Goal: Task Accomplishment & Management: Use online tool/utility

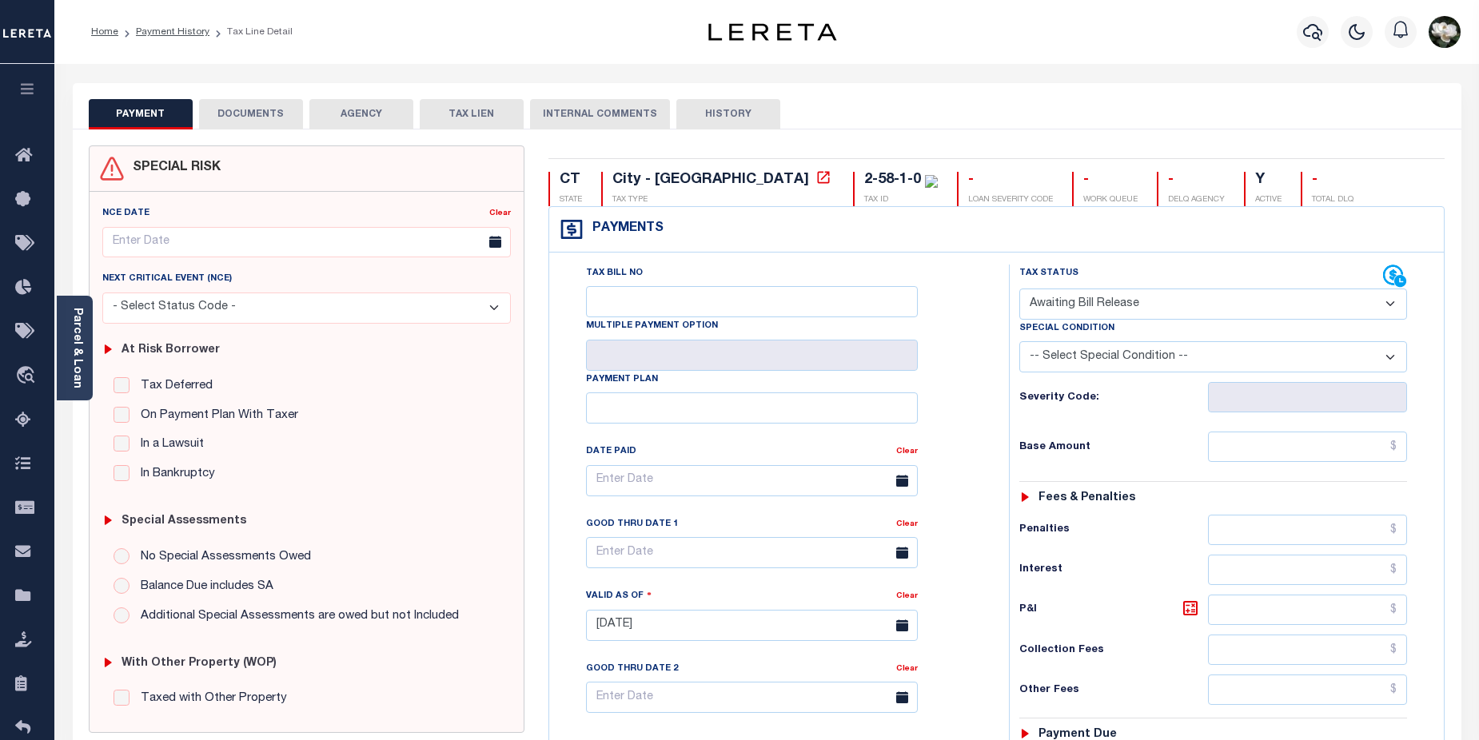
click at [1397, 305] on select "- Select Status Code - Open Due/Unpaid Paid Incomplete No Tax Due Internal Refu…" at bounding box center [1213, 304] width 388 height 31
select select "PYD"
click at [1019, 289] on select "- Select Status Code - Open Due/Unpaid Paid Incomplete No Tax Due Internal Refu…" at bounding box center [1213, 304] width 388 height 31
type input "08/27/2025"
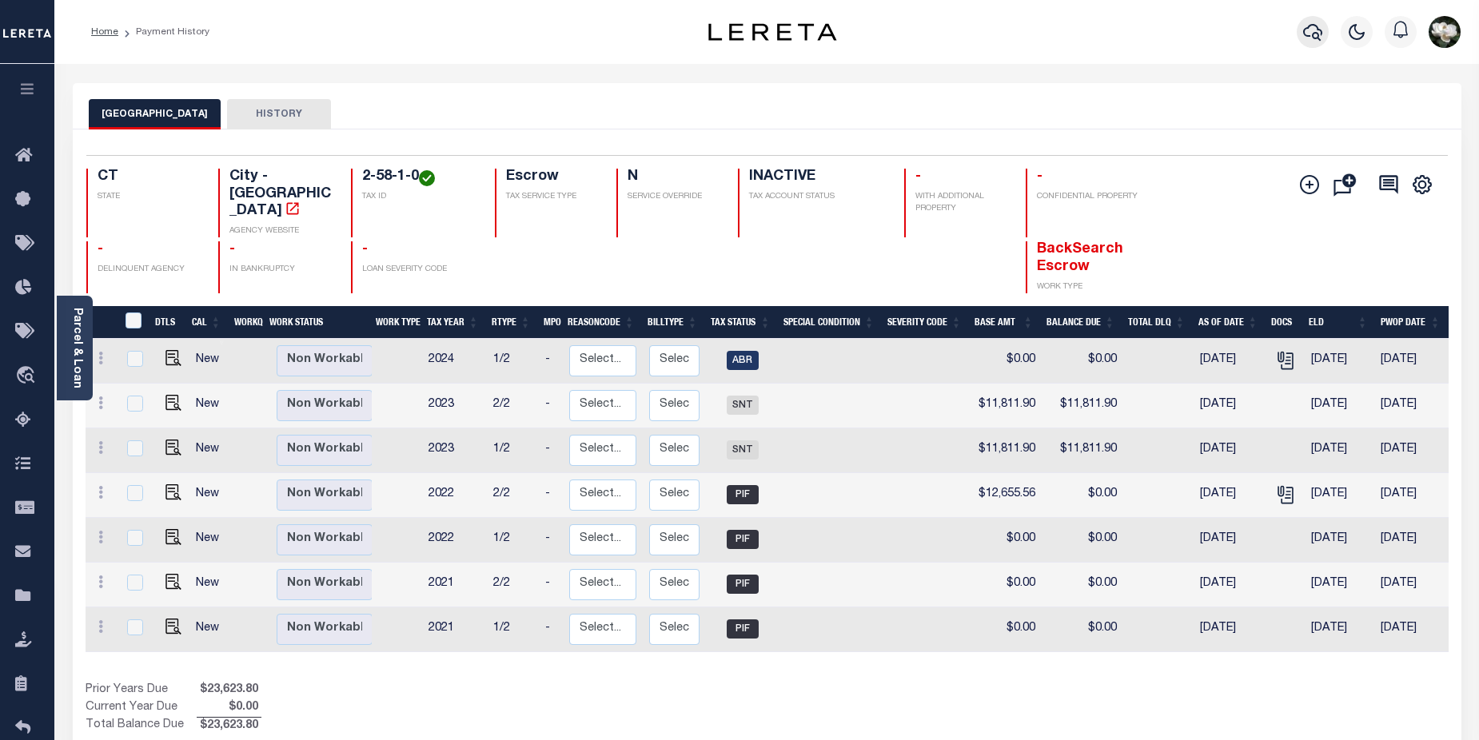
click at [1316, 35] on icon "button" at bounding box center [1312, 31] width 19 height 19
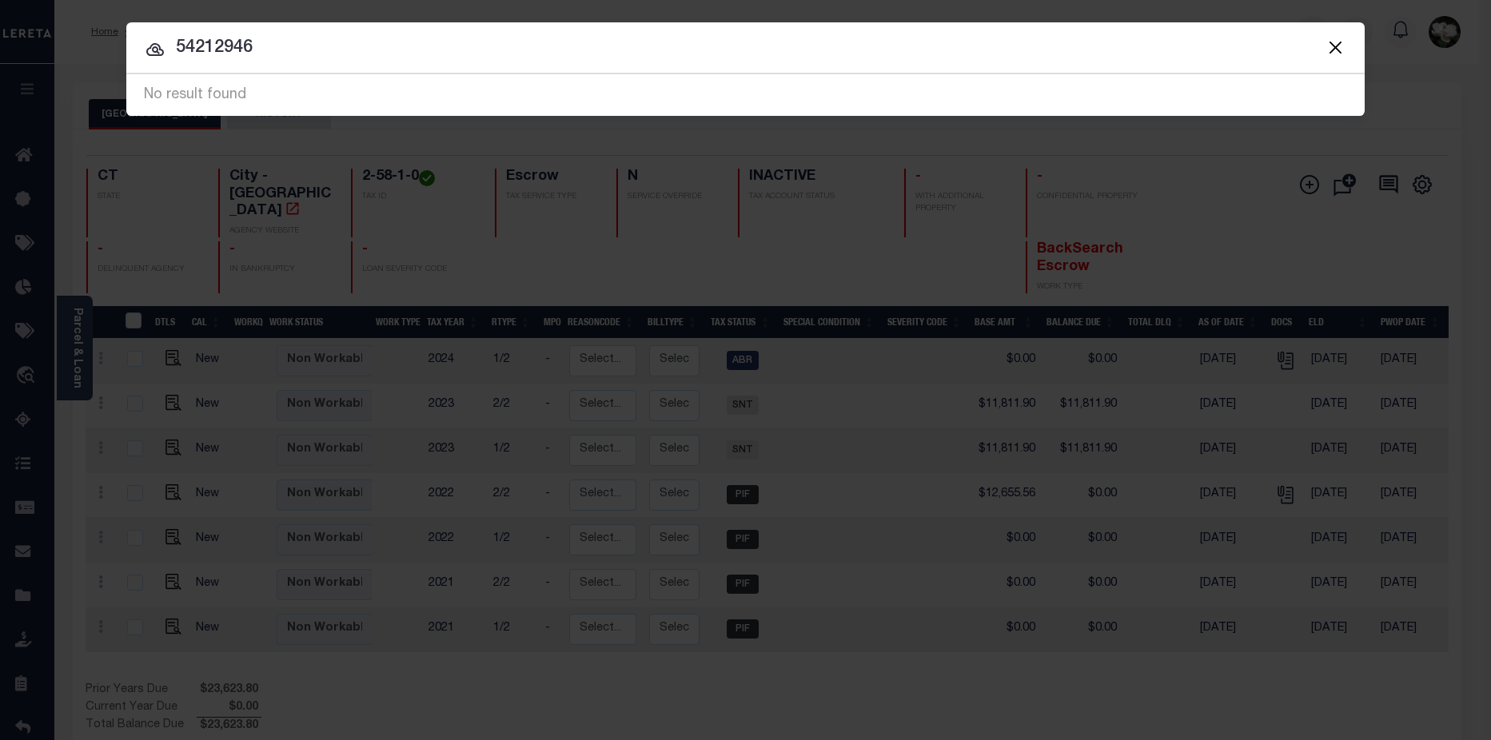
drag, startPoint x: 354, startPoint y: 47, endPoint x: -36, endPoint y: 28, distance: 390.5
click at [0, 28] on html "Home Payment History Profile Sign out" at bounding box center [745, 501] width 1491 height 1002
type input "5412946"
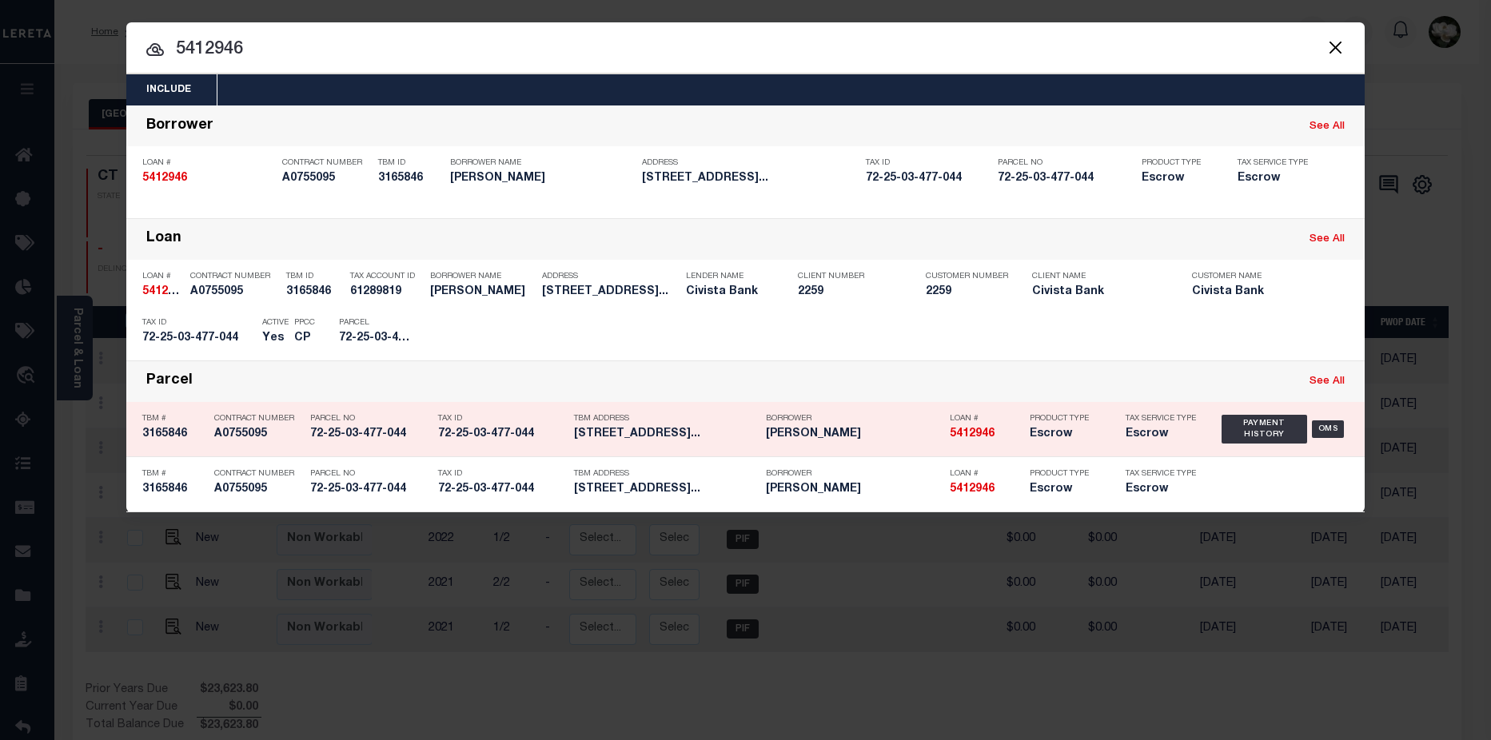
click at [1190, 440] on h5 "Escrow" at bounding box center [1161, 435] width 72 height 14
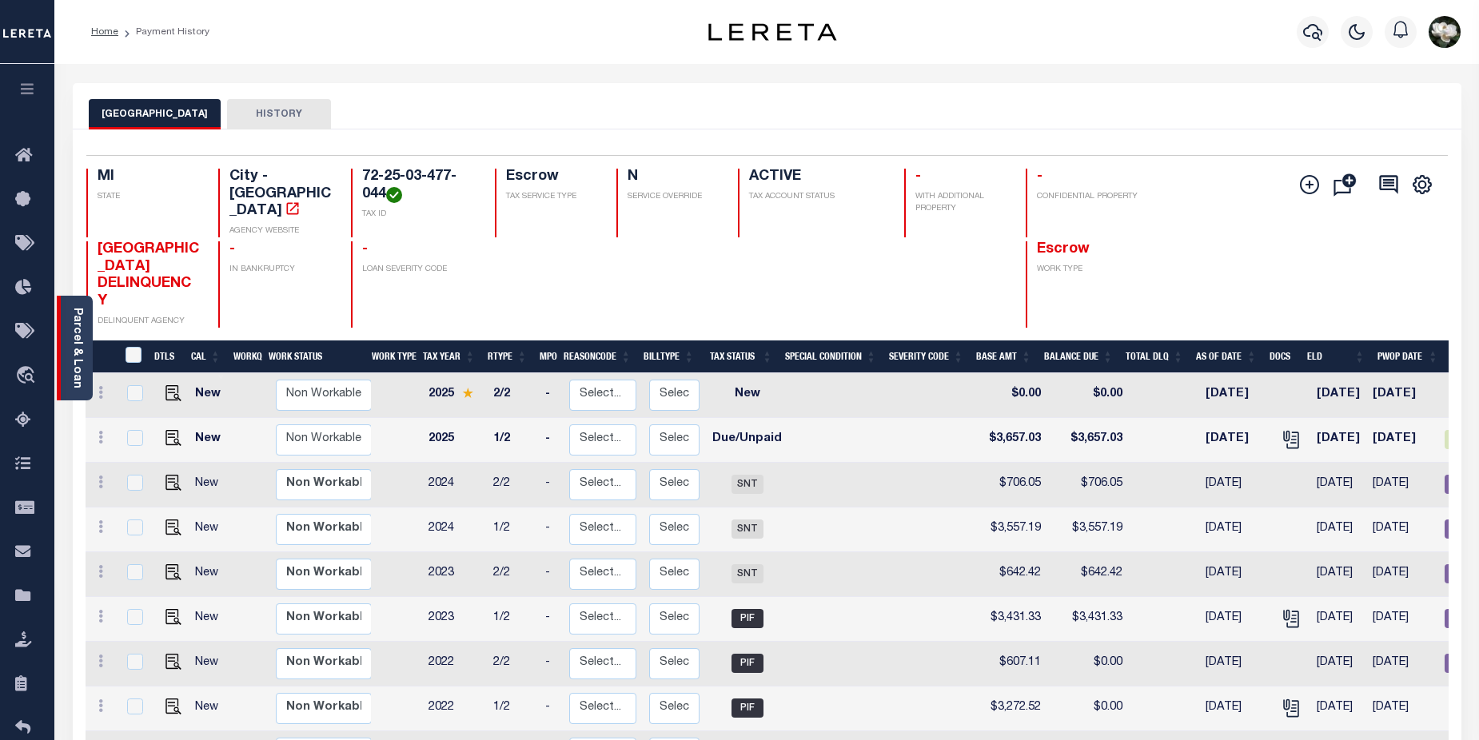
click at [78, 369] on link "Parcel & Loan" at bounding box center [76, 348] width 11 height 81
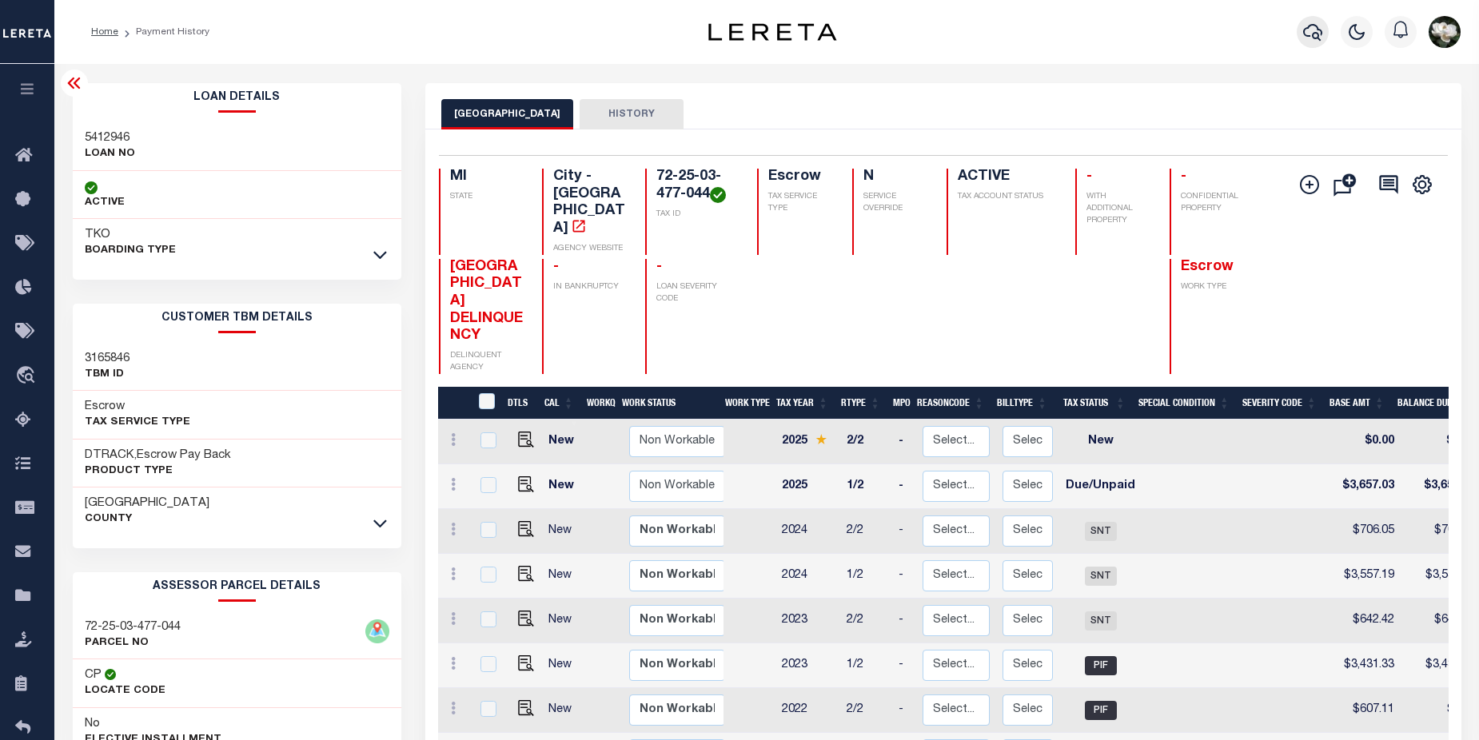
click at [1326, 31] on button "button" at bounding box center [1312, 32] width 32 height 32
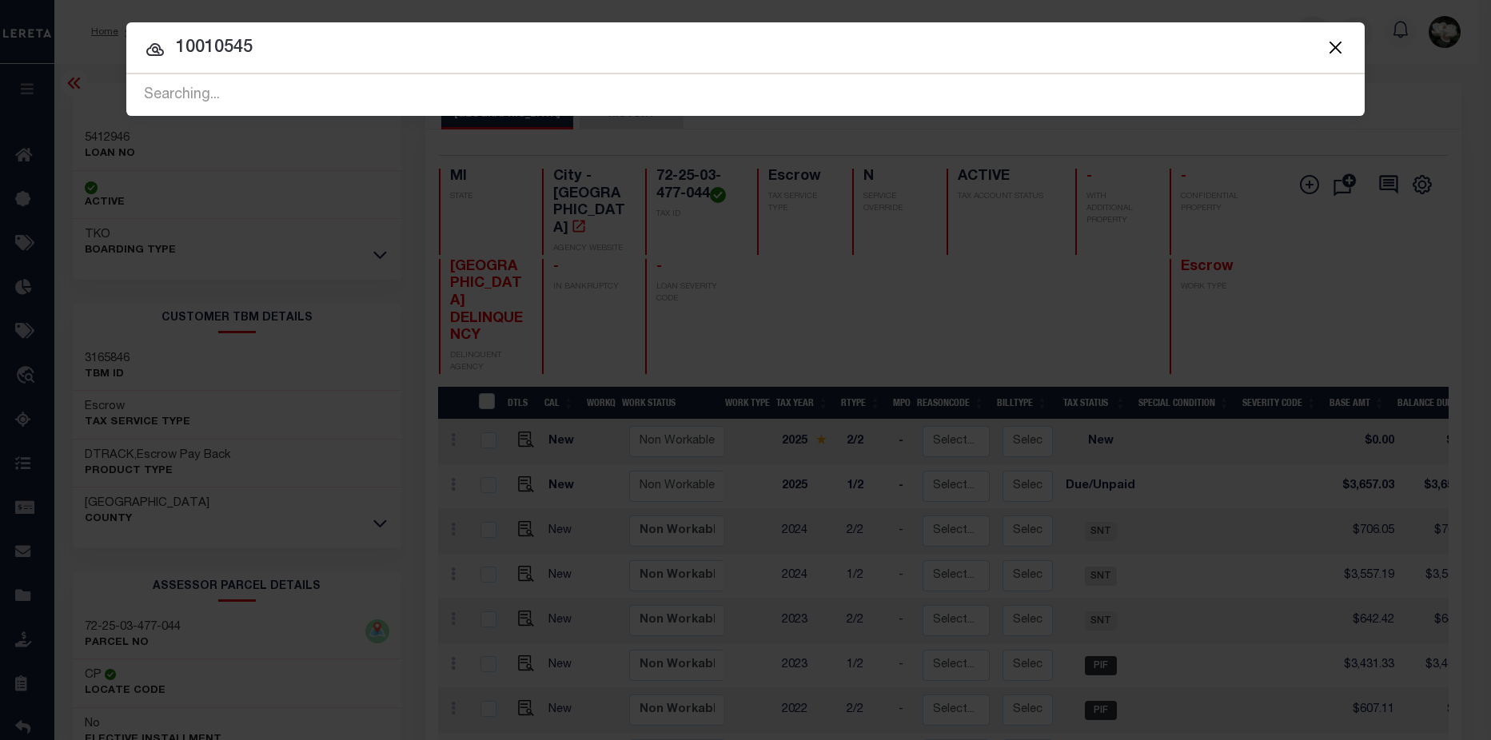
type input "10010545"
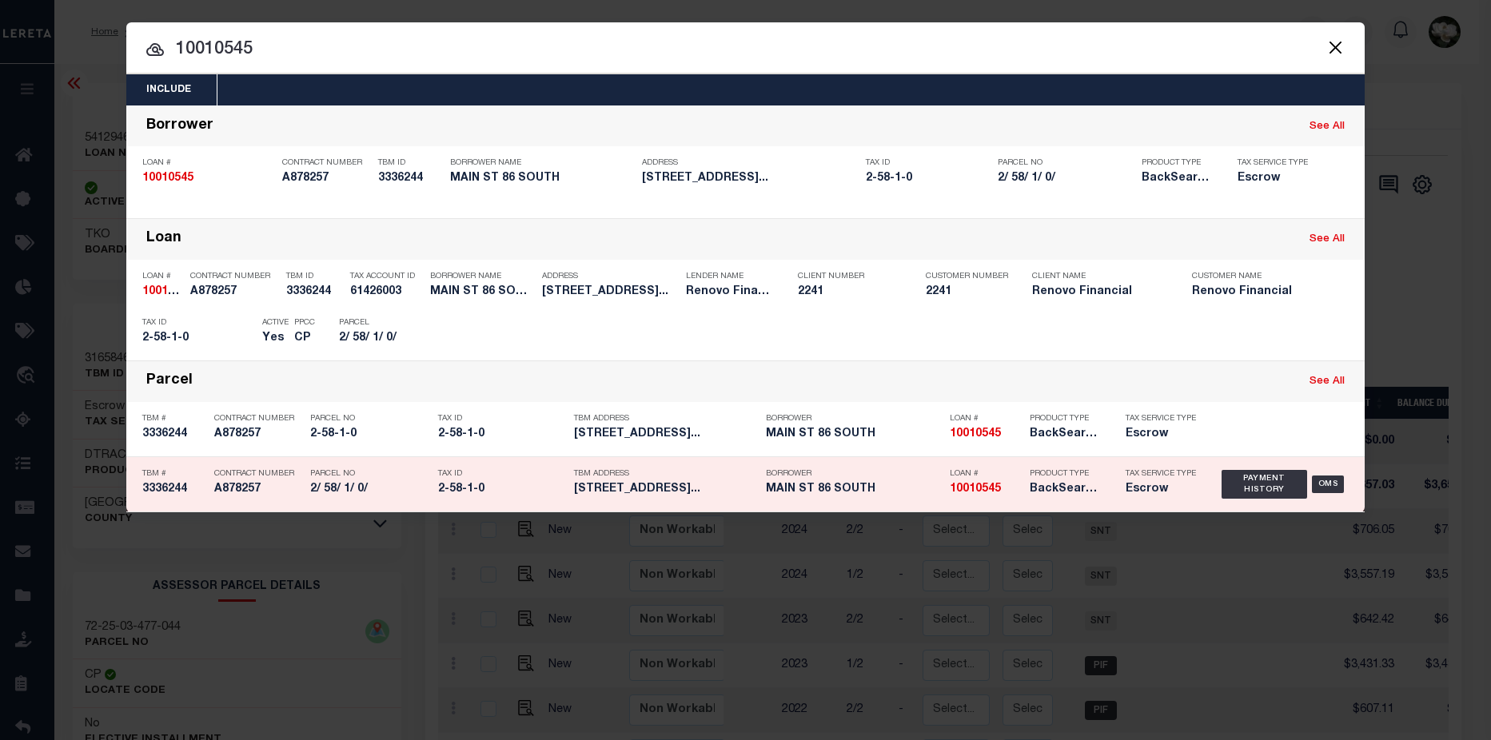
click at [1140, 488] on h5 "Escrow" at bounding box center [1161, 490] width 72 height 14
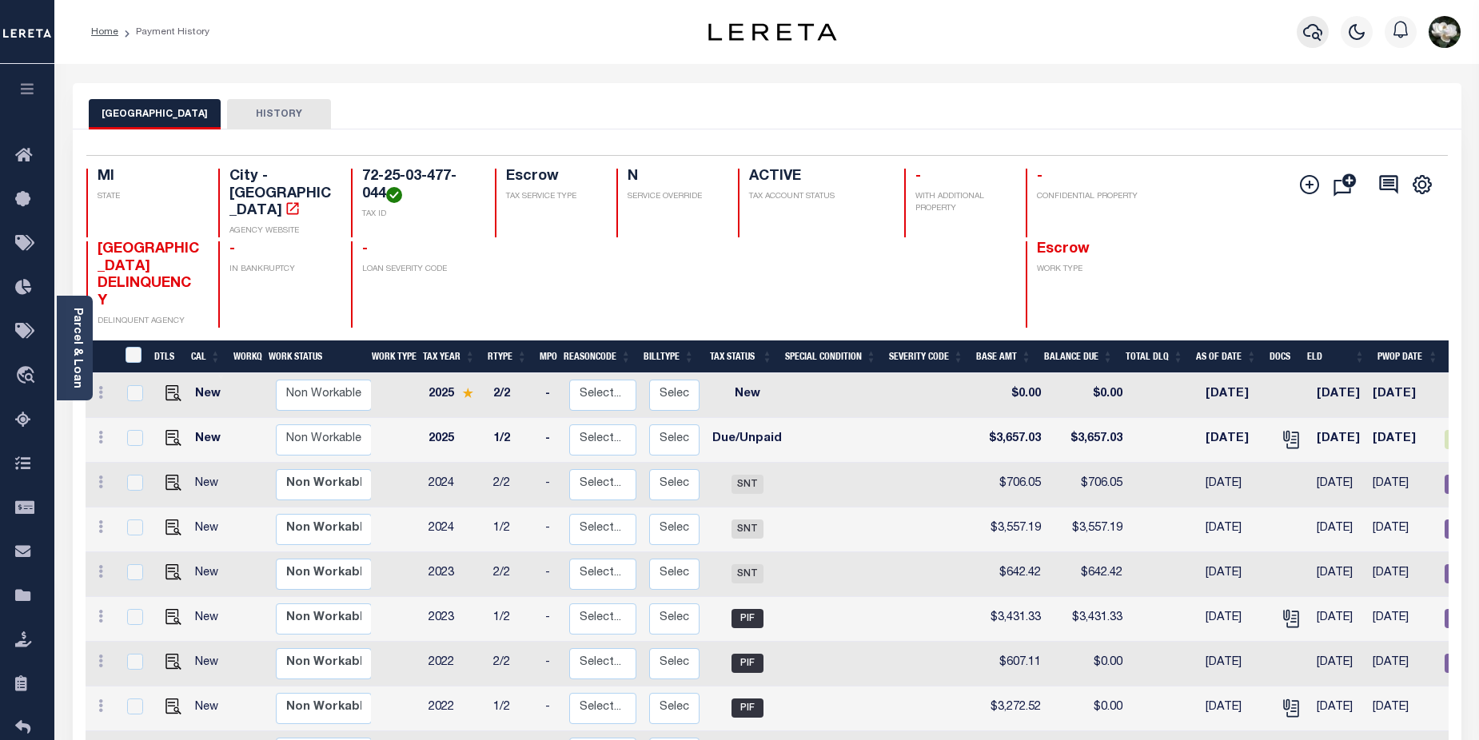
click at [1305, 42] on icon "button" at bounding box center [1312, 31] width 19 height 19
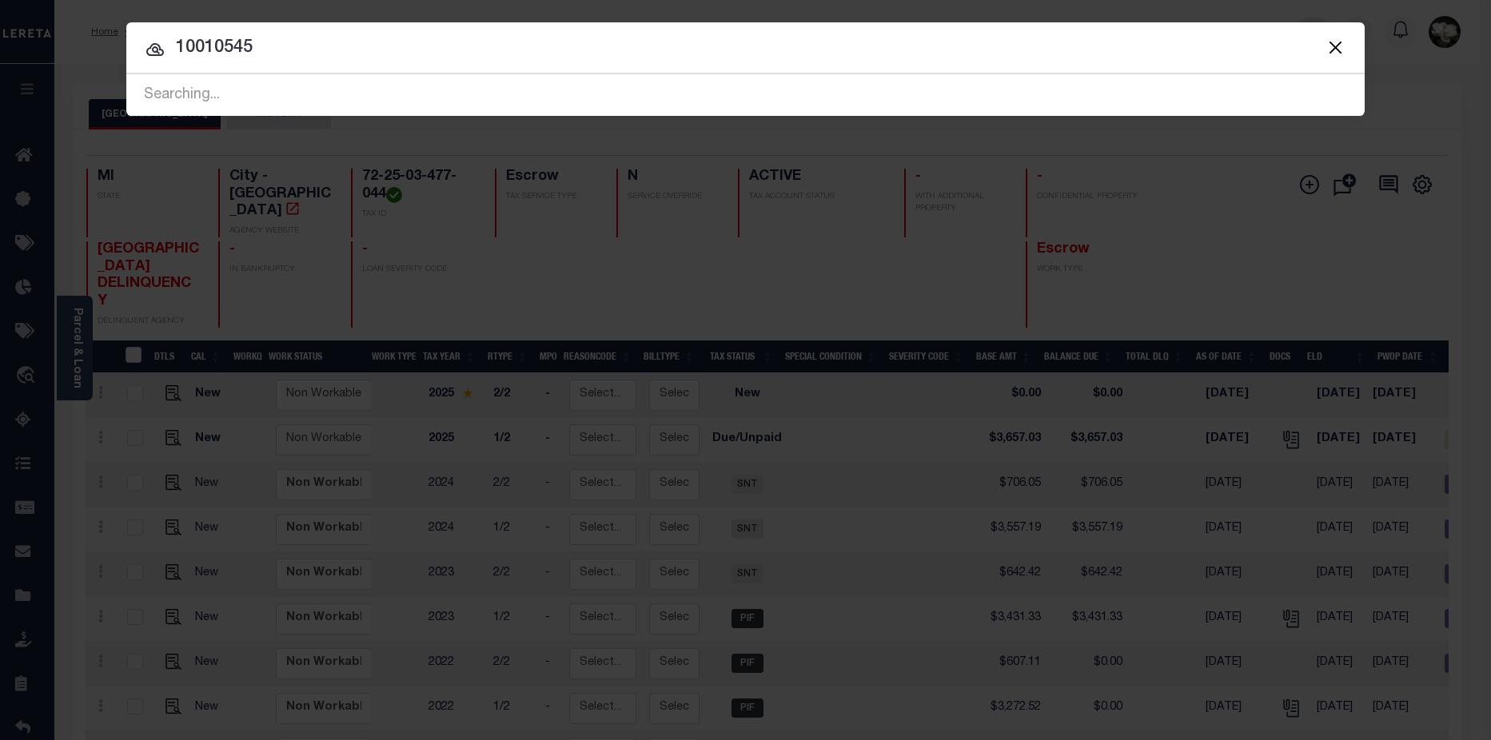
type input "10010545"
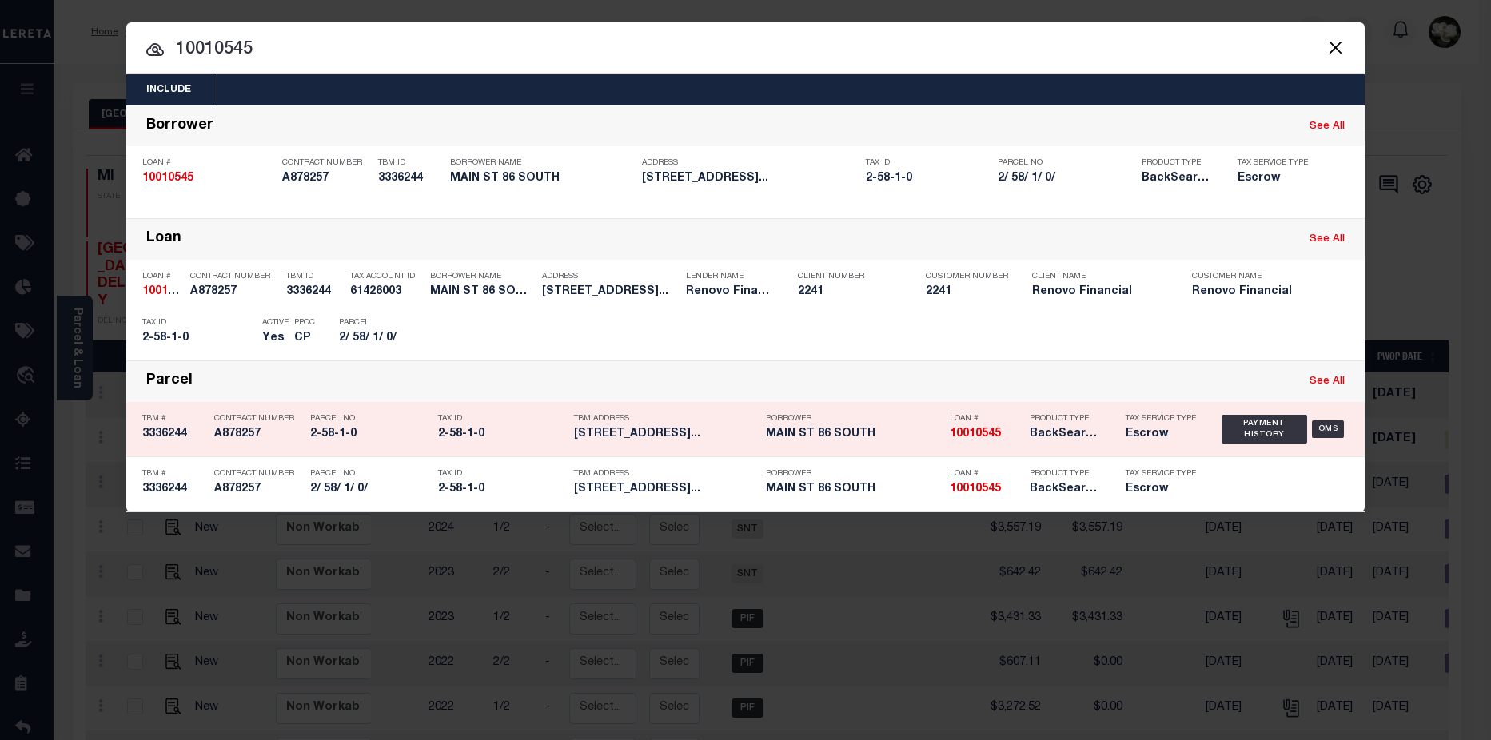
click at [901, 436] on h5 "MAIN ST 86 SOUTH" at bounding box center [854, 435] width 176 height 14
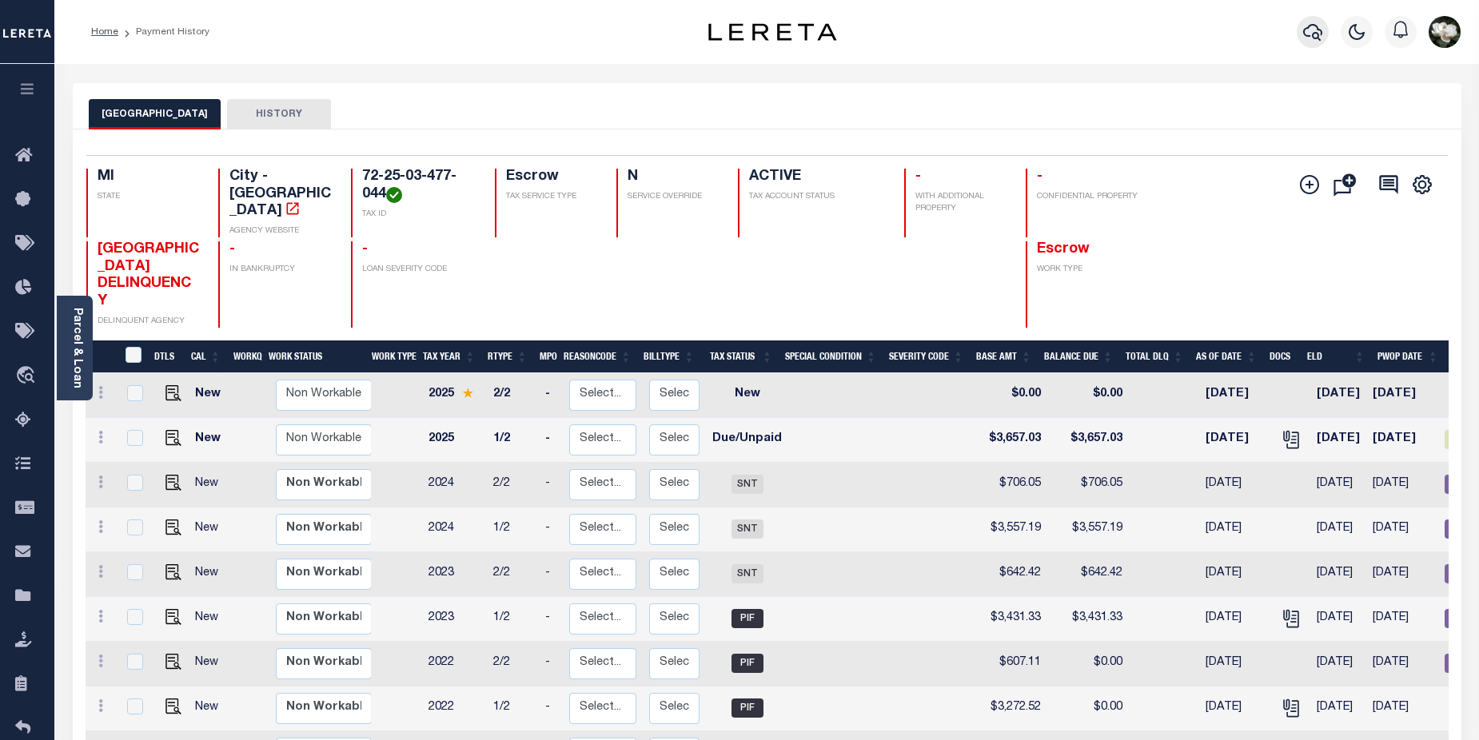
click at [1306, 29] on icon "button" at bounding box center [1312, 32] width 19 height 17
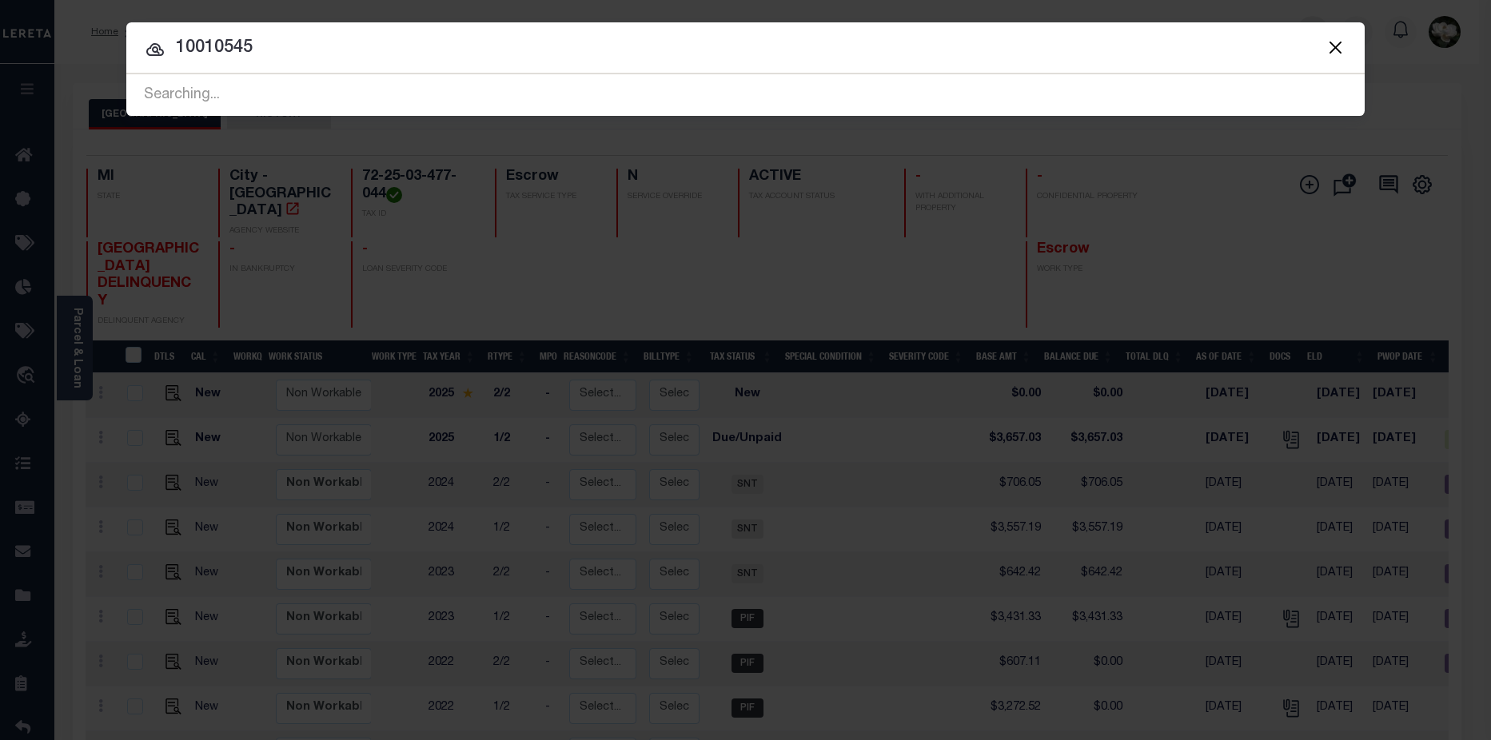
type input "10010545"
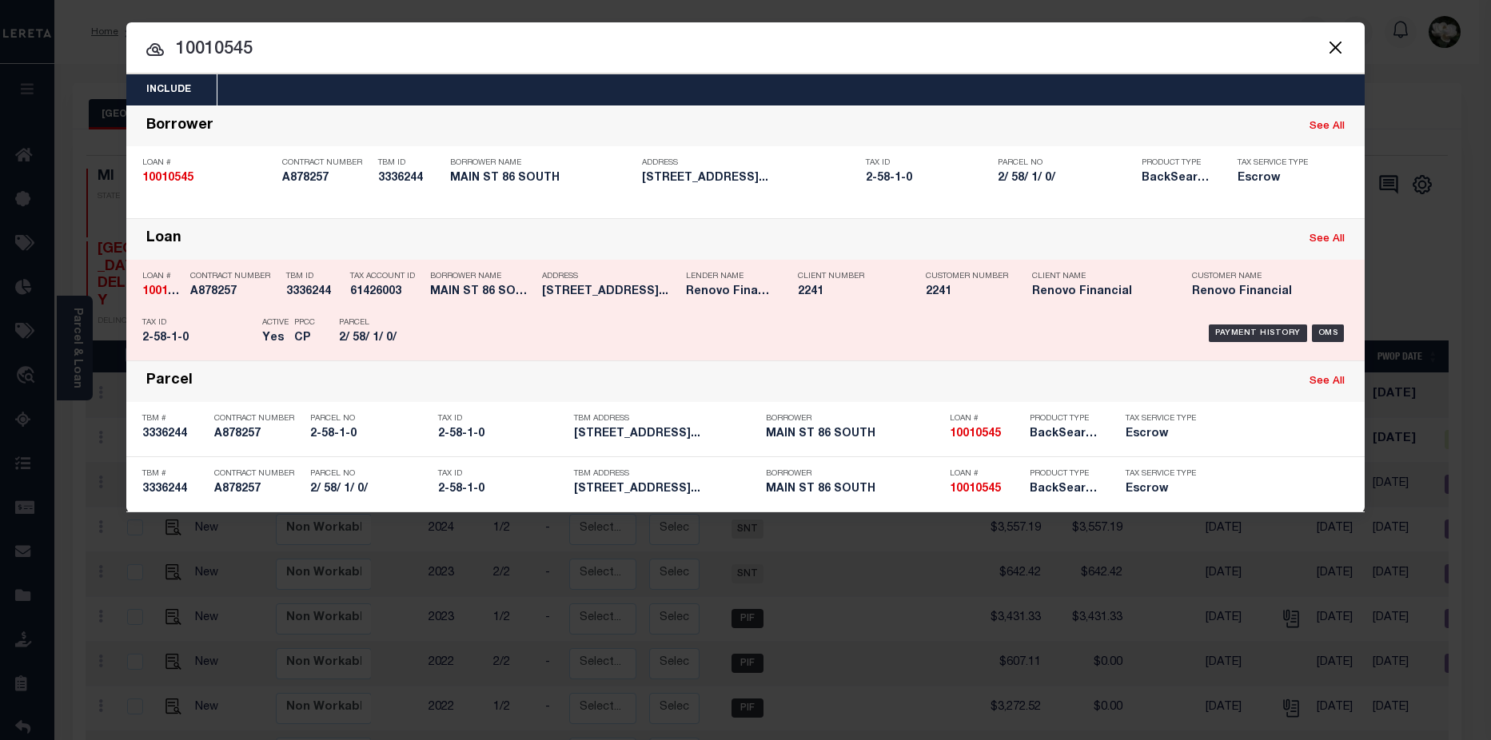
click at [990, 292] on h5 "2241" at bounding box center [966, 292] width 80 height 14
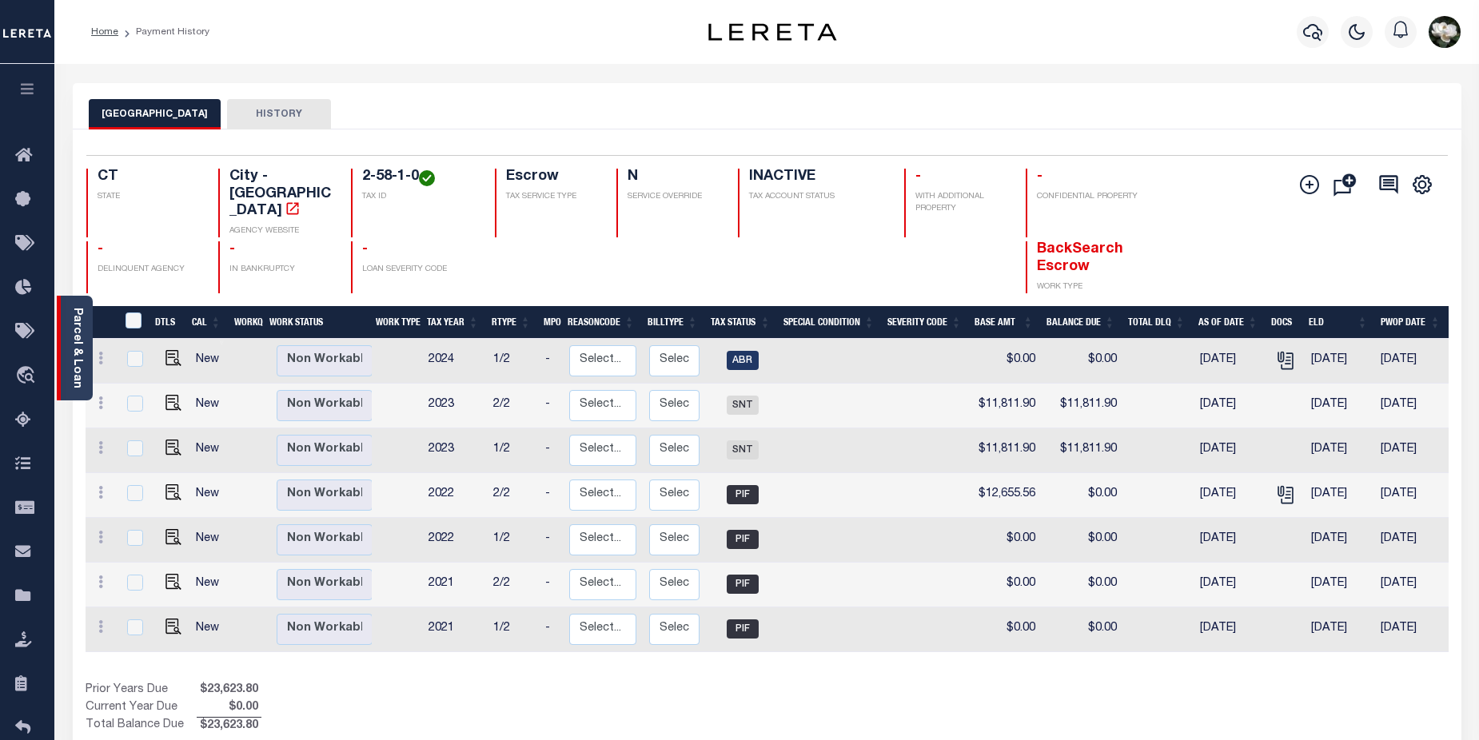
click at [71, 364] on link "Parcel & Loan" at bounding box center [76, 348] width 11 height 81
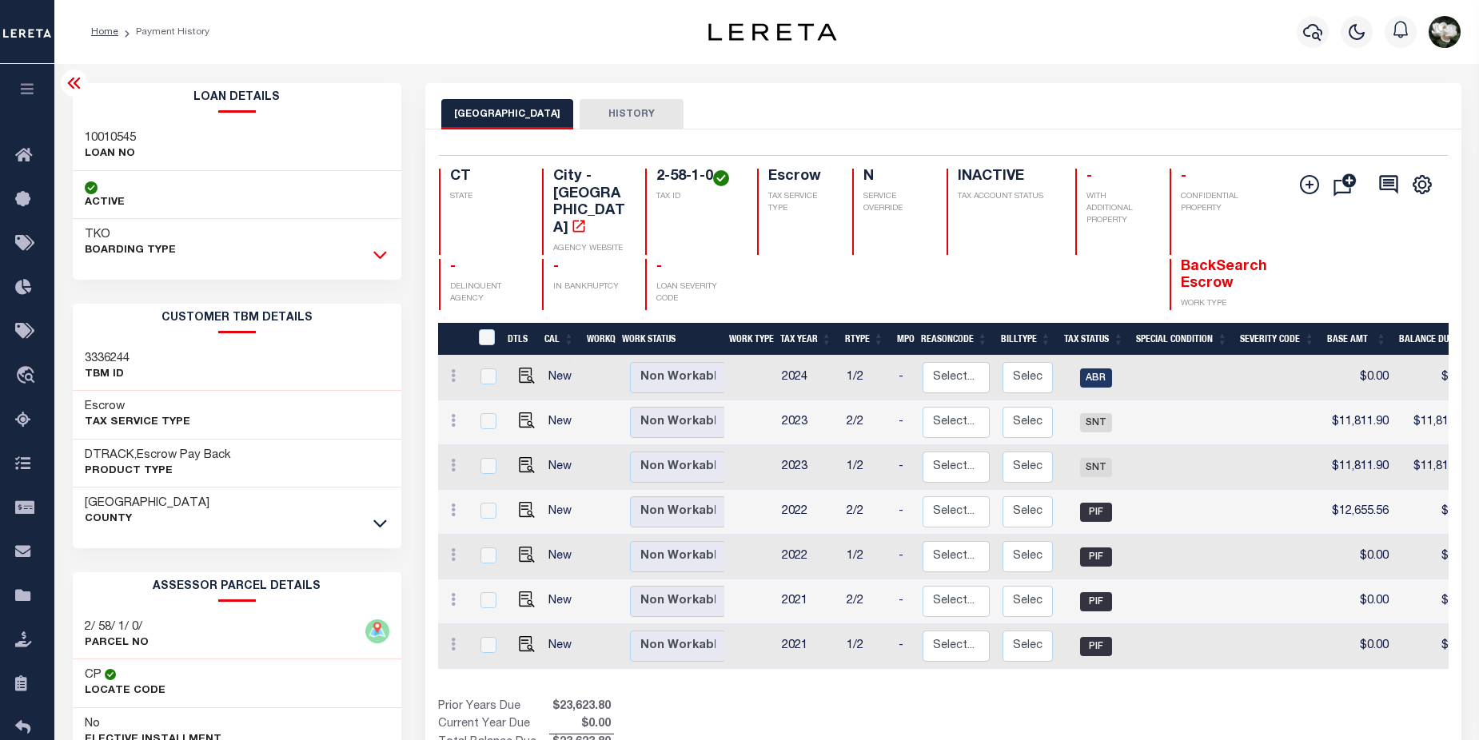
click at [385, 254] on icon at bounding box center [380, 256] width 14 height 8
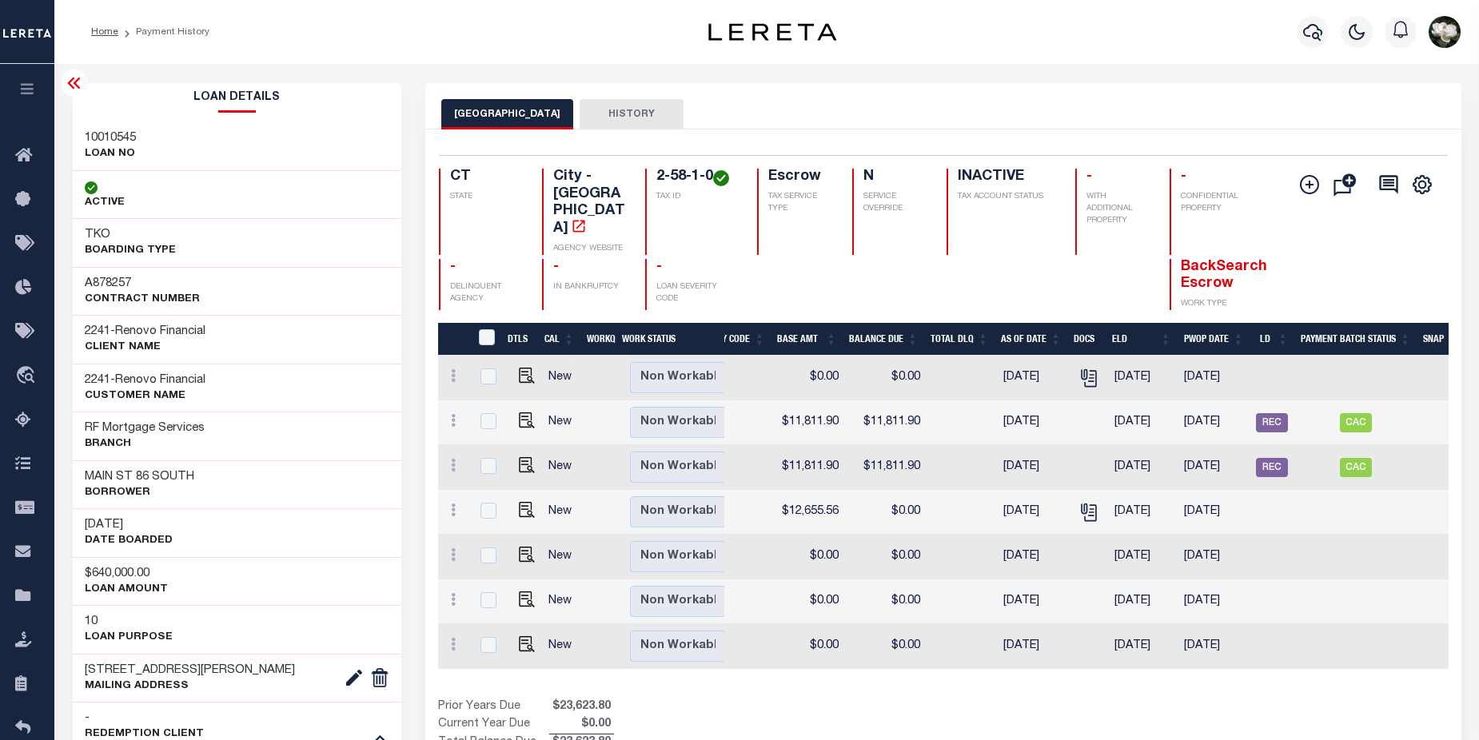
scroll to position [0, 567]
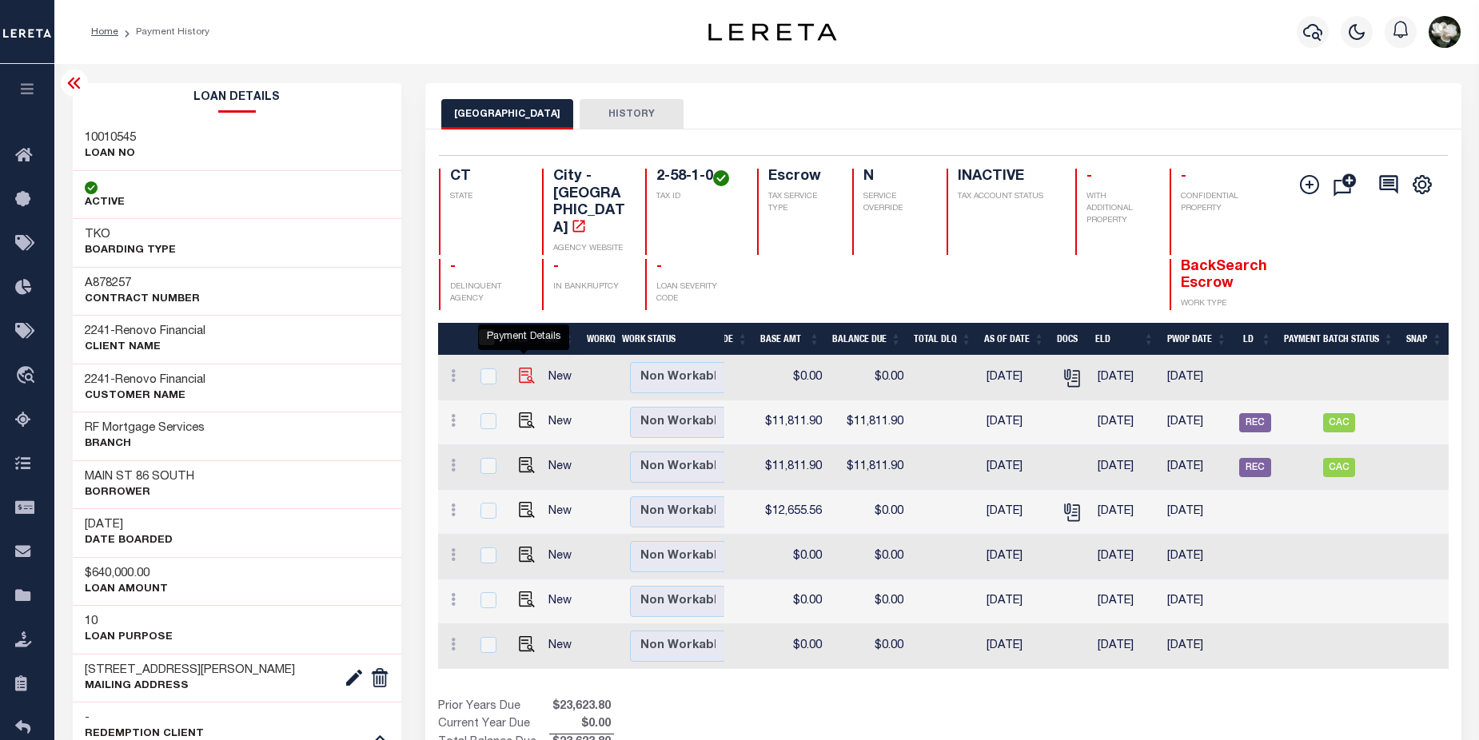
click at [526, 368] on img "" at bounding box center [527, 376] width 16 height 16
checkbox input "true"
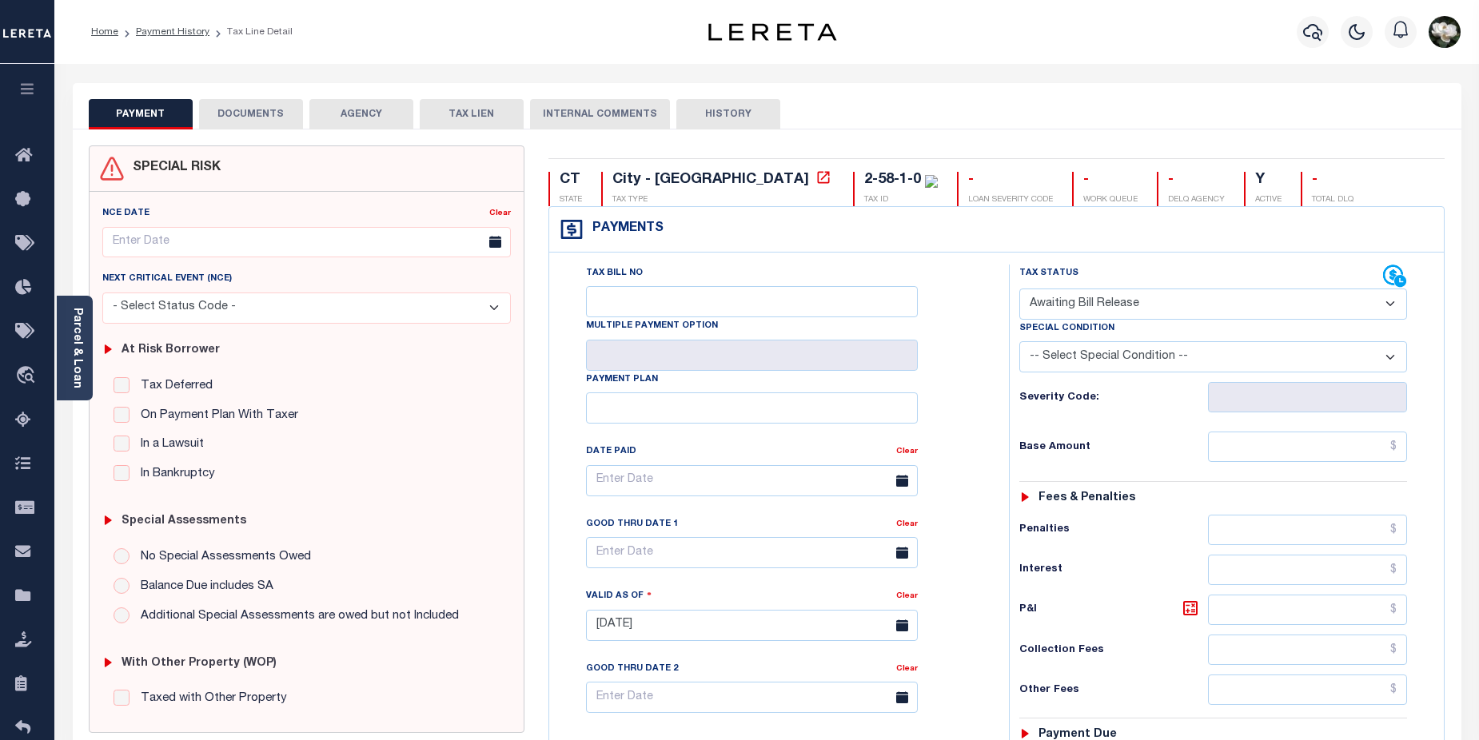
click at [1390, 307] on select "- Select Status Code - Open Due/Unpaid Paid Incomplete No Tax Due Internal Refu…" at bounding box center [1213, 304] width 388 height 31
select select "DUE"
click at [1019, 289] on select "- Select Status Code - Open Due/Unpaid Paid Incomplete No Tax Due Internal Refu…" at bounding box center [1213, 304] width 388 height 31
type input "08/27/2025"
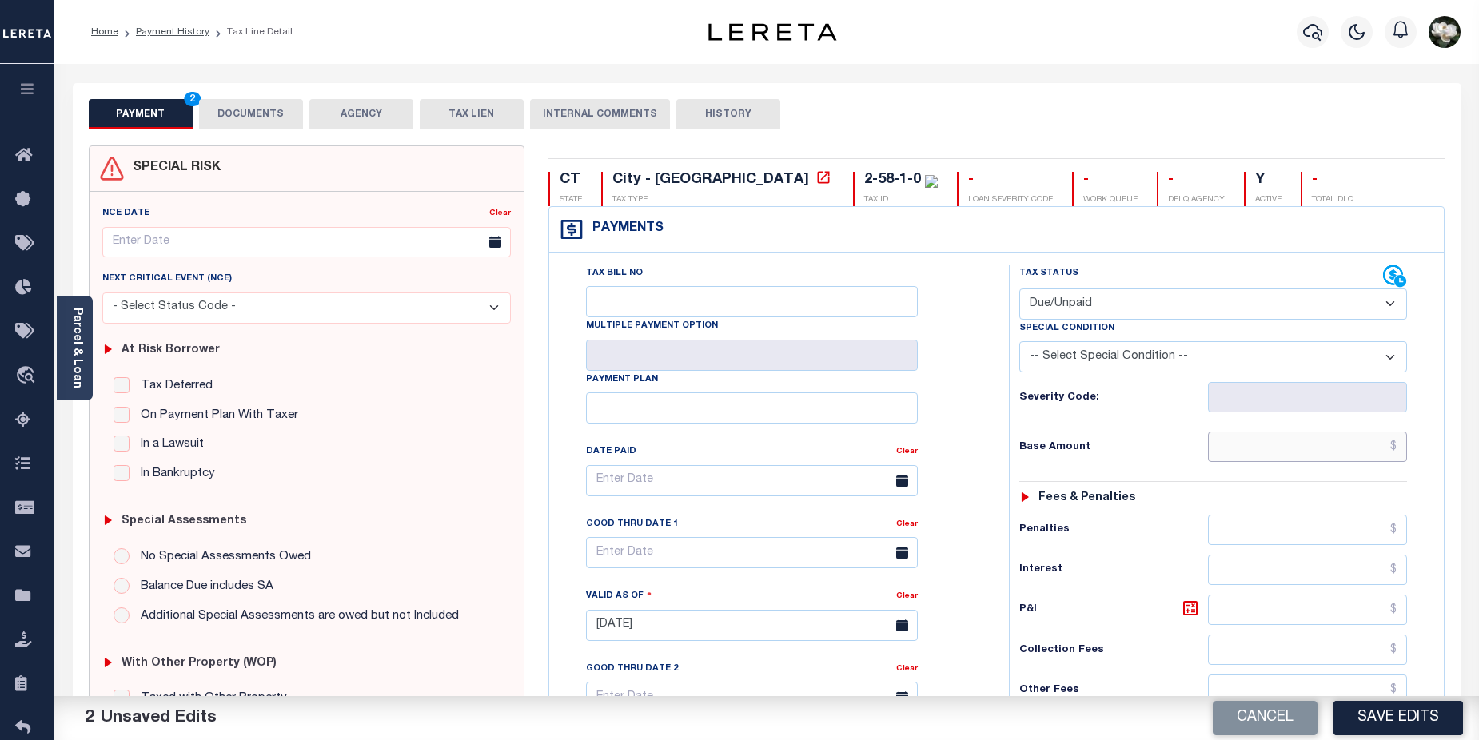
click at [1335, 447] on input "text" at bounding box center [1308, 447] width 200 height 30
click at [1315, 450] on input "text" at bounding box center [1308, 447] width 200 height 30
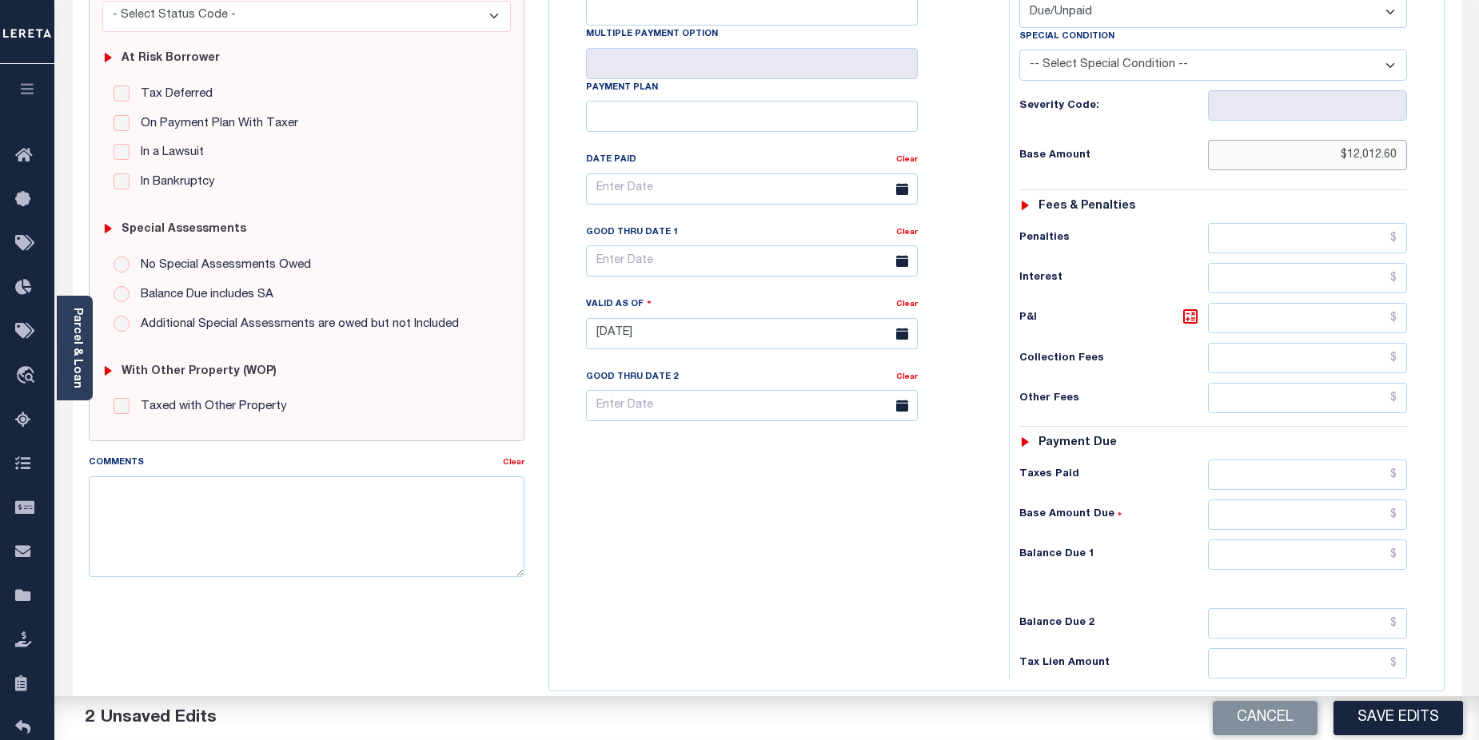
scroll to position [301, 0]
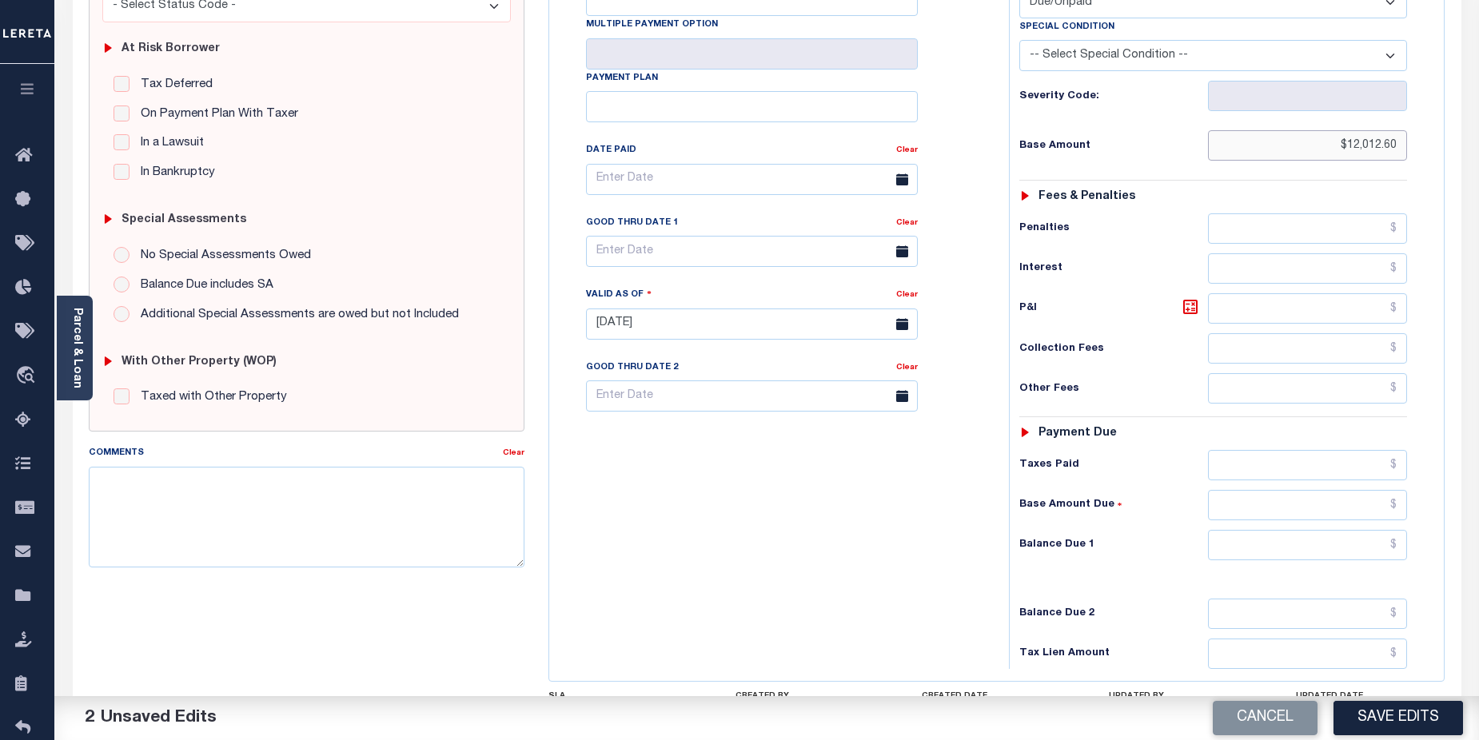
type input "$12,012.60"
click at [1282, 552] on input "text" at bounding box center [1308, 545] width 200 height 30
drag, startPoint x: 903, startPoint y: 570, endPoint x: 952, endPoint y: 563, distance: 49.3
click at [908, 567] on div "Tax Bill No Multiple Payment Option Payment Plan Clear" at bounding box center [775, 316] width 444 height 706
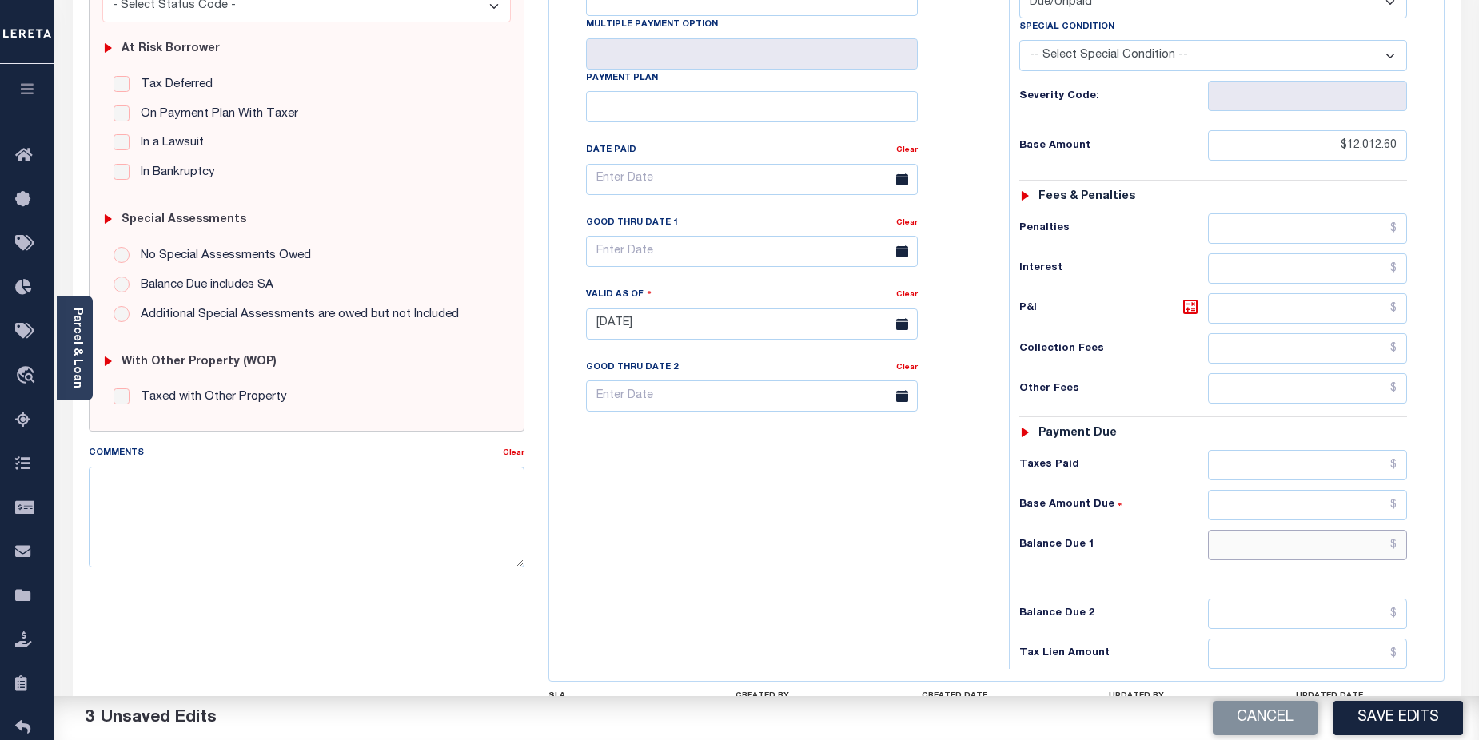
click at [1325, 543] on input "text" at bounding box center [1308, 545] width 200 height 30
type input "$12,012.60"
click at [1416, 718] on button "Save Edits" at bounding box center [1397, 718] width 129 height 34
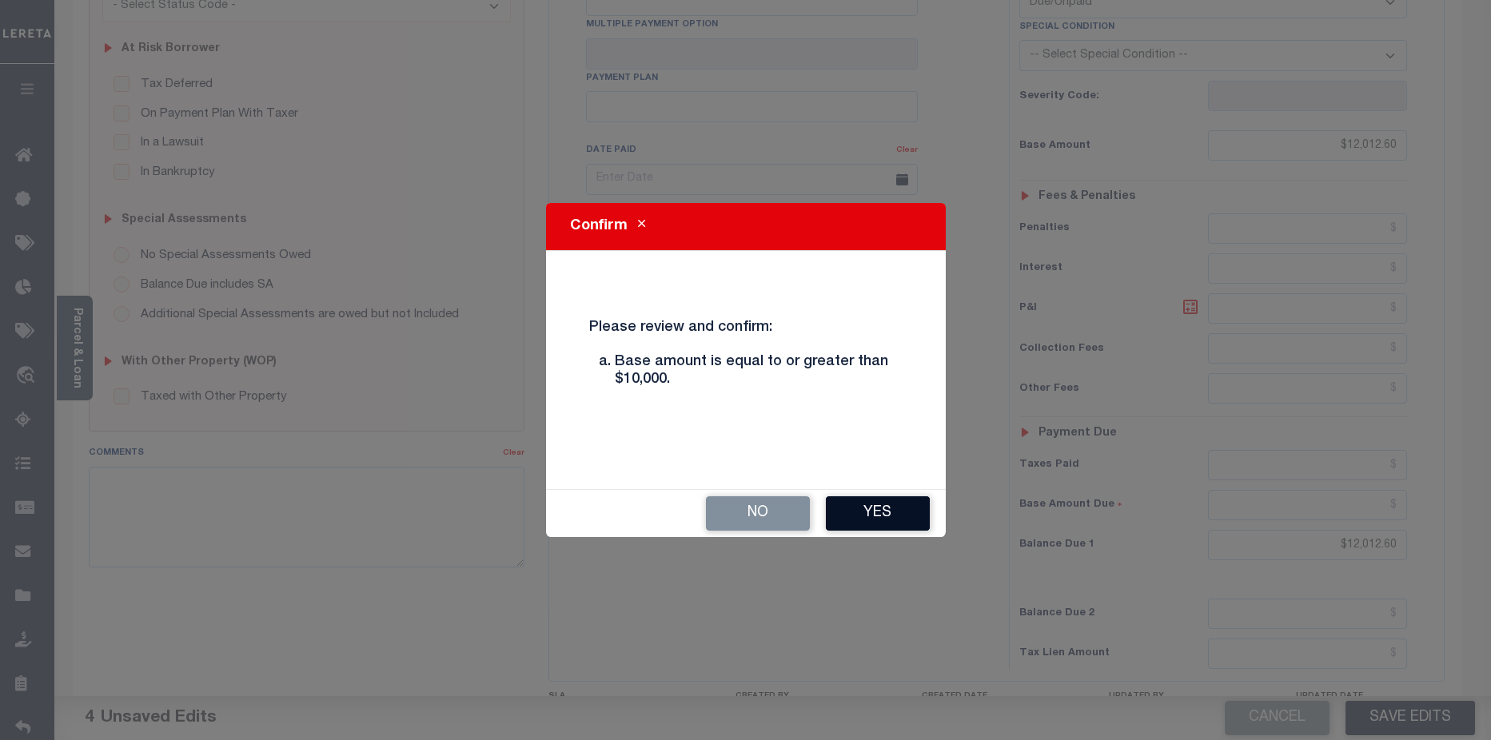
click at [898, 514] on button "Yes" at bounding box center [878, 513] width 104 height 34
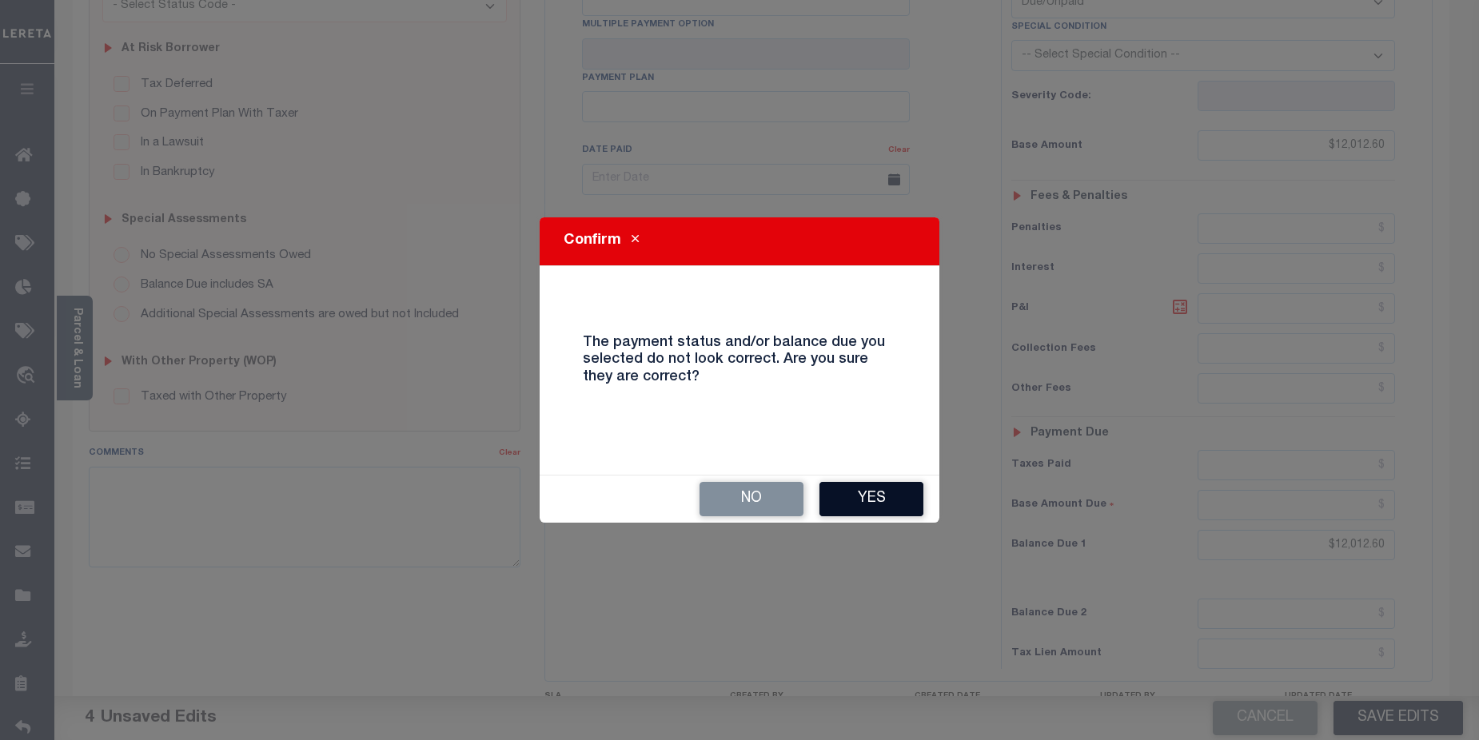
click at [885, 500] on button "Yes" at bounding box center [871, 499] width 104 height 34
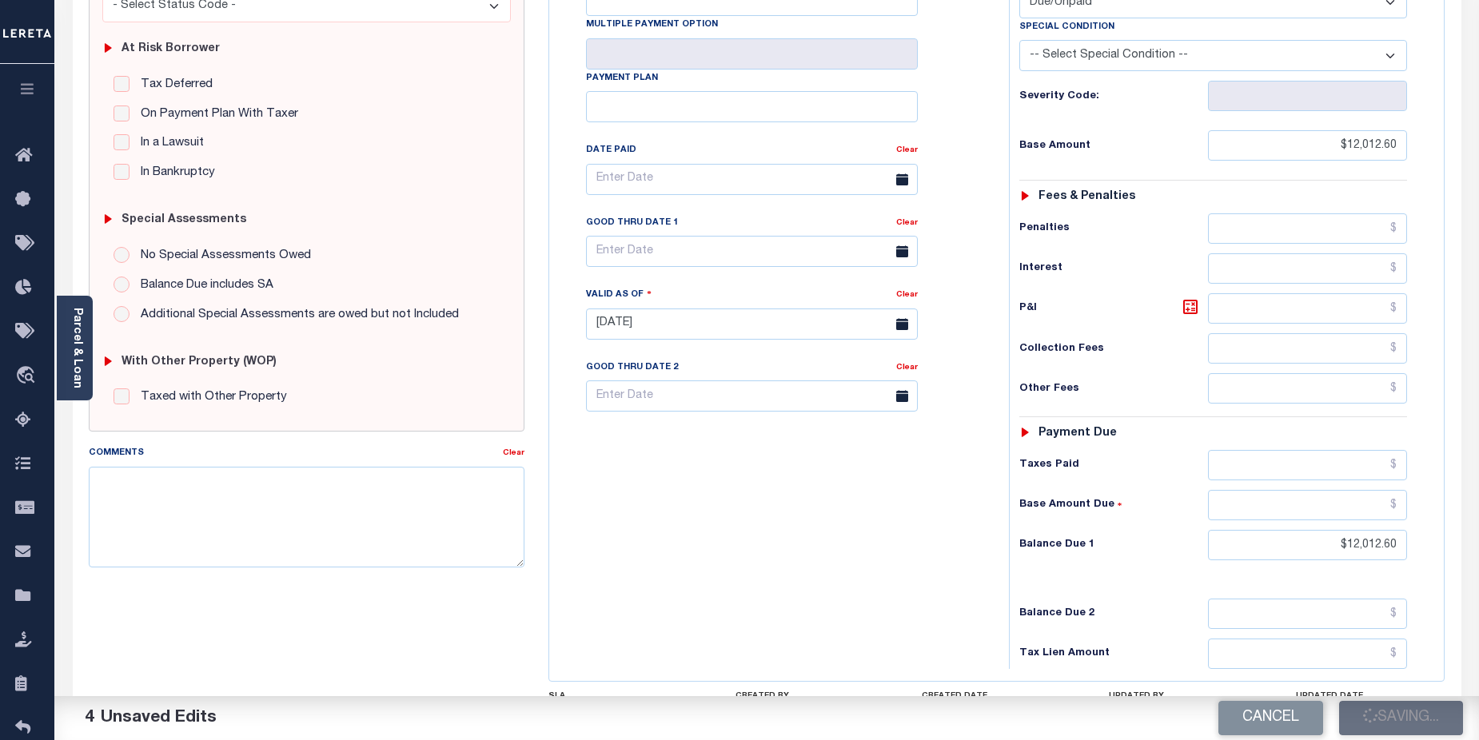
checkbox input "false"
type input "$12,012.6"
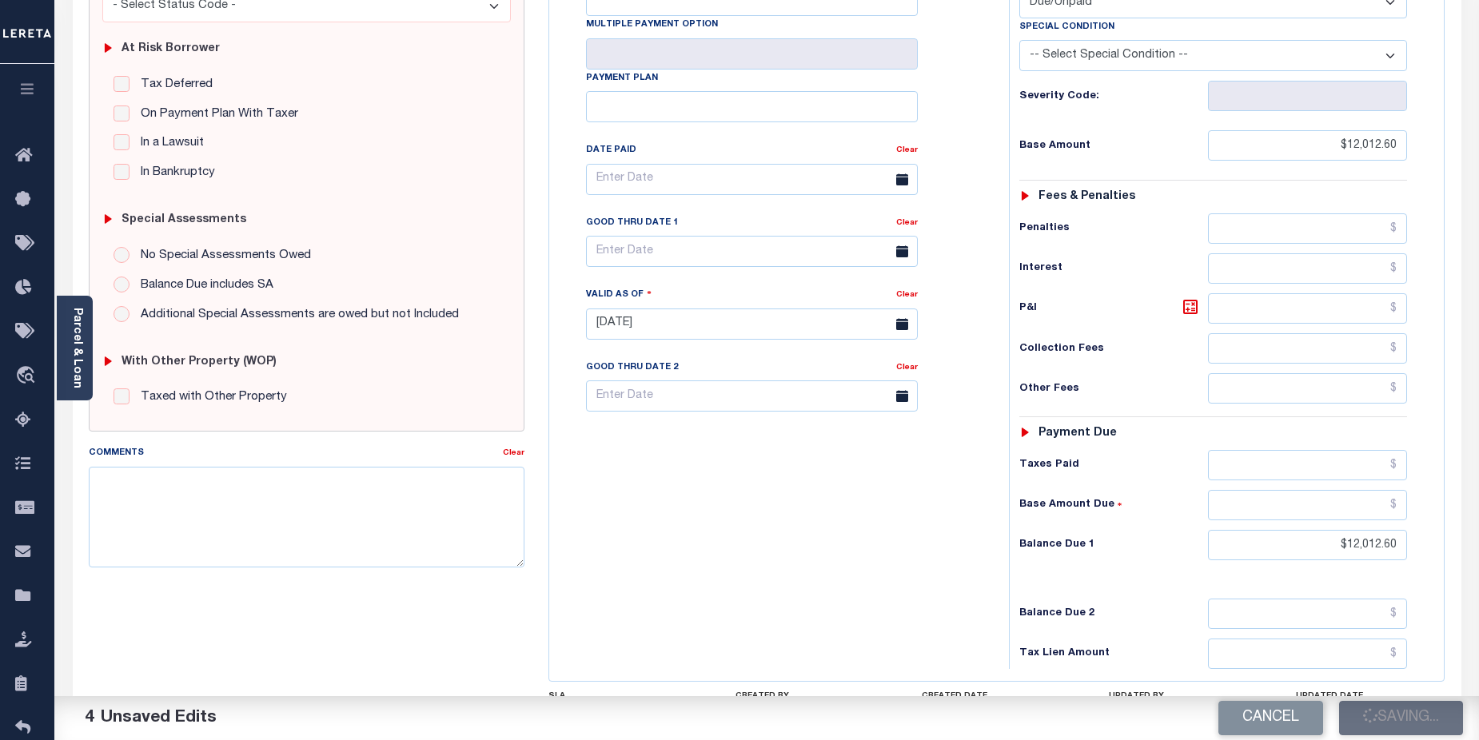
type input "$12,012.6"
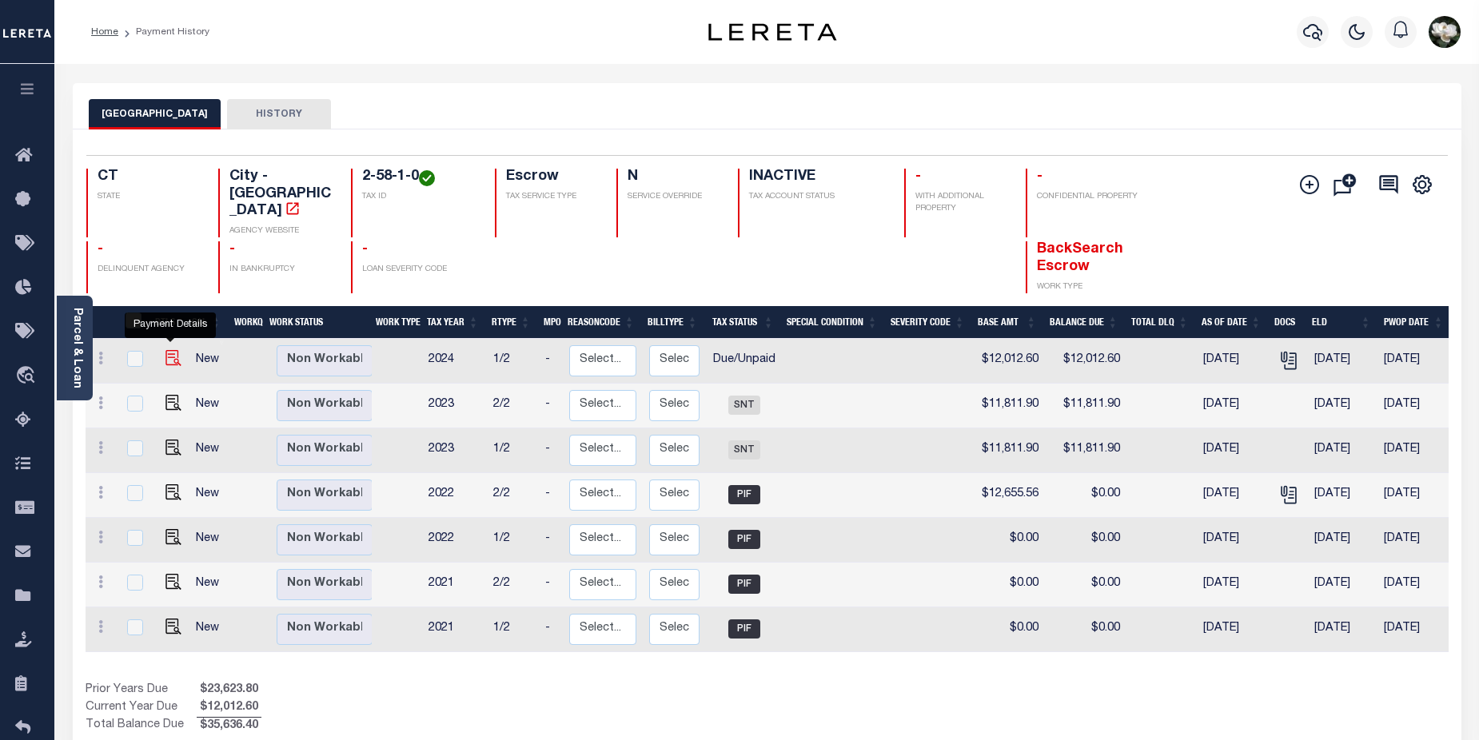
click at [167, 350] on img "" at bounding box center [173, 358] width 16 height 16
checkbox input "true"
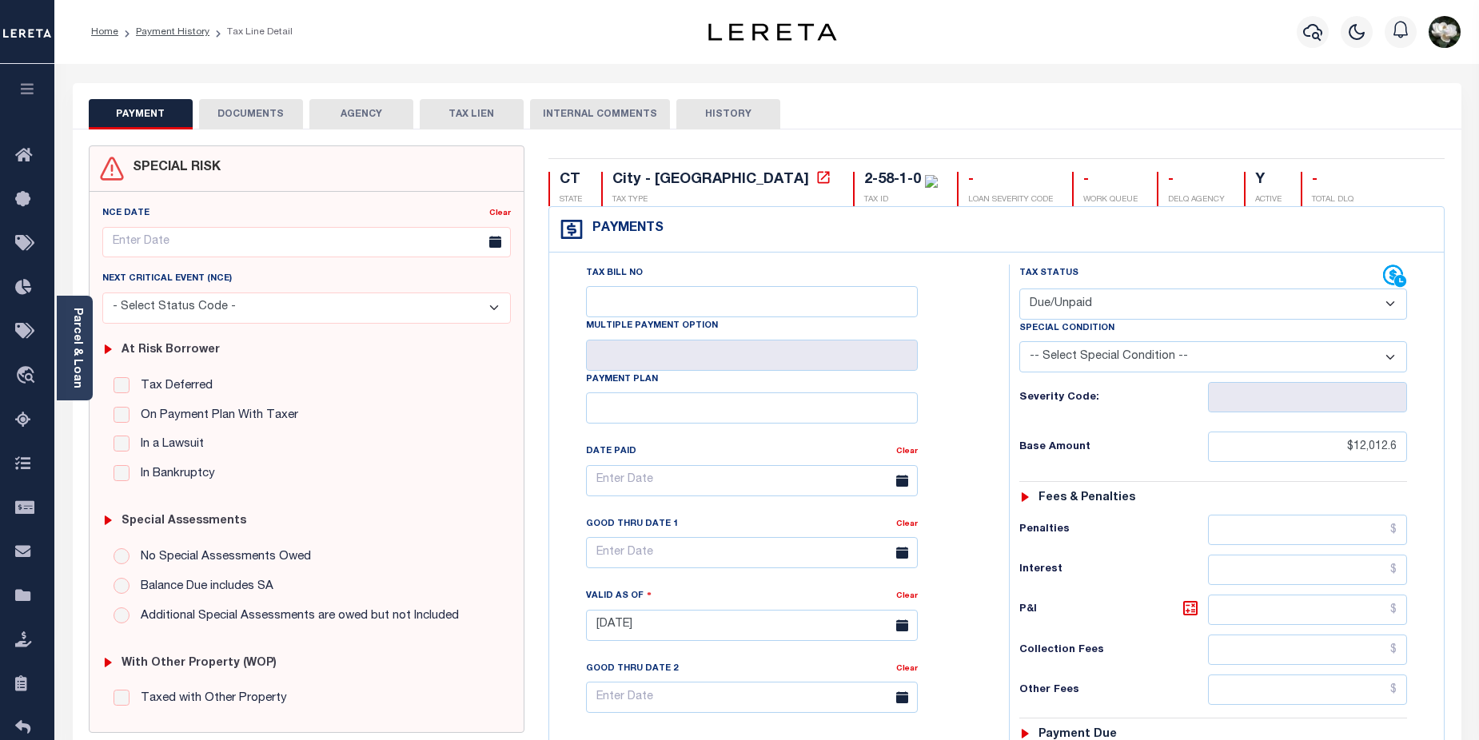
click at [1390, 302] on select "- Select Status Code - Open Due/Unpaid Paid Incomplete No Tax Due Internal Refu…" at bounding box center [1213, 304] width 388 height 31
select select "OP2"
click at [1019, 289] on select "- Select Status Code - Open Due/Unpaid Paid Incomplete No Tax Due Internal Refu…" at bounding box center [1213, 304] width 388 height 31
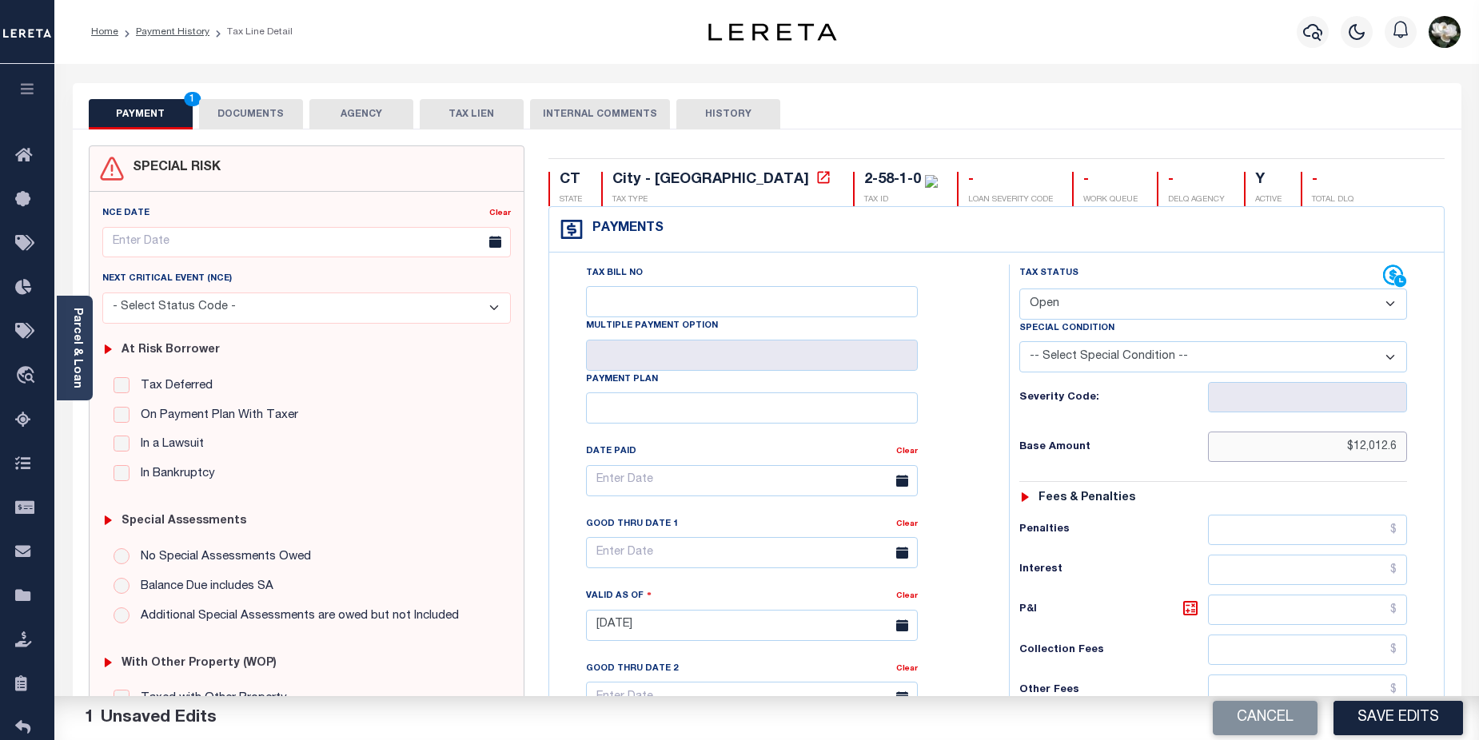
drag, startPoint x: 1341, startPoint y: 442, endPoint x: 1403, endPoint y: 443, distance: 61.6
click at [1403, 443] on input "$12,012.6" at bounding box center [1308, 447] width 200 height 30
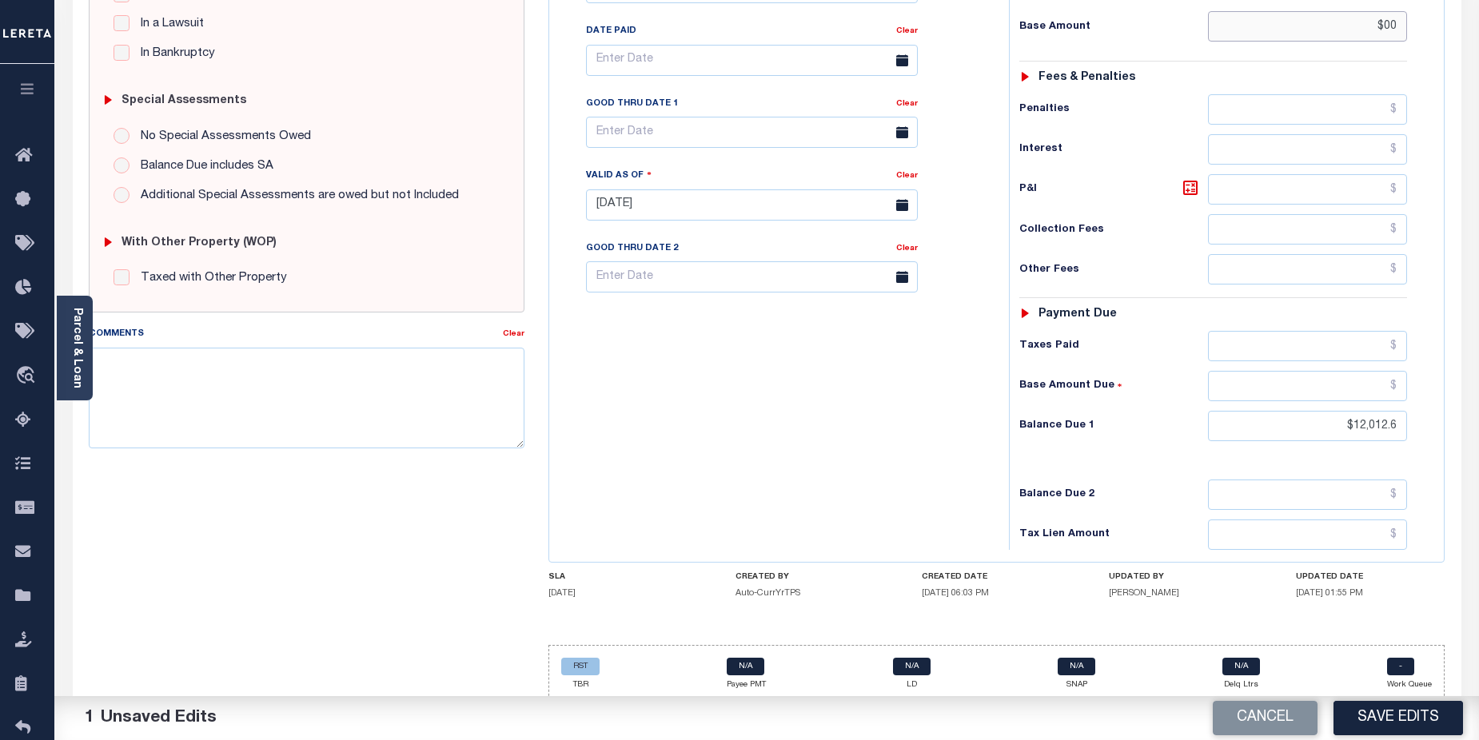
scroll to position [424, 0]
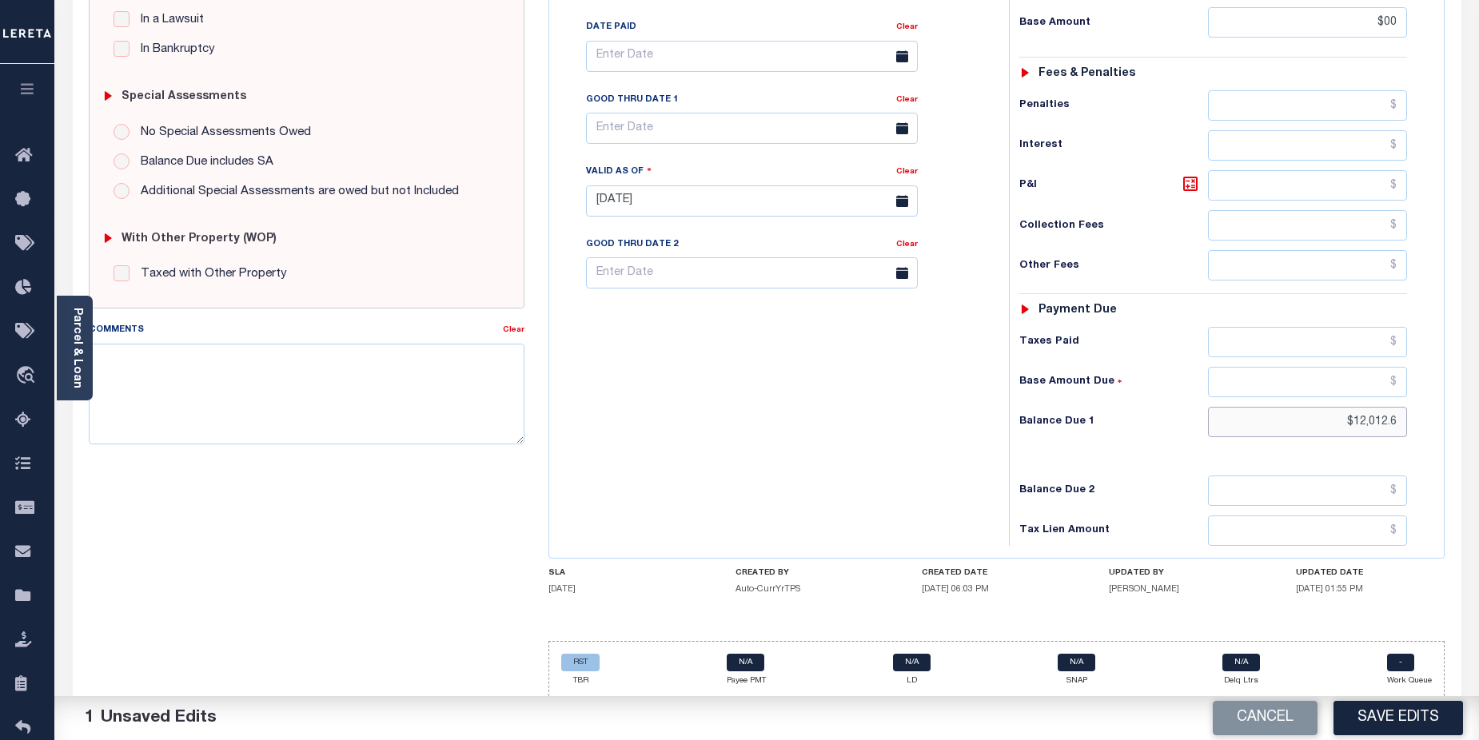
type input "$00.00"
drag, startPoint x: 1332, startPoint y: 420, endPoint x: 1490, endPoint y: 425, distance: 157.6
click at [1478, 425] on html "Home Payment History Tax Line Detail" at bounding box center [739, 163] width 1479 height 1174
type input "$00.00"
click at [791, 467] on div "Tax Bill No Multiple Payment Option Payment Plan Clear" at bounding box center [775, 193] width 444 height 706
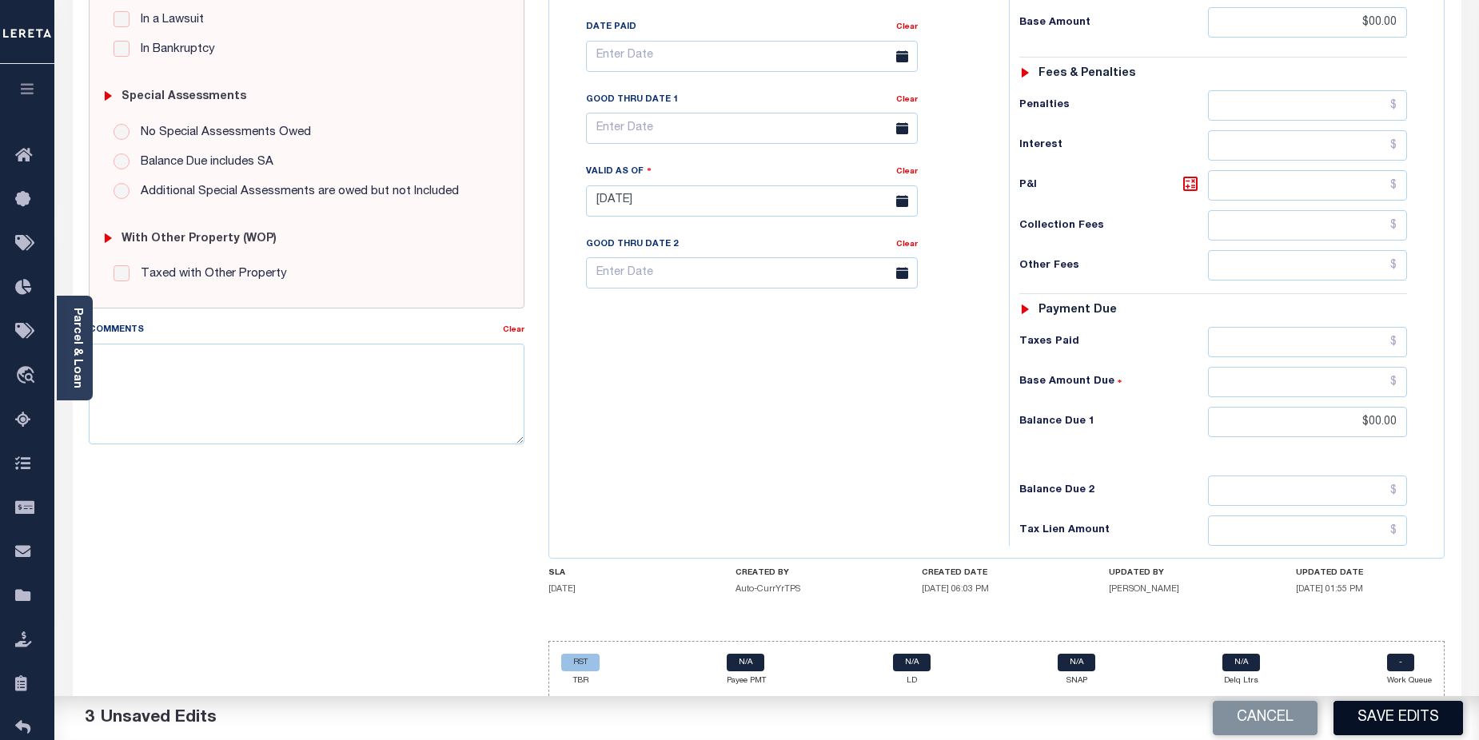
click at [1384, 715] on button "Save Edits" at bounding box center [1397, 718] width 129 height 34
checkbox input "false"
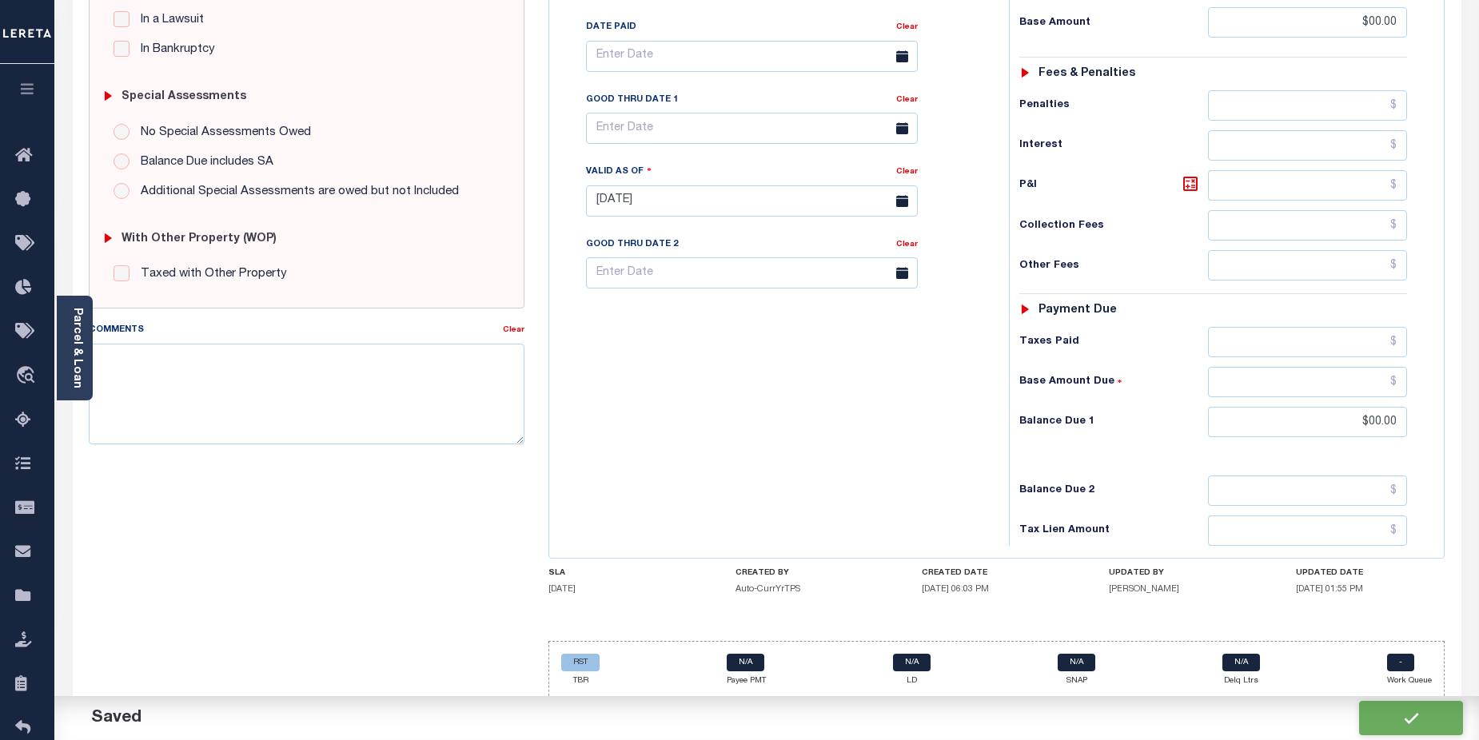
type input "$0"
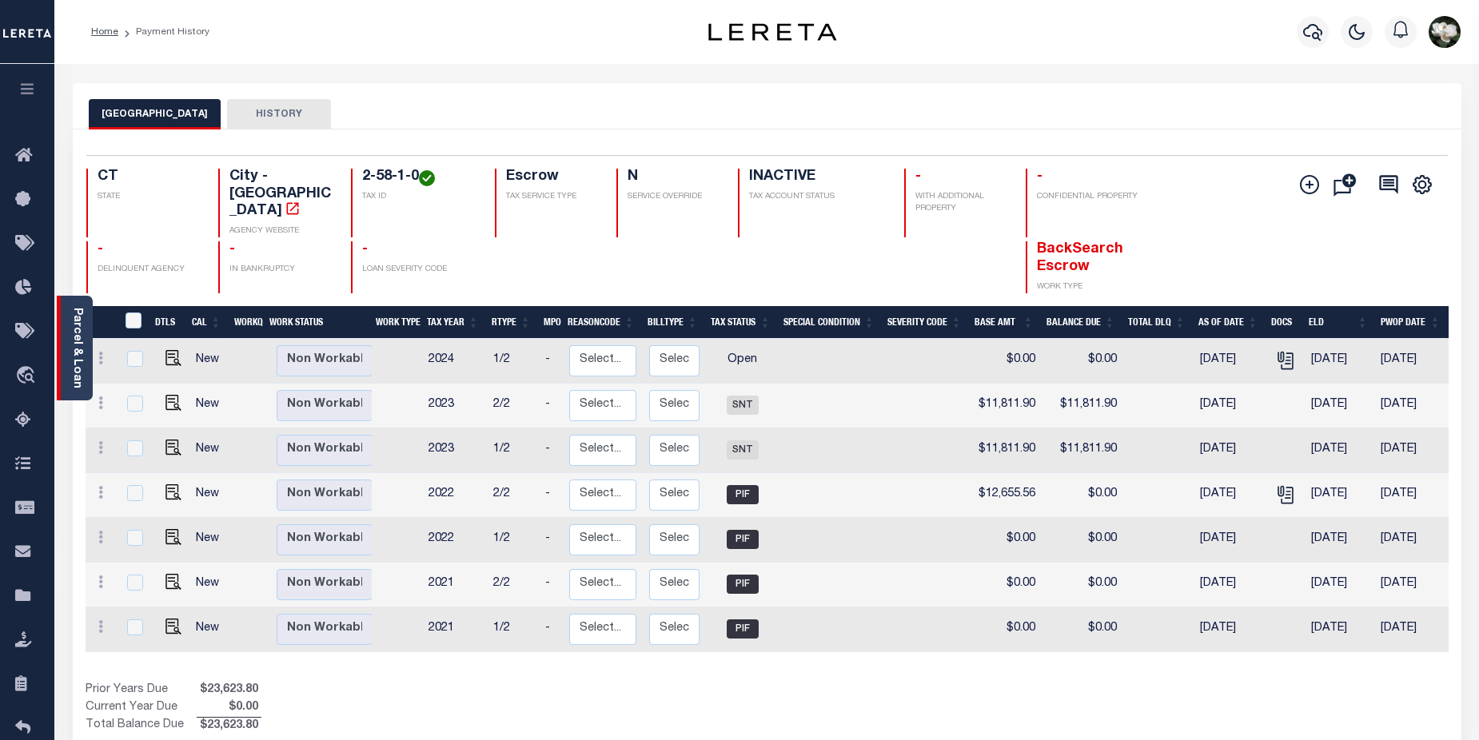
click at [76, 337] on link "Parcel & Loan" at bounding box center [76, 348] width 11 height 81
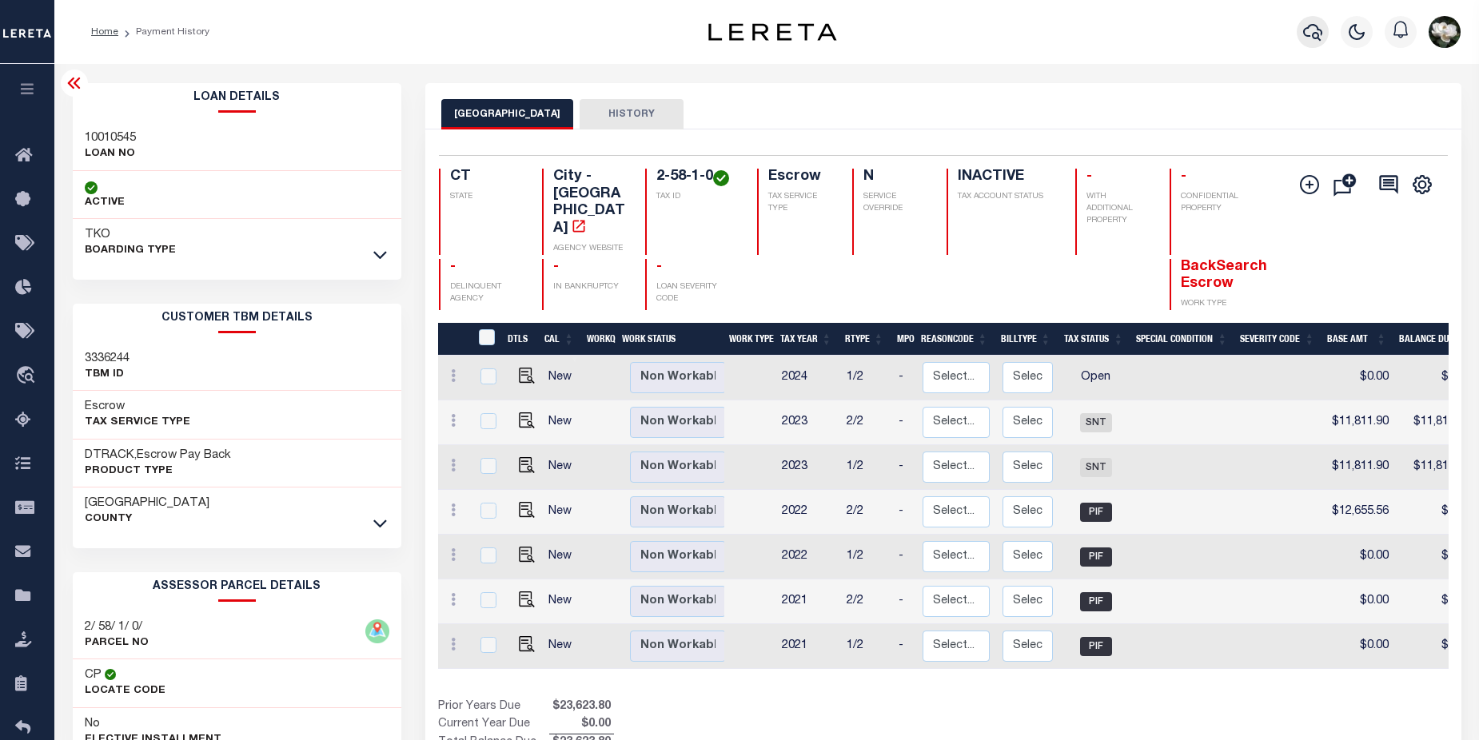
click at [1308, 29] on icon "button" at bounding box center [1312, 32] width 19 height 17
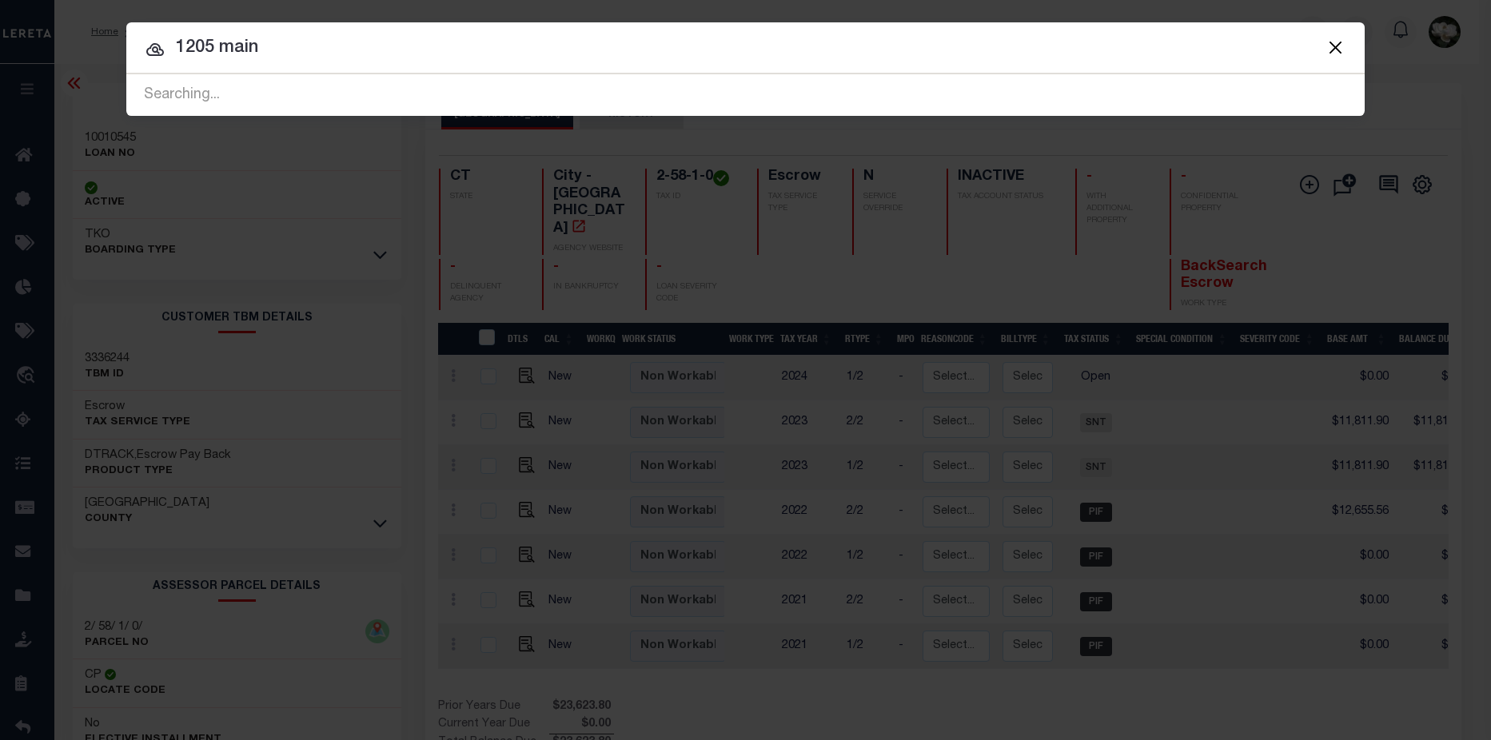
type input "1205 main"
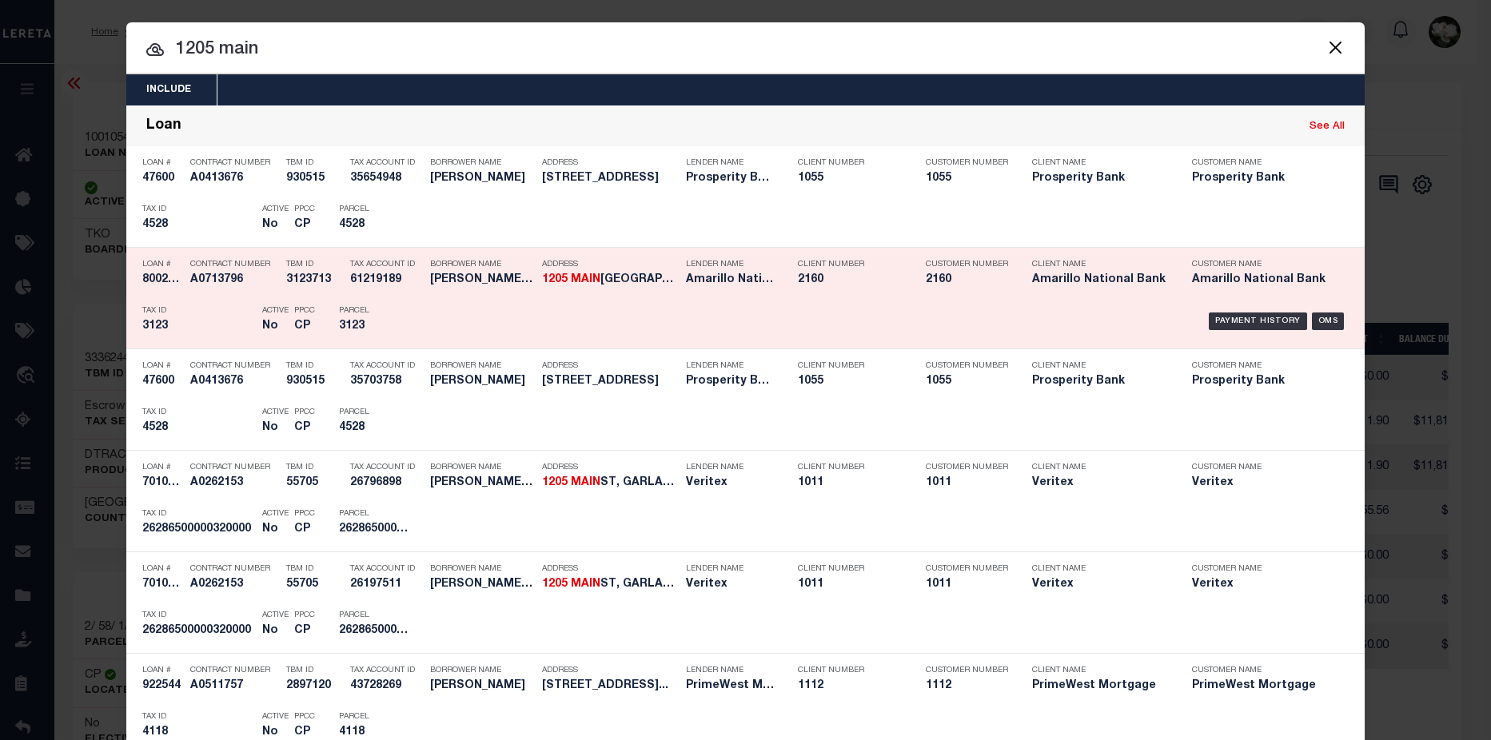
click at [577, 290] on div "Address 1205 MAIN ST PANHANDLE TX 79068" at bounding box center [610, 275] width 136 height 46
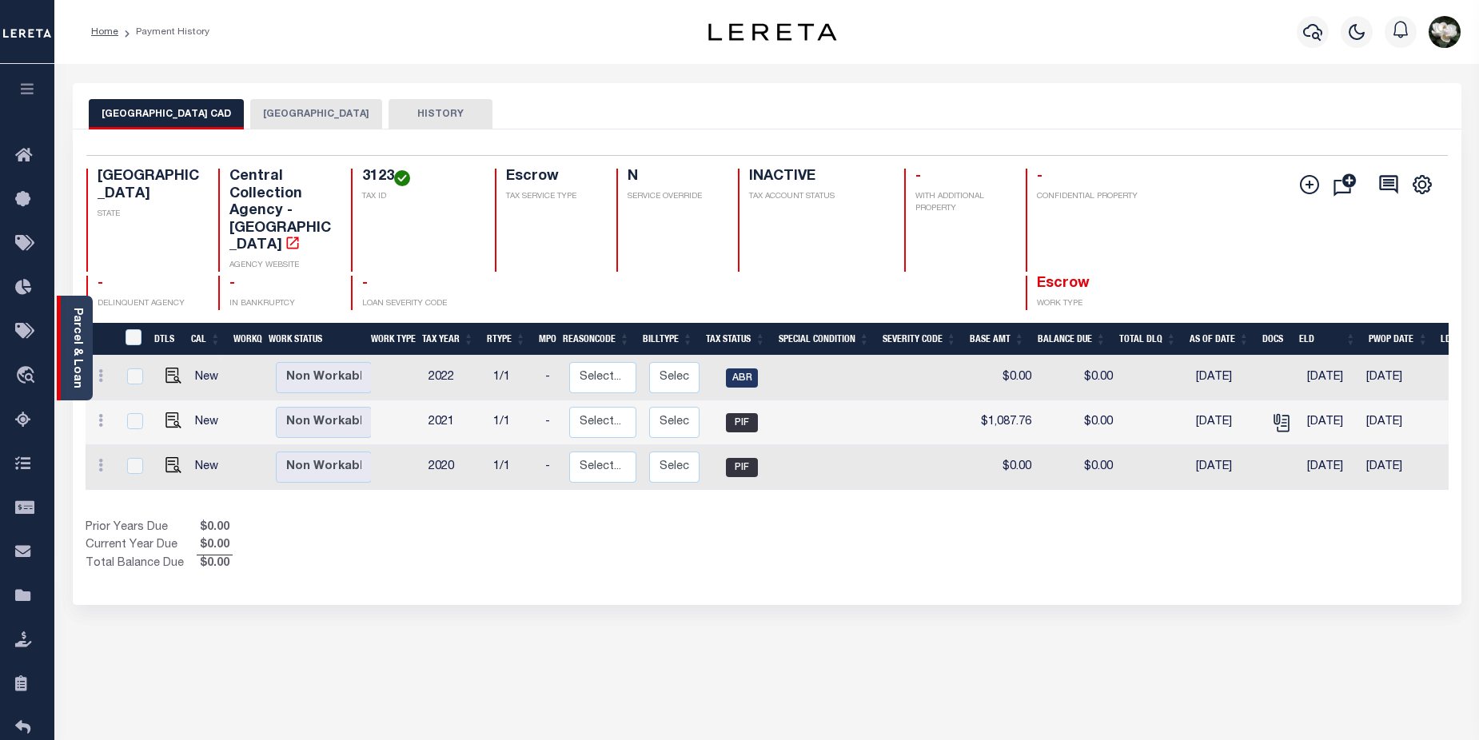
click at [78, 336] on link "Parcel & Loan" at bounding box center [76, 348] width 11 height 81
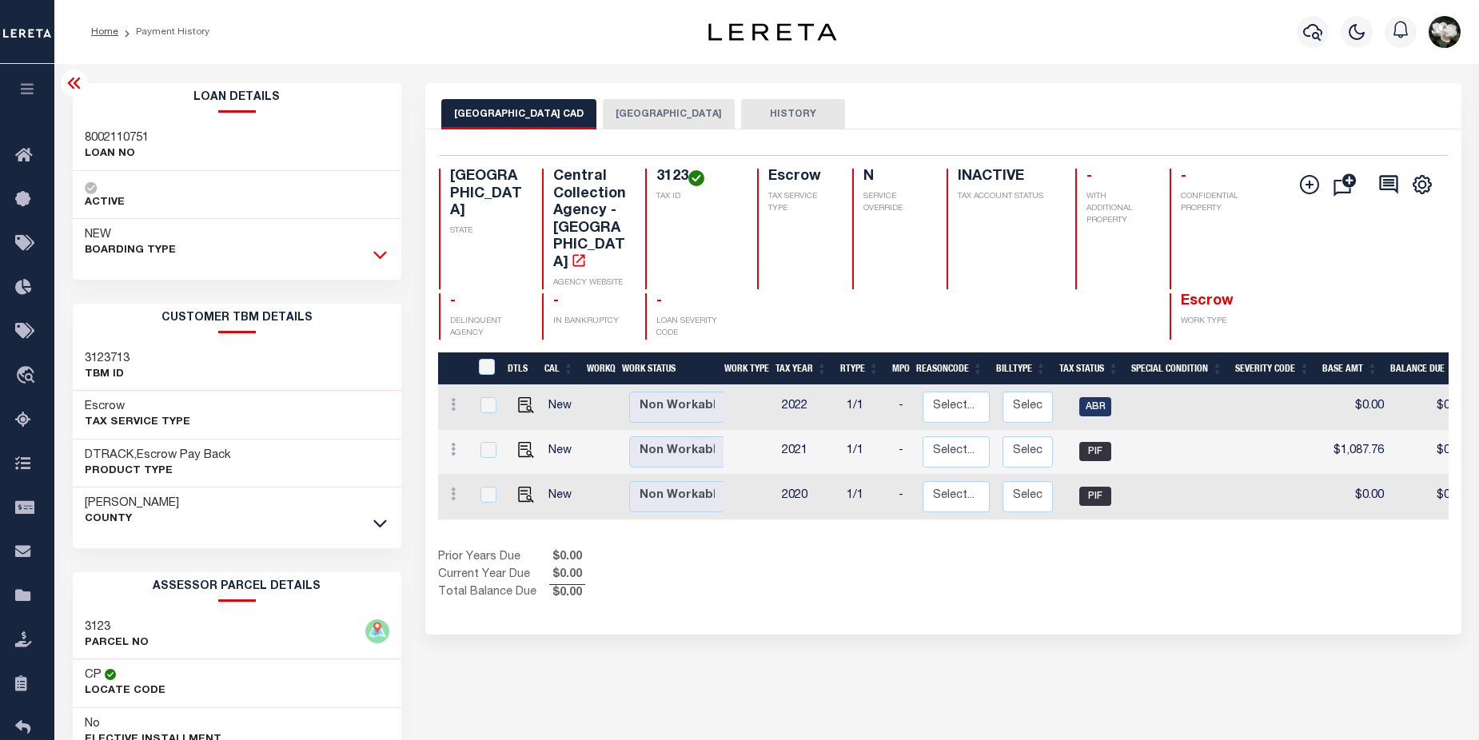
click at [383, 253] on icon at bounding box center [380, 254] width 14 height 17
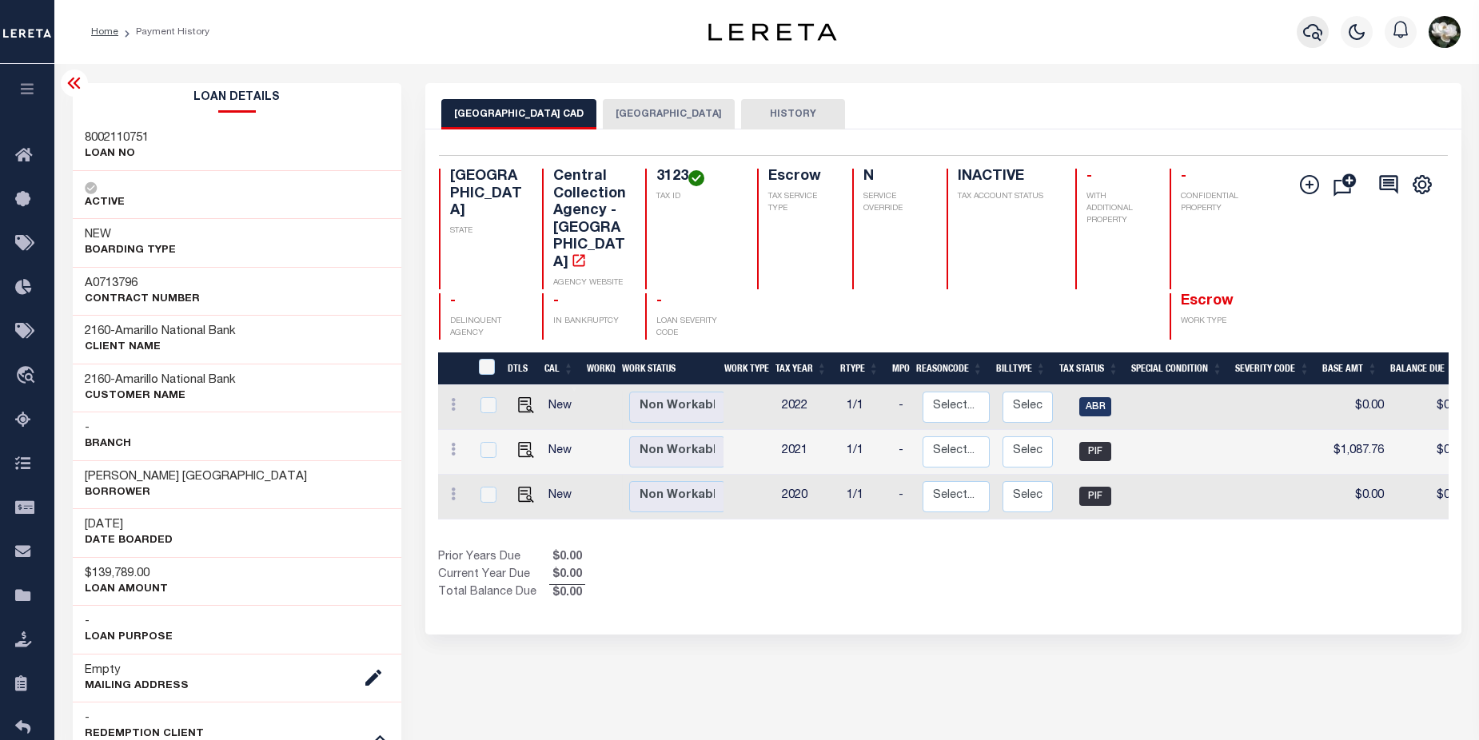
click at [1317, 34] on icon "button" at bounding box center [1312, 32] width 19 height 17
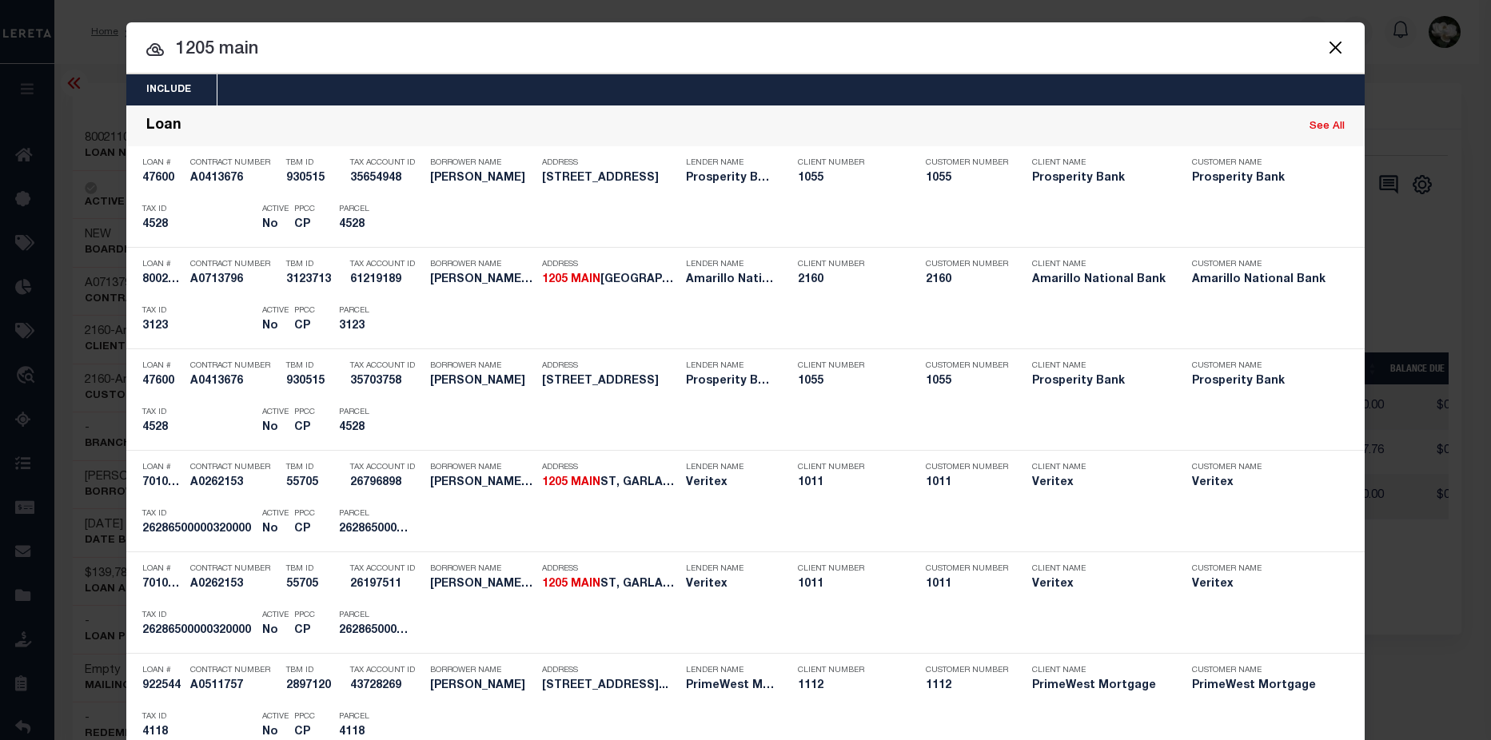
drag, startPoint x: 378, startPoint y: 49, endPoint x: -92, endPoint y: 18, distance: 471.0
click at [0, 18] on html "Home Payment History Profile Sign out" at bounding box center [745, 742] width 1491 height 1485
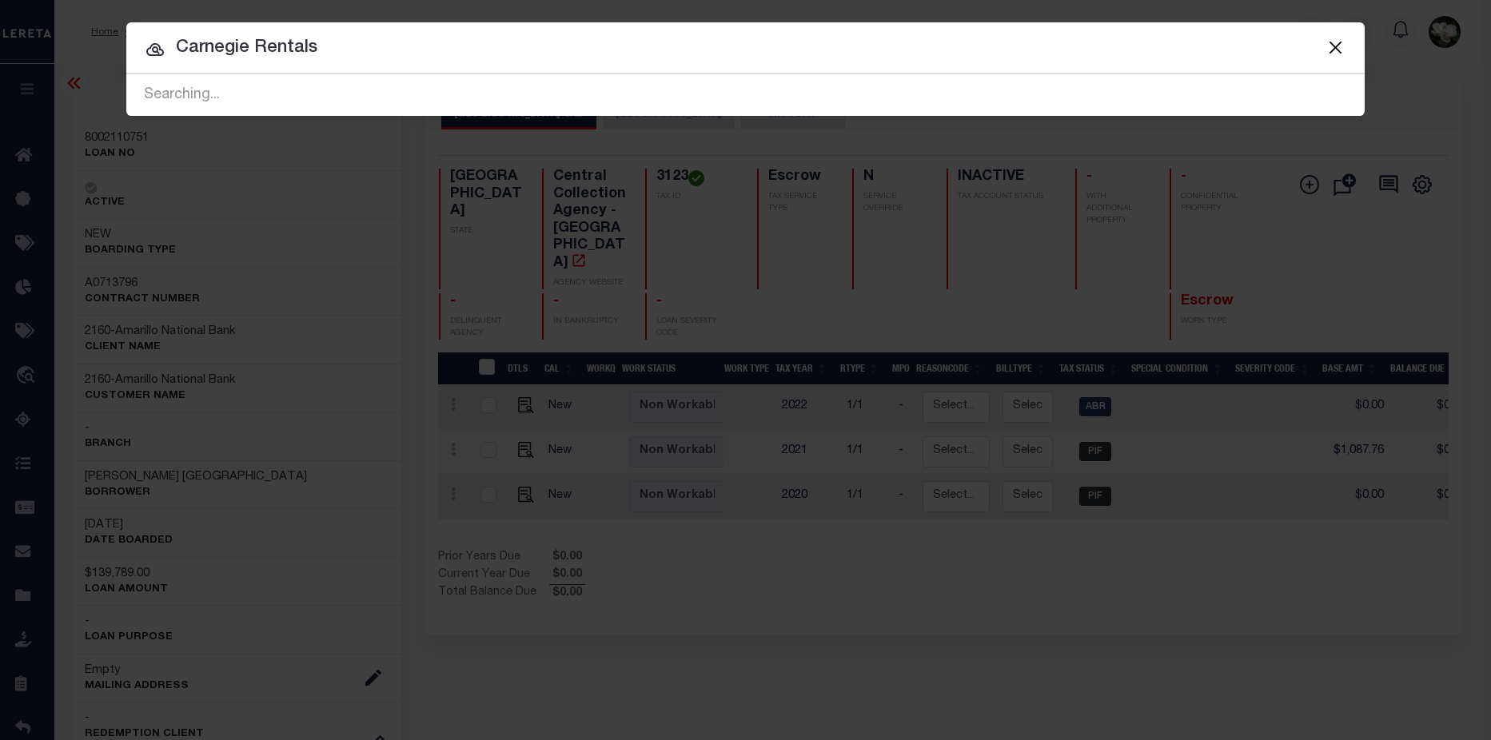
type input "Carnegie Rentals"
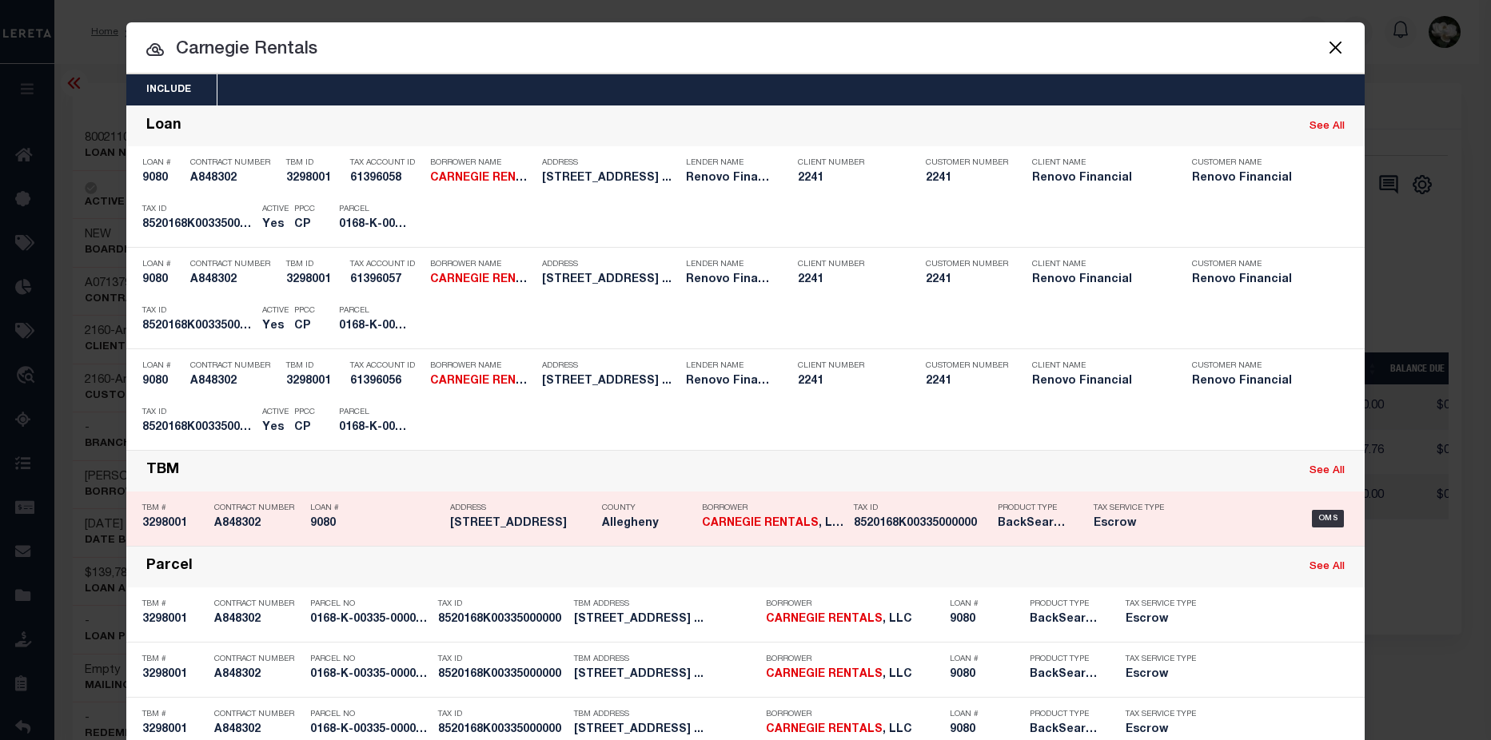
click at [998, 536] on div "Product Type BackSearch,Escrow" at bounding box center [1034, 519] width 72 height 46
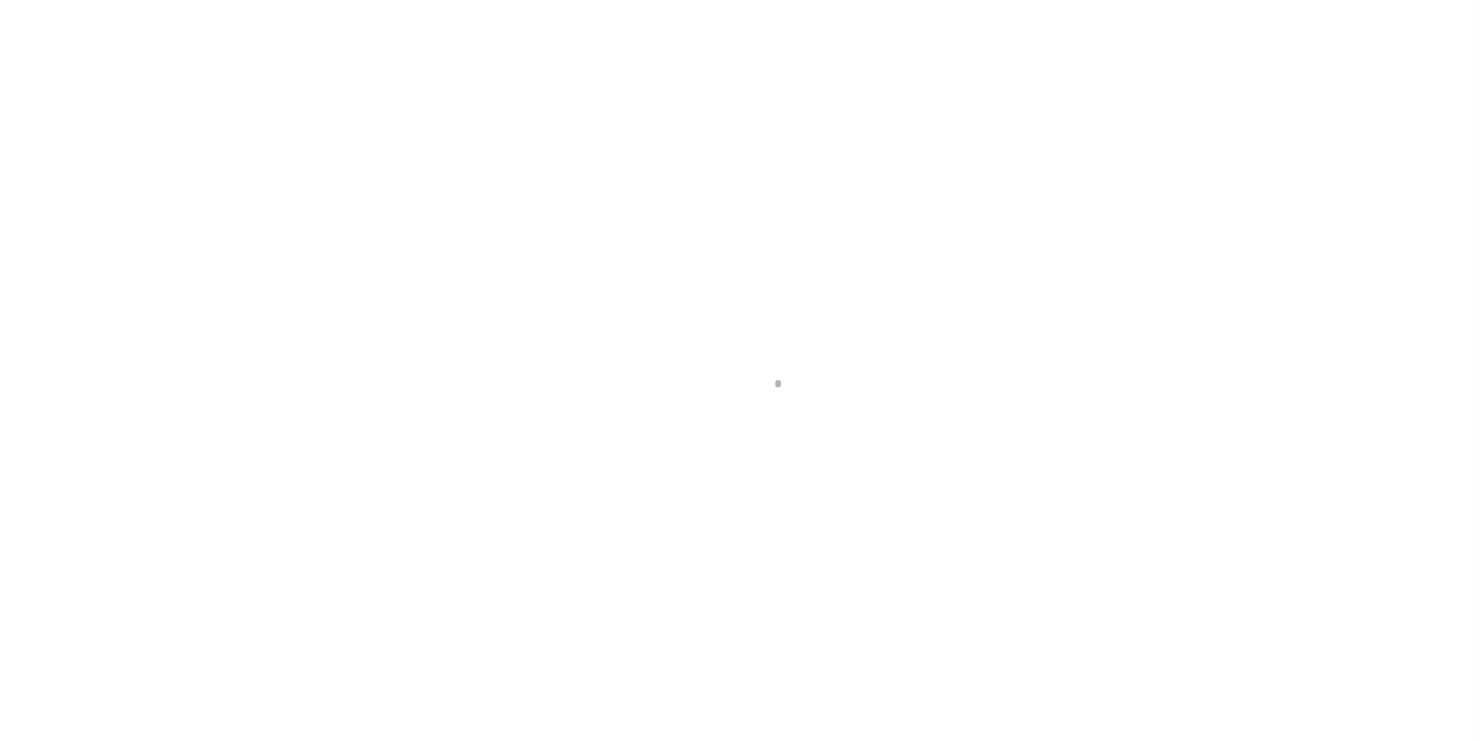
select select "Escrow"
type input "[STREET_ADDRESS]"
select select
type input "[GEOGRAPHIC_DATA], [GEOGRAPHIC_DATA] 15215"
type input "a0k8Y00000dDodP"
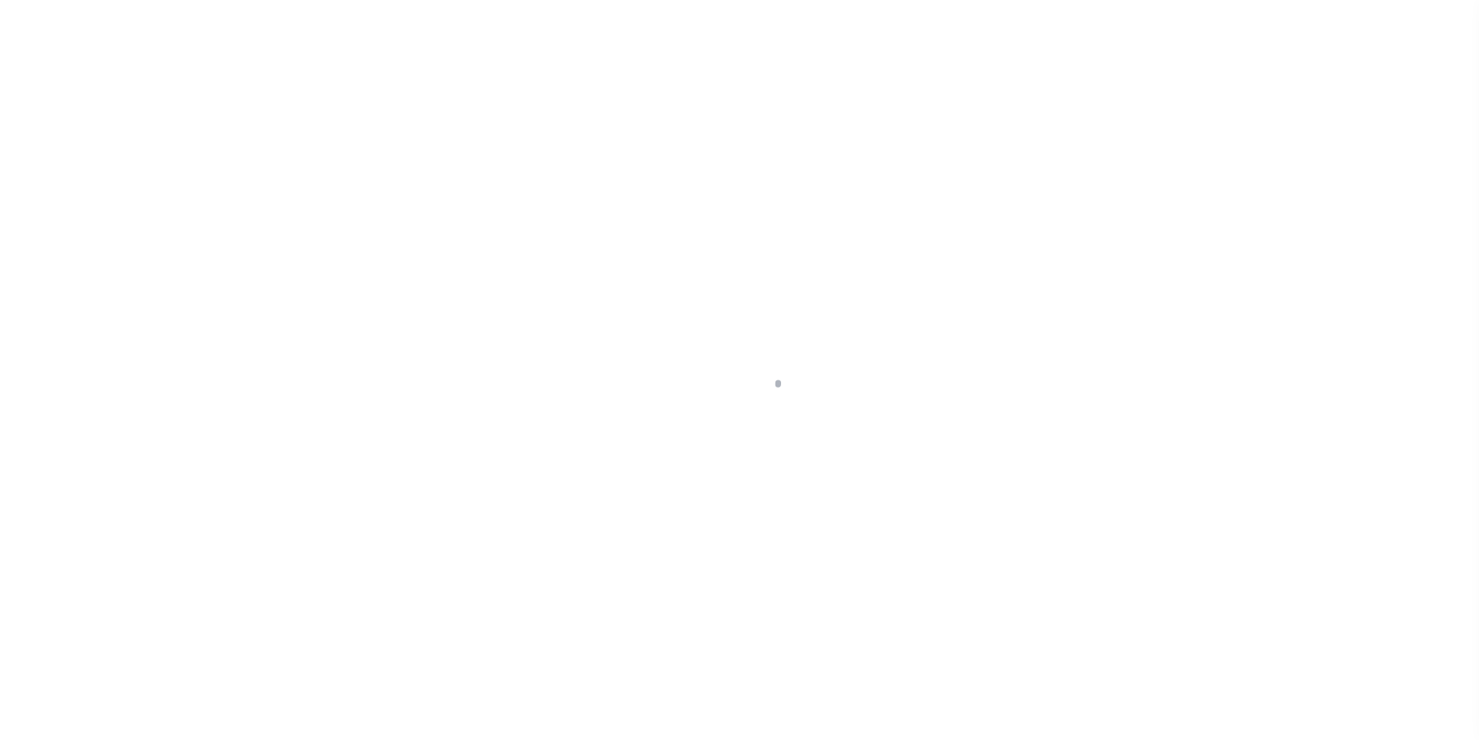
type input "PA"
select select
type textarea "LEGAL REQUIRED"
select select "25066"
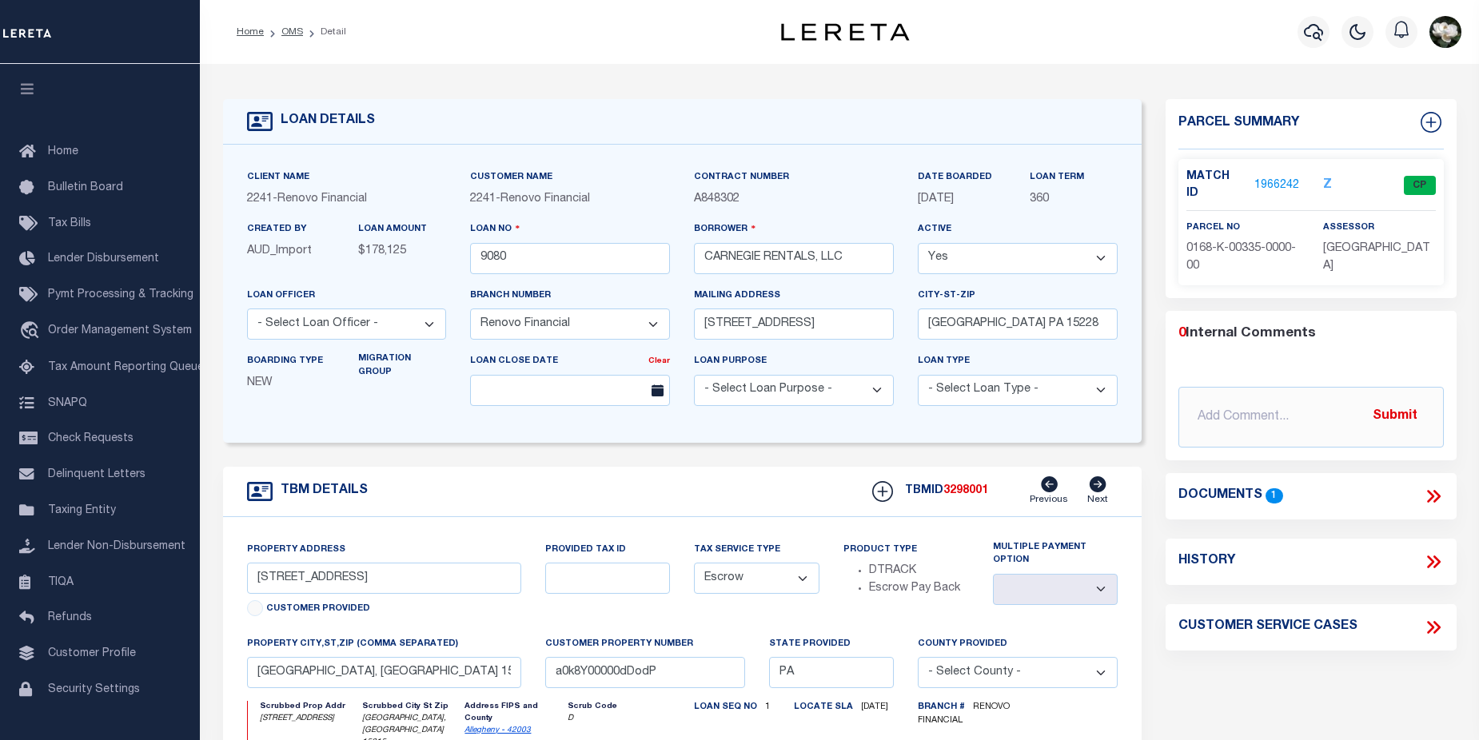
click at [1268, 177] on link "1966242" at bounding box center [1276, 185] width 45 height 17
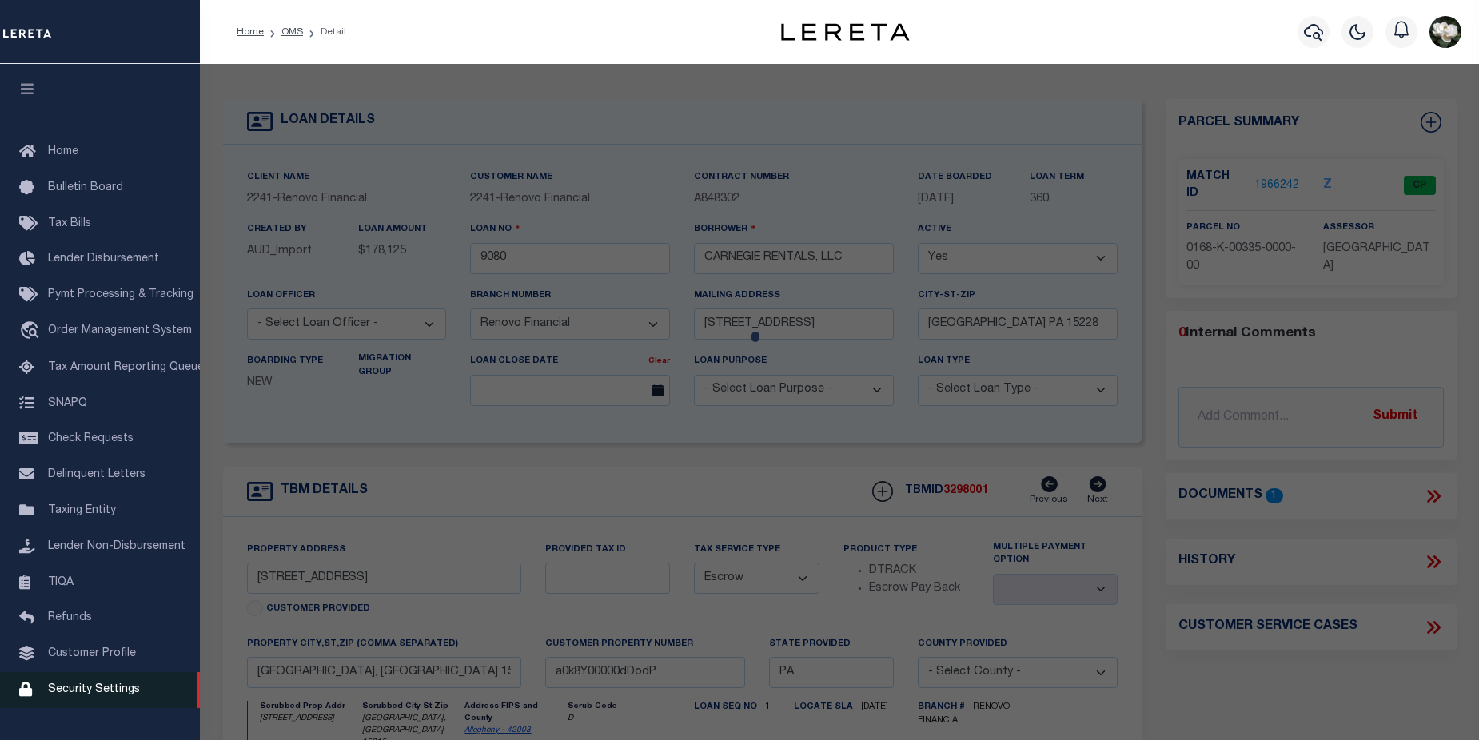
checkbox input "false"
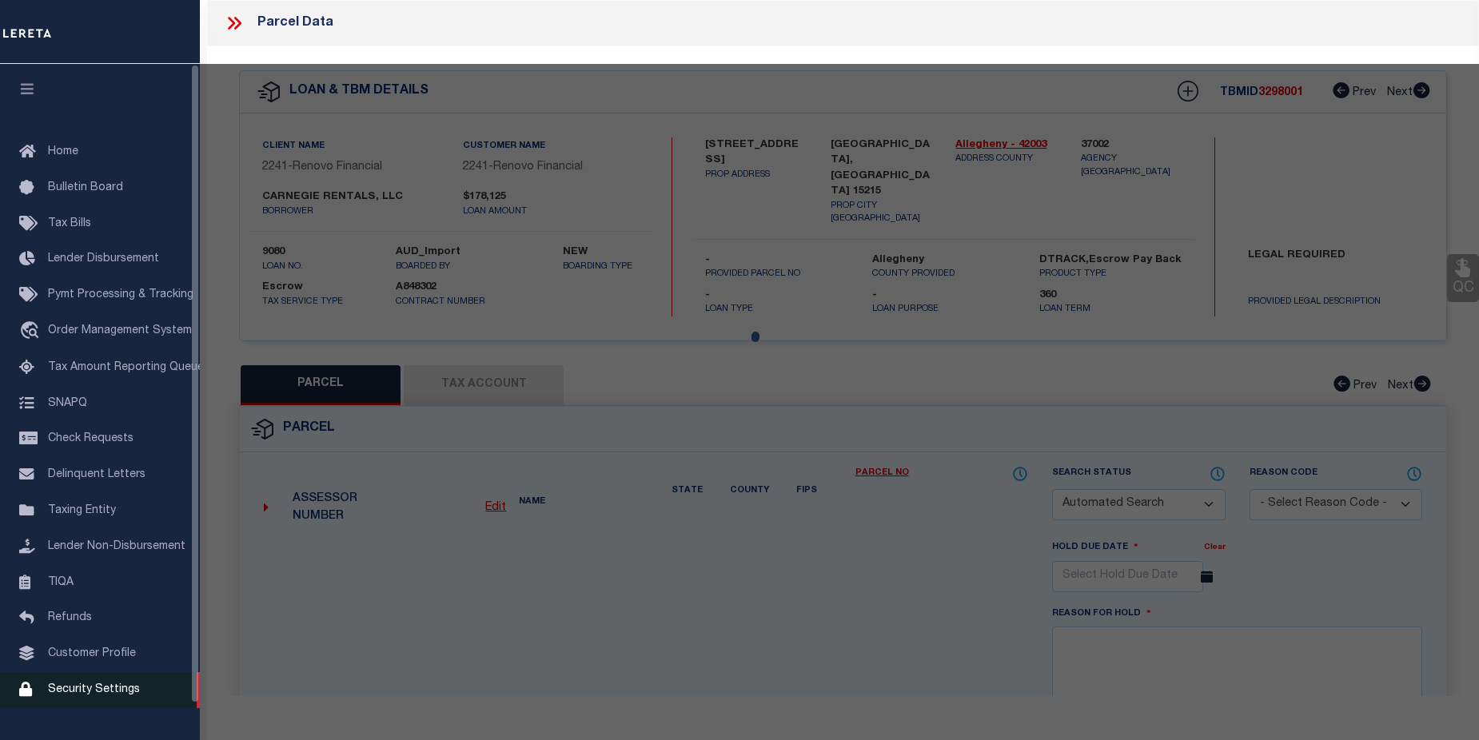
select select "CP"
type input "CARNEGIE RENTALS LLC"
select select "AGW"
select select
type input "[STREET_ADDRESS]"
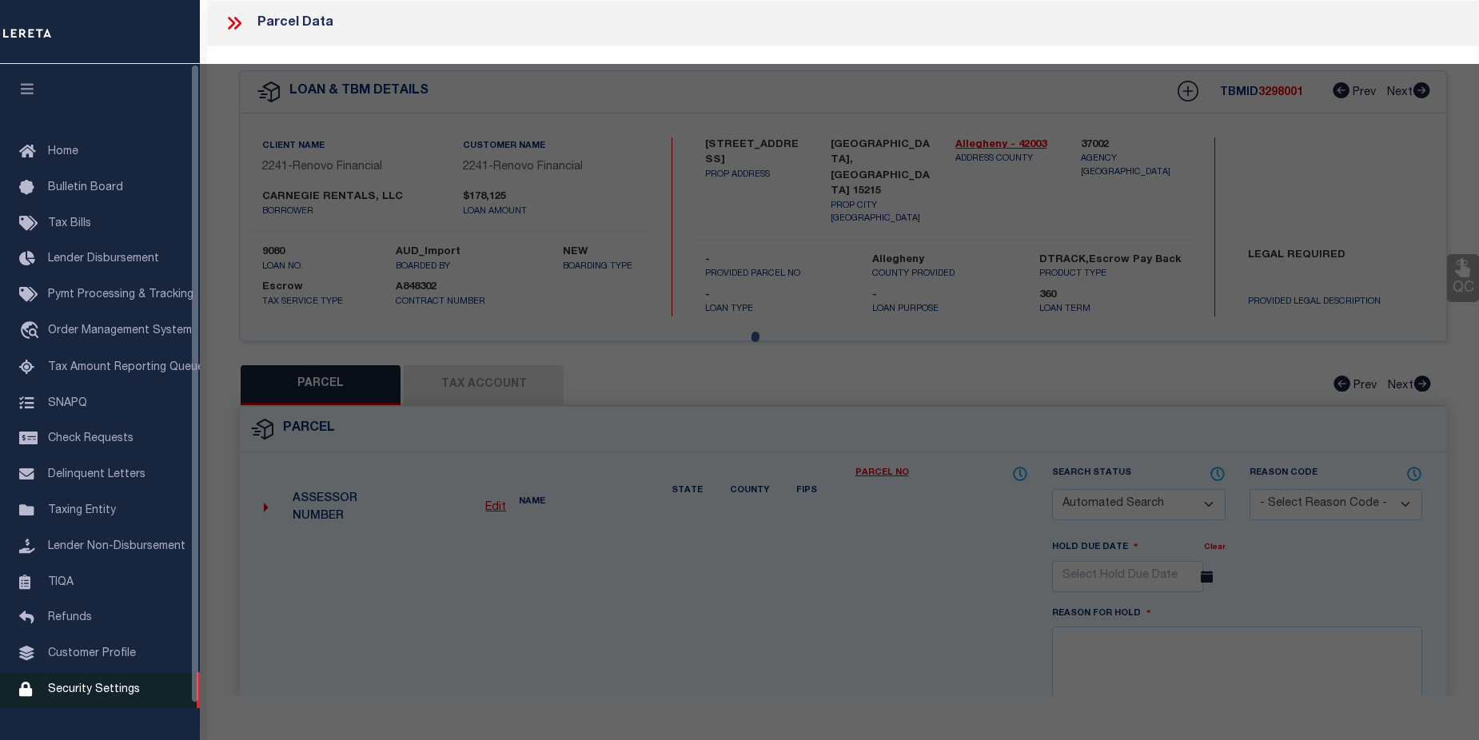
checkbox input "false"
type input "[GEOGRAPHIC_DATA], PA 15215"
type textarea "Lot Area : 1,554 SQFT"
type textarea "Completed based on the given legal document."
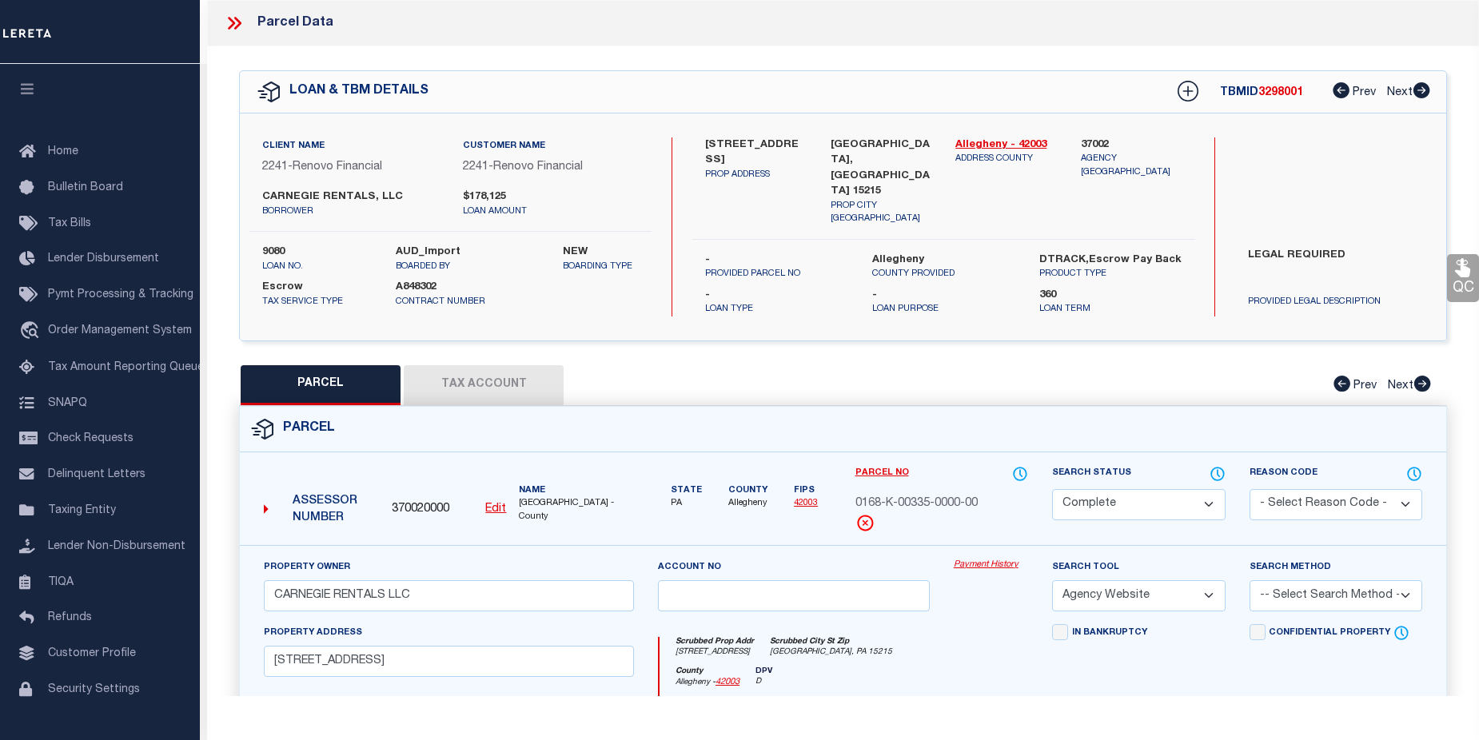
click at [994, 559] on link "Payment History" at bounding box center [991, 566] width 74 height 14
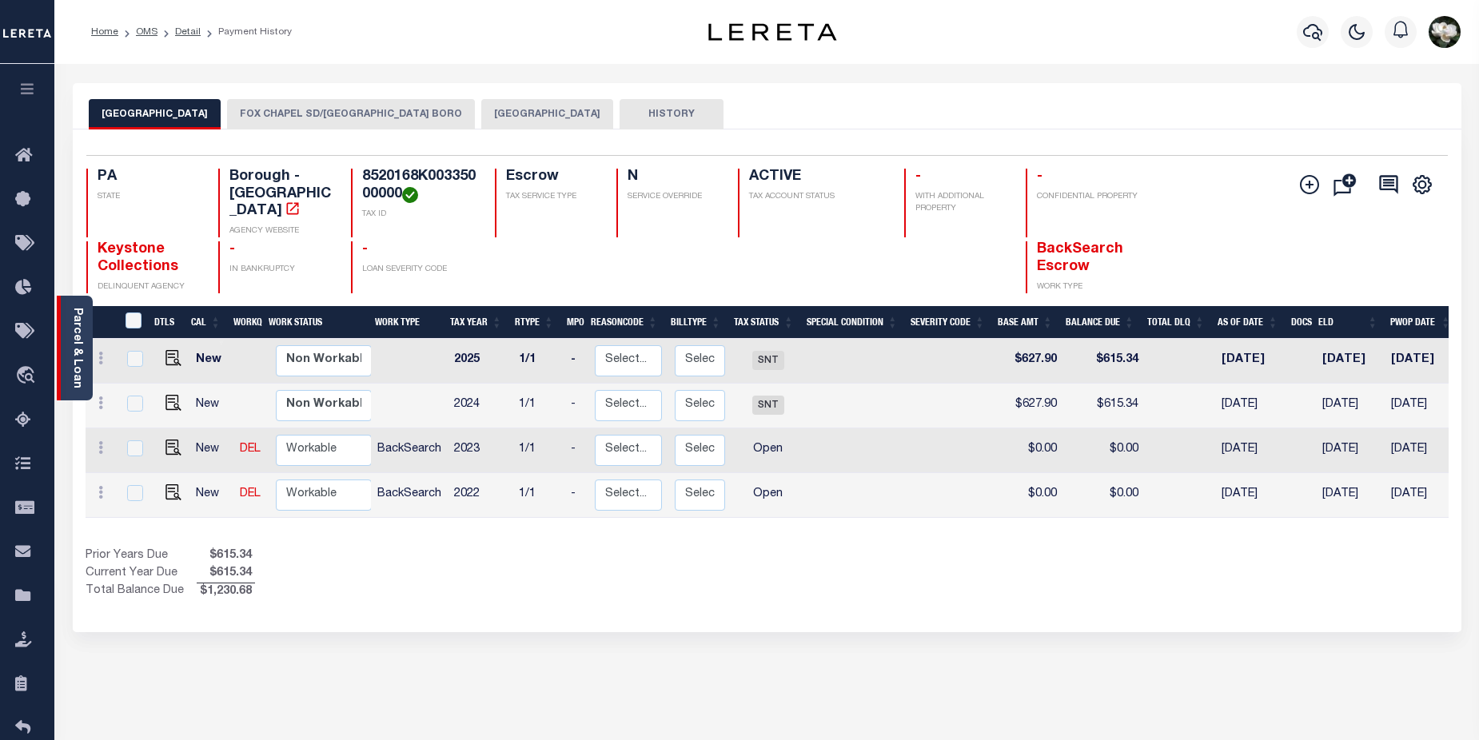
click at [76, 320] on link "Parcel & Loan" at bounding box center [76, 348] width 11 height 81
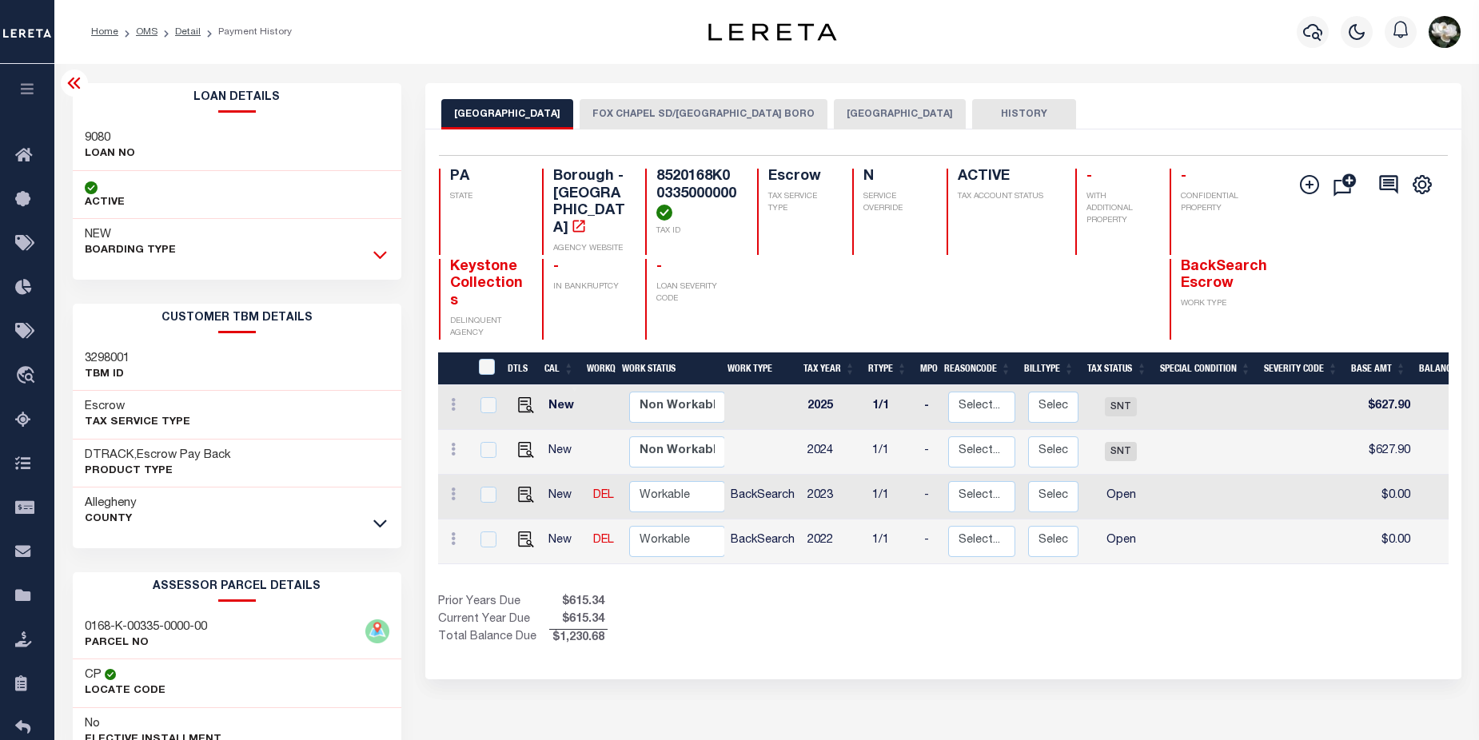
click at [376, 257] on icon at bounding box center [380, 254] width 14 height 17
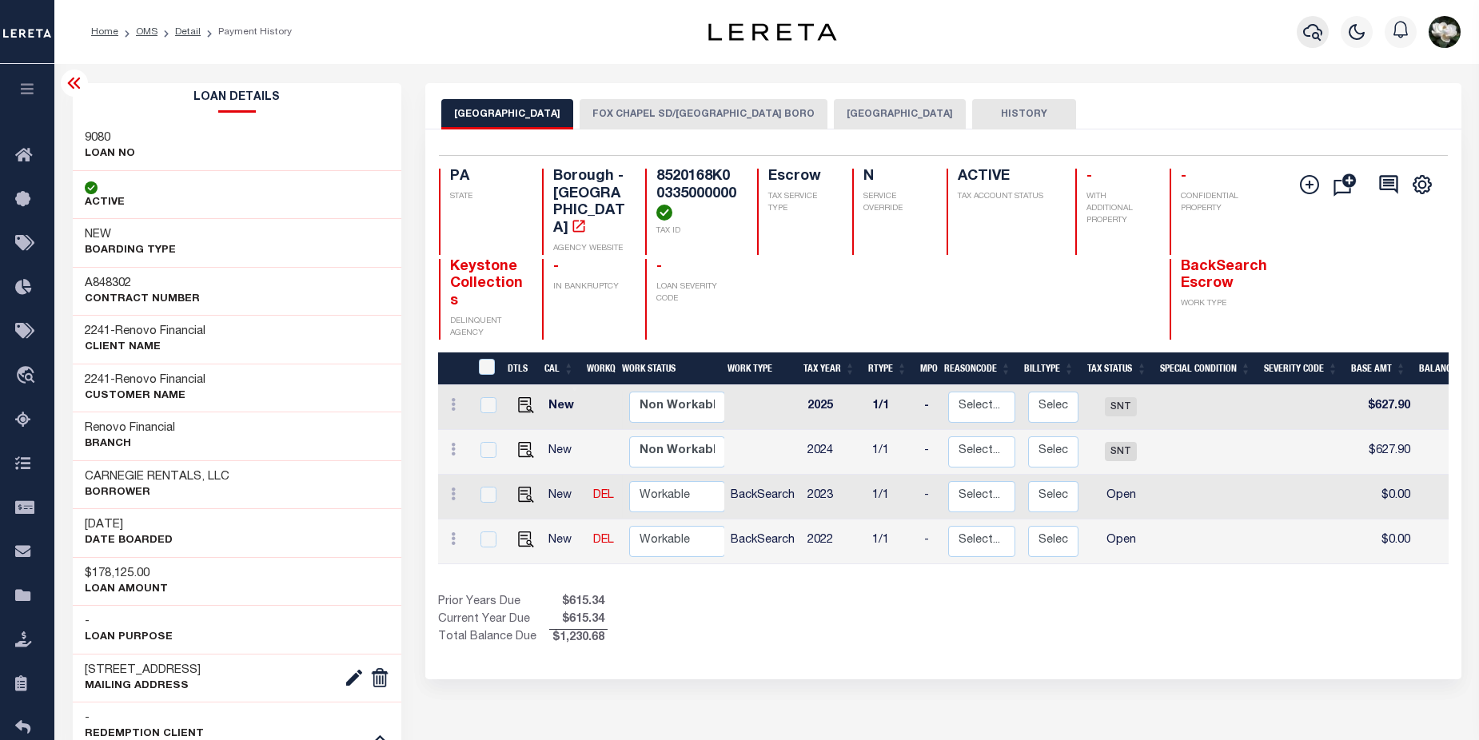
click at [1298, 38] on button "button" at bounding box center [1312, 32] width 32 height 32
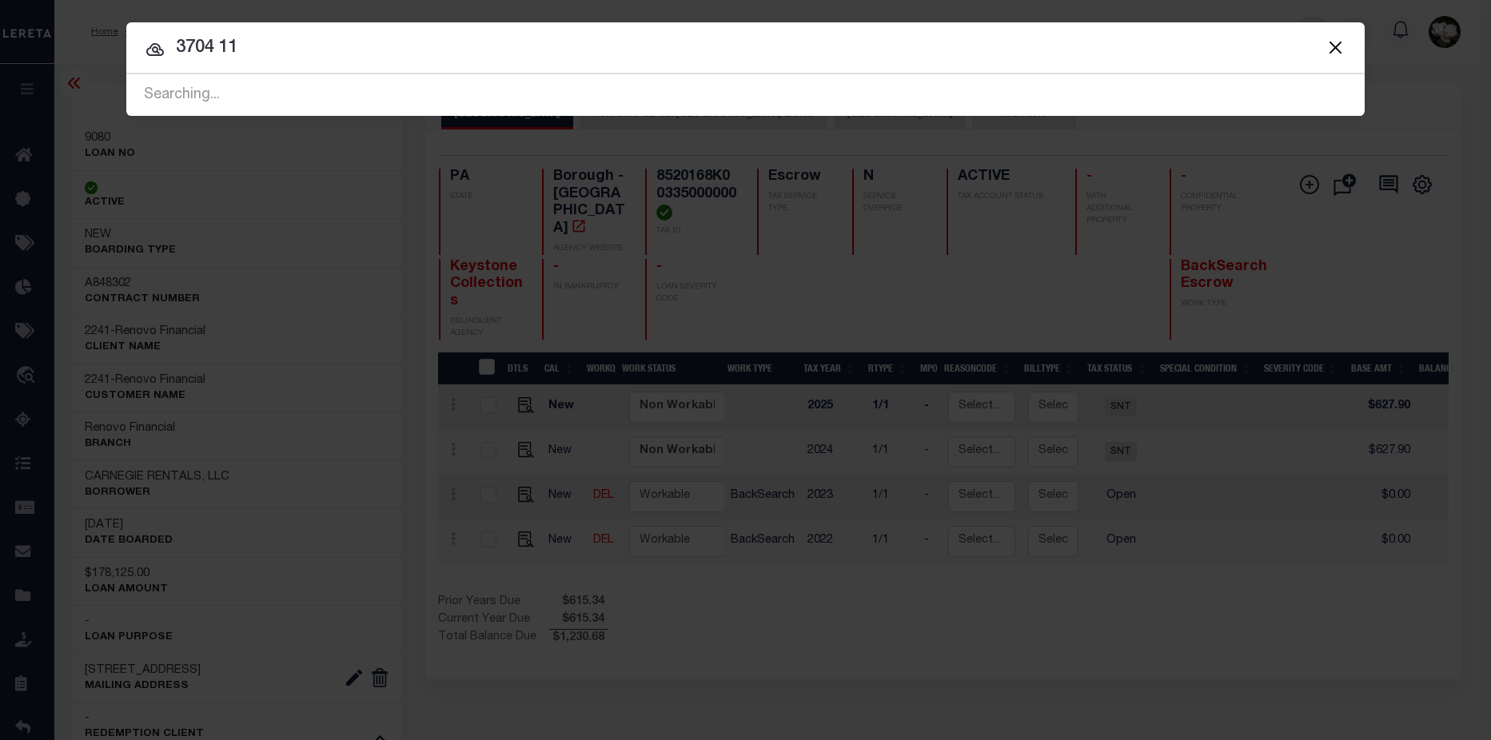
type input "3704 11"
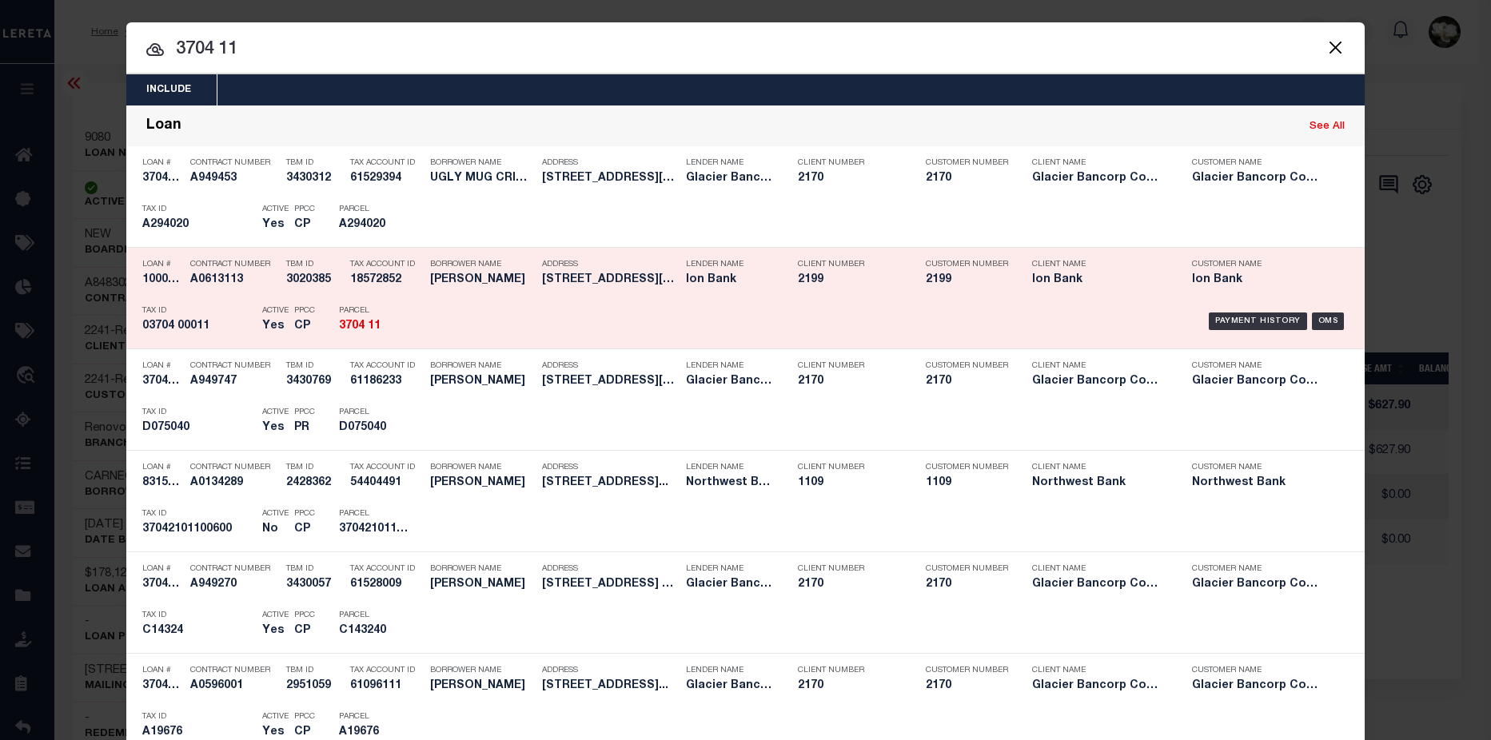
click at [548, 311] on div "Payment History OMS" at bounding box center [892, 321] width 914 height 46
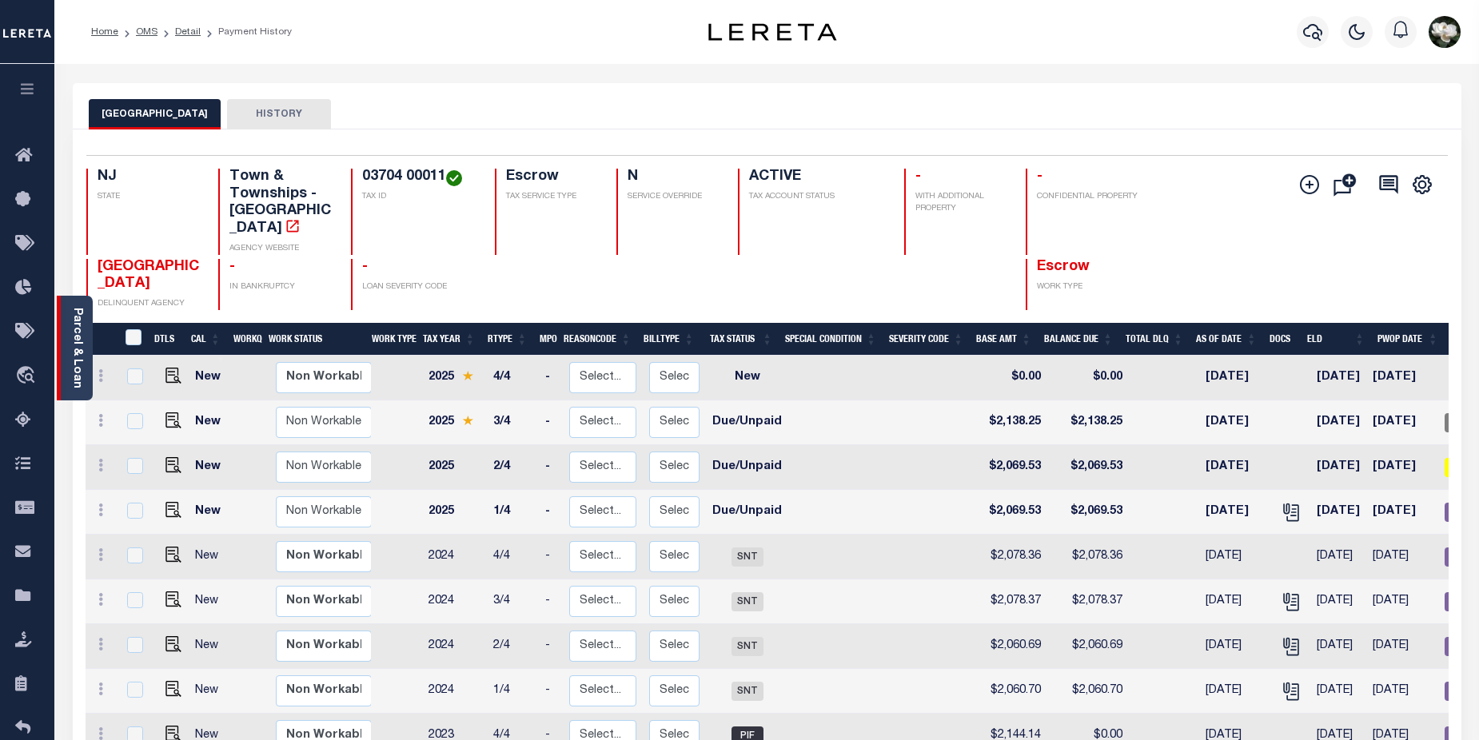
click at [71, 340] on link "Parcel & Loan" at bounding box center [76, 348] width 11 height 81
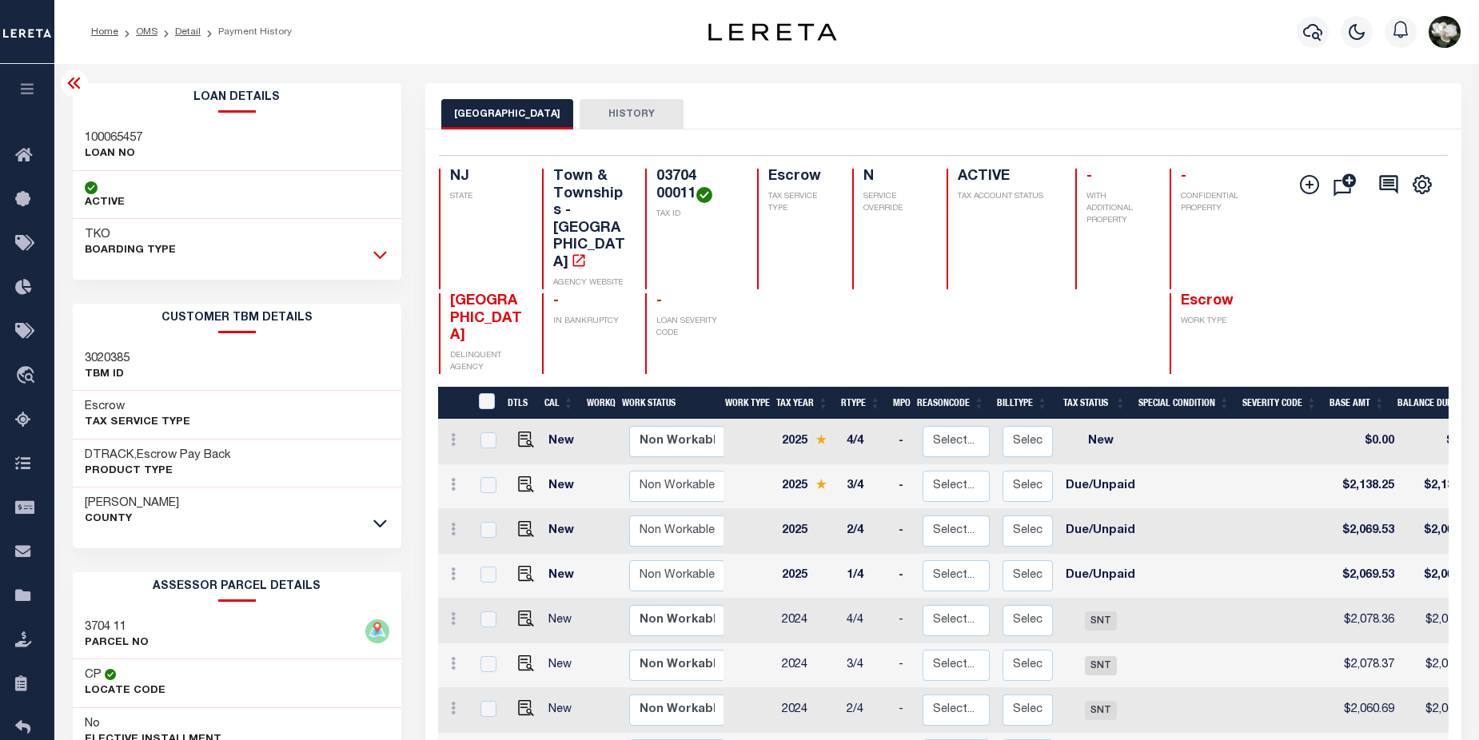
click at [384, 256] on icon at bounding box center [380, 256] width 14 height 8
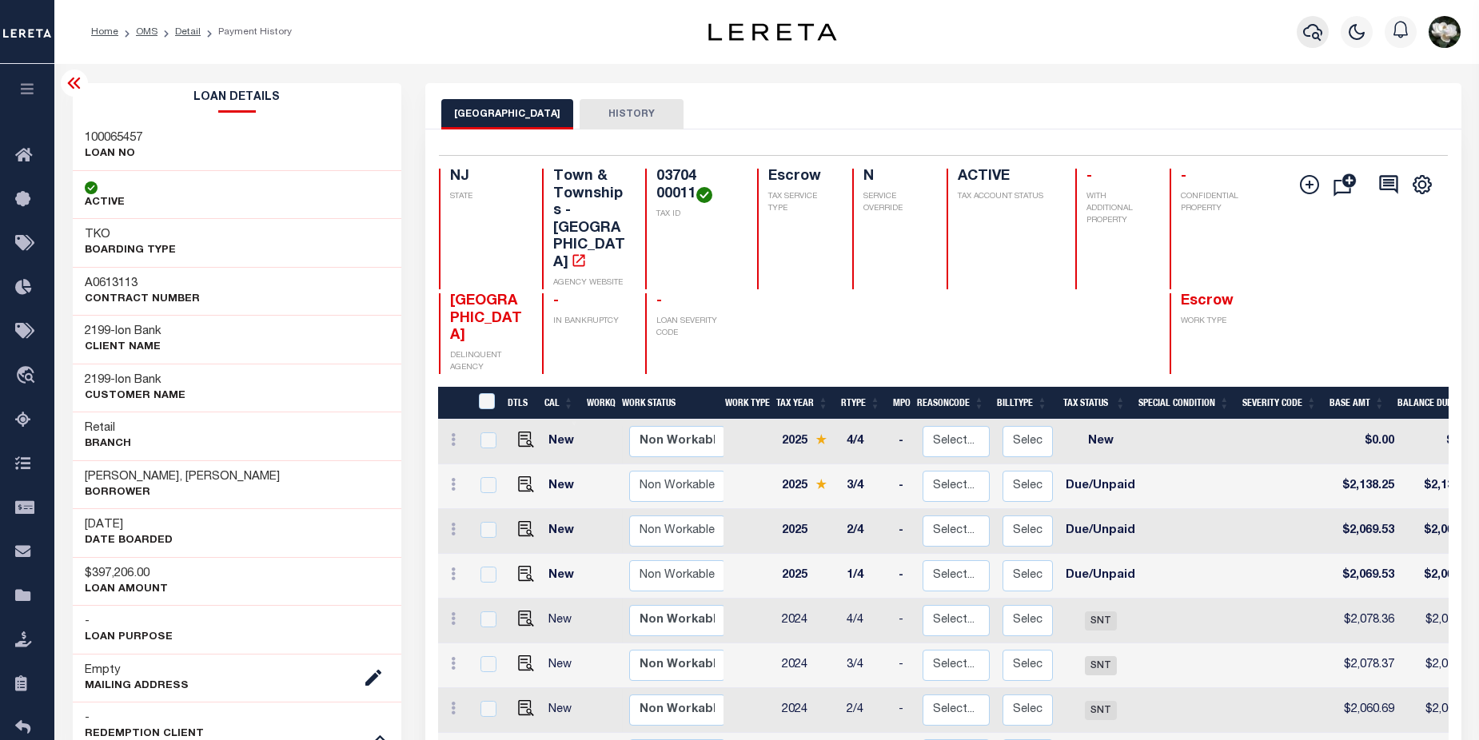
click at [1309, 34] on icon "button" at bounding box center [1312, 31] width 19 height 19
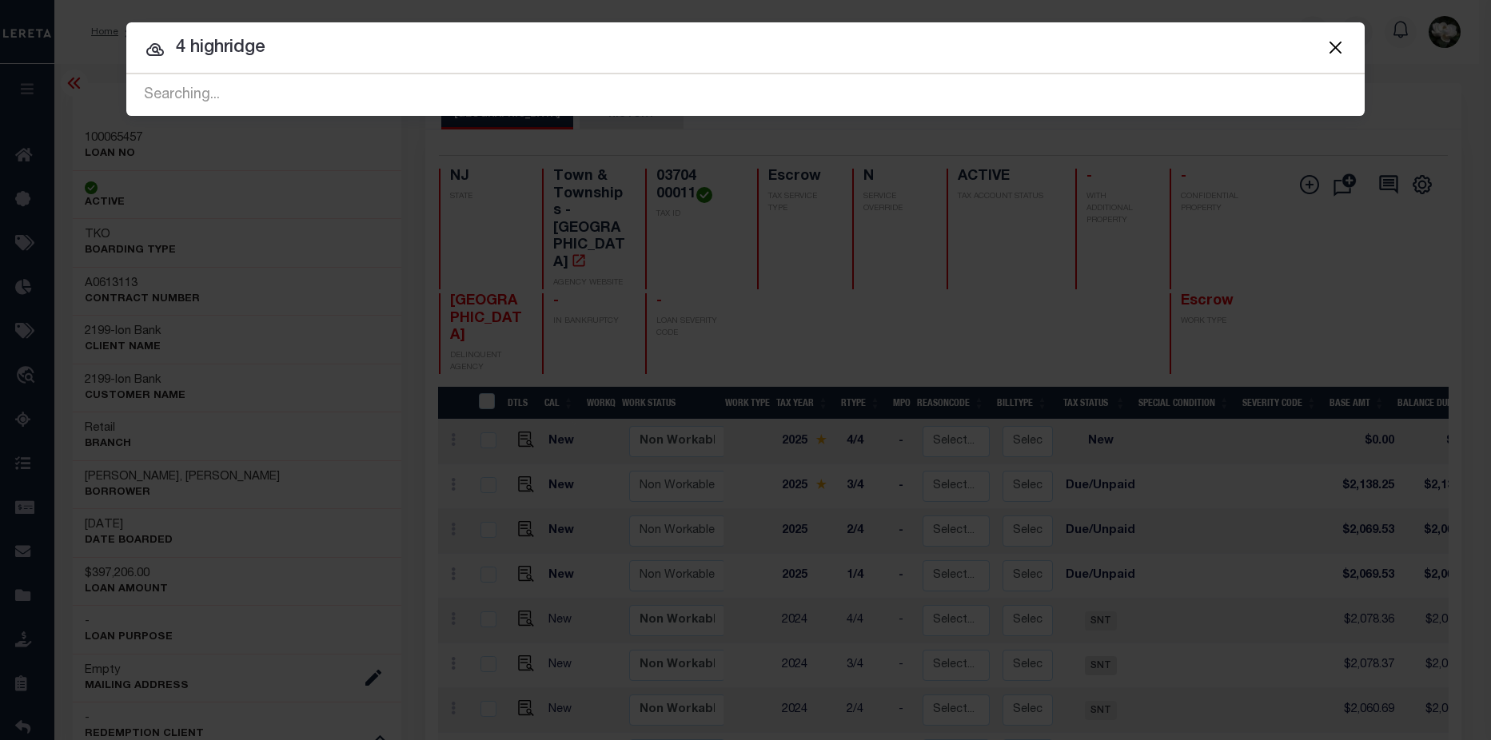
drag, startPoint x: 349, startPoint y: 63, endPoint x: 75, endPoint y: 30, distance: 276.2
click at [75, 30] on div "Include Loans TBM Customers Borrowers Payments (Lender Non-Disb) Payments (Lend…" at bounding box center [745, 370] width 1491 height 740
type input "22 clinton"
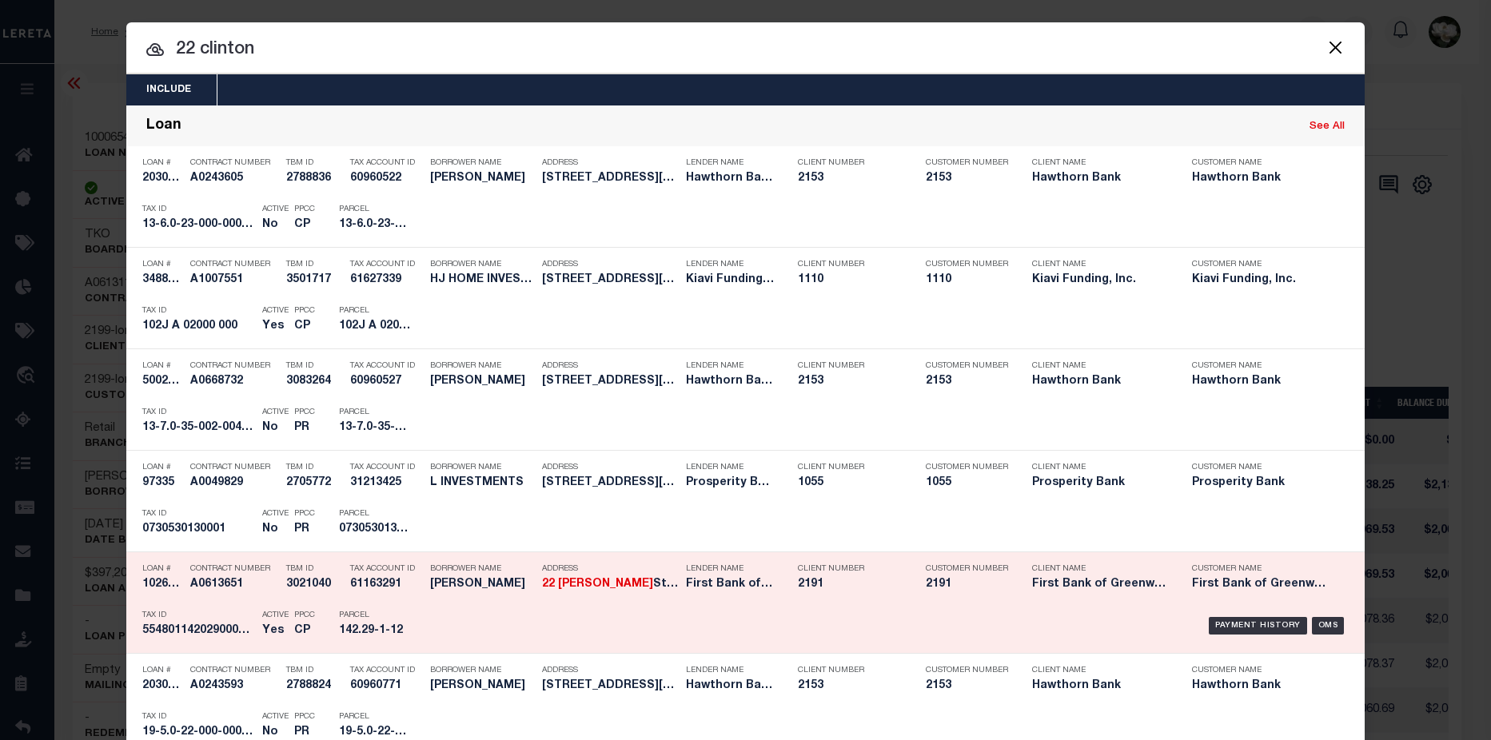
click at [959, 575] on div "Customer Number 2191" at bounding box center [967, 579] width 82 height 46
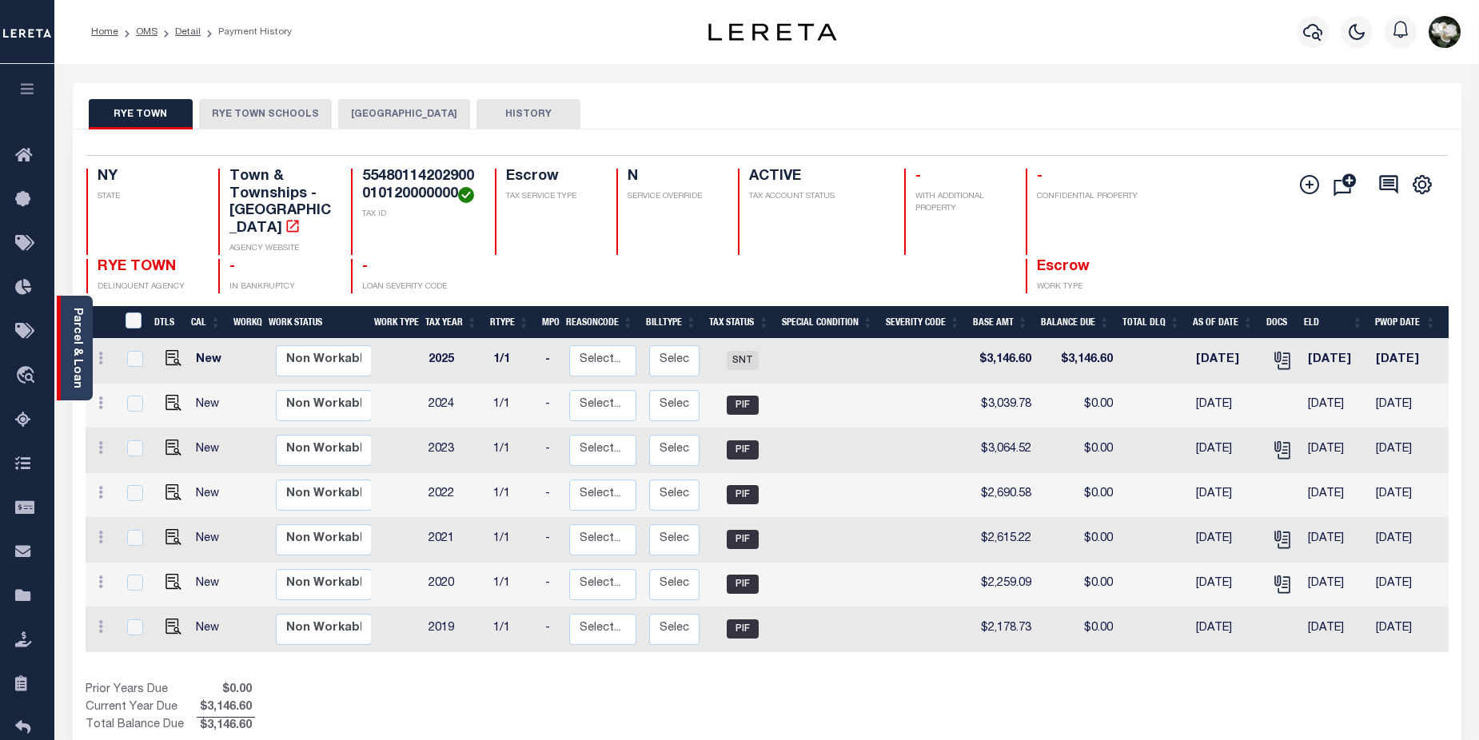
click at [71, 328] on link "Parcel & Loan" at bounding box center [76, 348] width 11 height 81
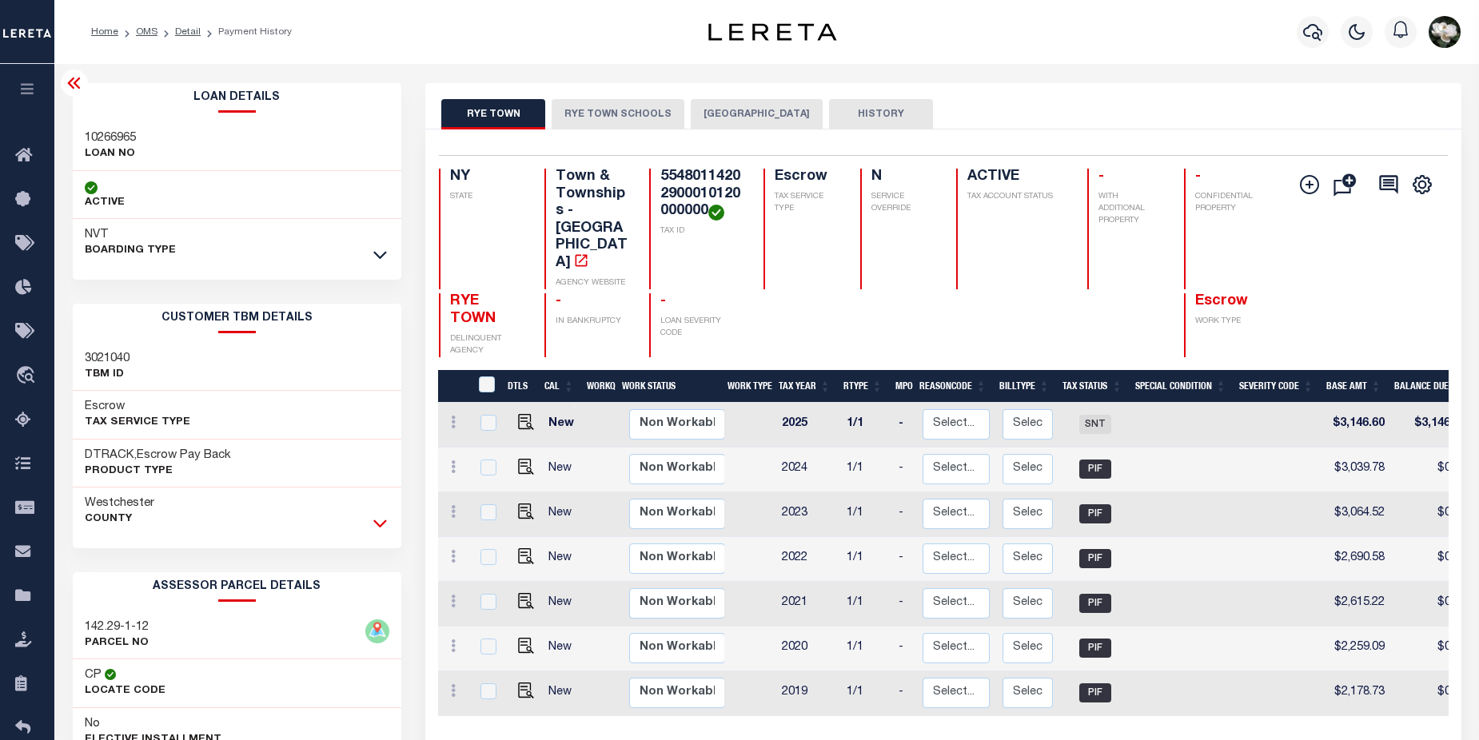
click at [385, 527] on icon at bounding box center [380, 523] width 14 height 17
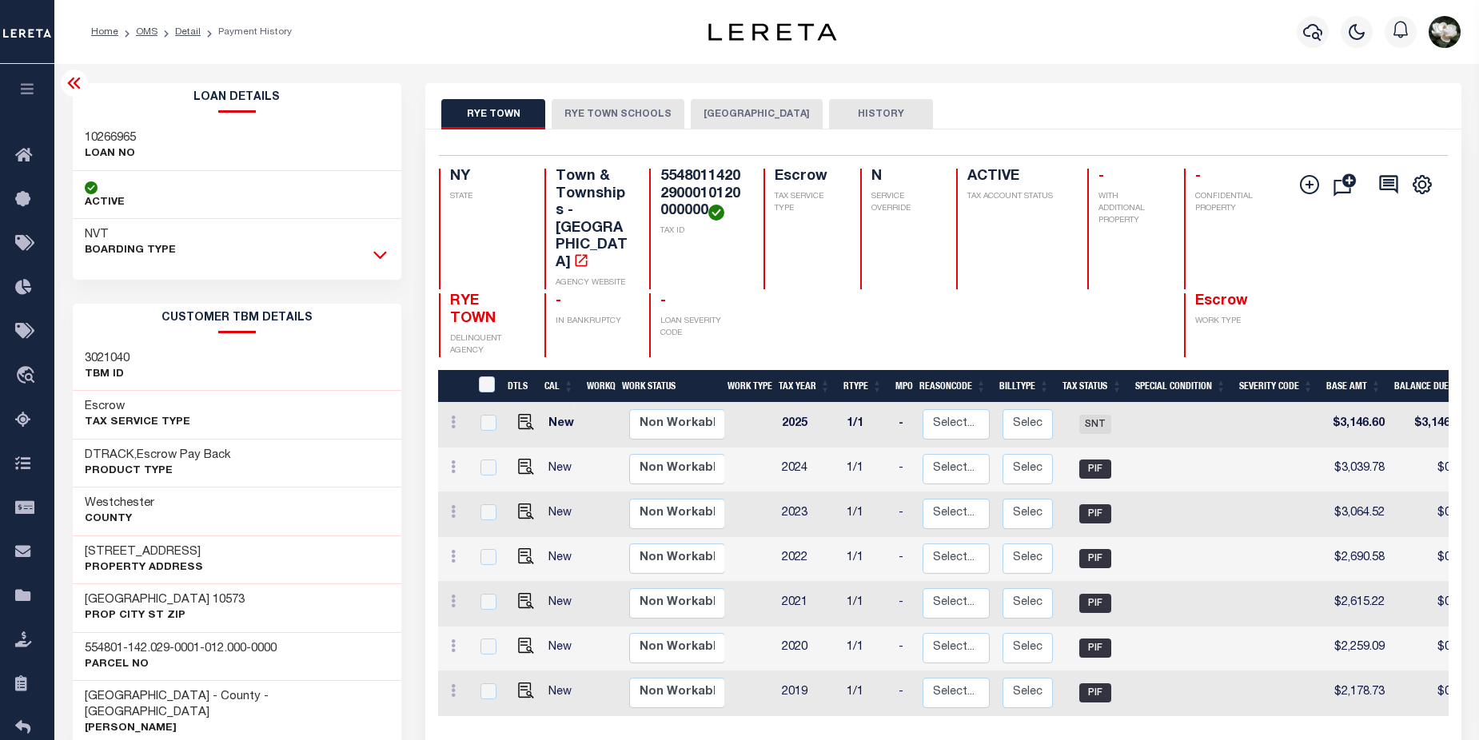
click at [383, 258] on icon at bounding box center [380, 254] width 14 height 17
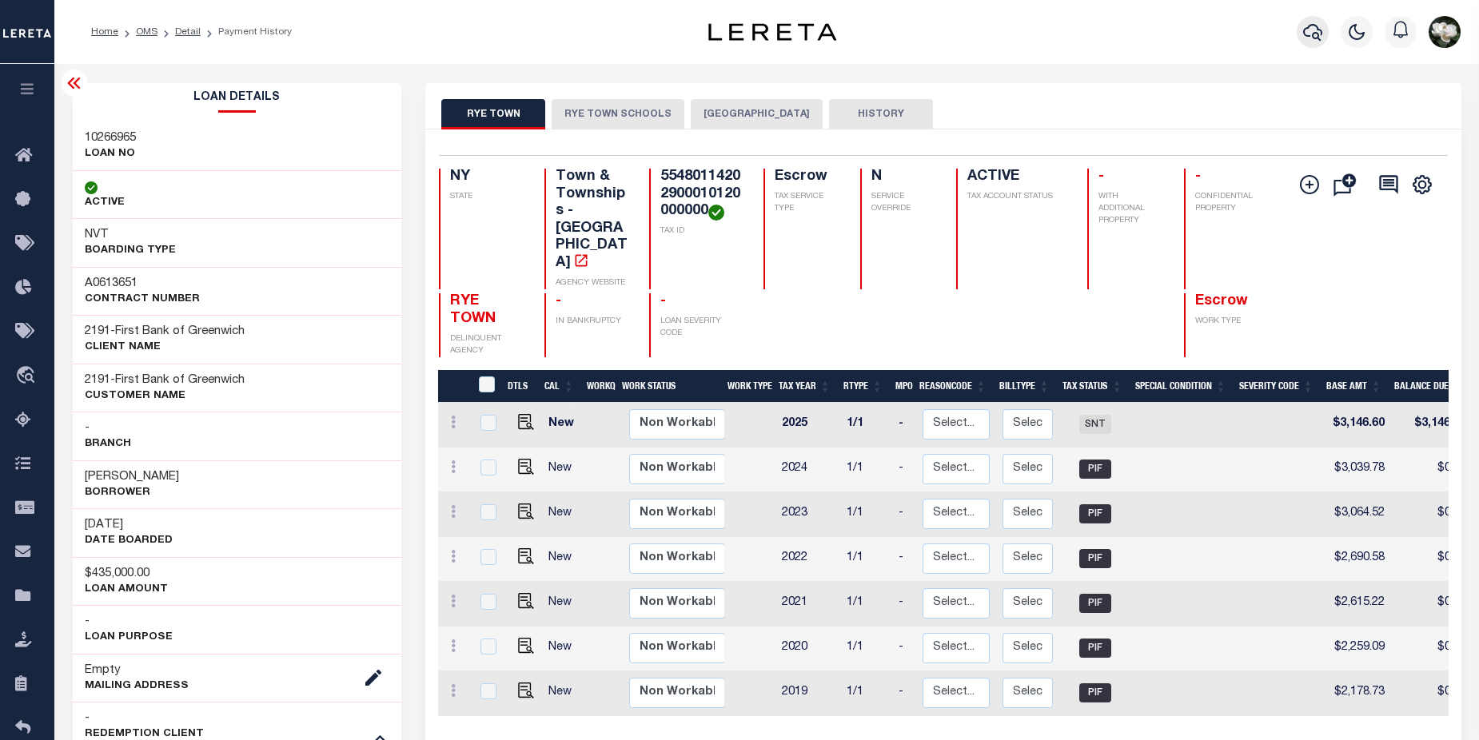
click at [1320, 30] on icon "button" at bounding box center [1312, 32] width 19 height 17
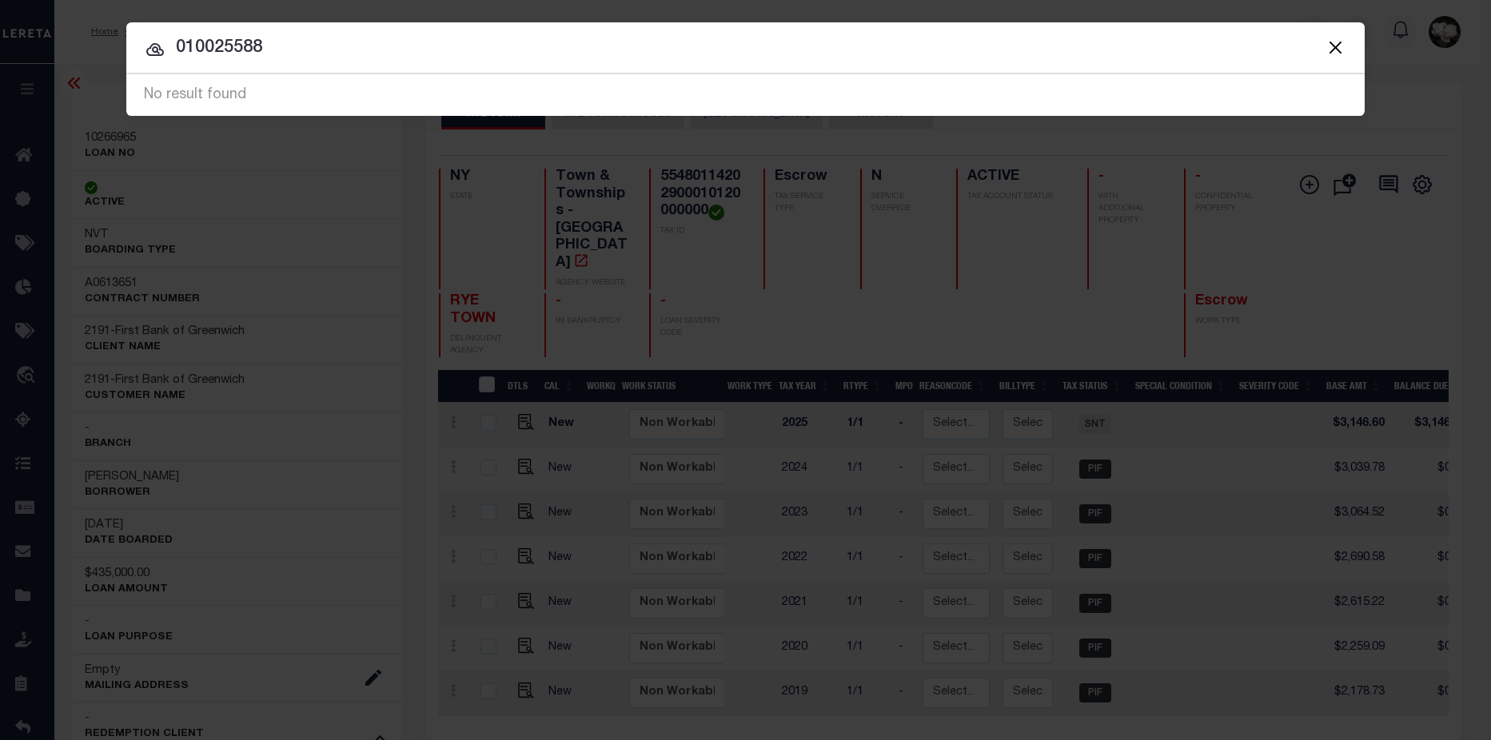
drag, startPoint x: 317, startPoint y: 50, endPoint x: 125, endPoint y: 46, distance: 192.7
click at [125, 46] on div "Include Loans TBM Customers Borrowers Payments (Lender Non-Disb) Payments (Lend…" at bounding box center [745, 370] width 1491 height 740
type input "223 1/2 e main"
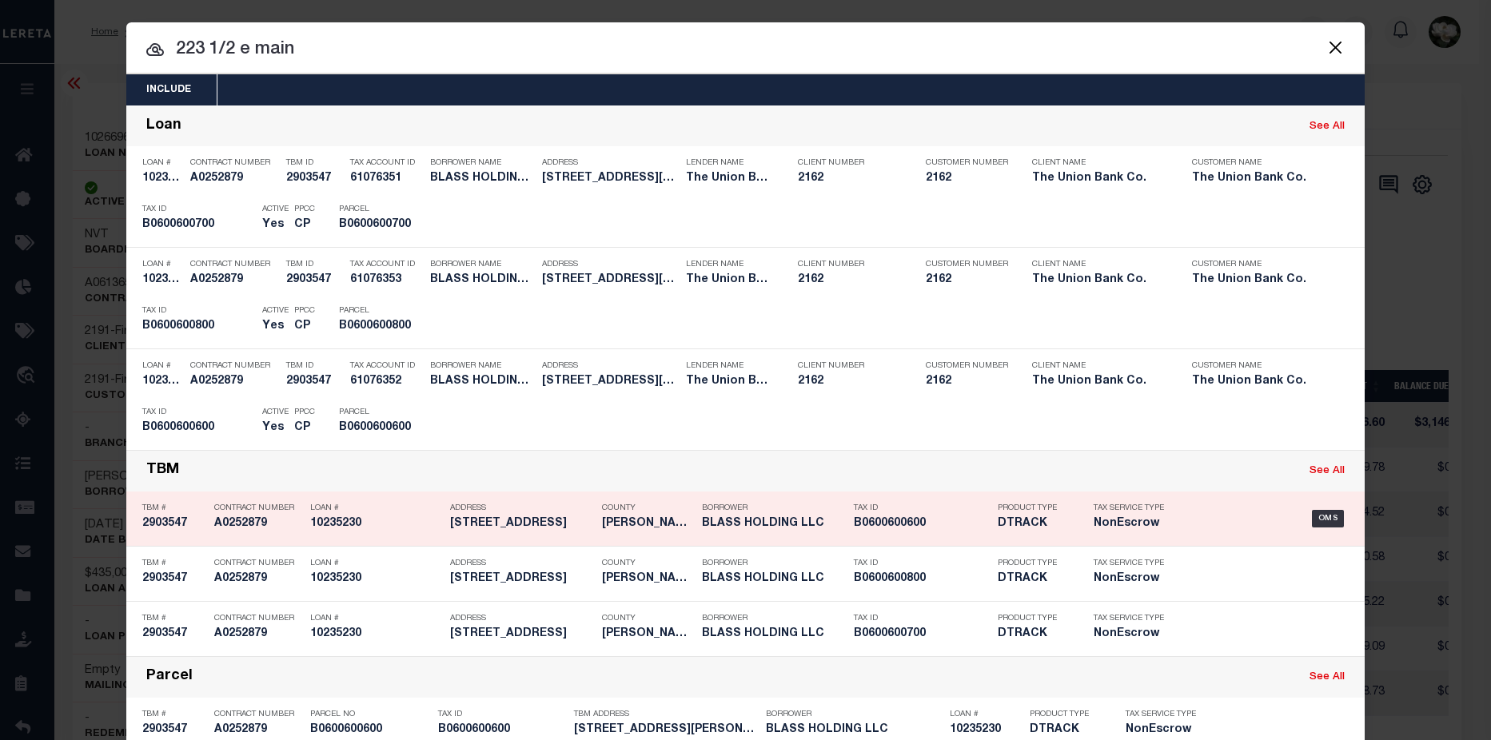
click at [717, 527] on h5 "BLASS HOLDING LLC" at bounding box center [774, 524] width 144 height 14
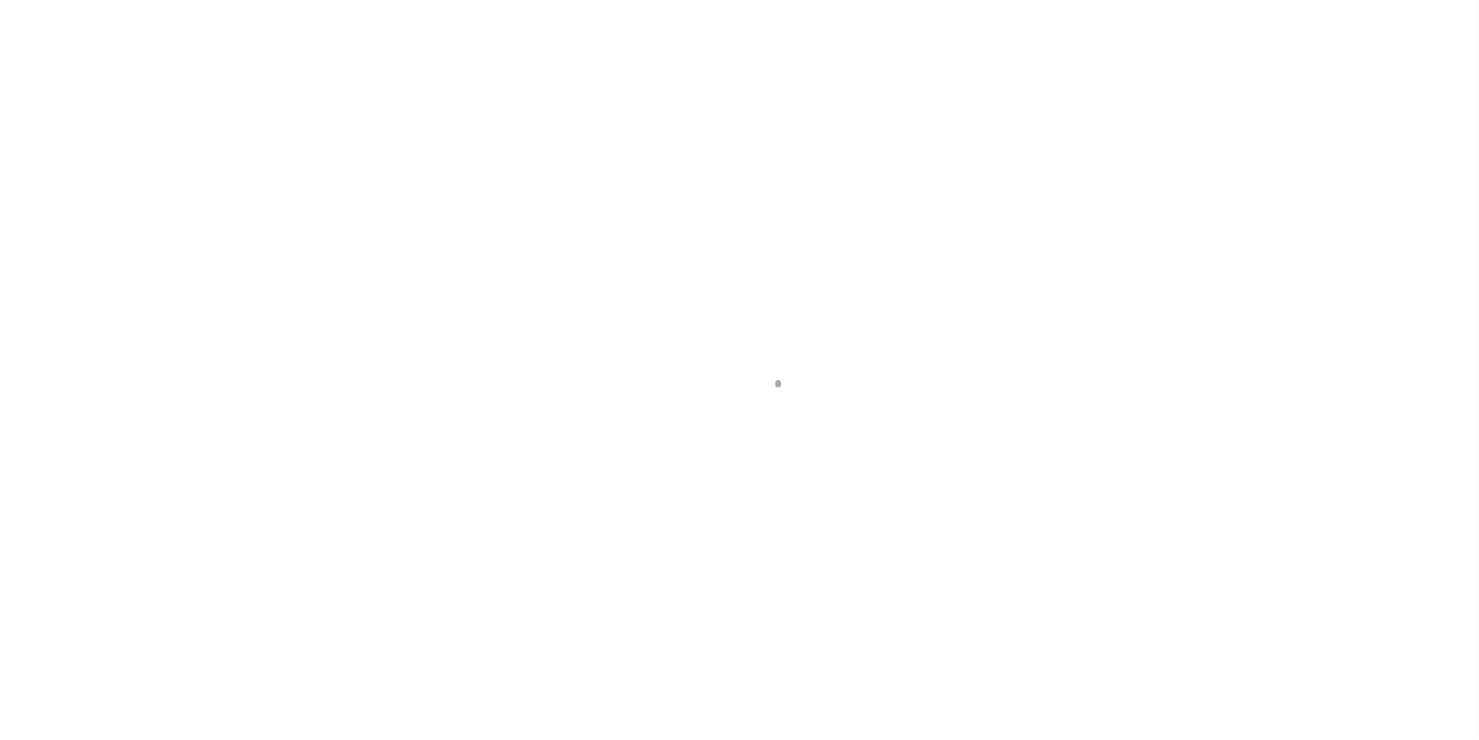
select select "NonEscrow"
type input "[STREET_ADDRESS]"
select select
type input "[GEOGRAPHIC_DATA]"
type input "21863"
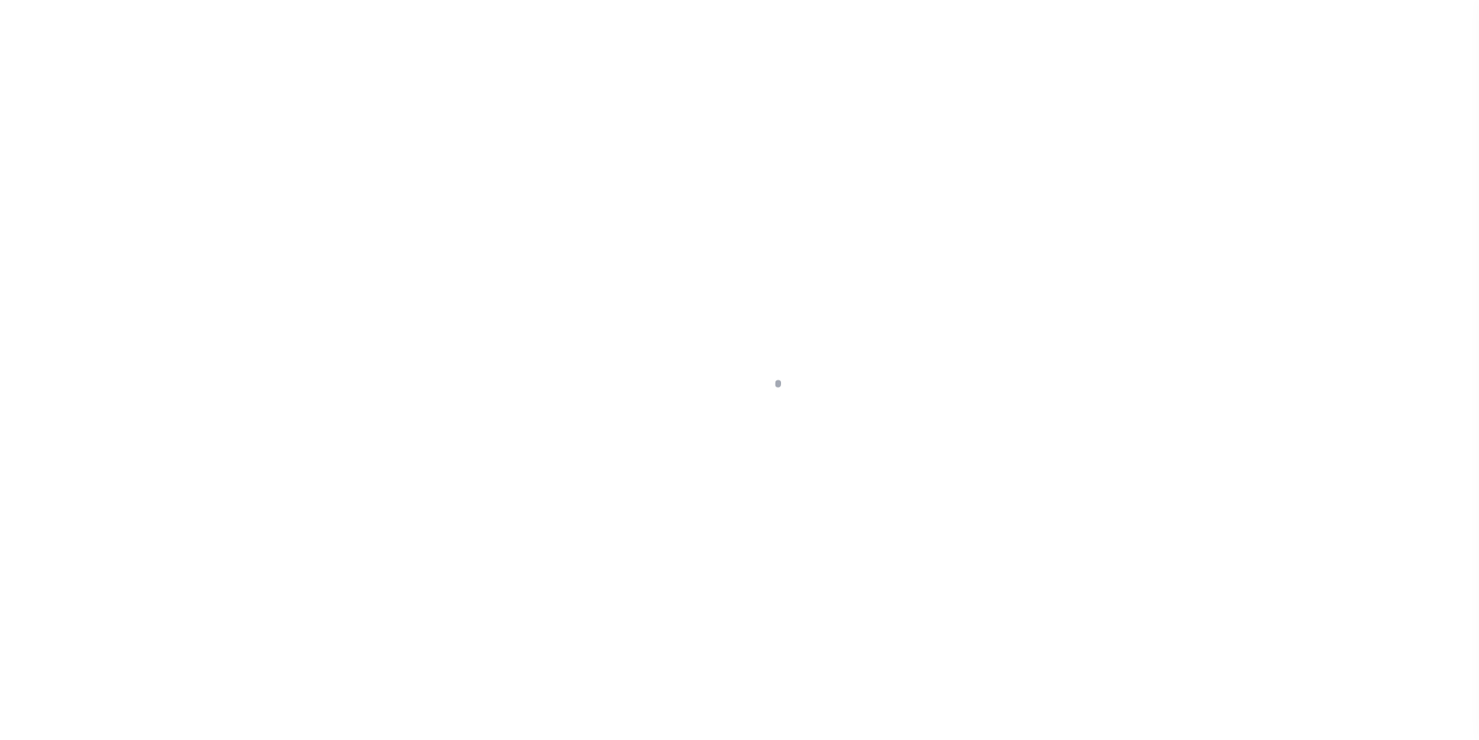
type input "OH"
select select
type textarea "B06-00600700 / 600 / 800"
select select "4368"
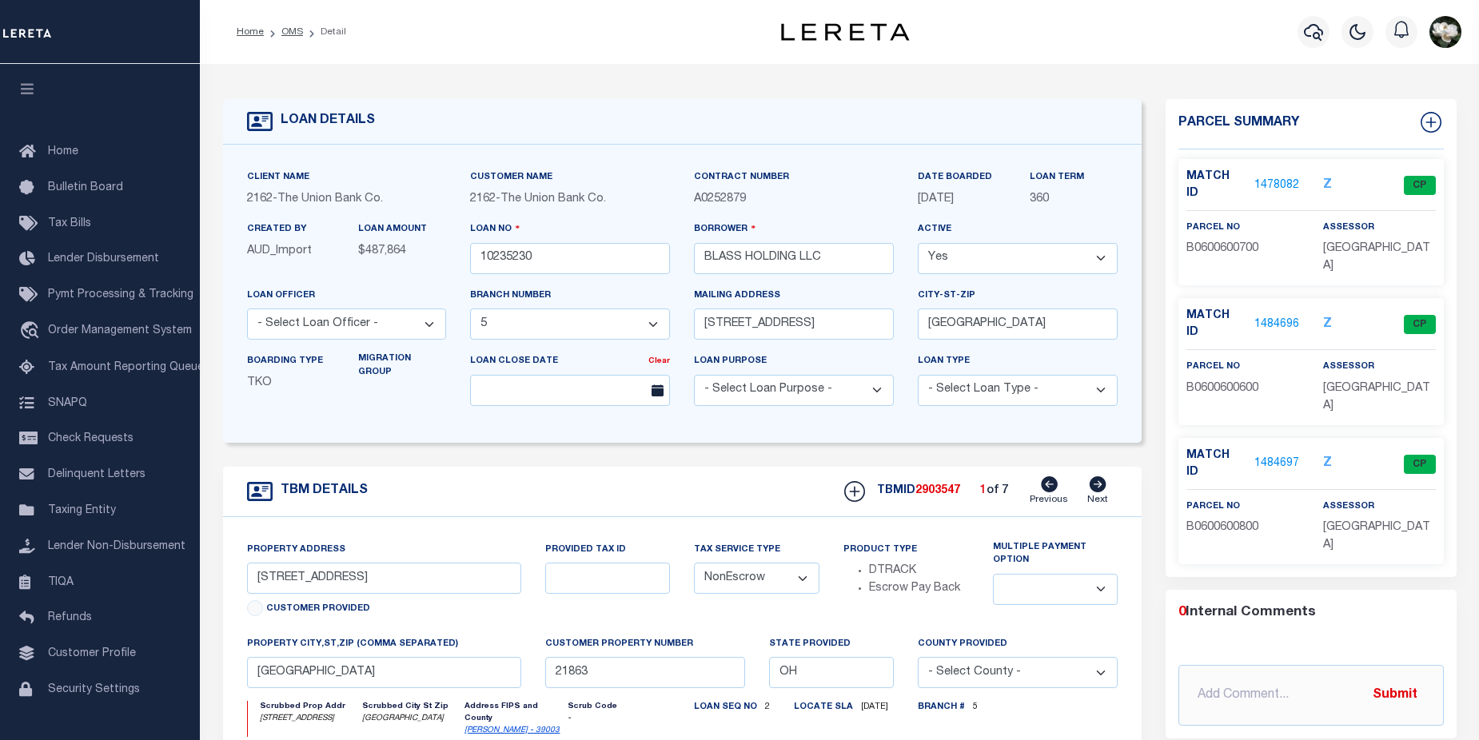
click at [1276, 183] on link "1478082" at bounding box center [1276, 185] width 45 height 17
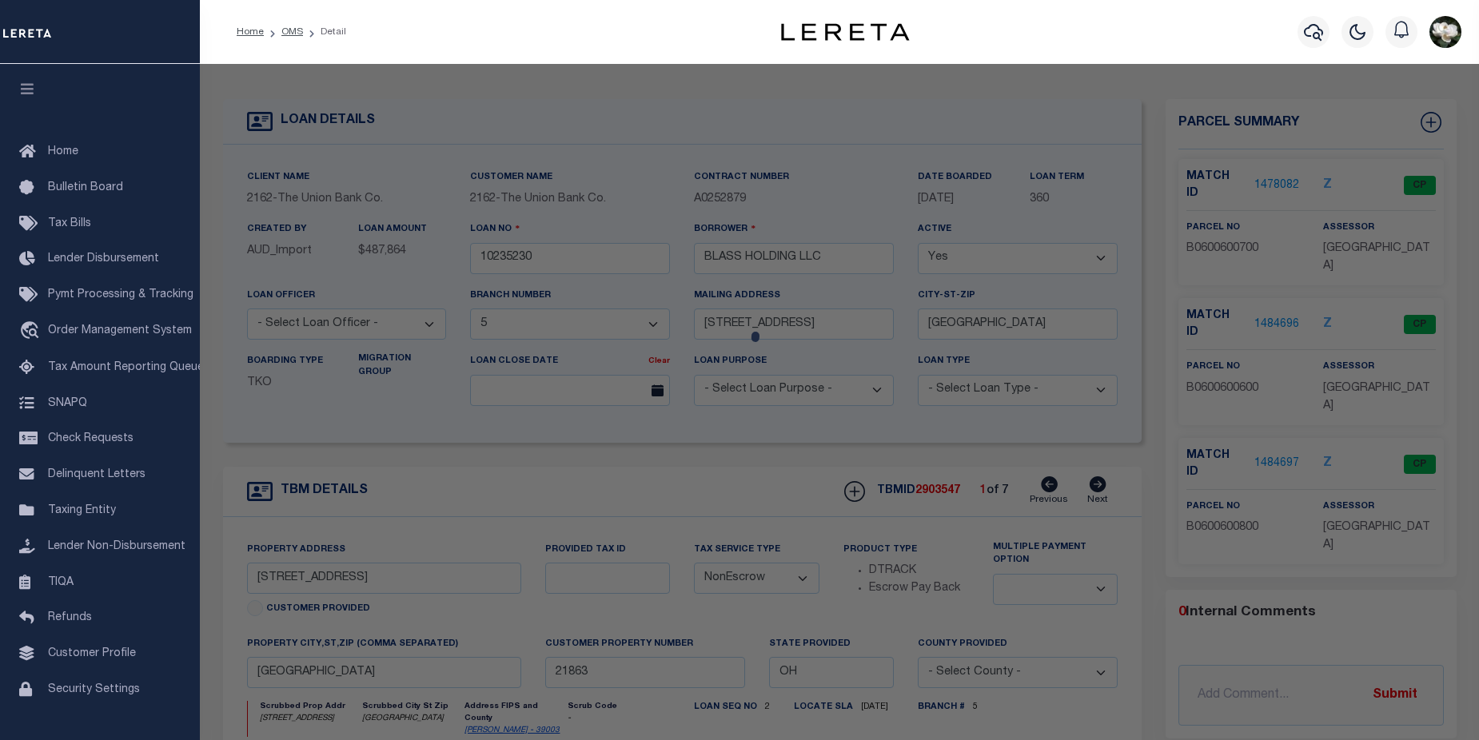
checkbox input "false"
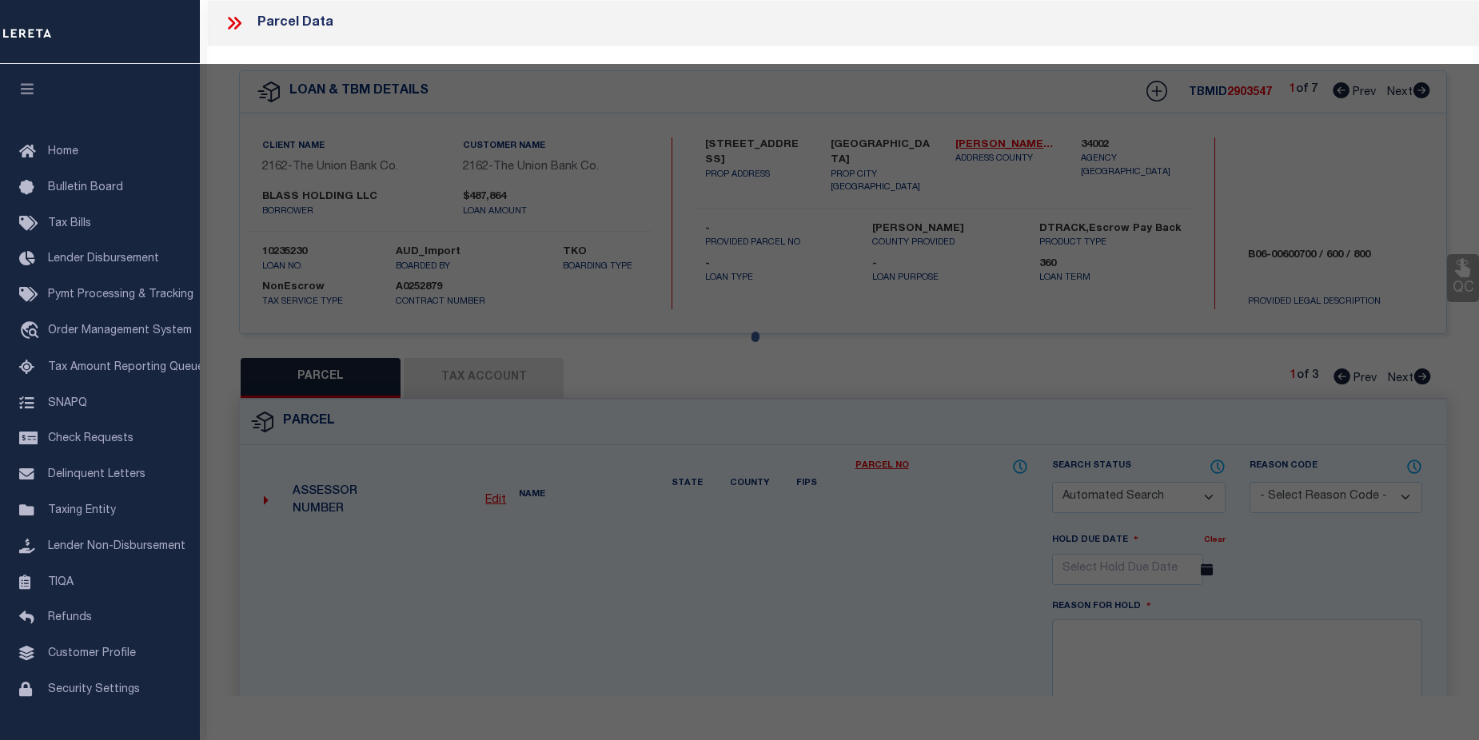
select select "CP"
type input "BLASS HOLDING LLC"
select select
type input "223 W MAIN"
checkbox input "false"
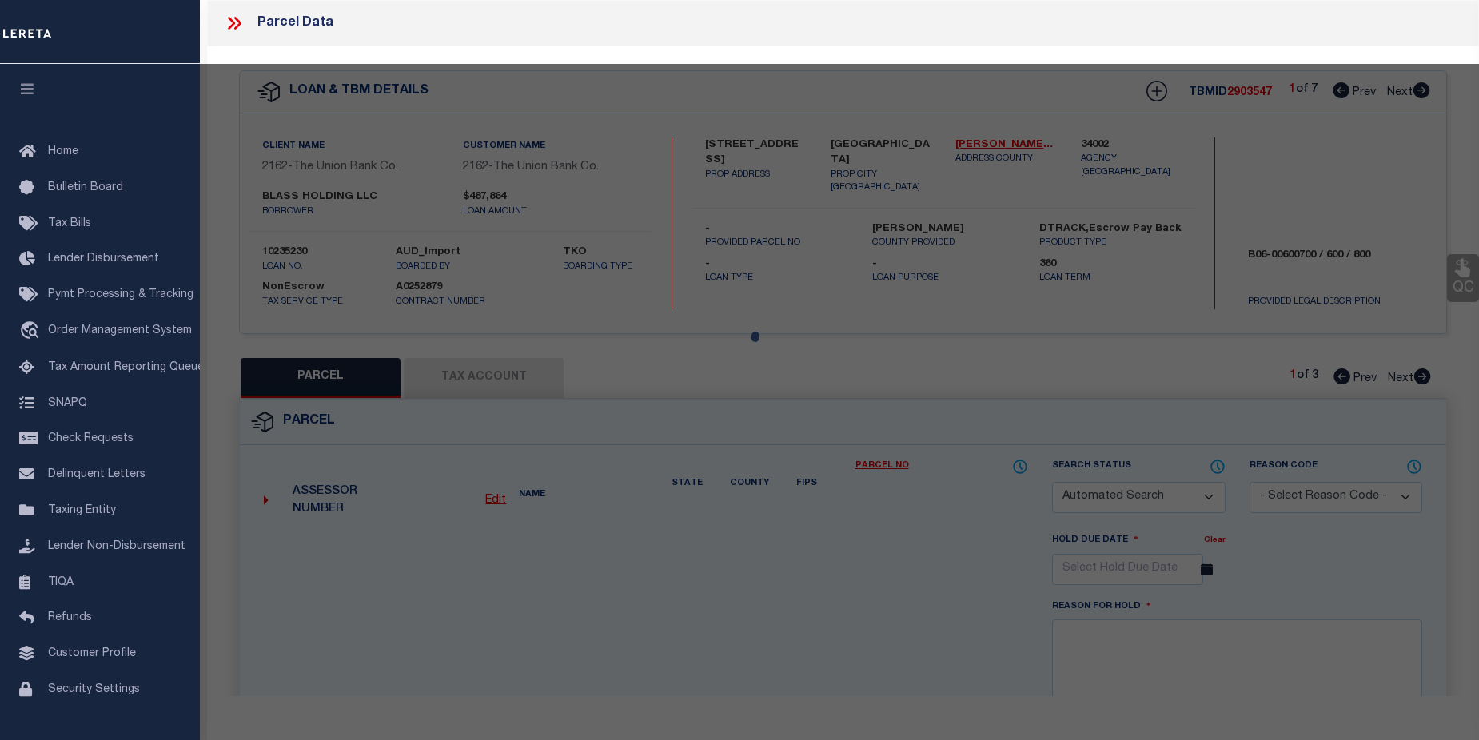
type input "OH"
type textarea "BAKER'S ADD LOT 7"
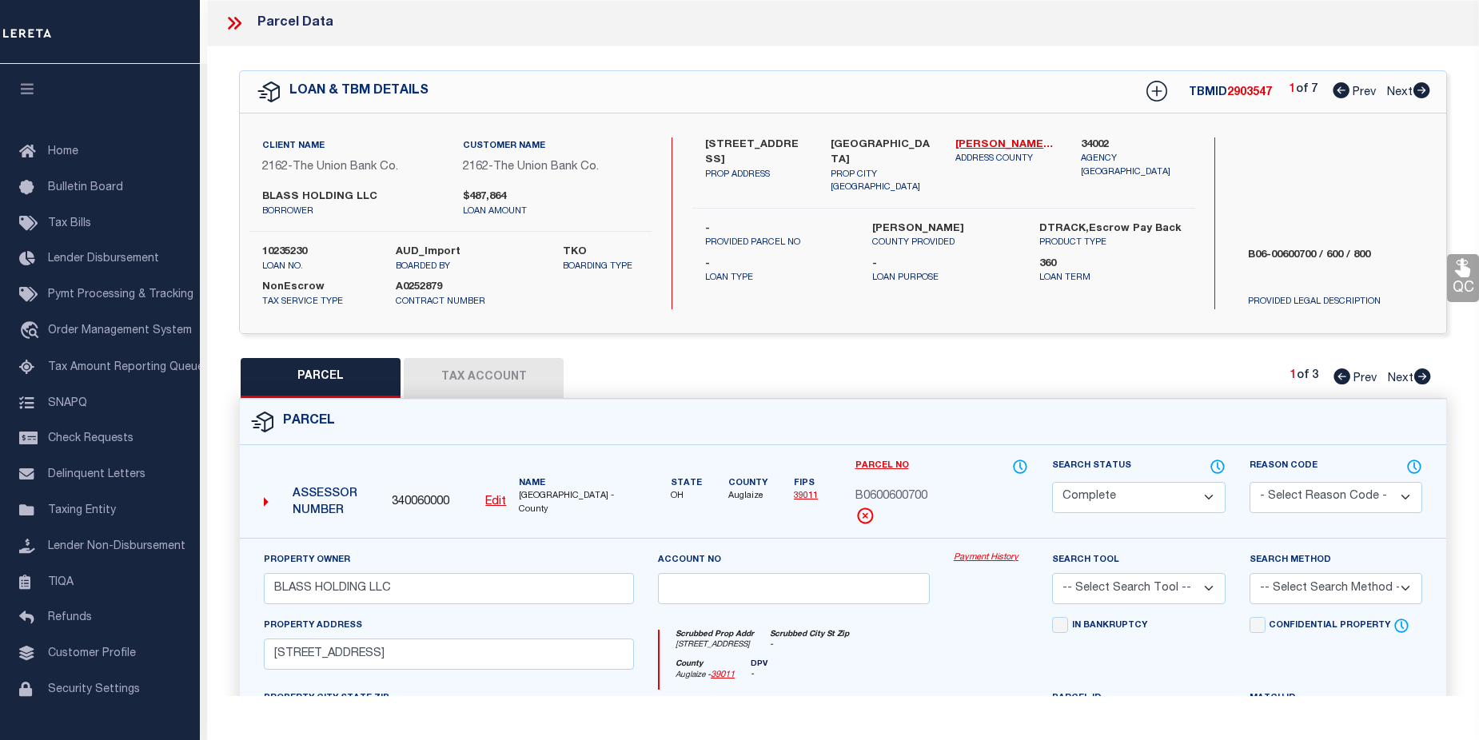
click at [997, 559] on link "Payment History" at bounding box center [991, 559] width 74 height 14
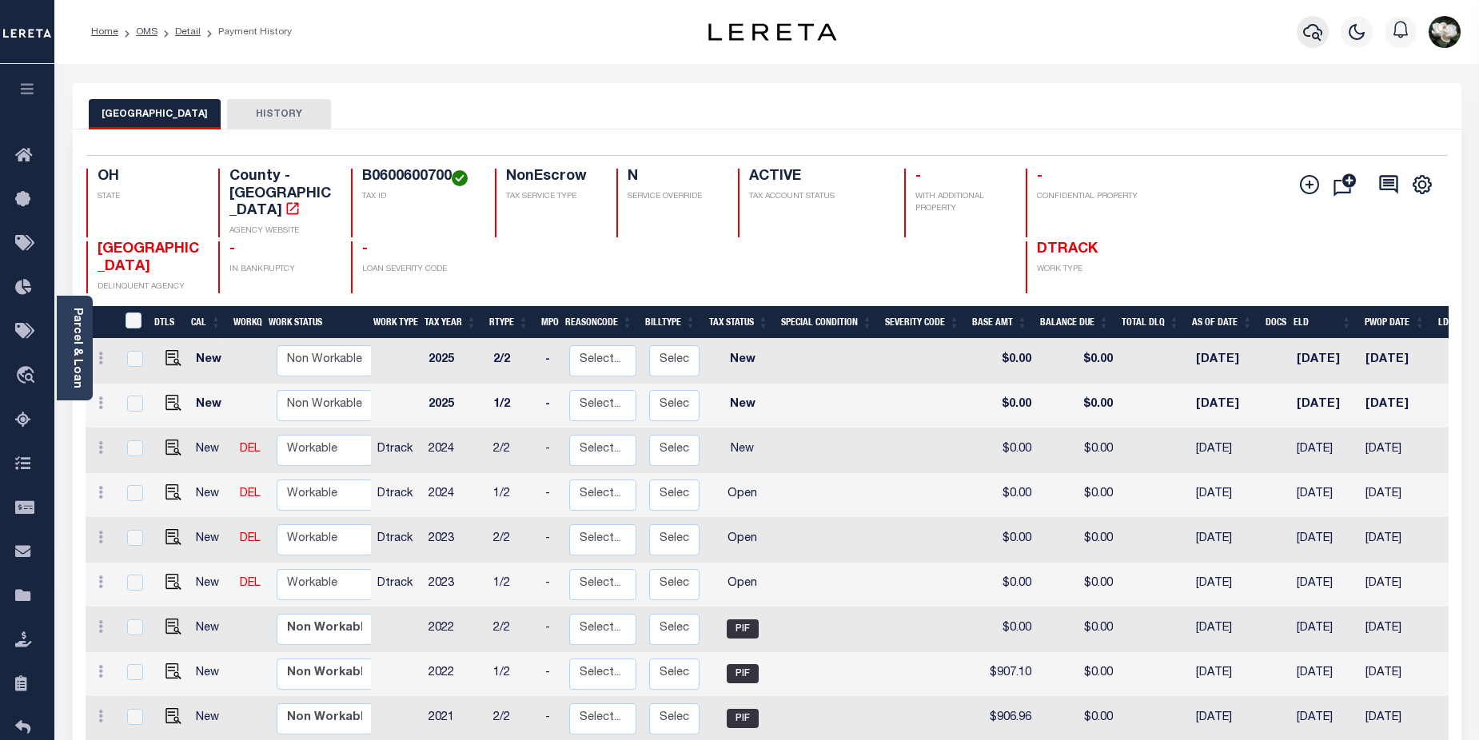
click at [1307, 30] on icon "button" at bounding box center [1312, 31] width 19 height 19
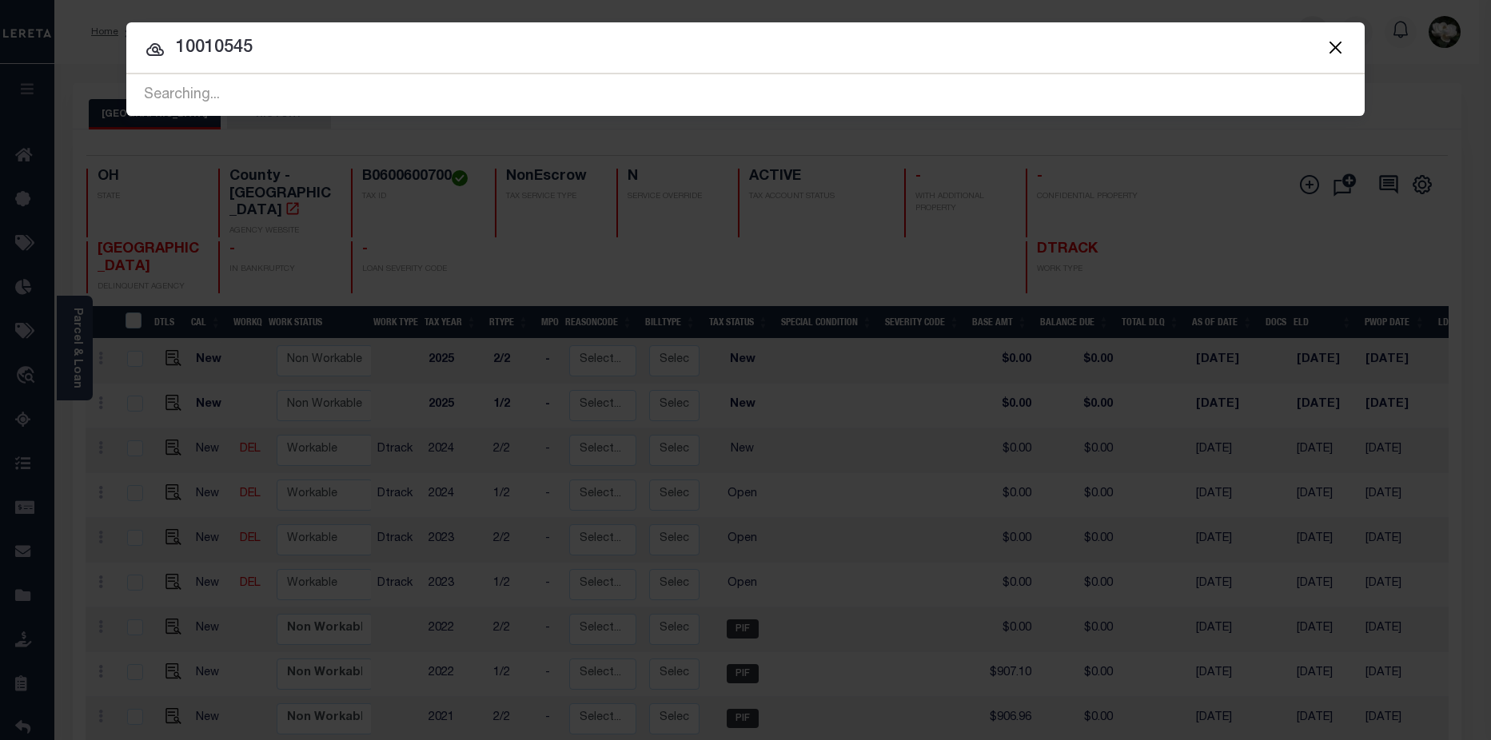
type input "10010545"
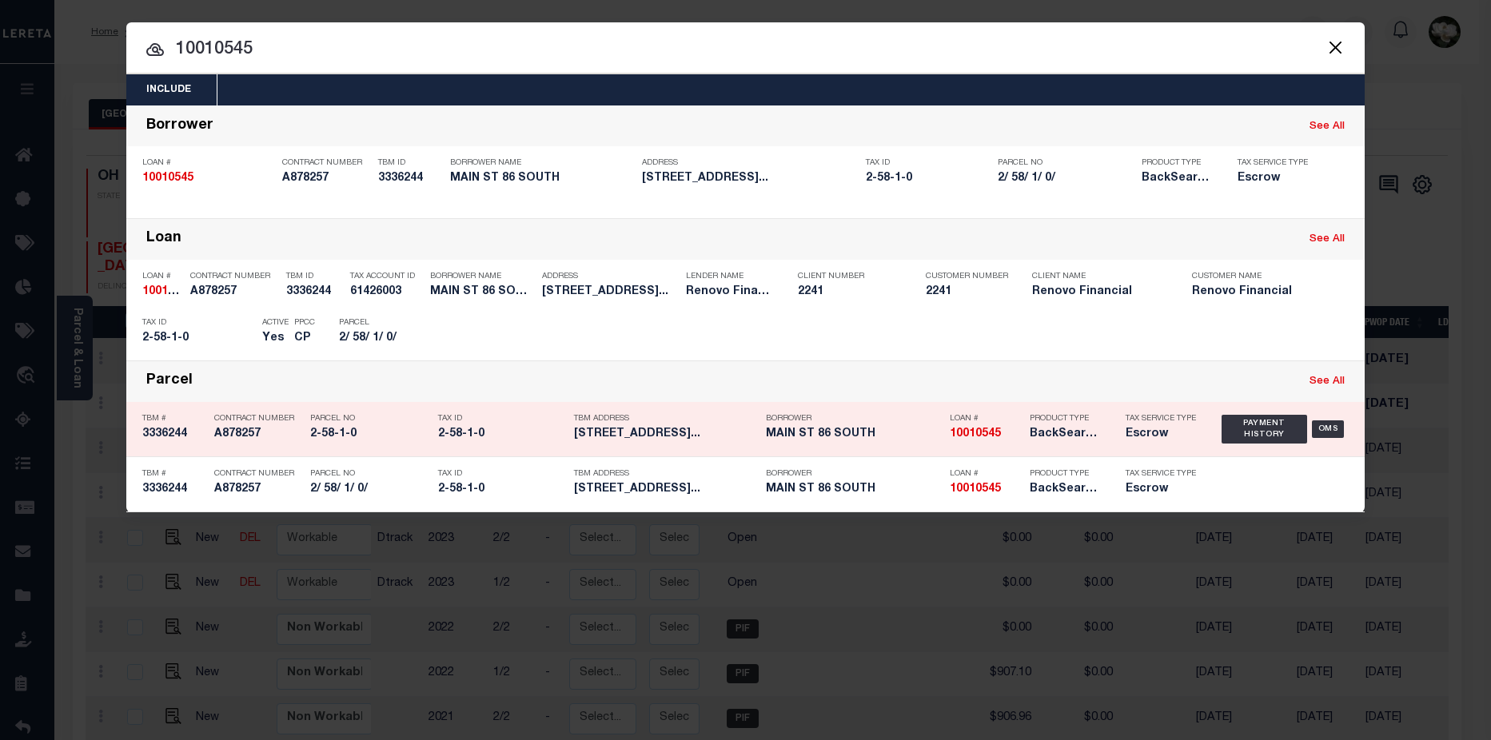
click at [891, 428] on div "Borrower MAIN ST 86 SOUTH" at bounding box center [854, 429] width 176 height 46
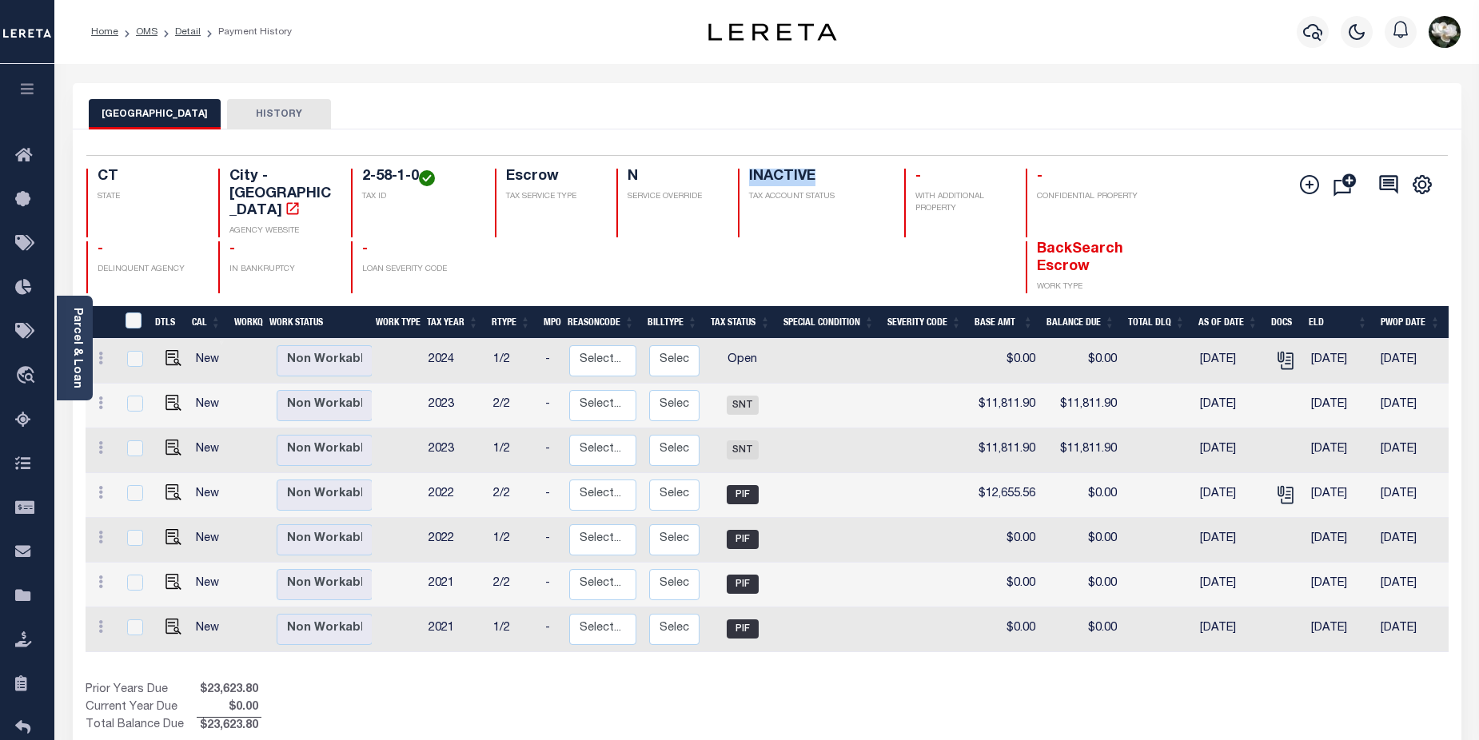
drag, startPoint x: 750, startPoint y: 175, endPoint x: 843, endPoint y: 173, distance: 93.5
click at [843, 173] on h4 "INACTIVE" at bounding box center [817, 178] width 136 height 18
click at [71, 340] on link "Parcel & Loan" at bounding box center [76, 348] width 11 height 81
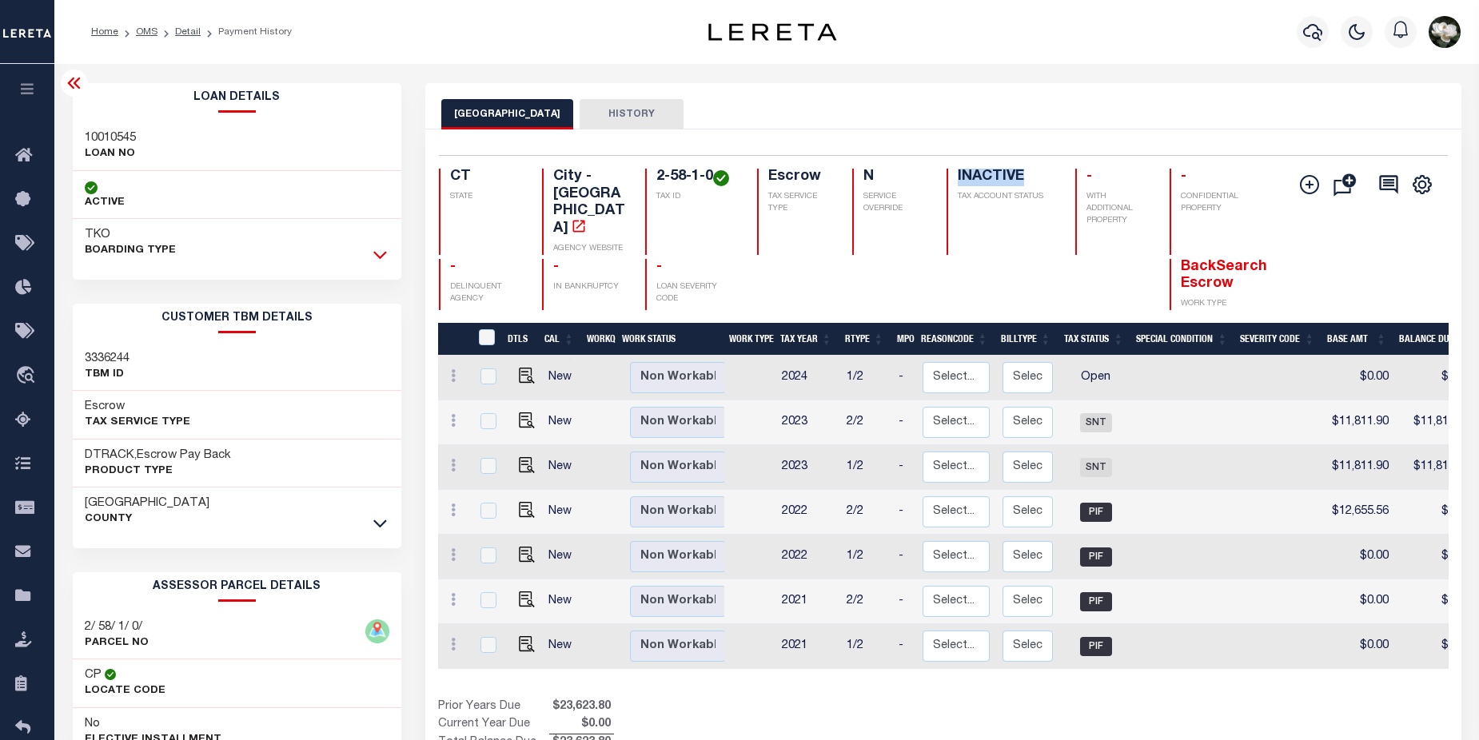
click at [379, 256] on icon at bounding box center [380, 254] width 14 height 17
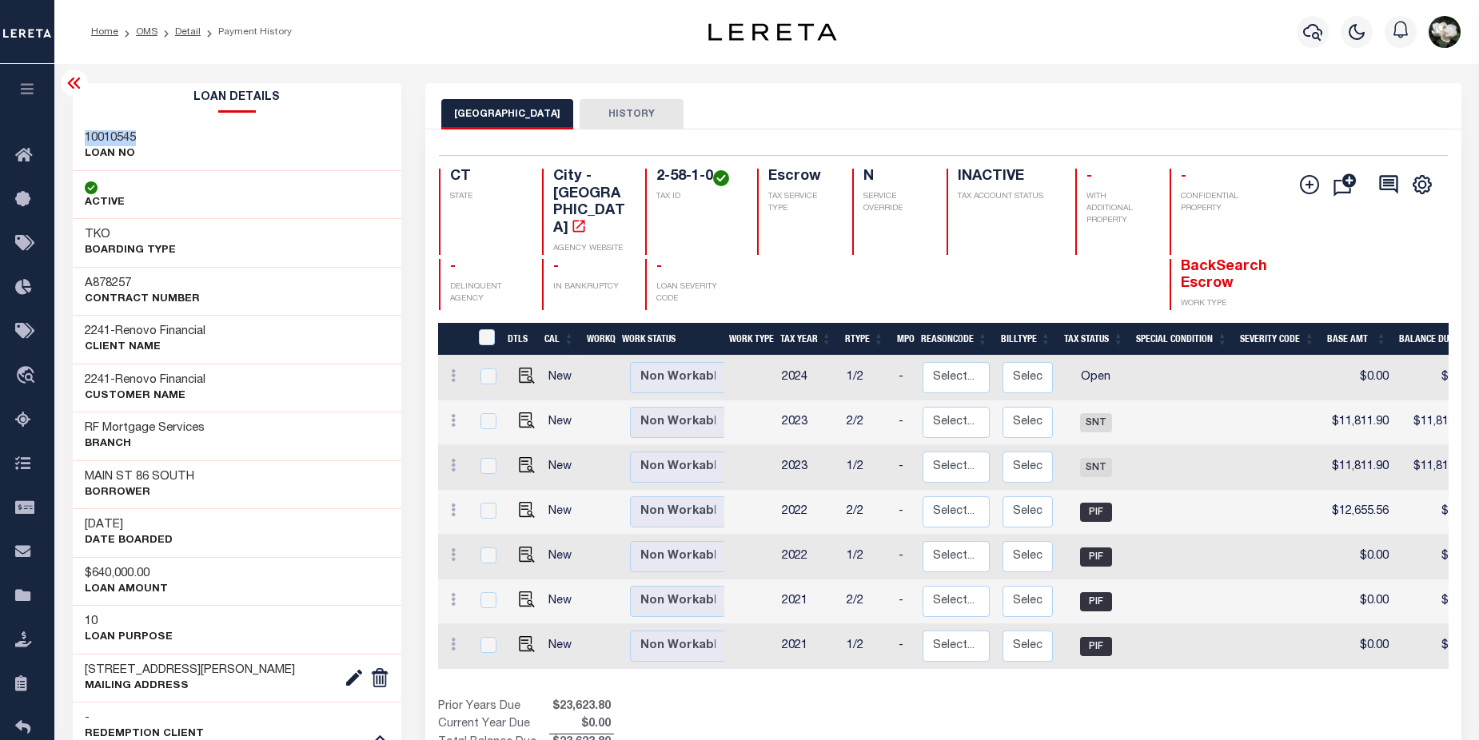
drag, startPoint x: 86, startPoint y: 133, endPoint x: 146, endPoint y: 133, distance: 60.7
click at [146, 133] on div "10010545 LOAN NO" at bounding box center [237, 146] width 329 height 49
copy h3 "10010545"
click at [1314, 31] on icon "button" at bounding box center [1312, 31] width 19 height 19
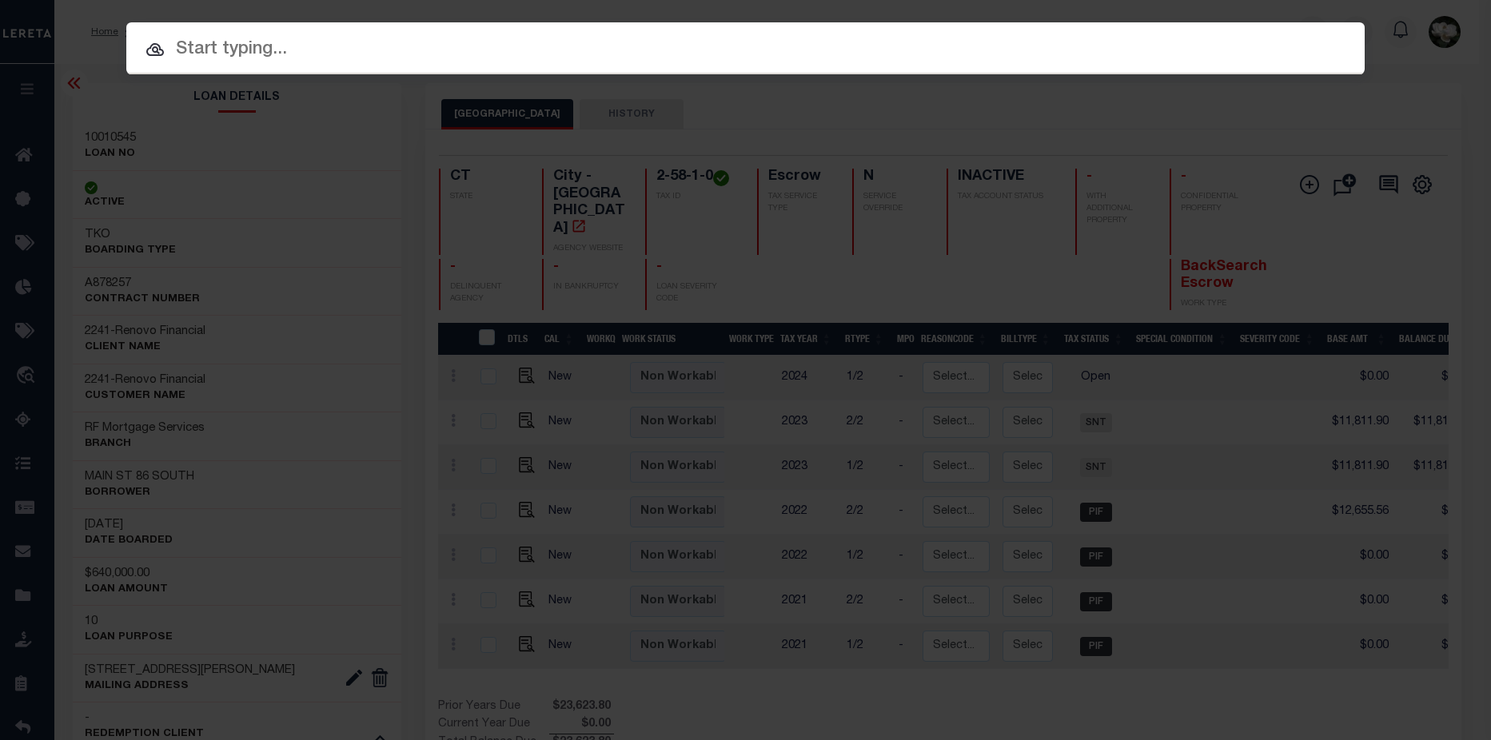
click at [266, 50] on input "text" at bounding box center [745, 50] width 1238 height 28
paste input "10010545"
type input "10010545"
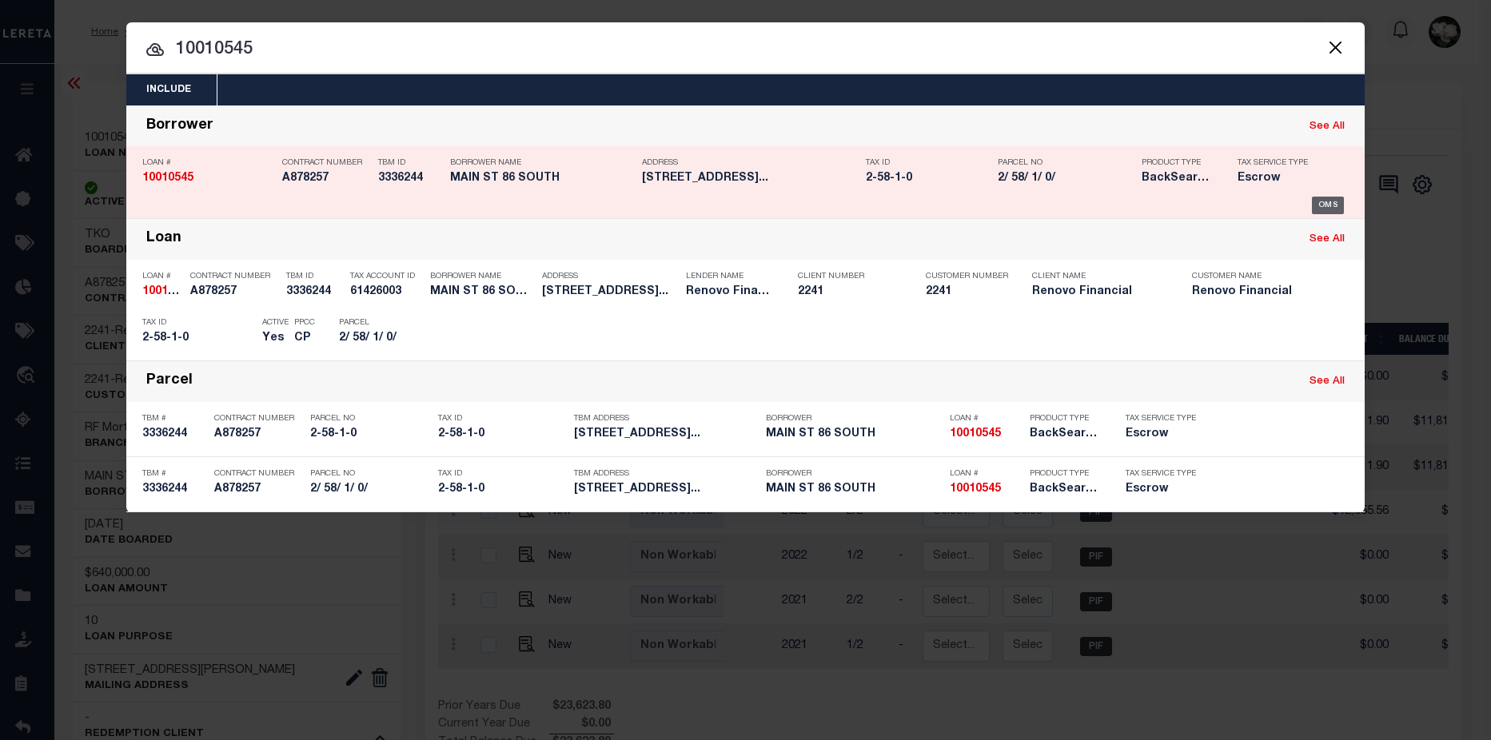
click at [1325, 206] on div "OMS" at bounding box center [1328, 206] width 33 height 18
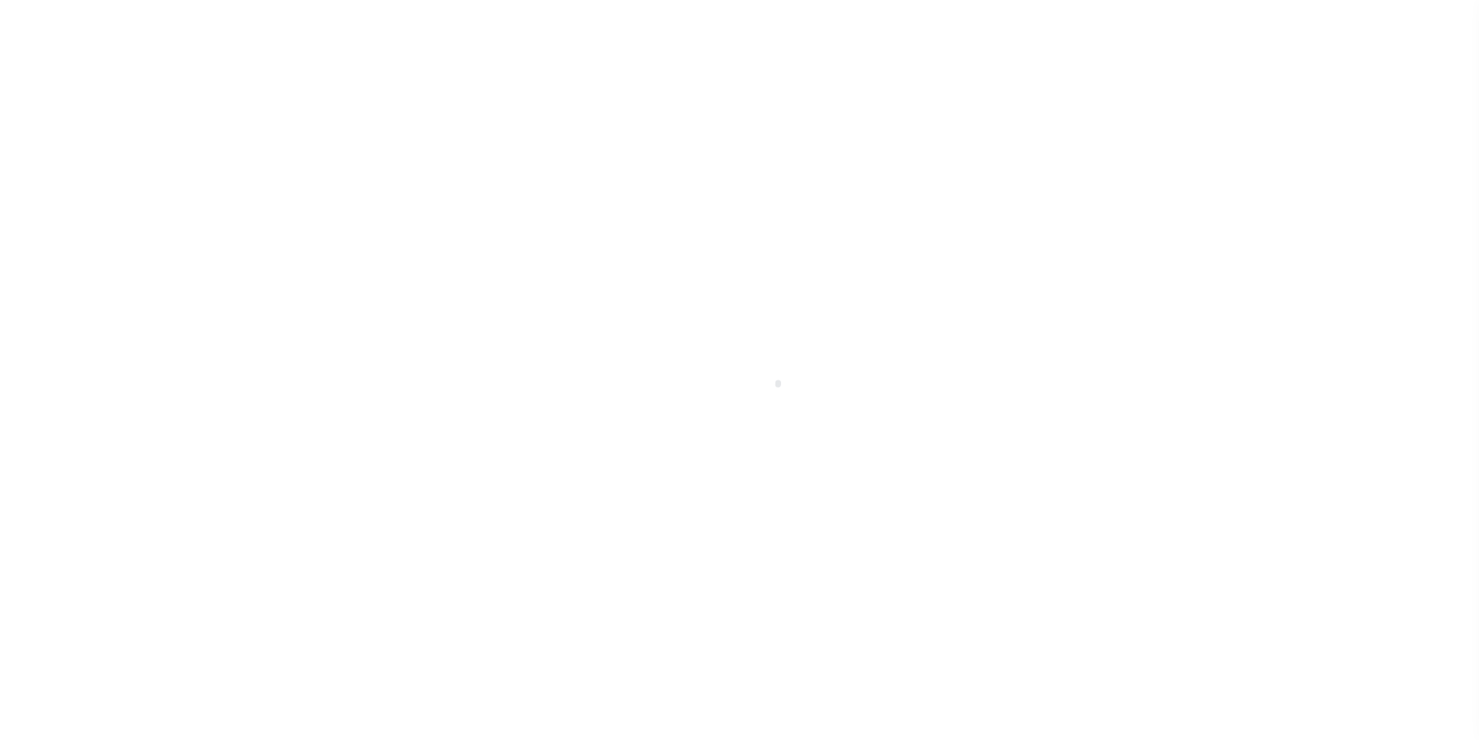
select select "25067"
select select "10"
select select "Escrow"
select select
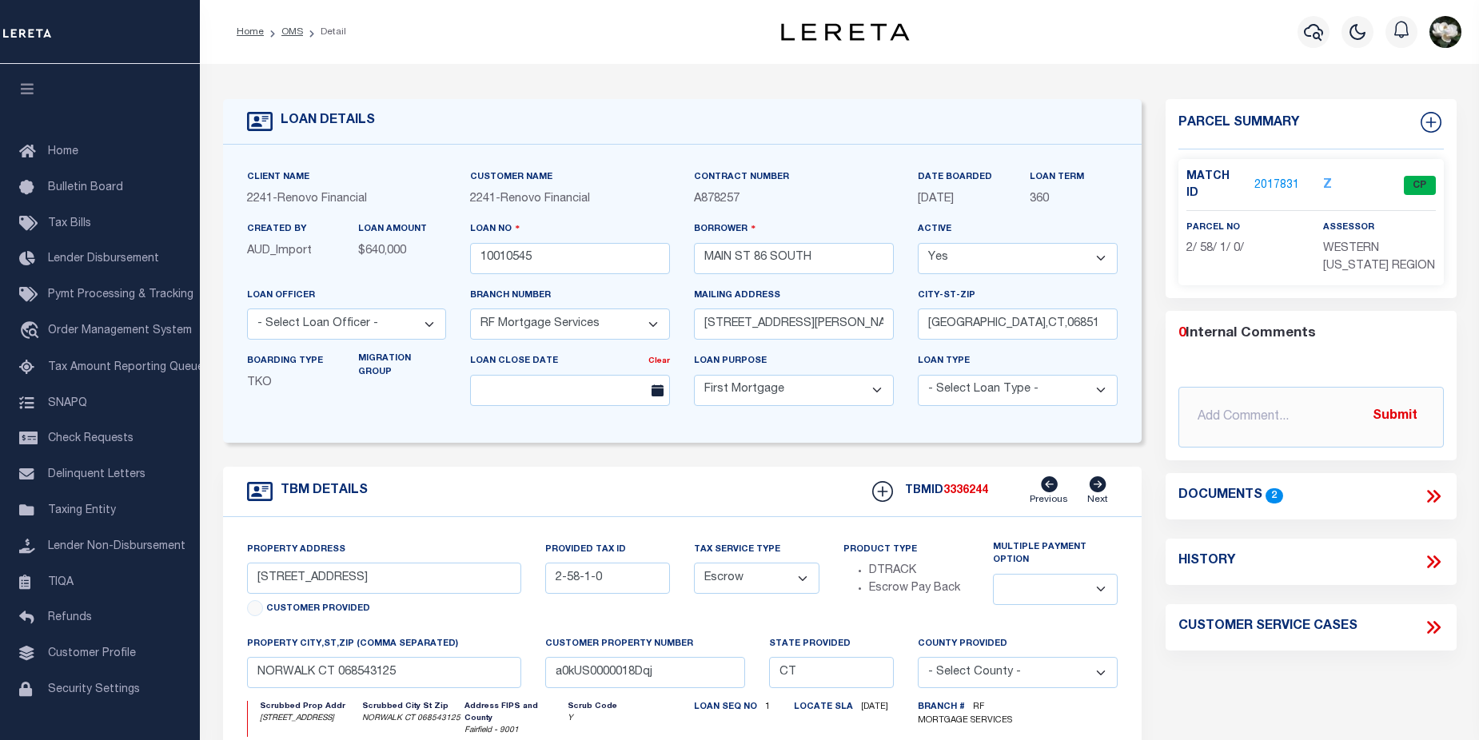
click at [1271, 181] on link "2017831" at bounding box center [1276, 185] width 45 height 17
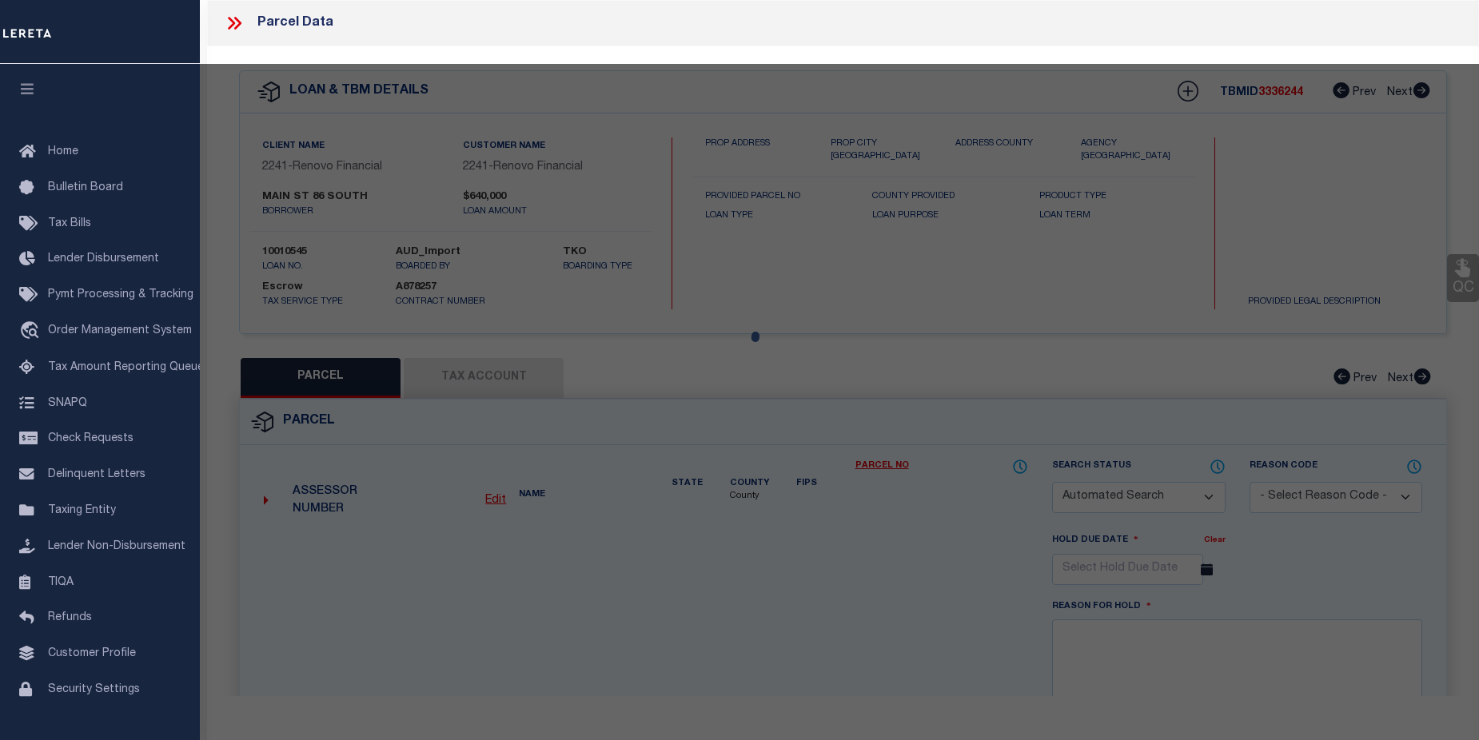
checkbox input "false"
select select "CP"
type input "86 SOUTH MAIN ST LLC"
select select "AGW"
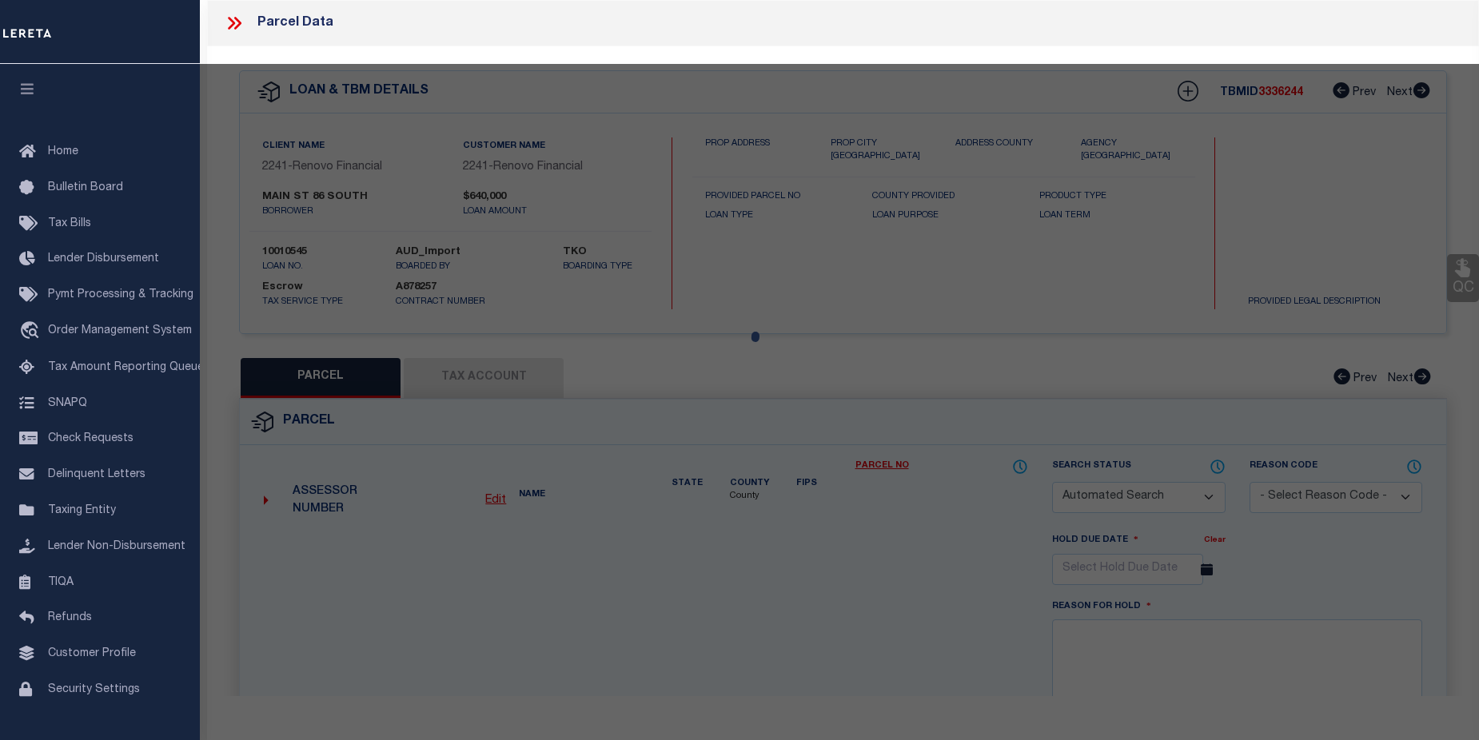
select select
type input "86 SOUTH MAIN ST"
checkbox input "false"
type input "NORWALK CT 06854"
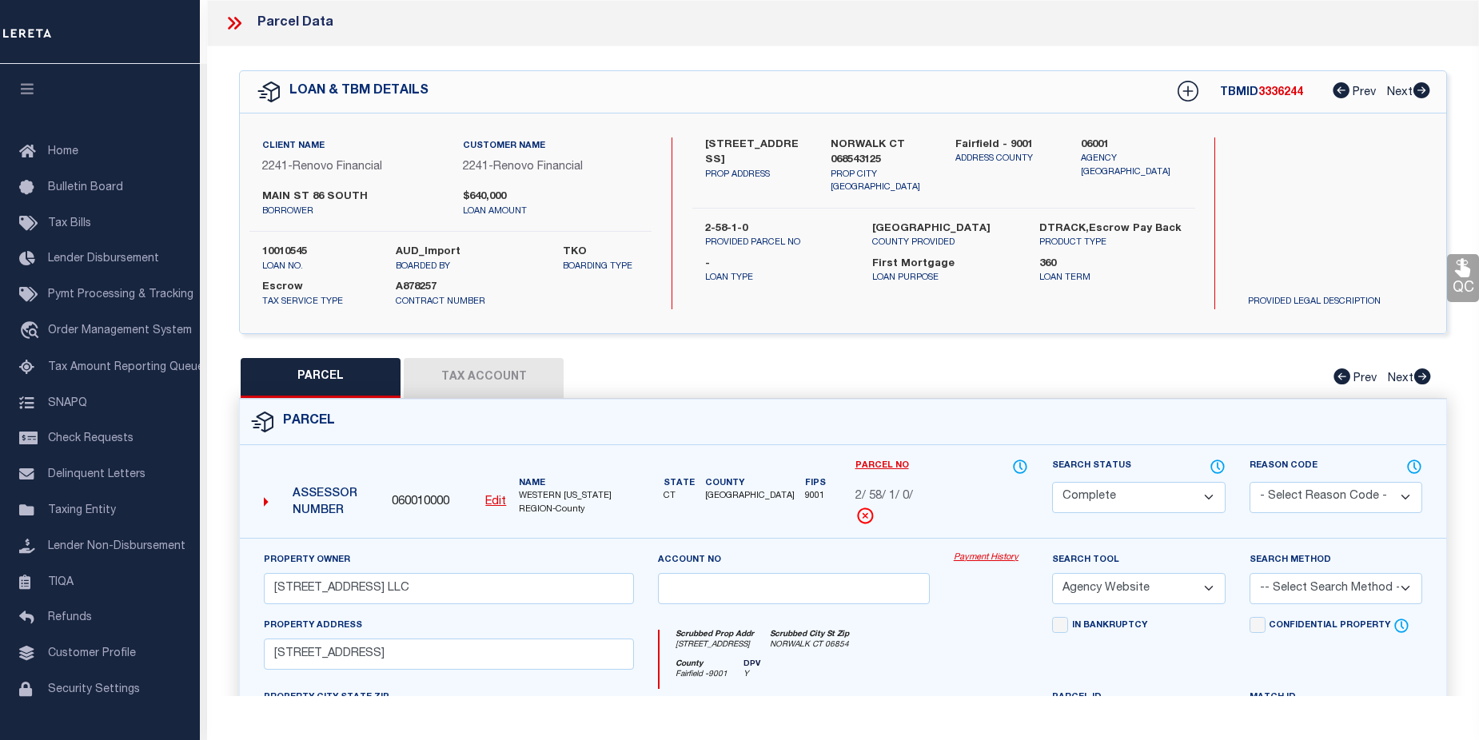
click at [982, 563] on link "Payment History" at bounding box center [991, 559] width 74 height 14
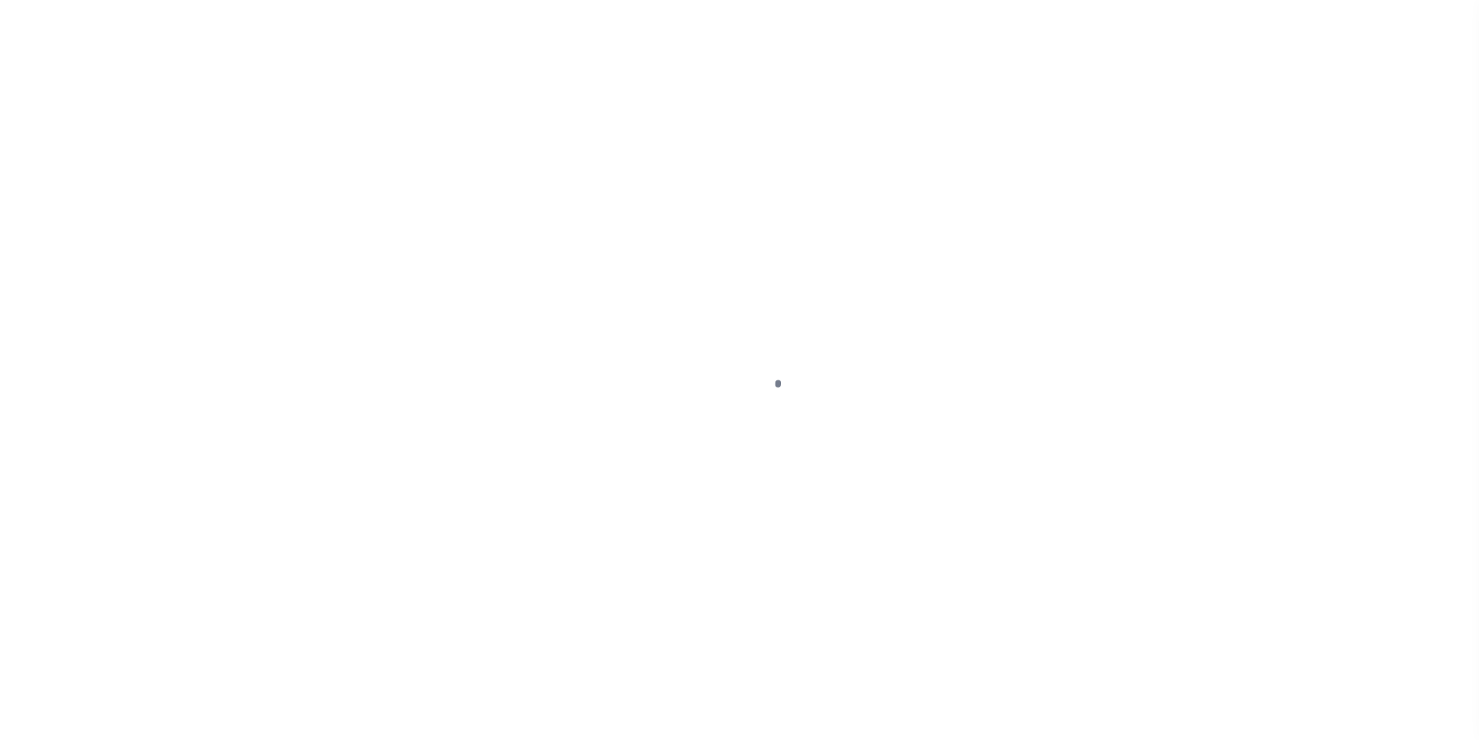
select select "25067"
select select "10"
select select "Escrow"
select select
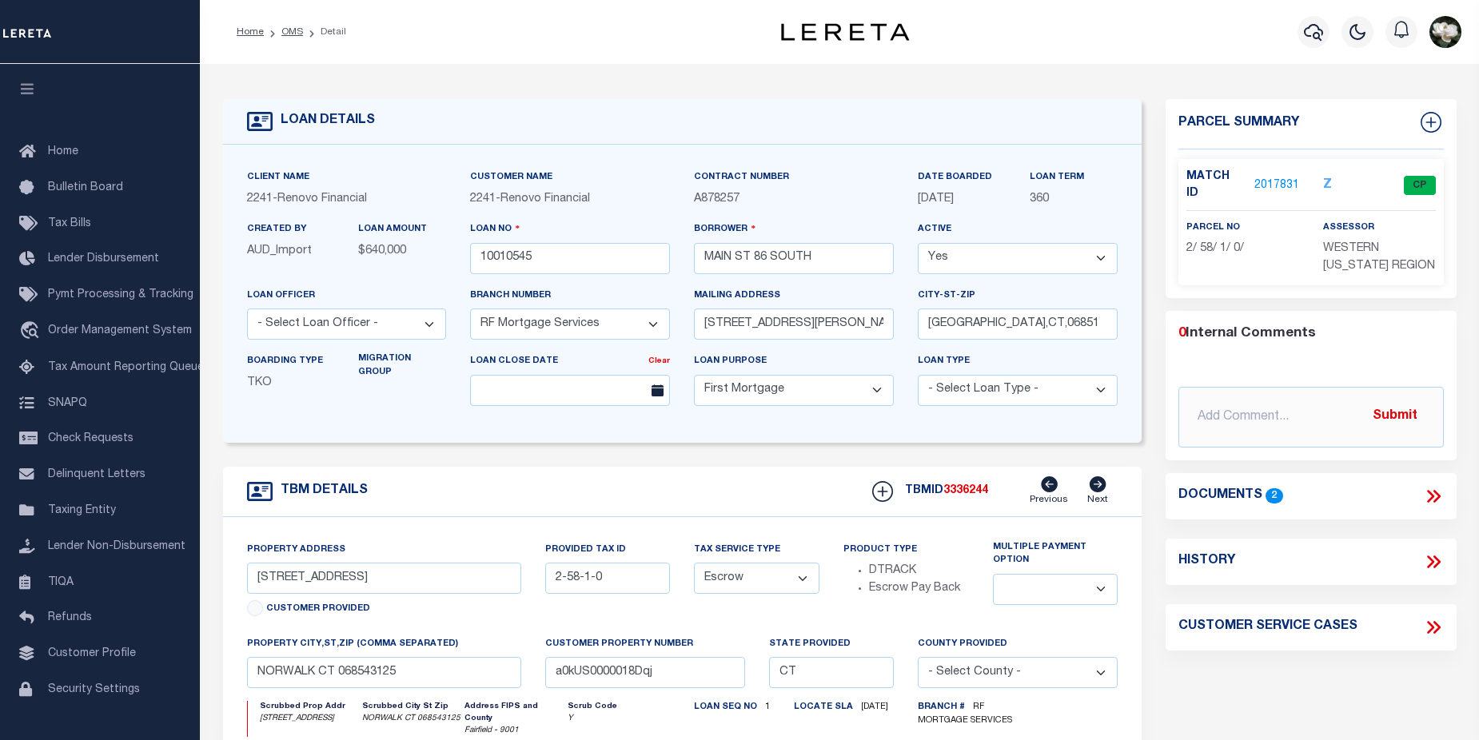
click at [1268, 177] on link "2017831" at bounding box center [1276, 185] width 45 height 17
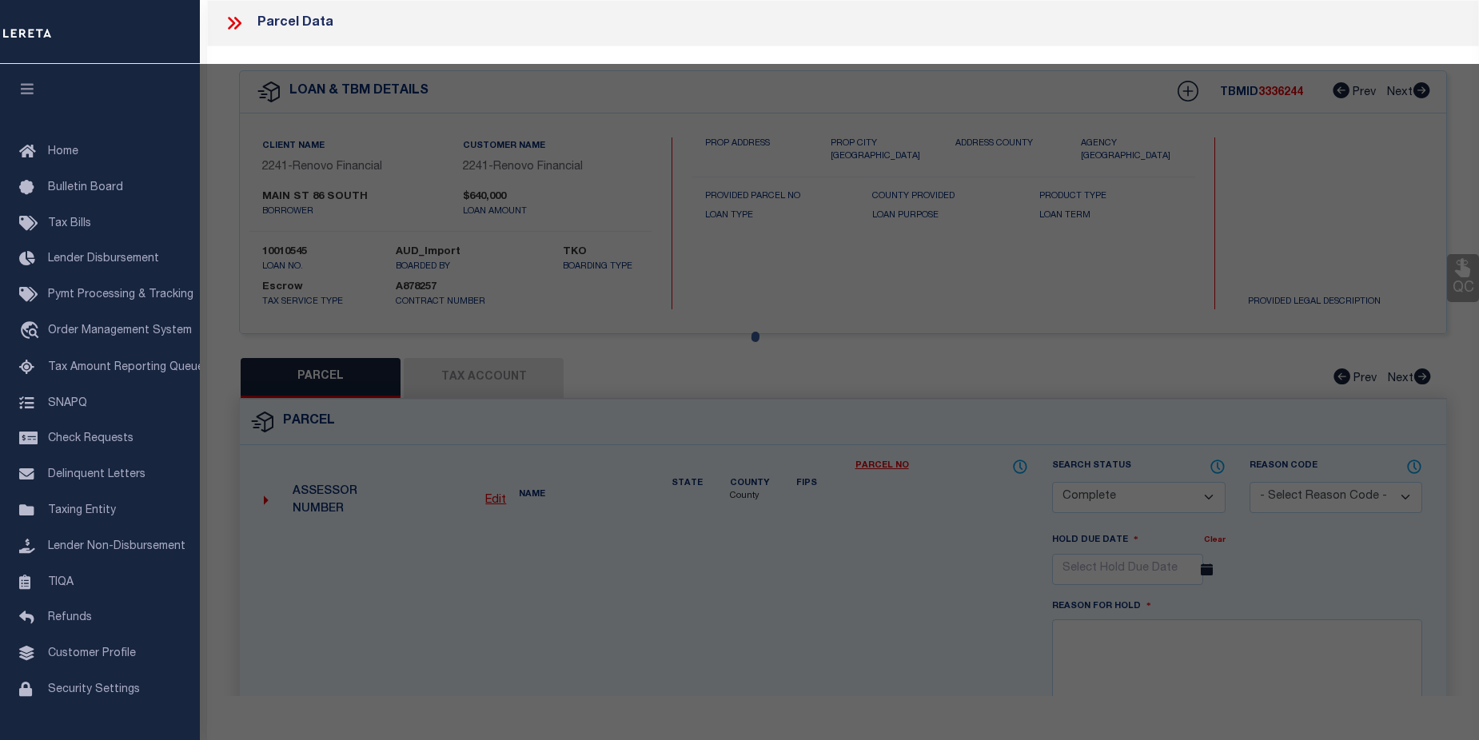
select select "AS"
select select
checkbox input "false"
select select "CP"
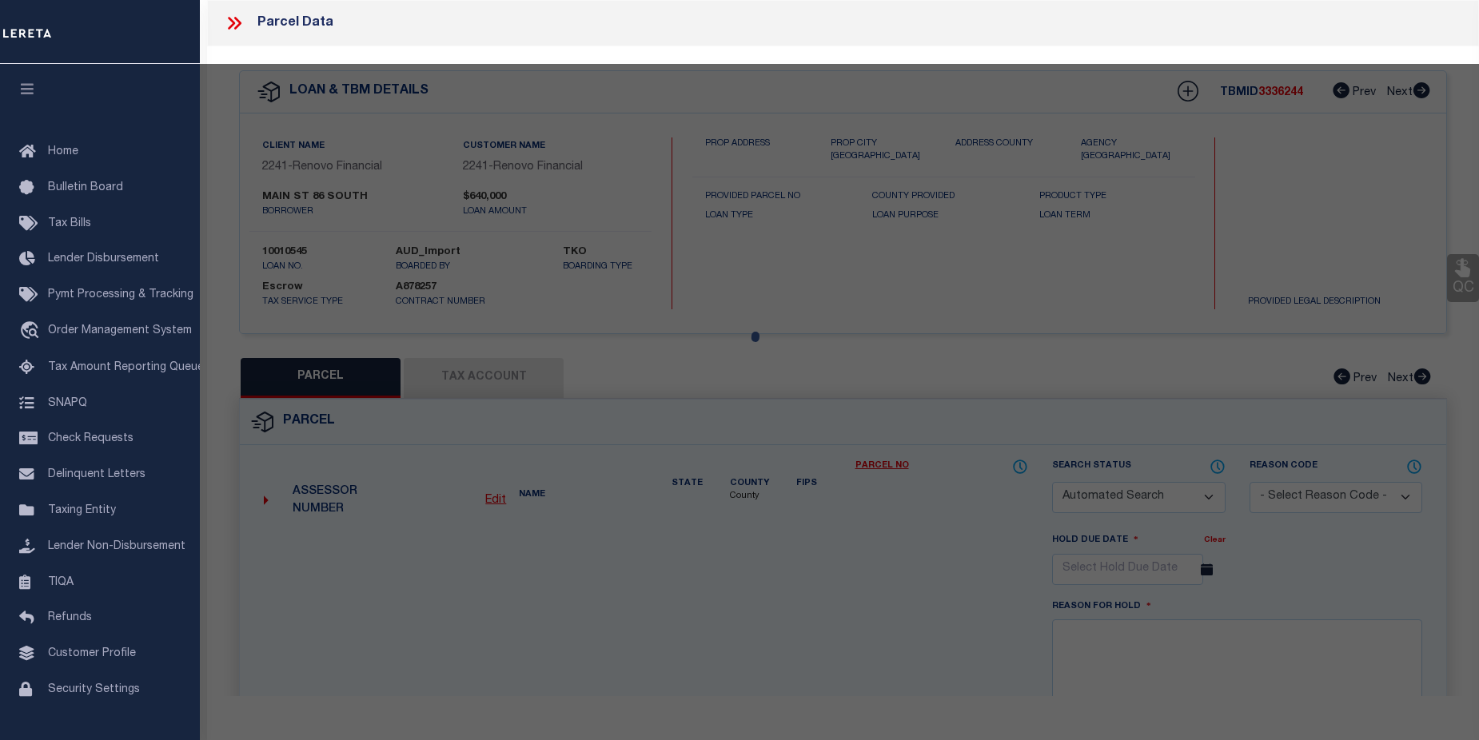
type input "86 SOUTH MAIN ST LLC"
select select "AGW"
select select
type input "86 SOUTH MAIN ST"
checkbox input "false"
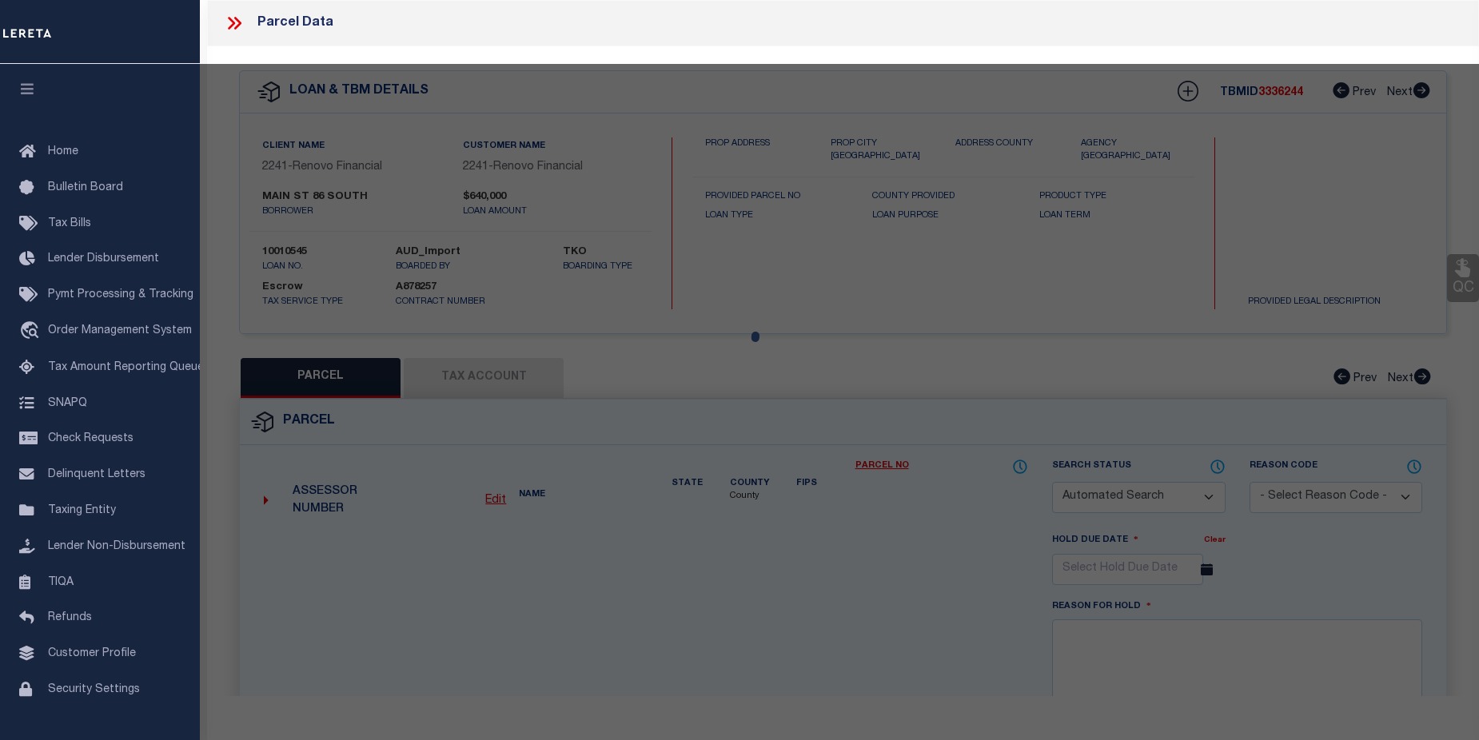
type input "NORWALK CT 06854"
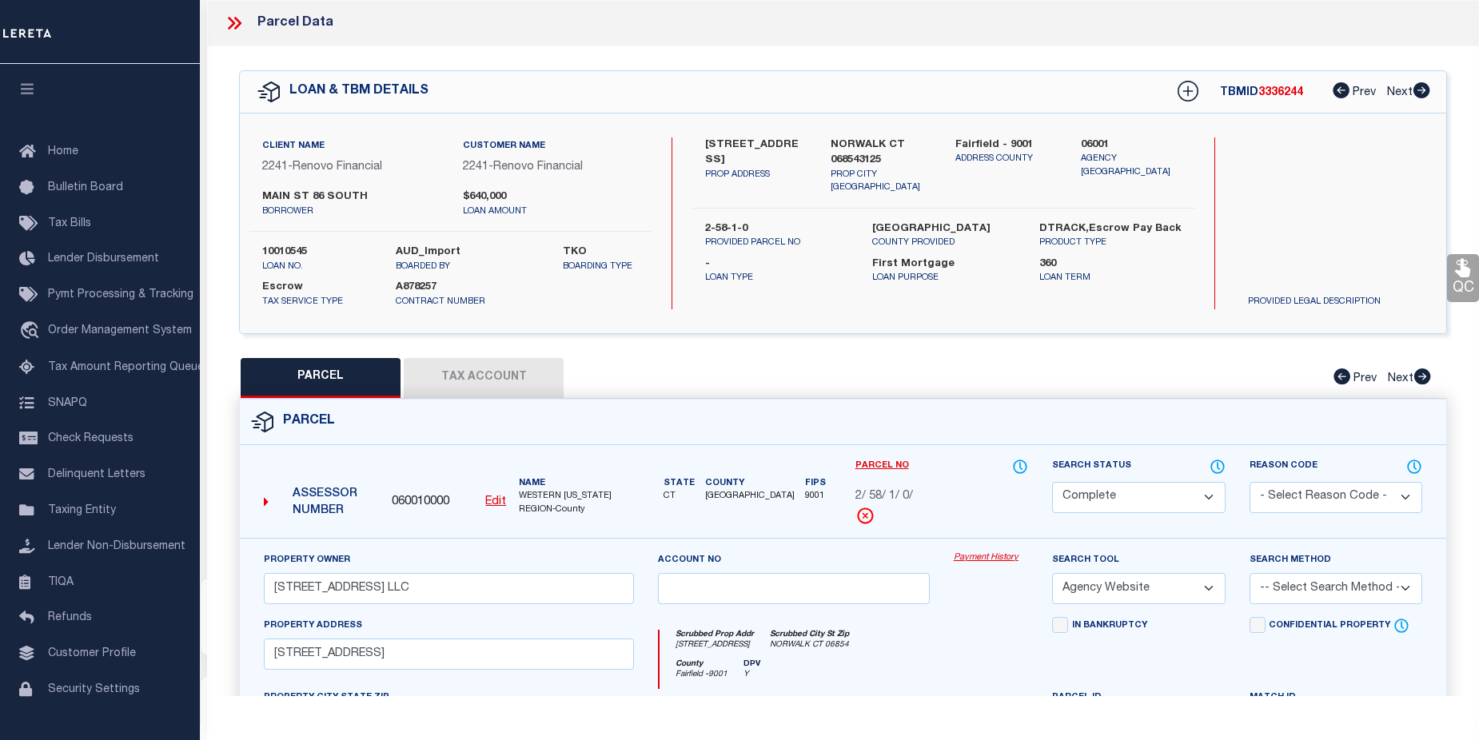
scroll to position [467, 0]
click at [982, 559] on link "Payment History" at bounding box center [991, 559] width 74 height 14
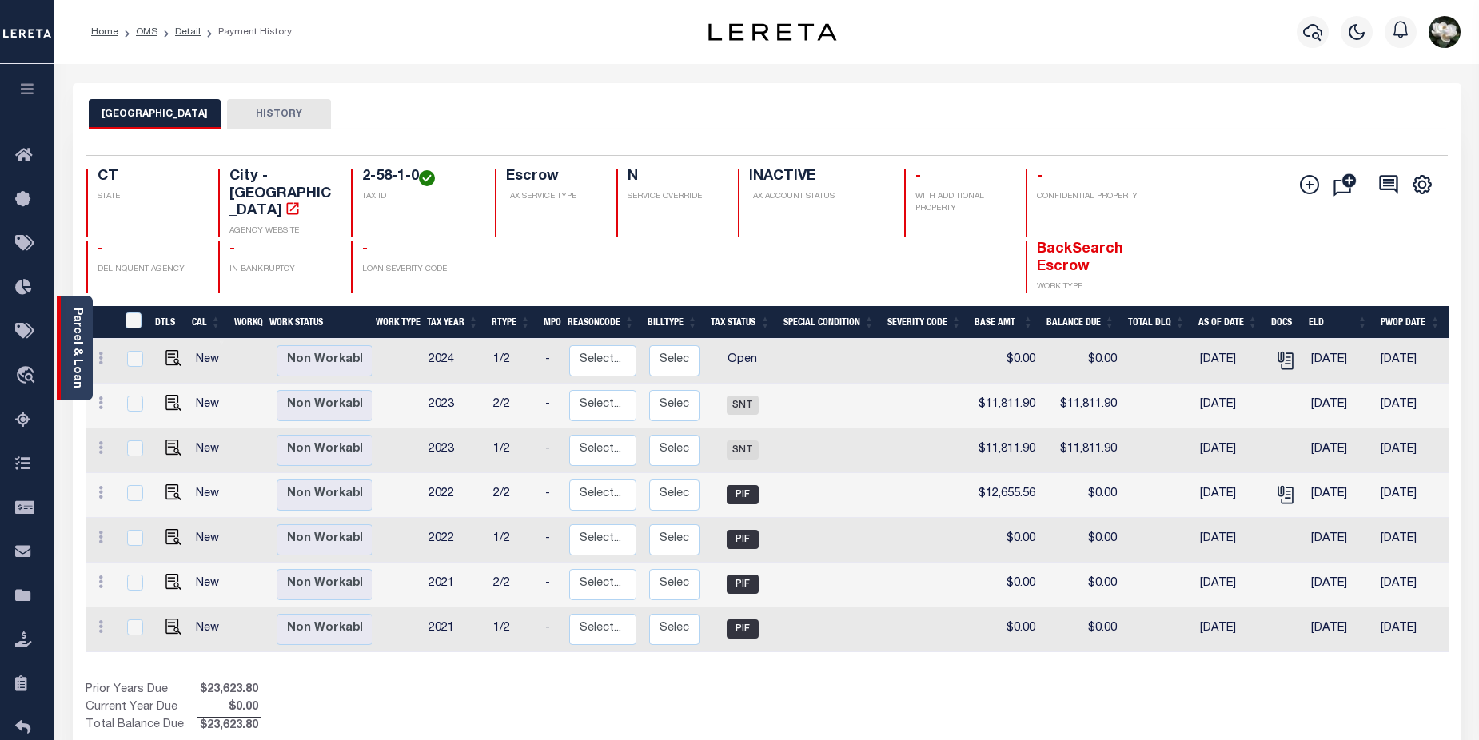
click at [66, 343] on div "Parcel & Loan" at bounding box center [75, 348] width 36 height 105
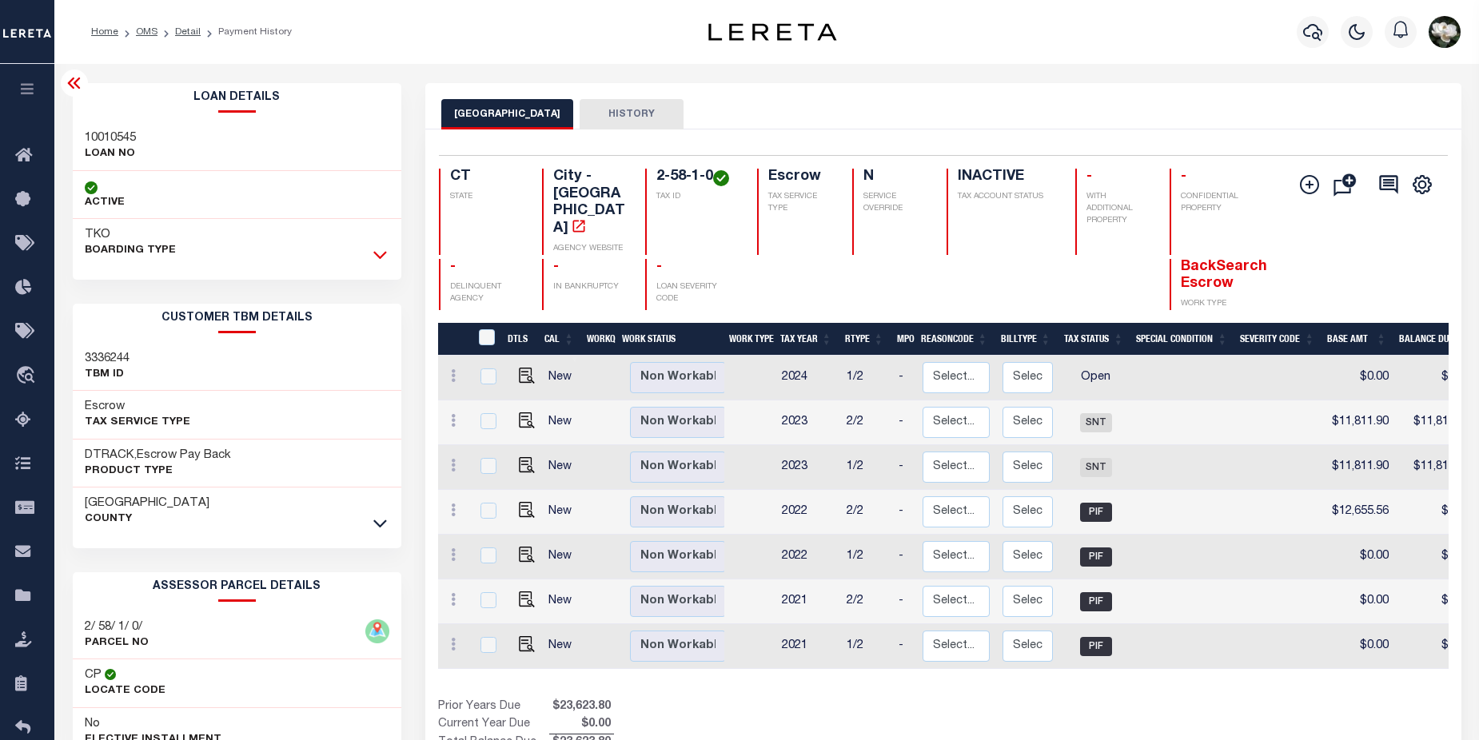
click at [377, 253] on icon at bounding box center [380, 254] width 14 height 17
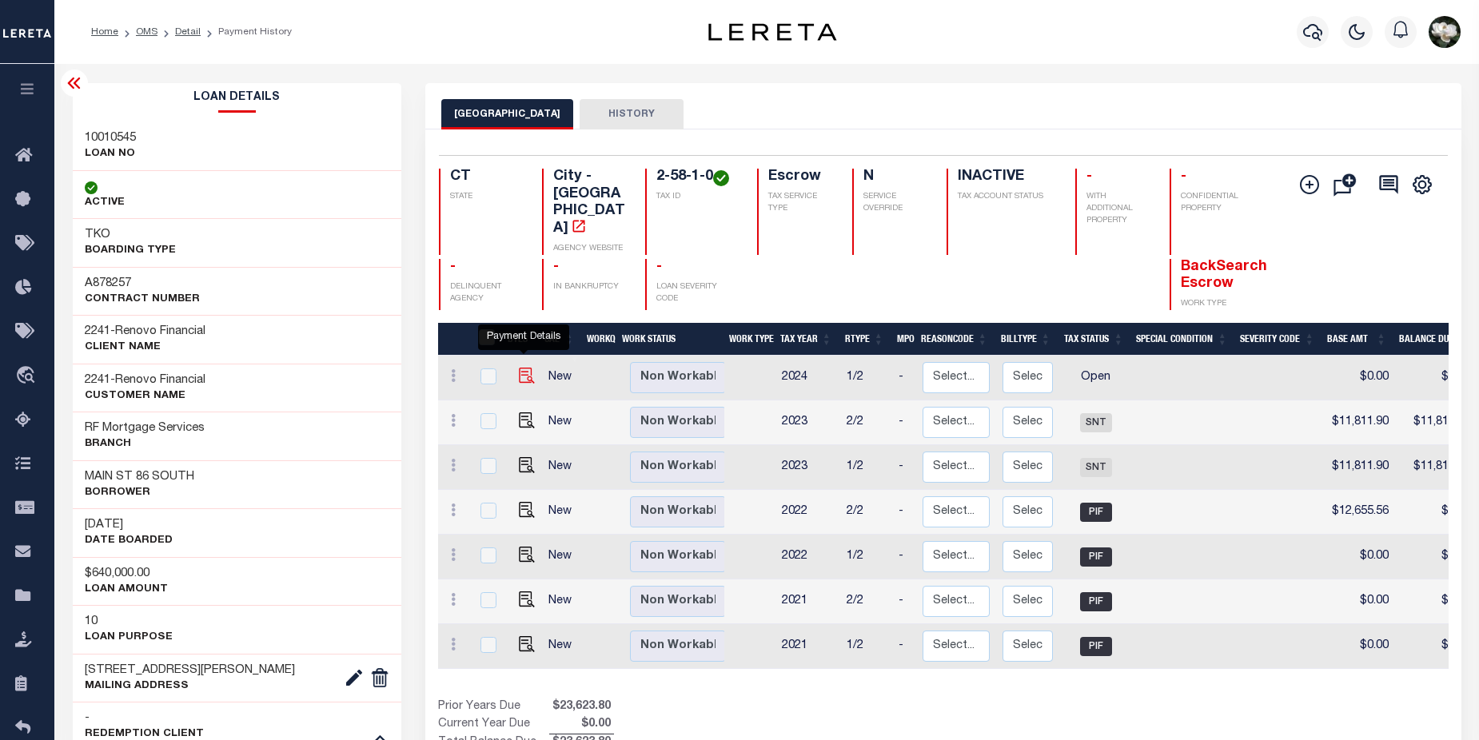
click at [519, 368] on img "" at bounding box center [527, 376] width 16 height 16
checkbox input "true"
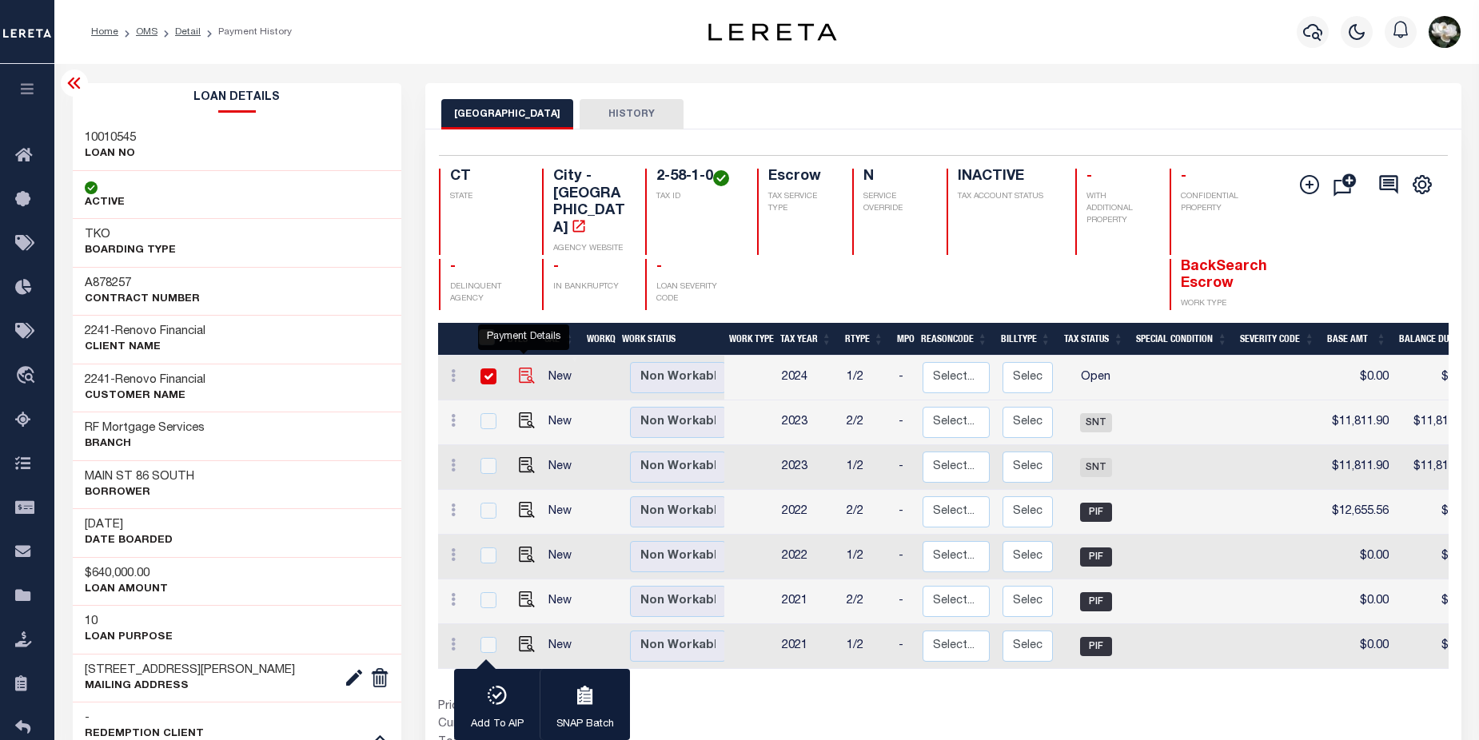
checkbox input "true"
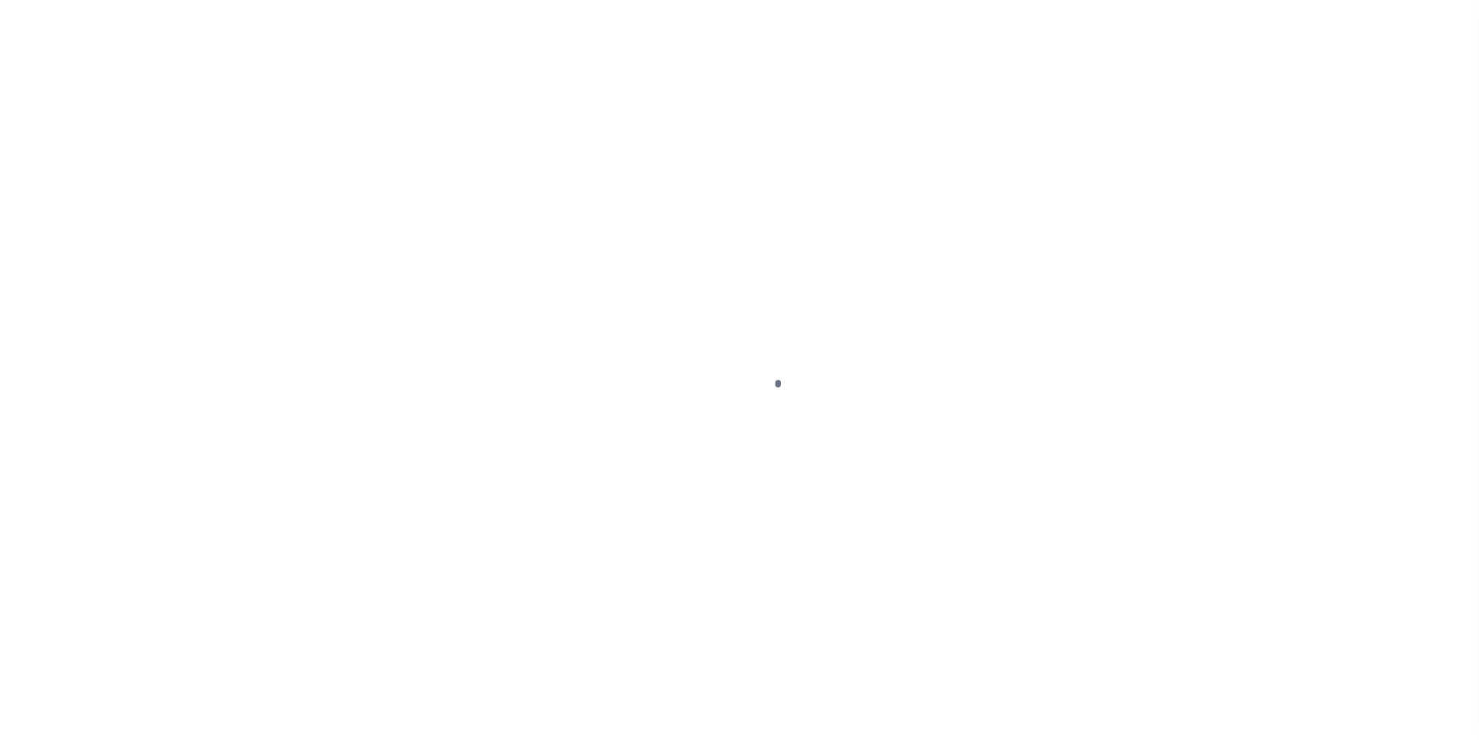
select select "OP2"
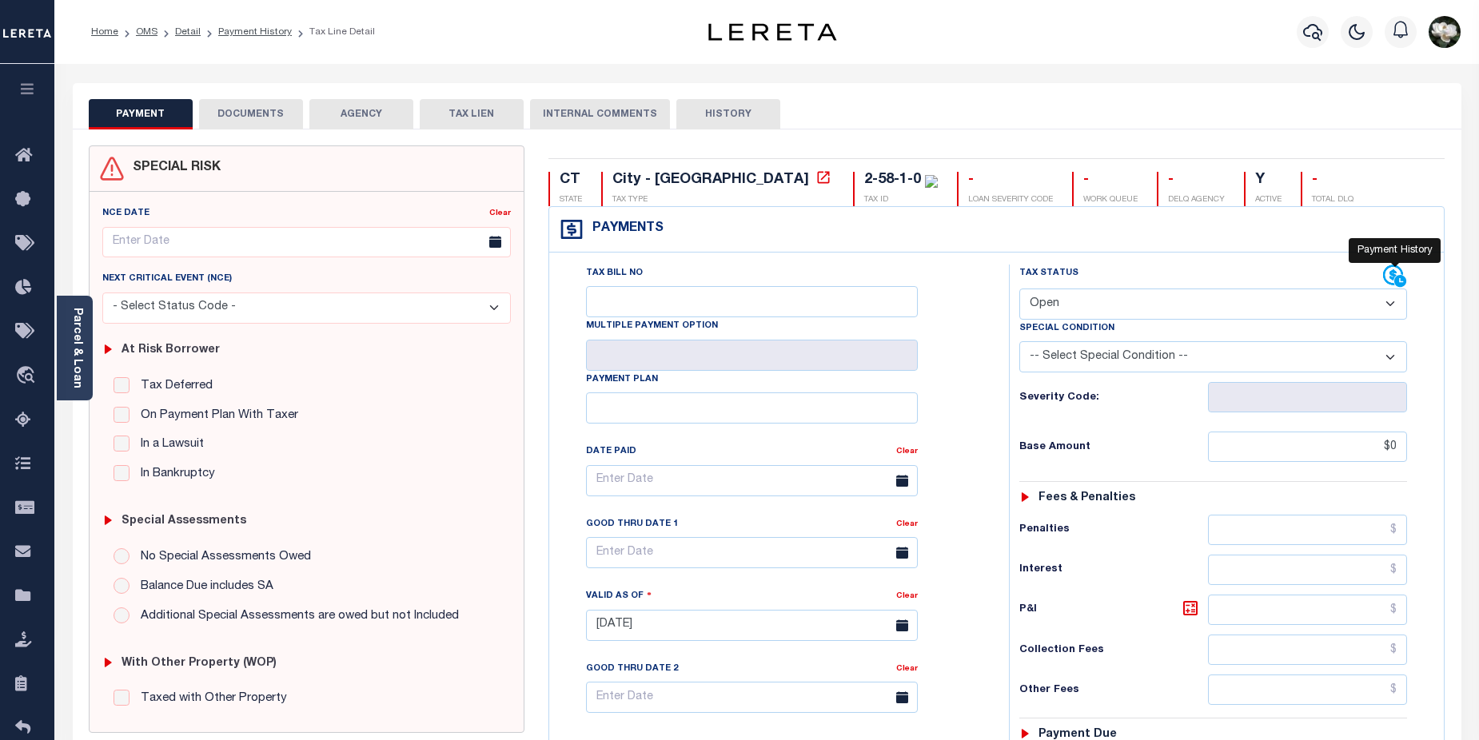
click at [1398, 281] on icon at bounding box center [1400, 281] width 12 height 12
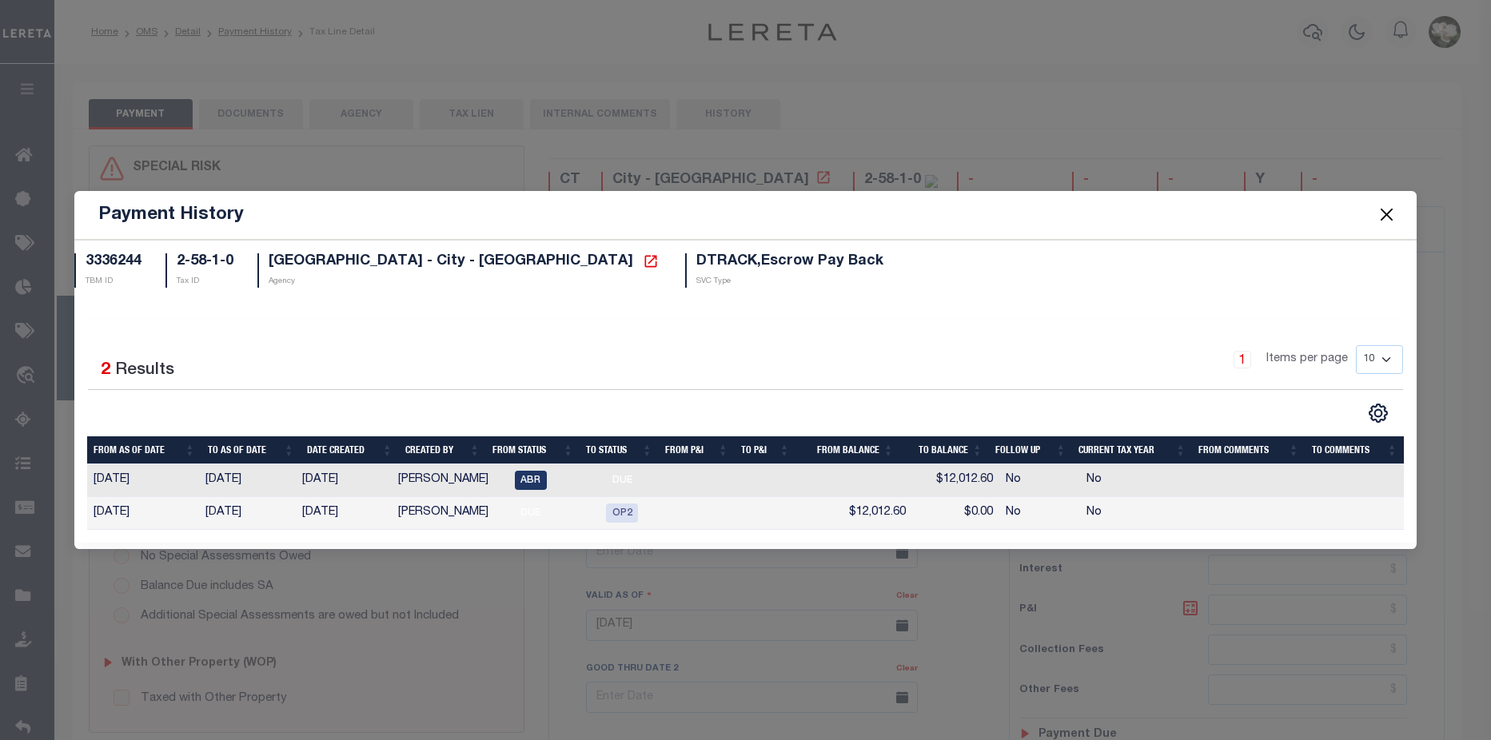
click at [1381, 217] on button "Close" at bounding box center [1386, 215] width 21 height 21
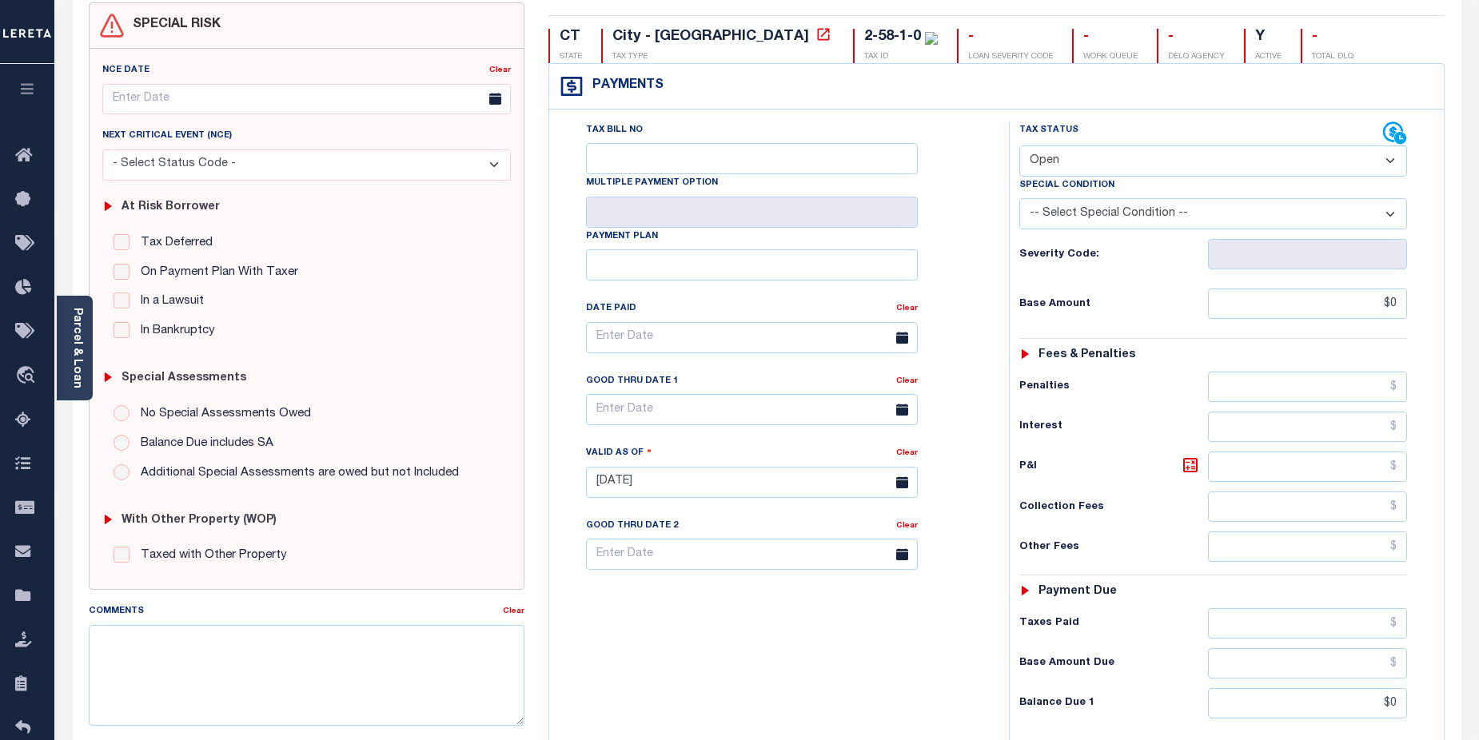
scroll to position [436, 0]
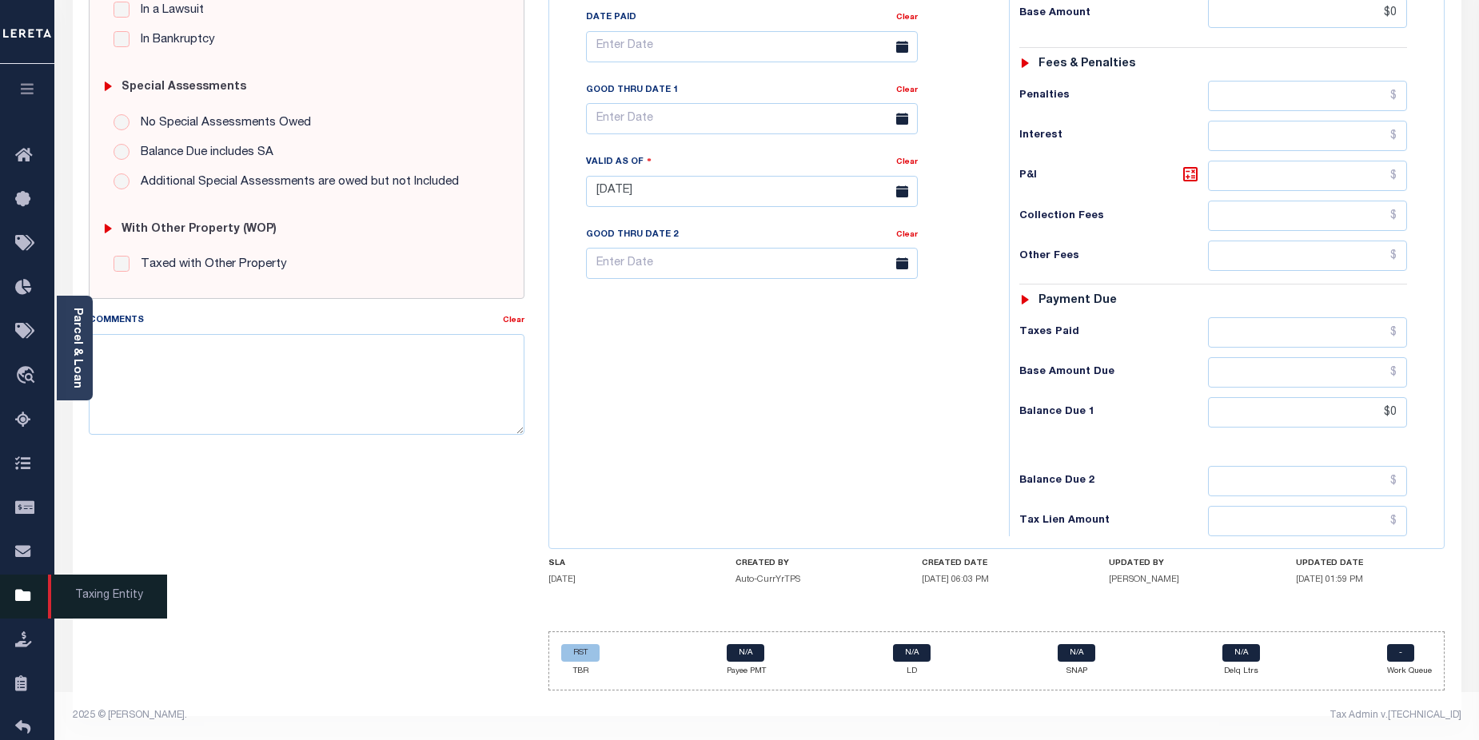
click at [29, 599] on icon at bounding box center [28, 597] width 26 height 20
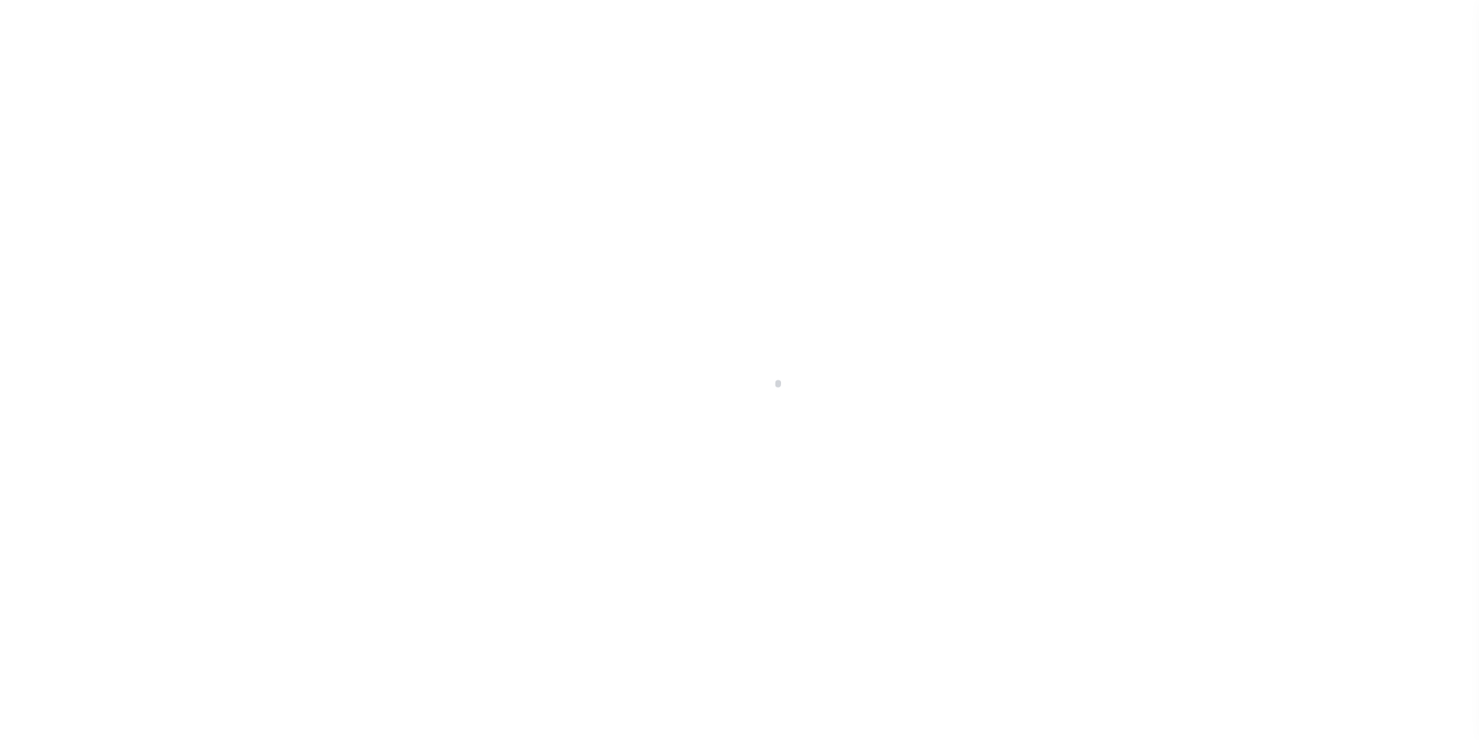
select select "PA"
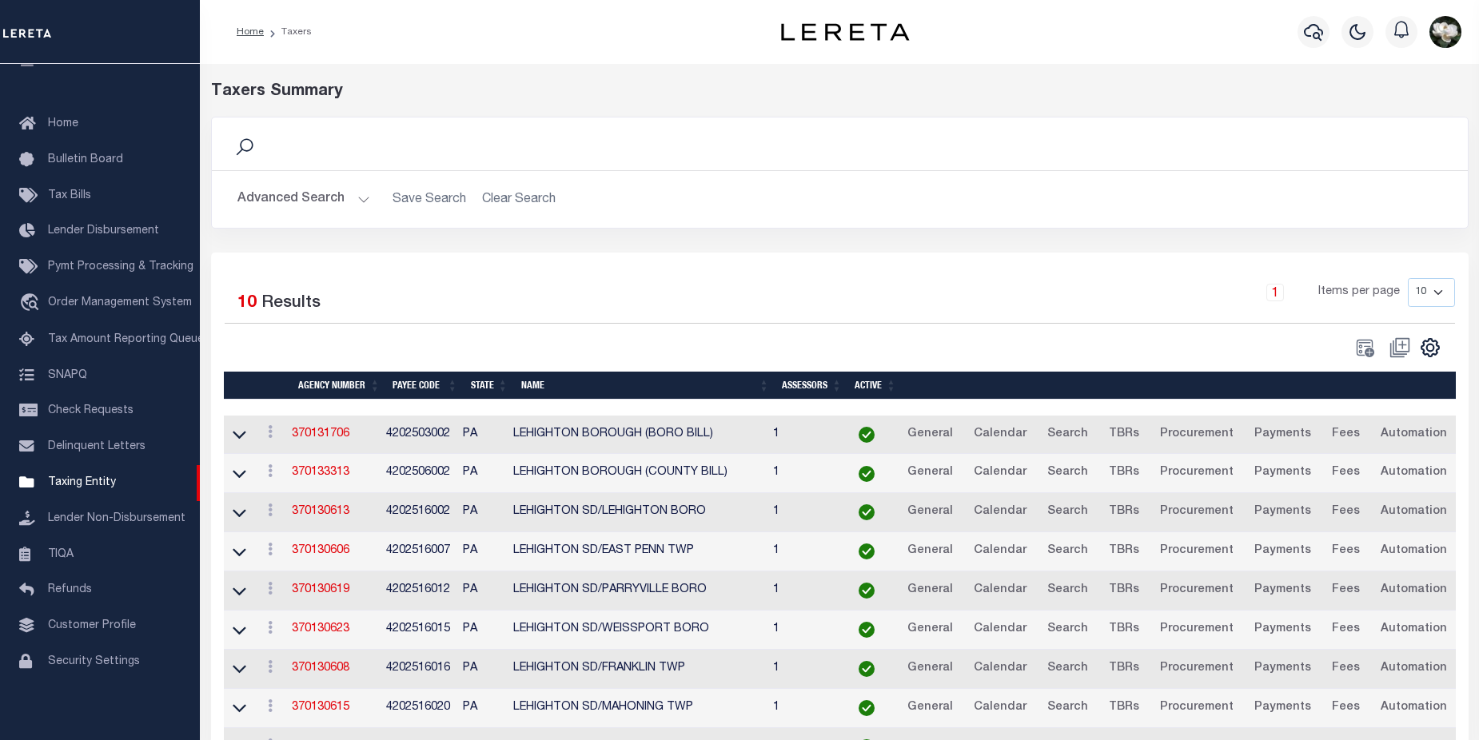
click at [301, 200] on button "Advanced Search" at bounding box center [303, 199] width 133 height 31
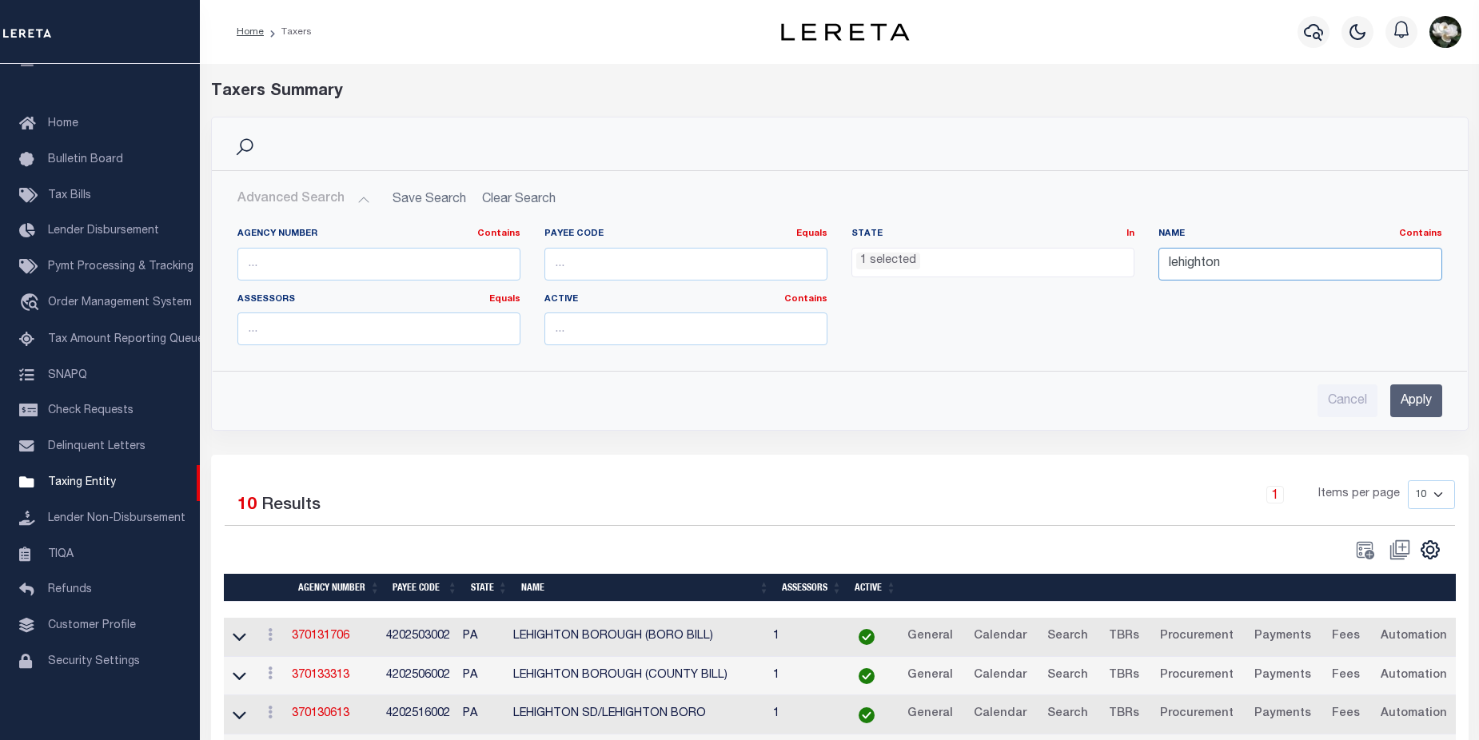
drag, startPoint x: 1268, startPoint y: 259, endPoint x: 1147, endPoint y: 255, distance: 120.8
click at [1147, 255] on div "Name Contains Contains Is [GEOGRAPHIC_DATA]" at bounding box center [1299, 261] width 307 height 66
type input "franklin"
click at [997, 264] on ul "1 selected" at bounding box center [992, 260] width 281 height 22
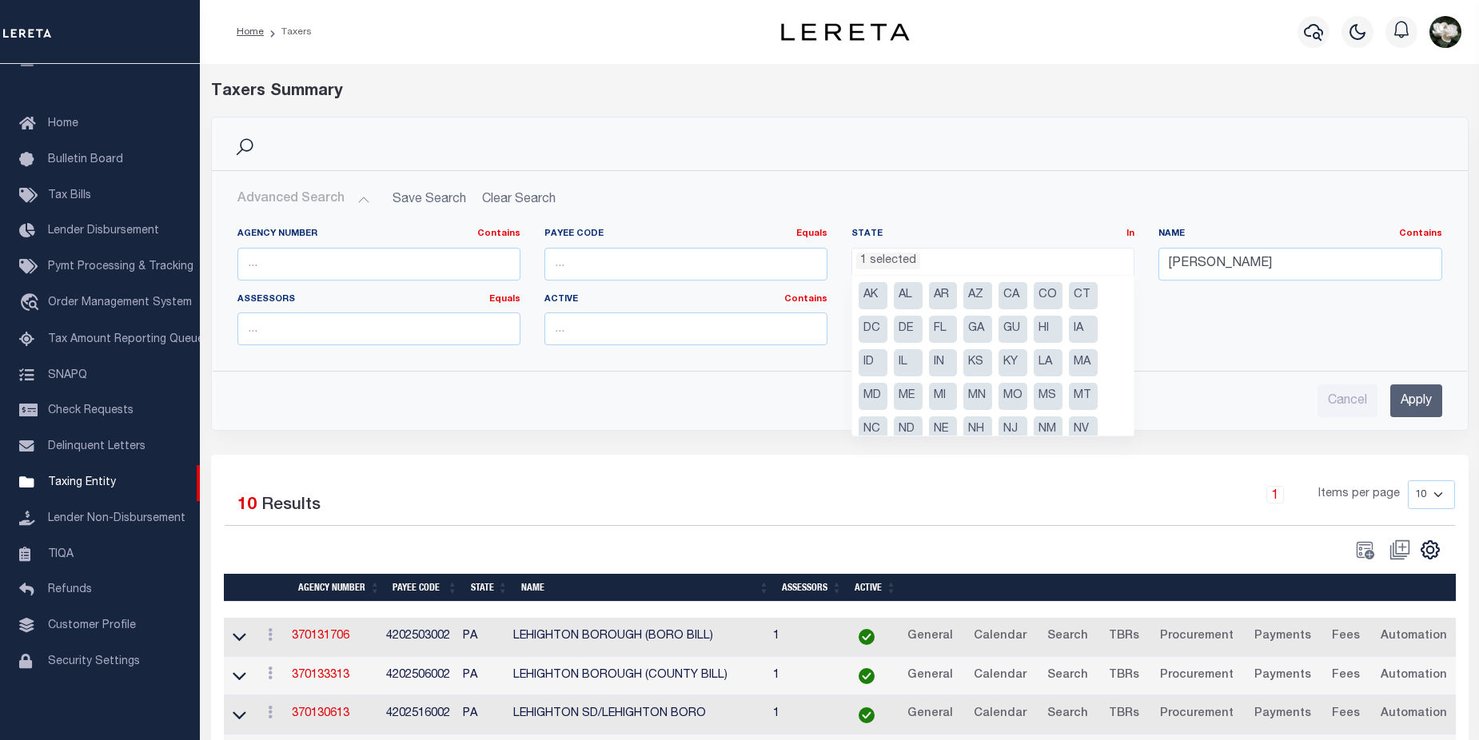
scroll to position [114, 0]
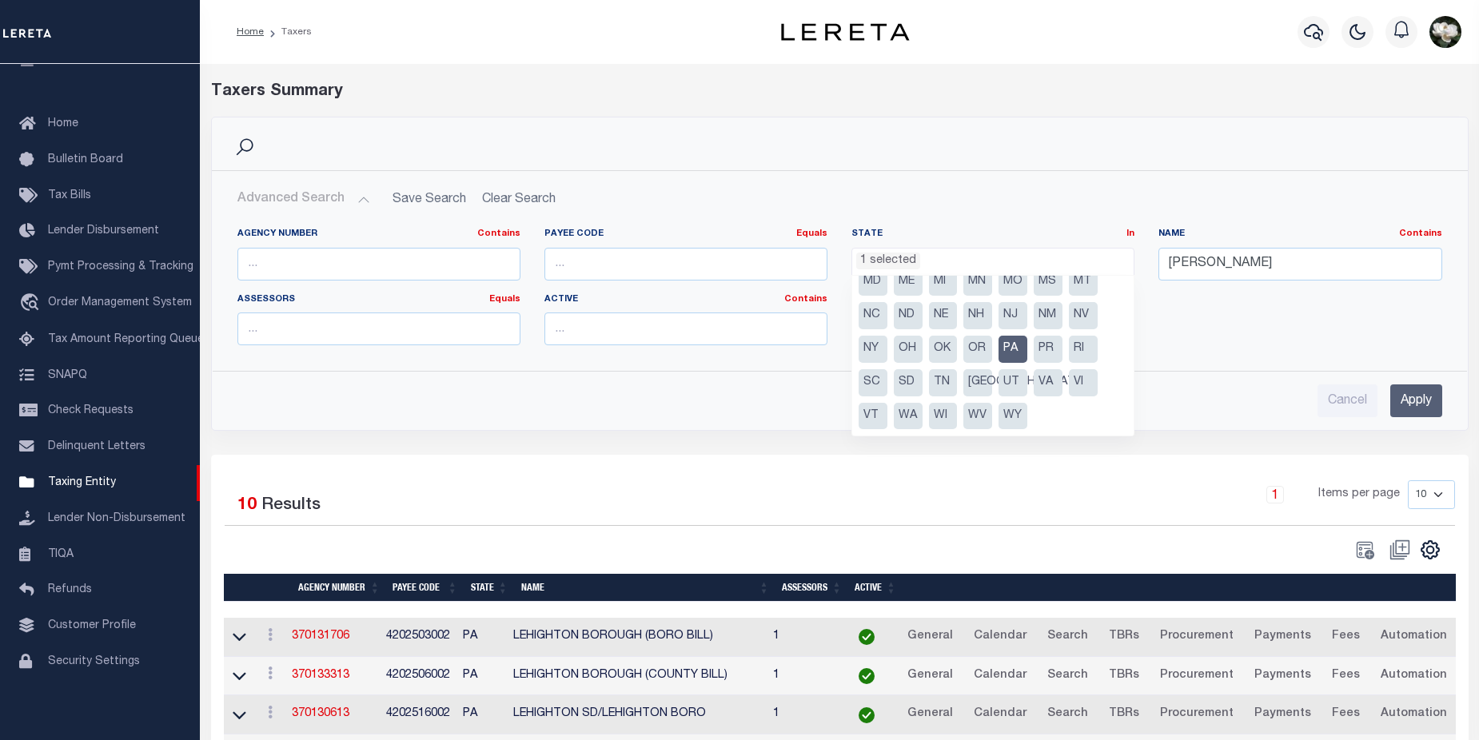
click at [1011, 349] on li "PA" at bounding box center [1012, 349] width 29 height 27
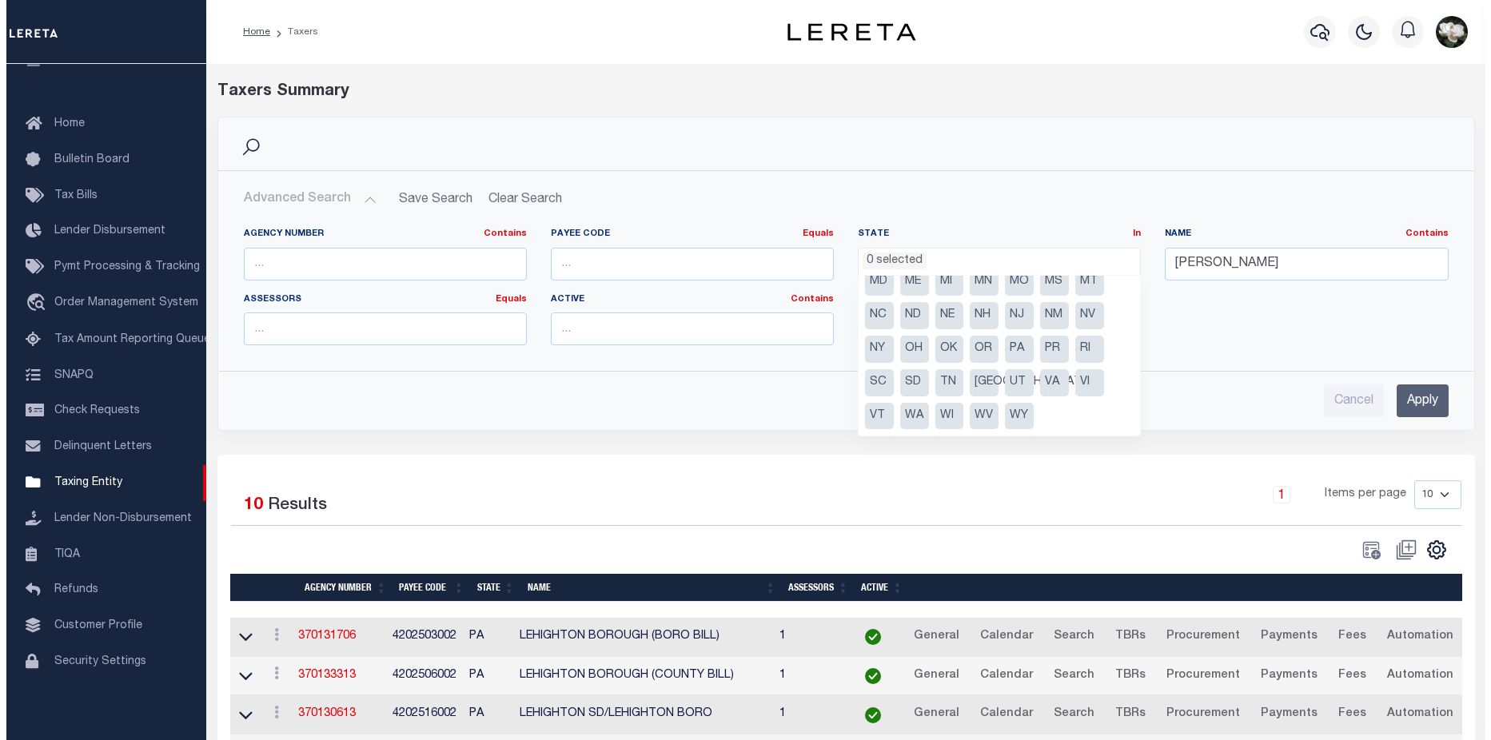
scroll to position [561, 0]
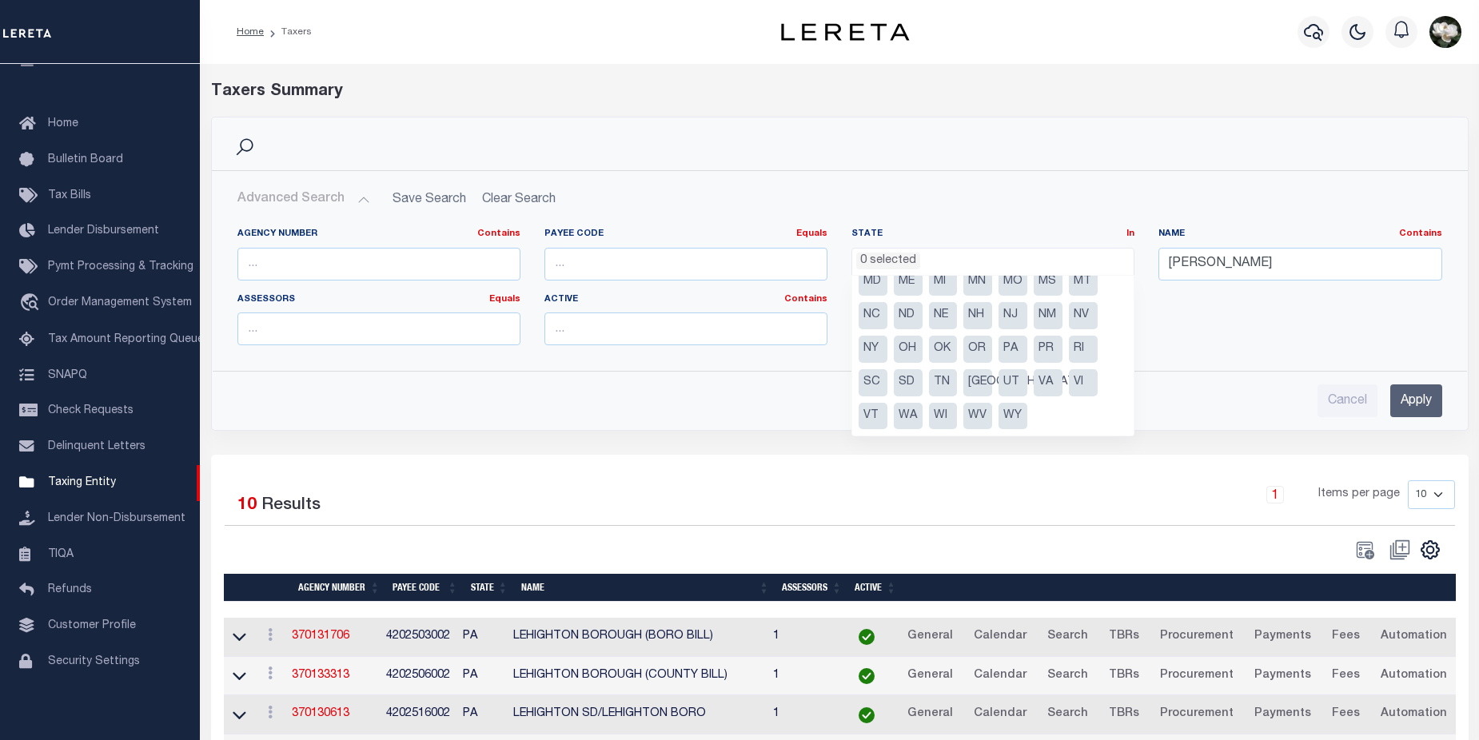
click at [908, 354] on li "OH" at bounding box center [908, 349] width 29 height 27
select select "OH"
click at [1404, 401] on input "Apply" at bounding box center [1416, 400] width 52 height 33
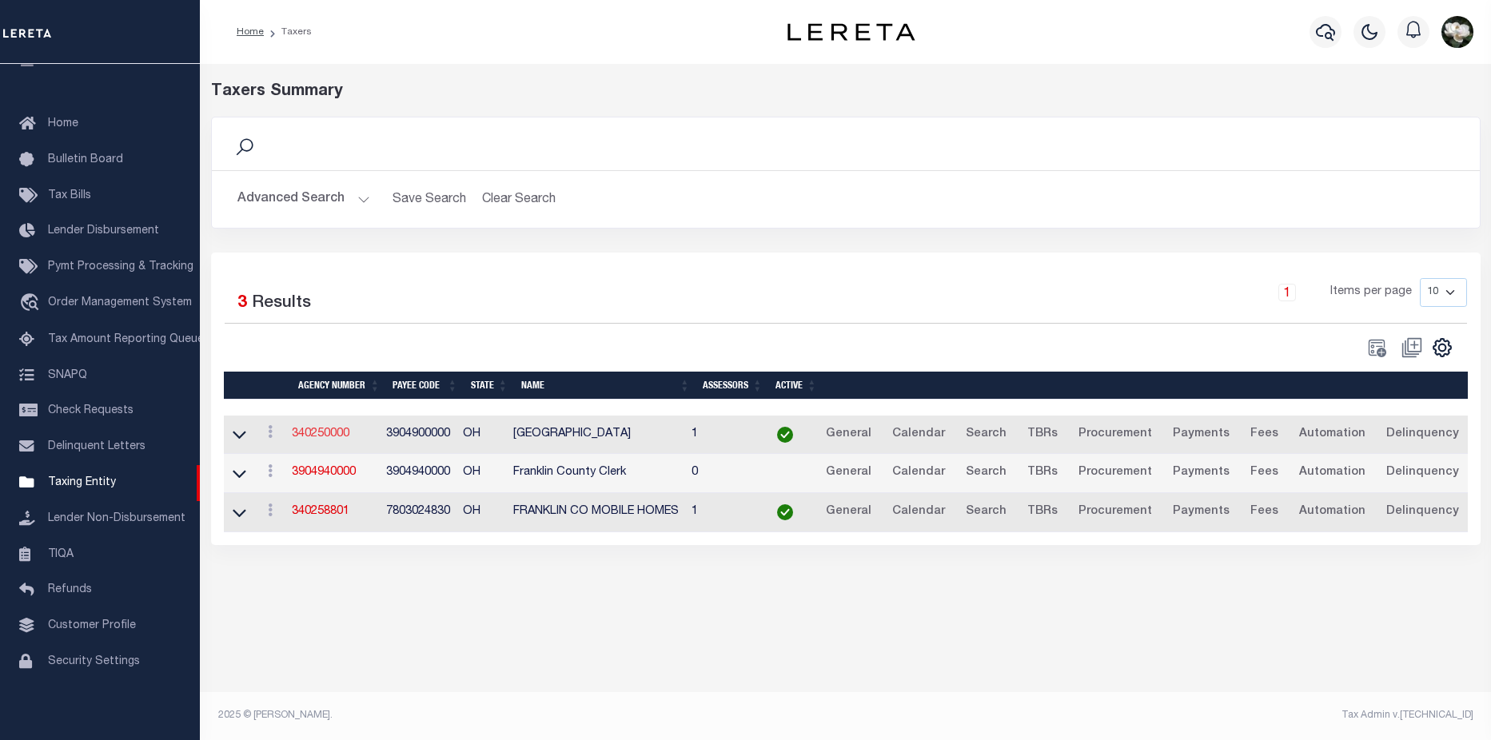
click at [308, 440] on link "340250000" at bounding box center [321, 433] width 58 height 11
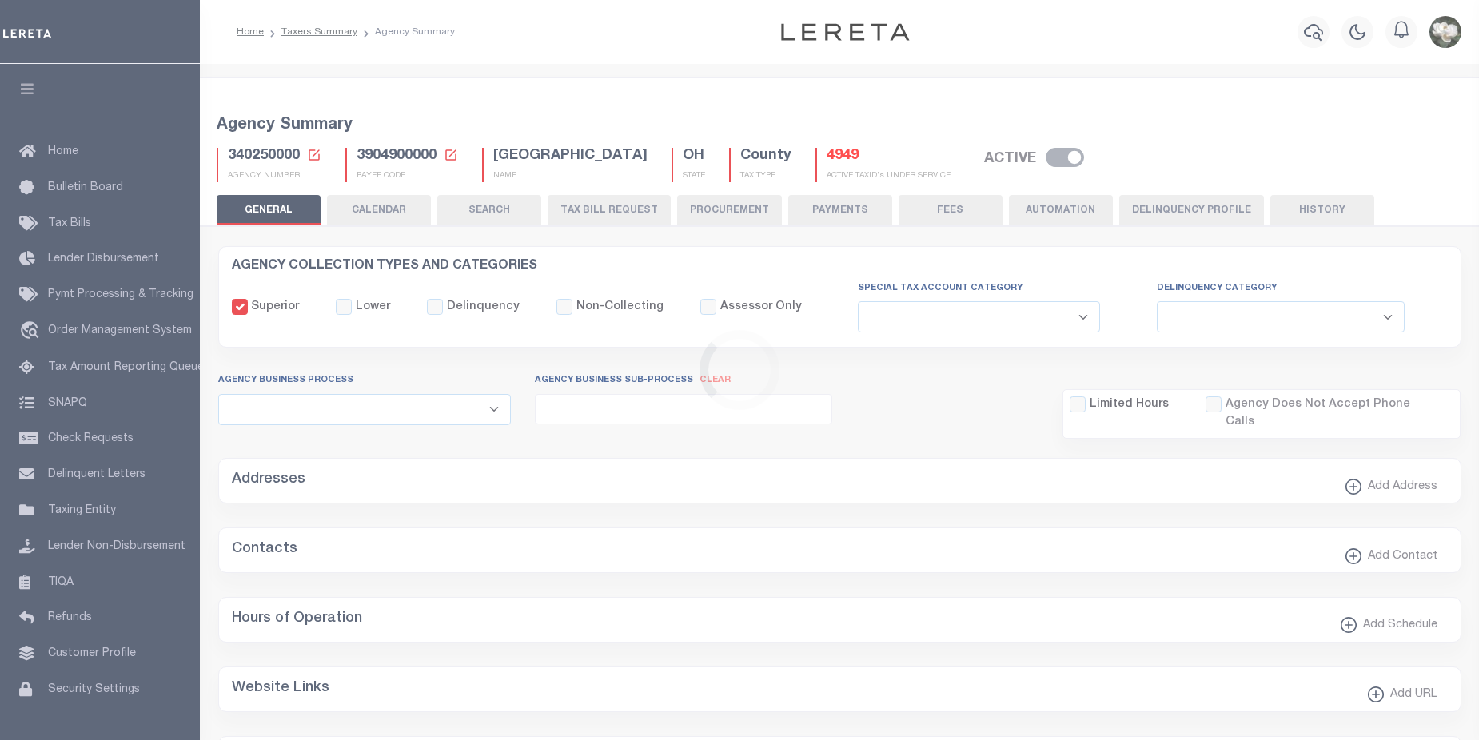
select select
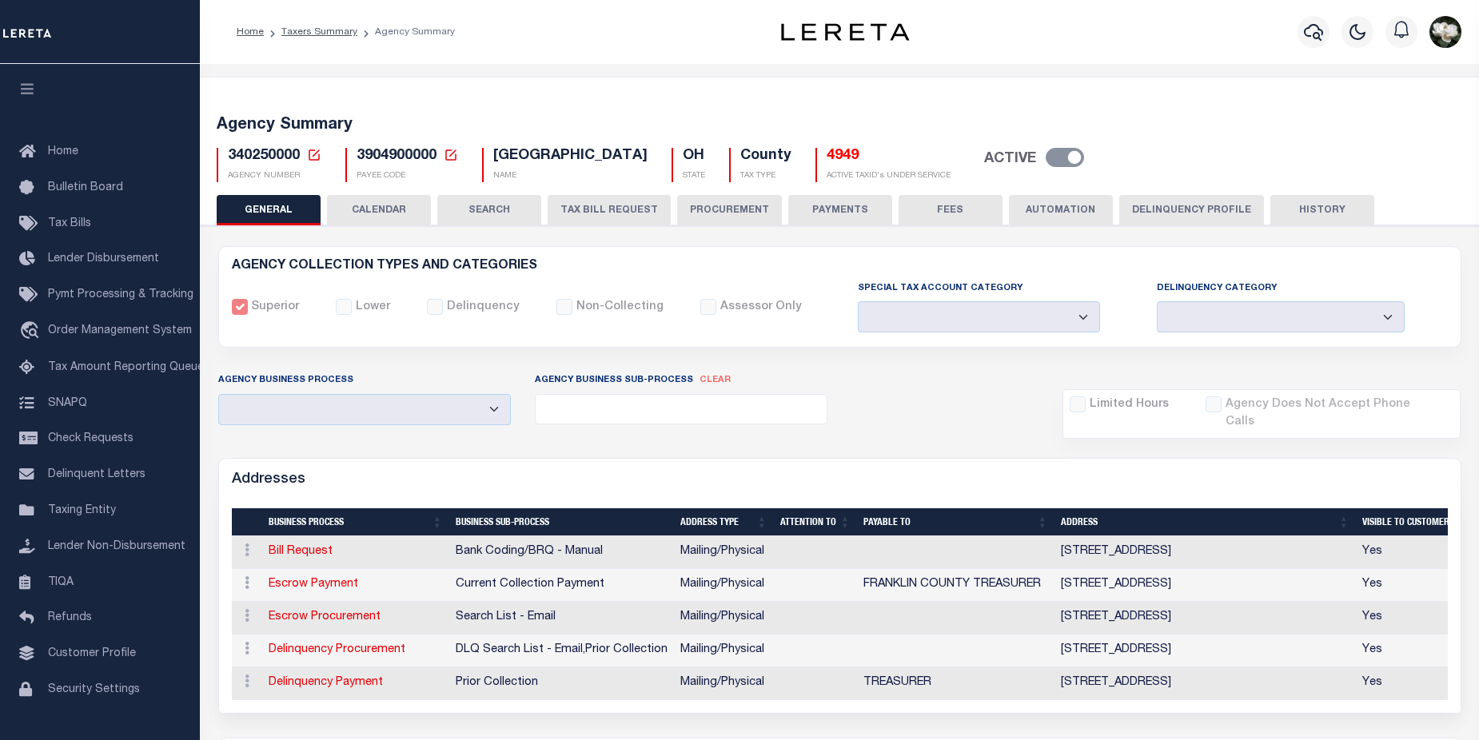
click at [826, 158] on h5 "4949" at bounding box center [888, 157] width 124 height 18
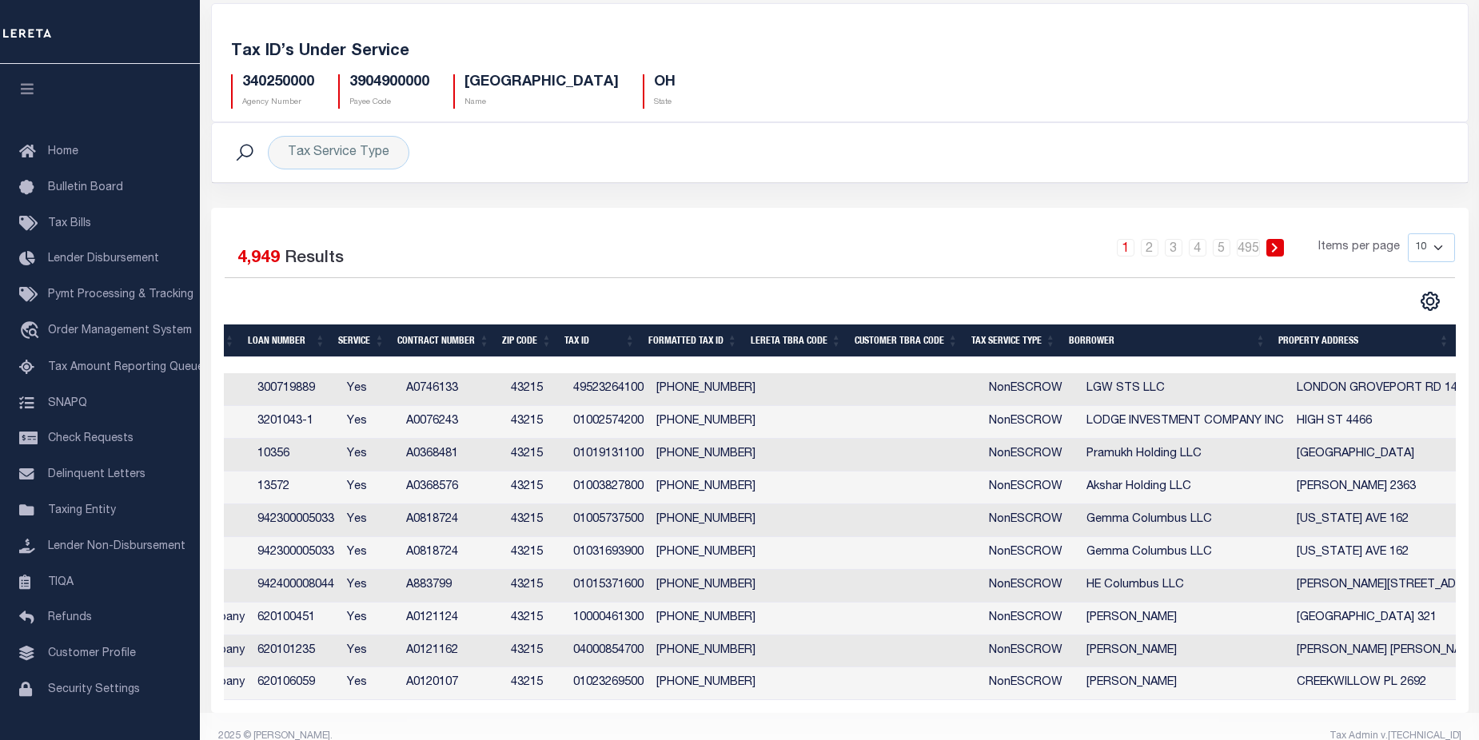
click at [1333, 342] on th "Property Address" at bounding box center [1363, 341] width 183 height 33
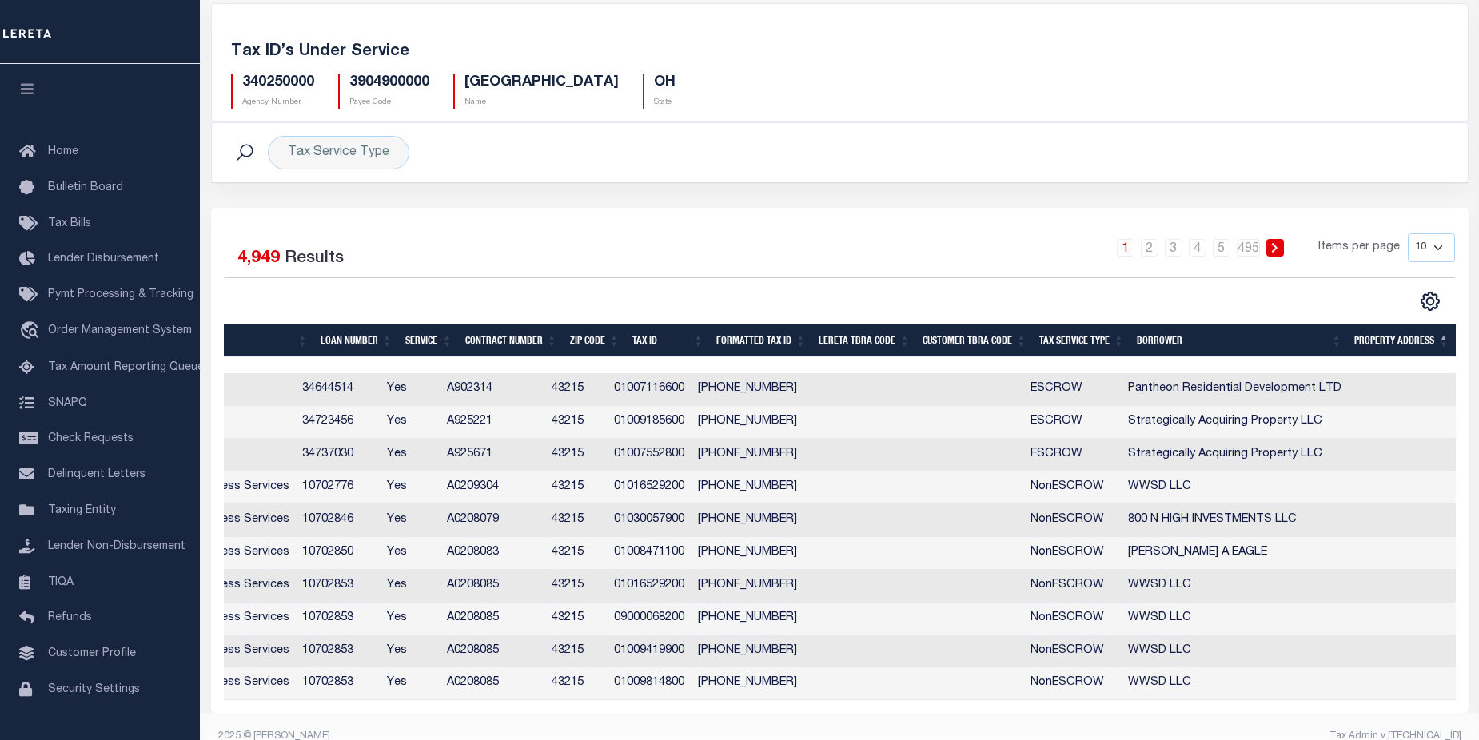
scroll to position [0, 551]
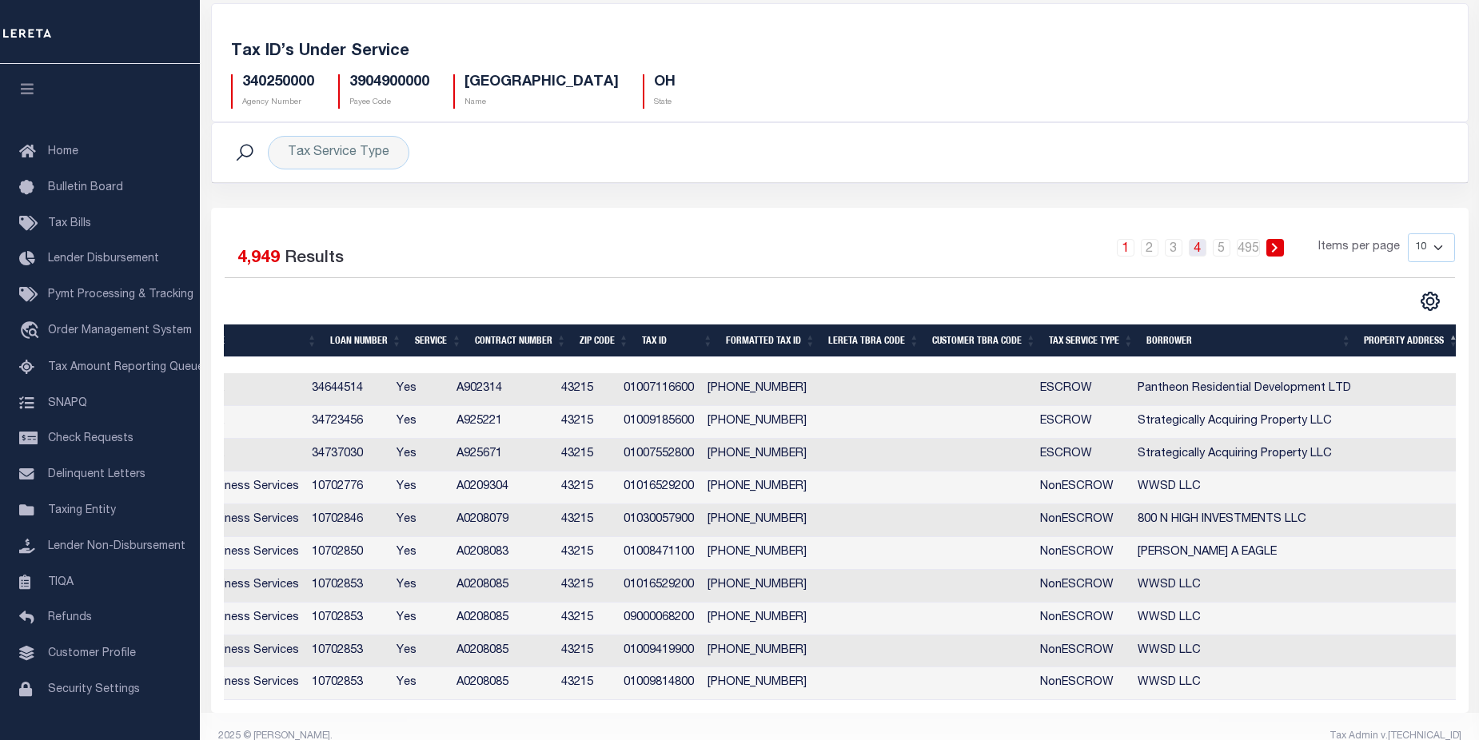
click at [1205, 254] on link "4" at bounding box center [1198, 248] width 18 height 18
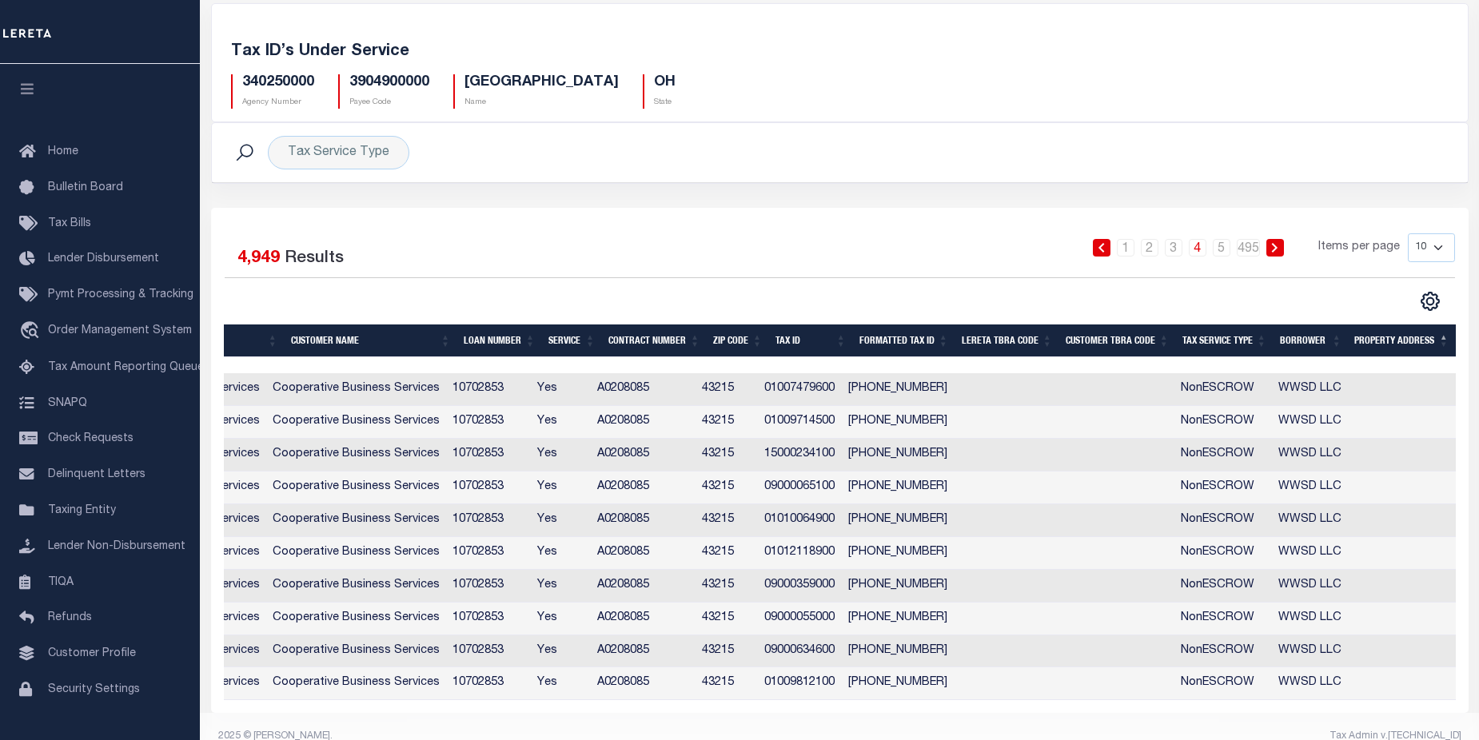
scroll to position [0, 415]
click at [1224, 248] on link "5" at bounding box center [1222, 248] width 18 height 18
click at [1252, 247] on link "495" at bounding box center [1247, 248] width 23 height 18
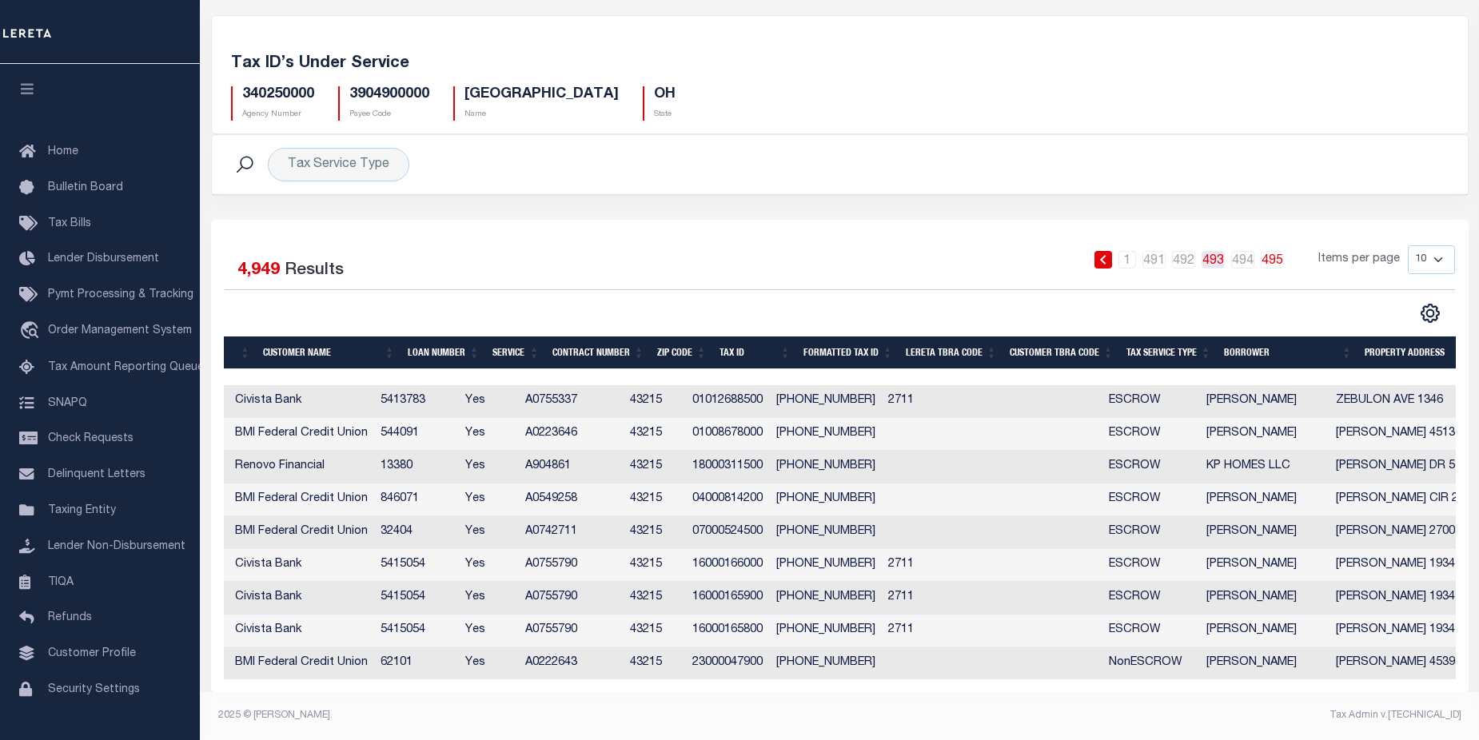
click at [1209, 252] on link "493" at bounding box center [1212, 260] width 23 height 18
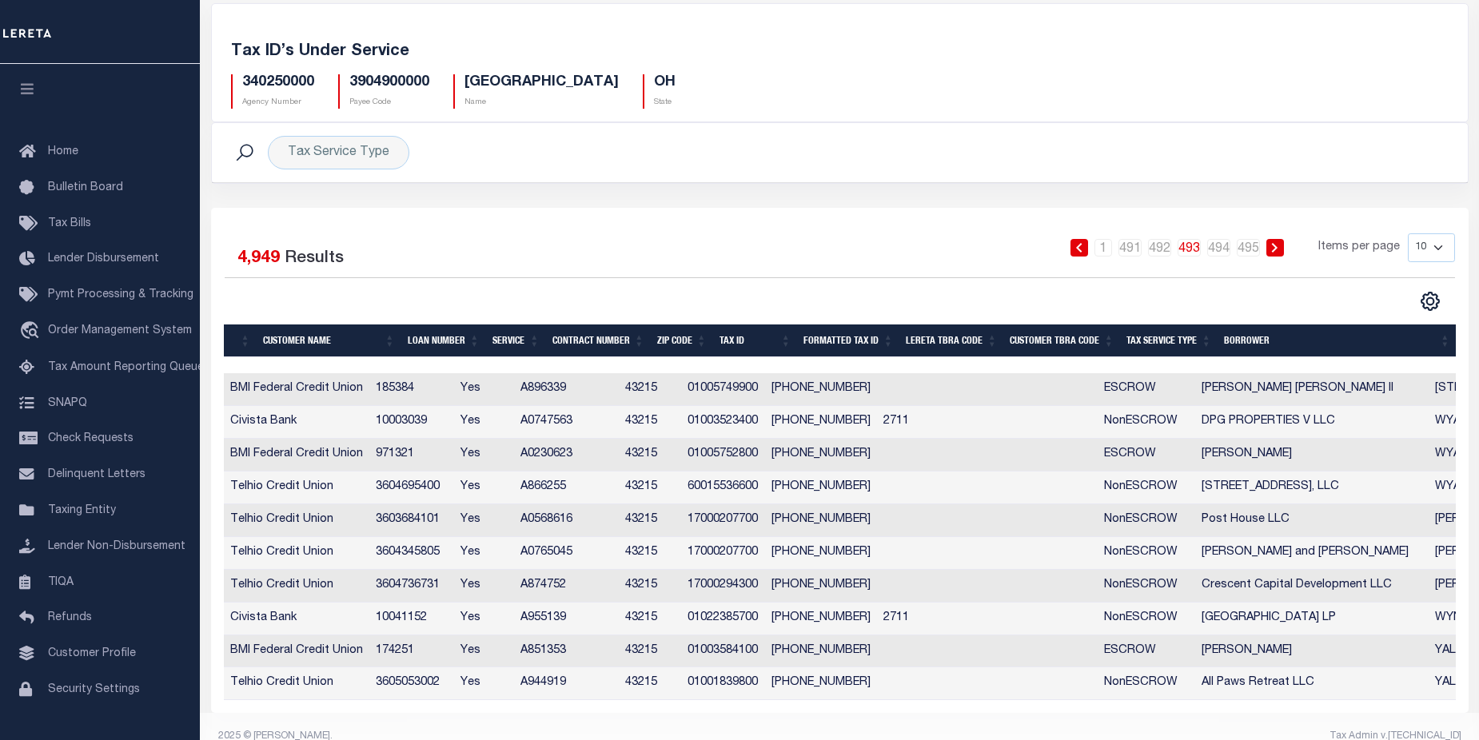
scroll to position [0, 549]
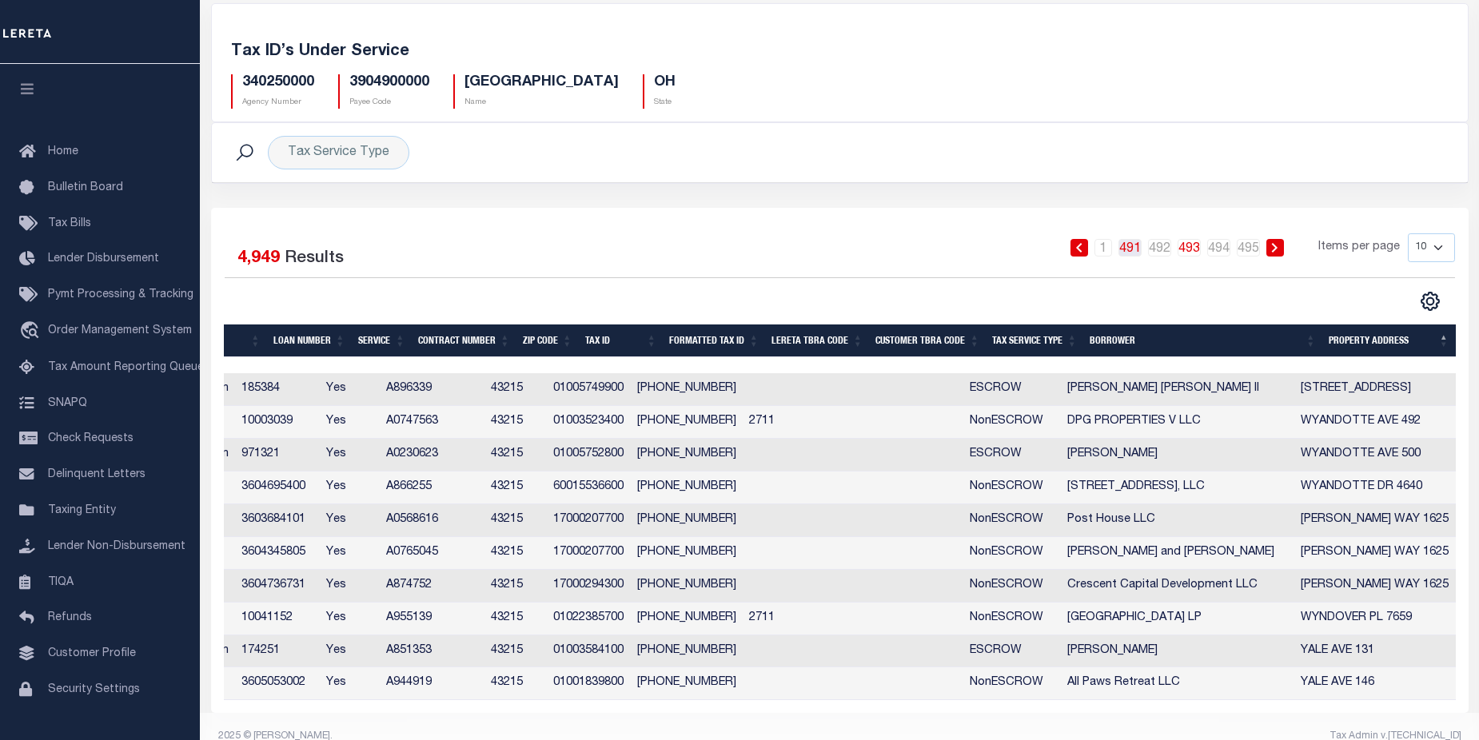
click at [1138, 249] on link "491" at bounding box center [1129, 248] width 23 height 18
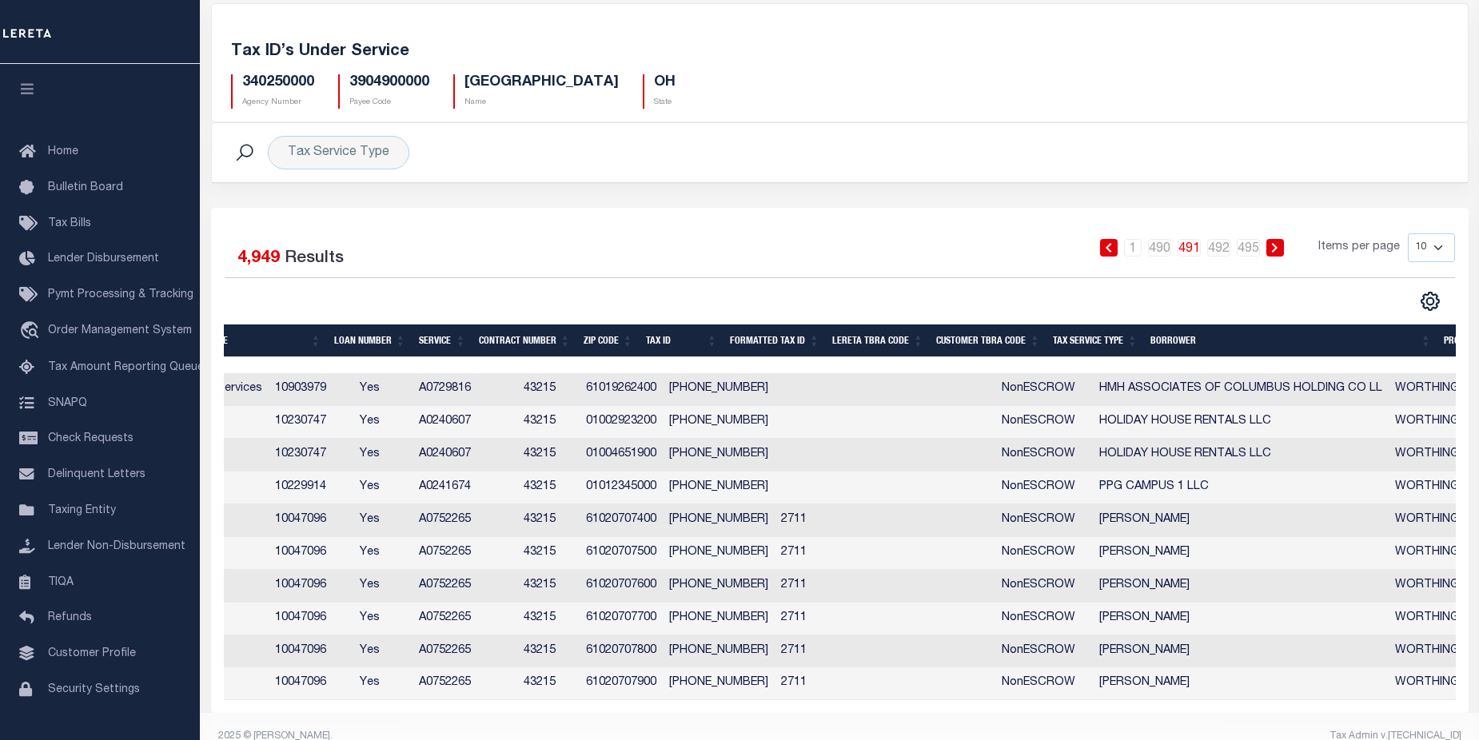
scroll to position [0, 740]
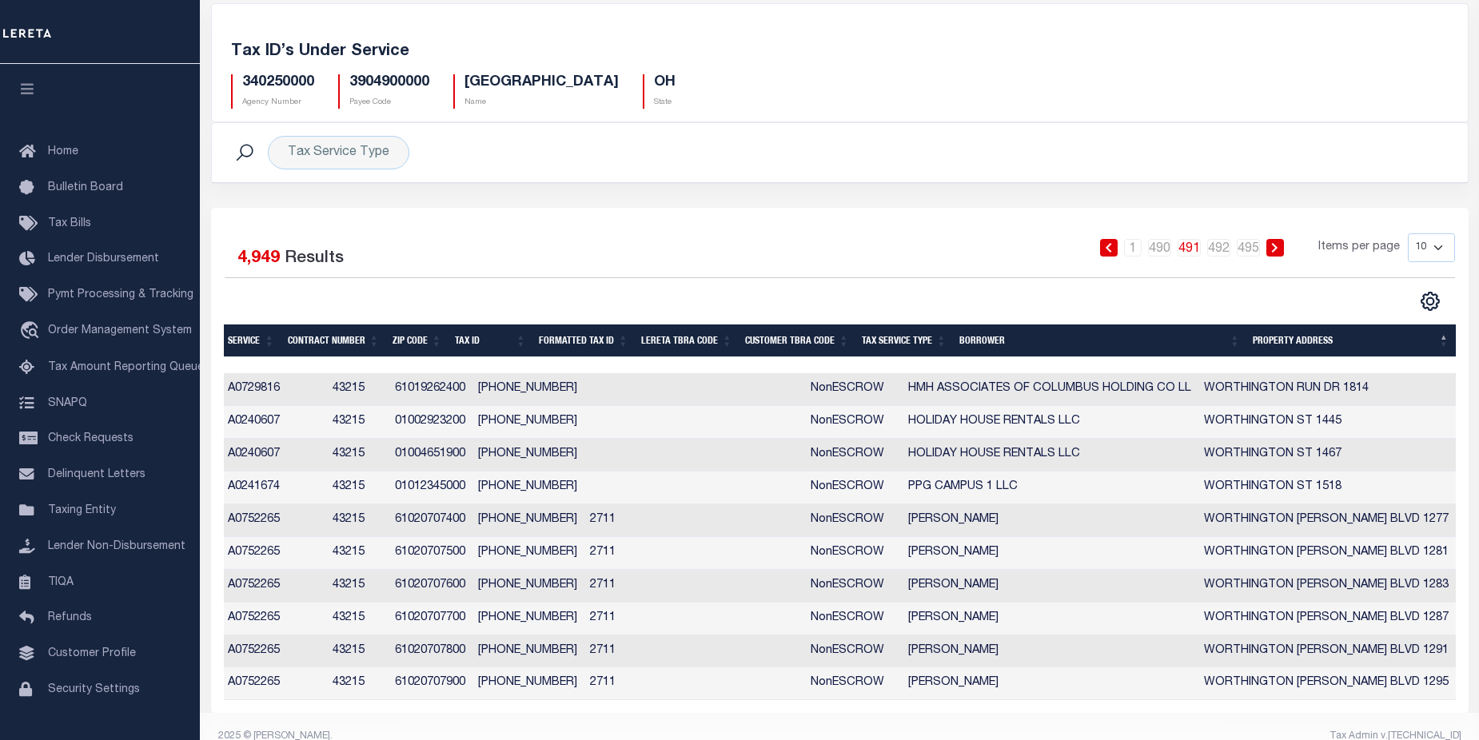
click at [1434, 252] on select "10 25 50 100" at bounding box center [1431, 247] width 47 height 29
select select "100"
click at [1408, 233] on select "10 25 50 100" at bounding box center [1431, 247] width 47 height 29
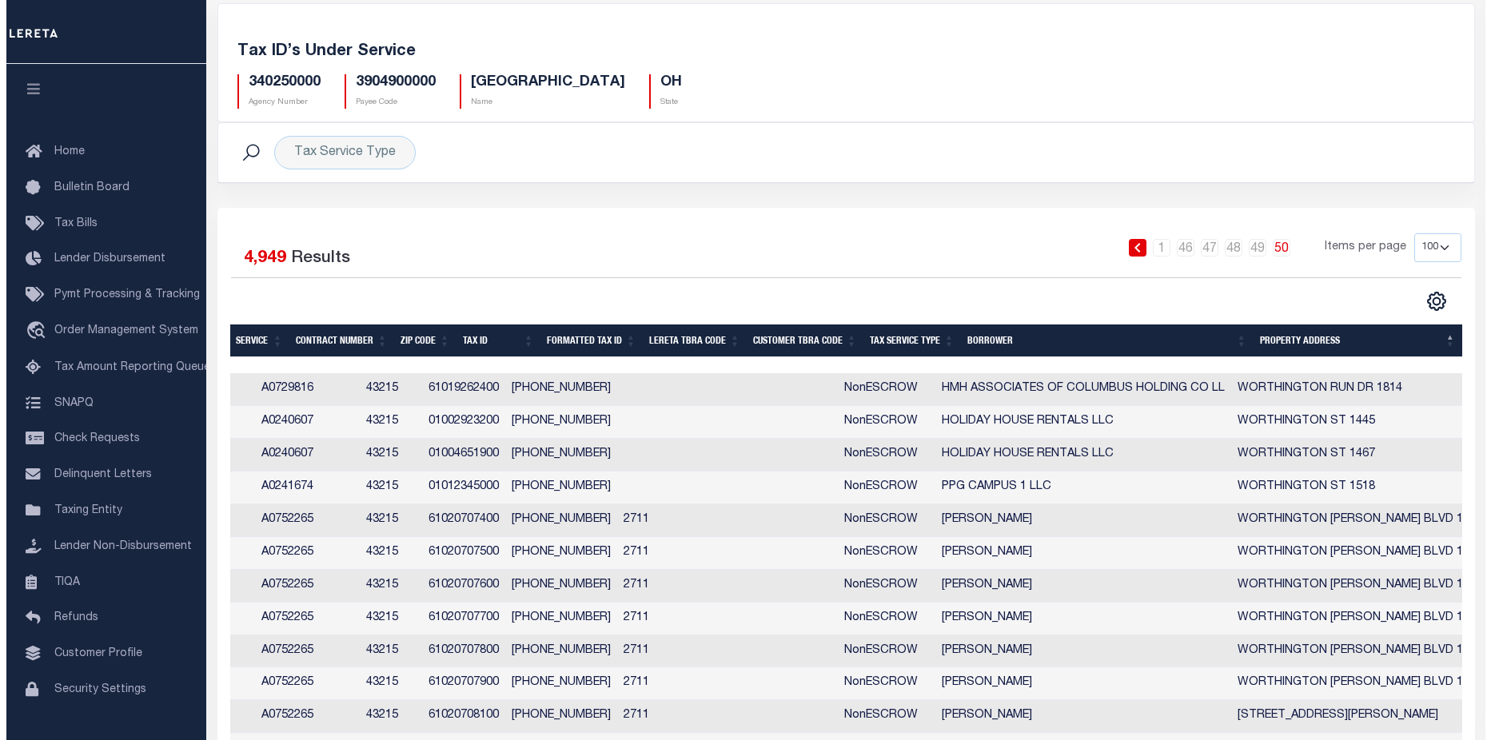
scroll to position [0, 0]
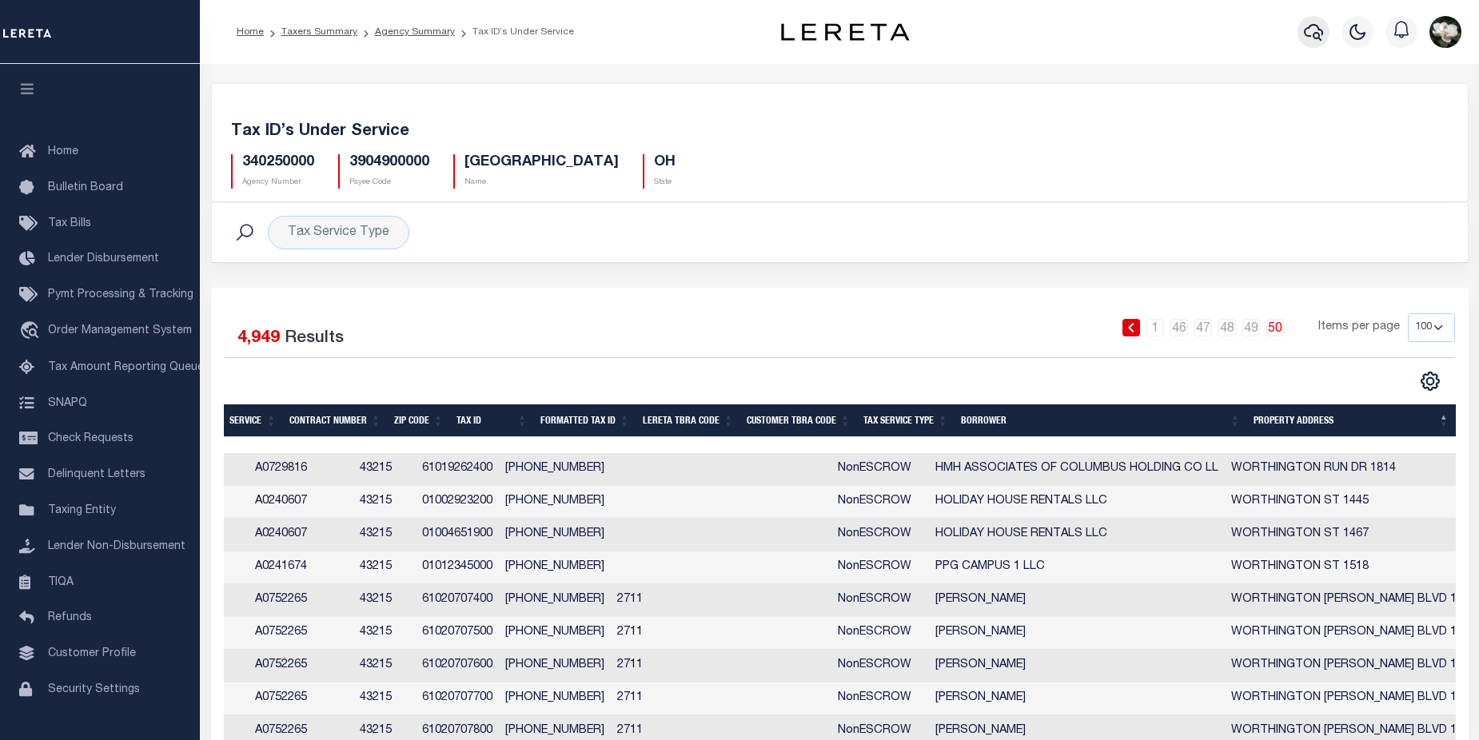
click at [1313, 34] on icon "button" at bounding box center [1313, 31] width 19 height 19
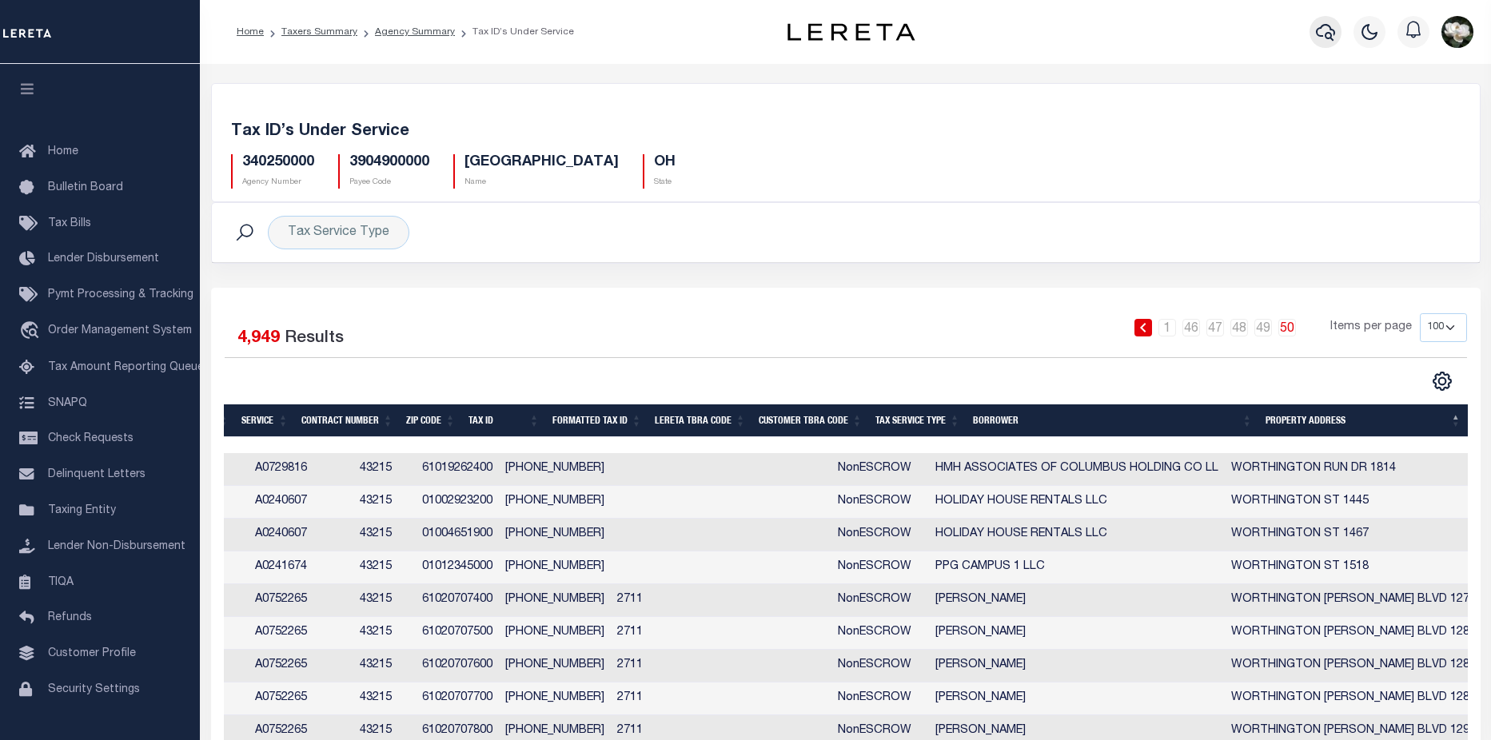
scroll to position [0, 674]
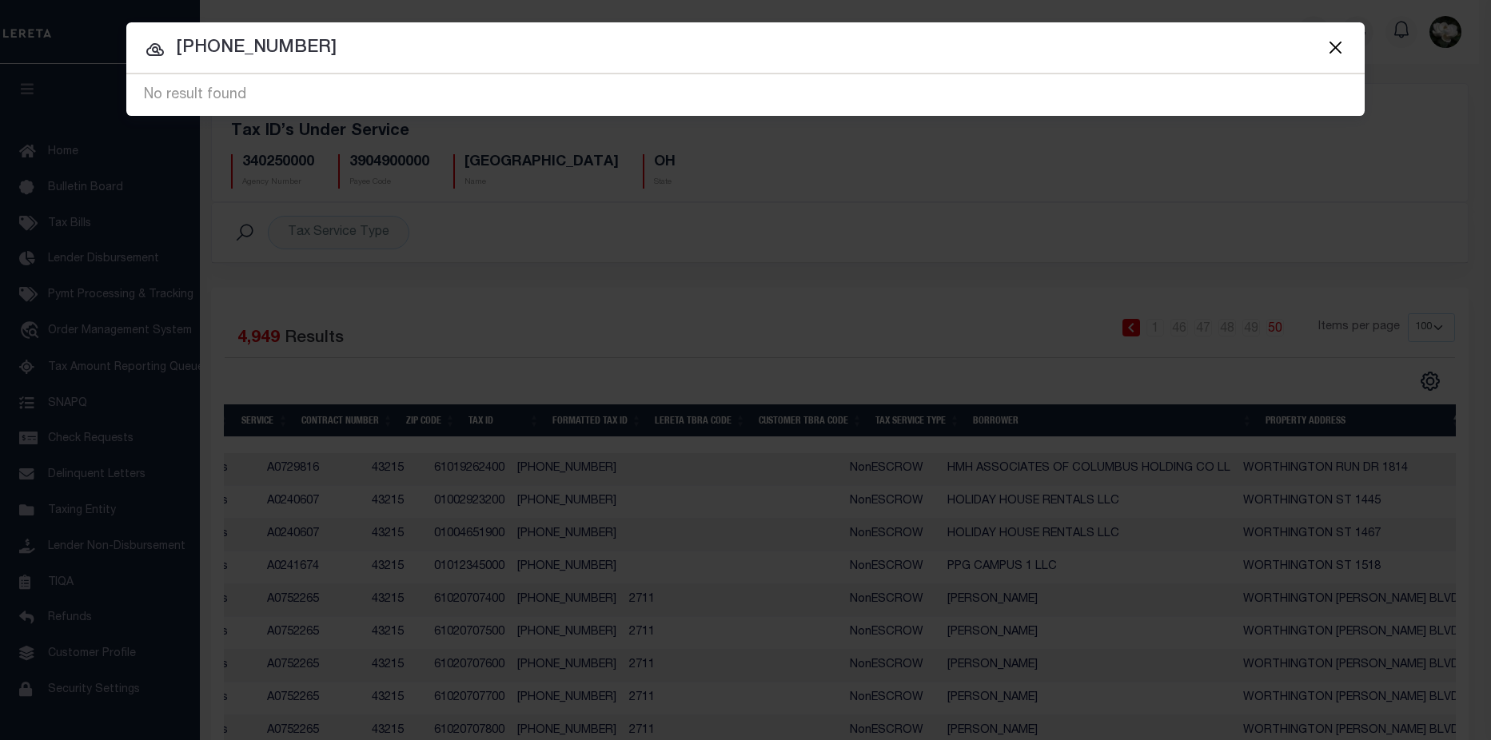
drag, startPoint x: 289, startPoint y: 42, endPoint x: 94, endPoint y: 34, distance: 195.2
click at [94, 34] on div "Include Loans TBM Customers Borrowers Payments (Lender Non-Disb) Payments (Lend…" at bounding box center [745, 370] width 1491 height 740
drag, startPoint x: 356, startPoint y: 36, endPoint x: 121, endPoint y: 26, distance: 235.2
click at [121, 26] on div "Include Loans TBM Customers Borrowers Payments (Lender Non-Disb) Payments (Lend…" at bounding box center [745, 370] width 1491 height 740
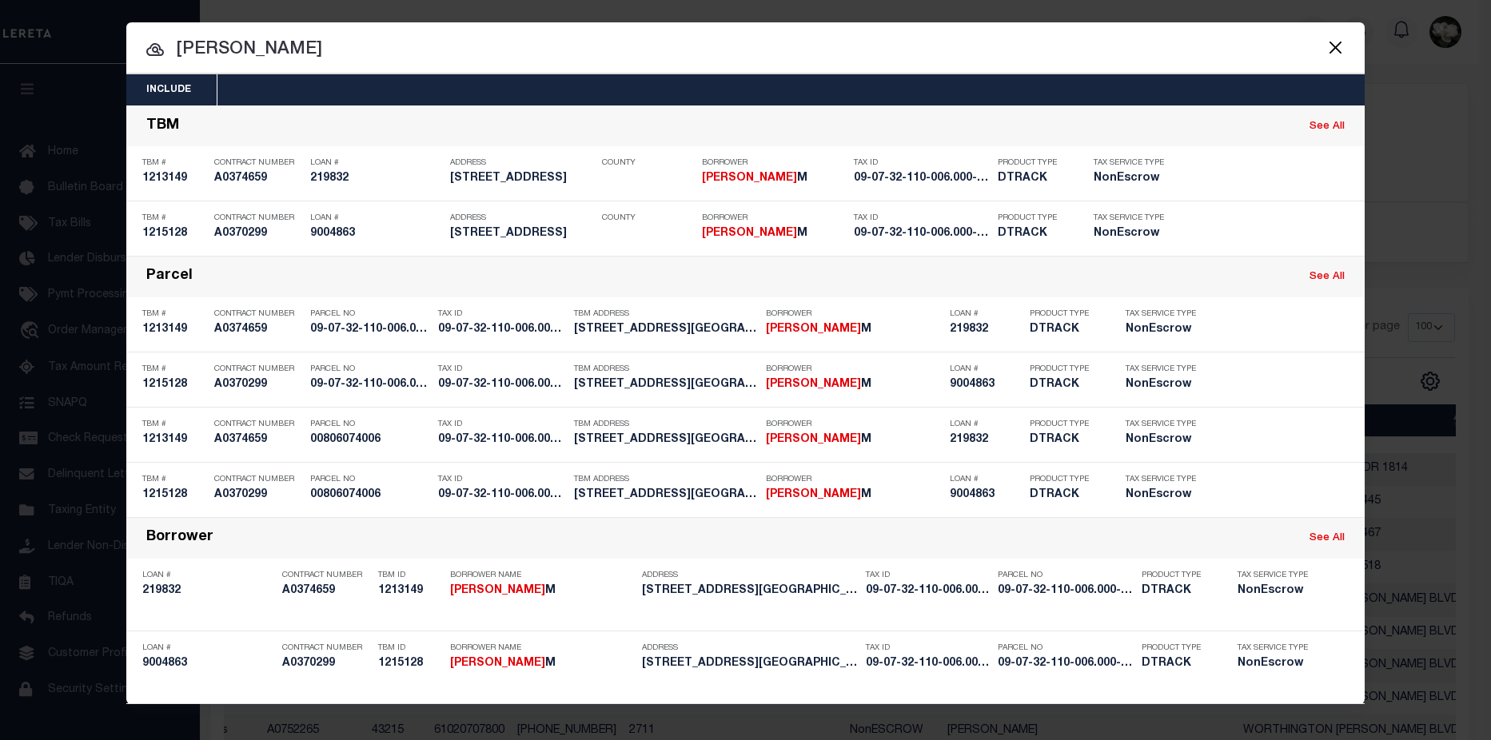
drag, startPoint x: 351, startPoint y: 57, endPoint x: -372, endPoint y: 44, distance: 722.7
click at [1463, 34] on div "Include Loans TBM Customers Borrowers Payments (Lender Non-Disb) Payments (Lend…" at bounding box center [745, 370] width 1491 height 740
click at [392, 51] on input "mcclure david" at bounding box center [745, 50] width 1238 height 28
drag, startPoint x: 392, startPoint y: 51, endPoint x: 172, endPoint y: 48, distance: 220.6
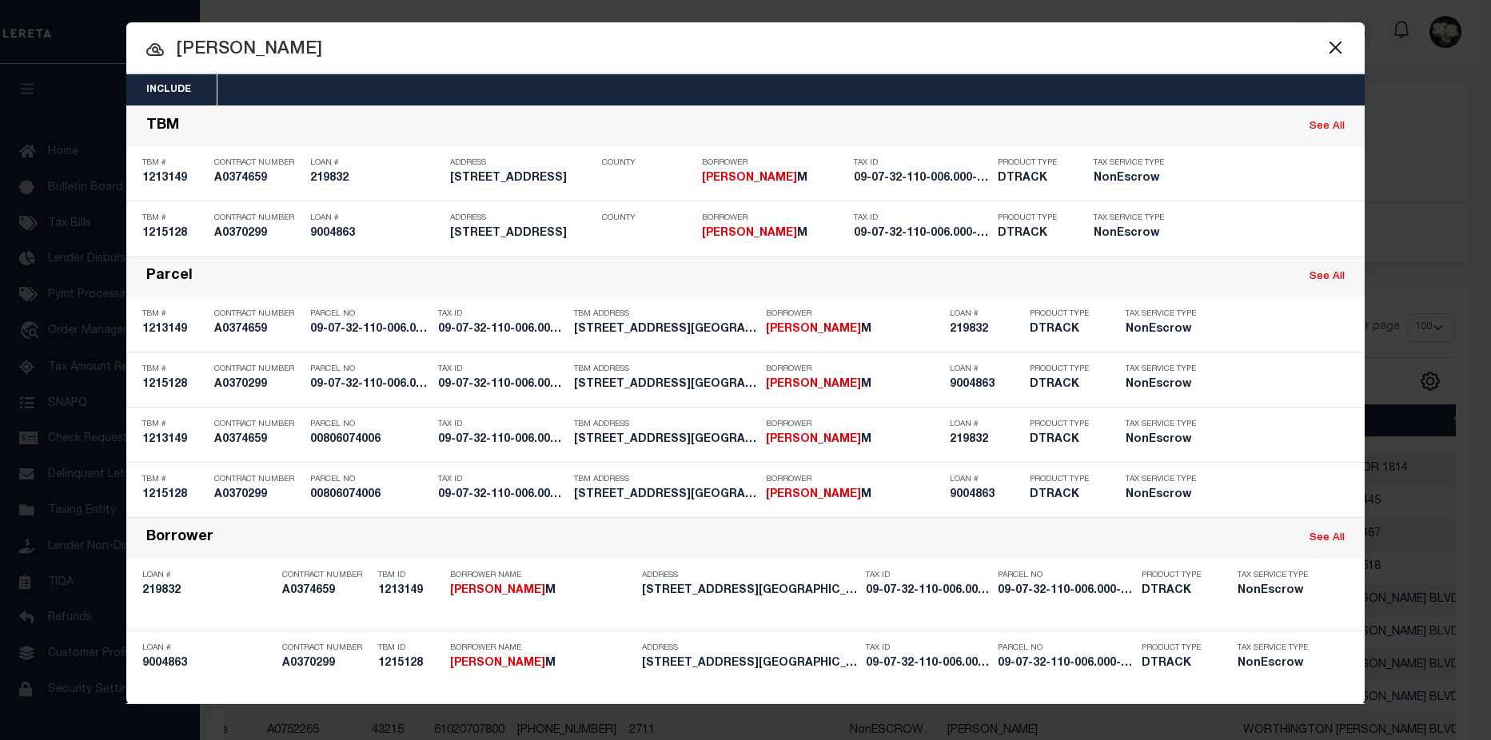
click at [172, 48] on input "mcclure david" at bounding box center [745, 50] width 1238 height 28
paste input "5b-56-a30"
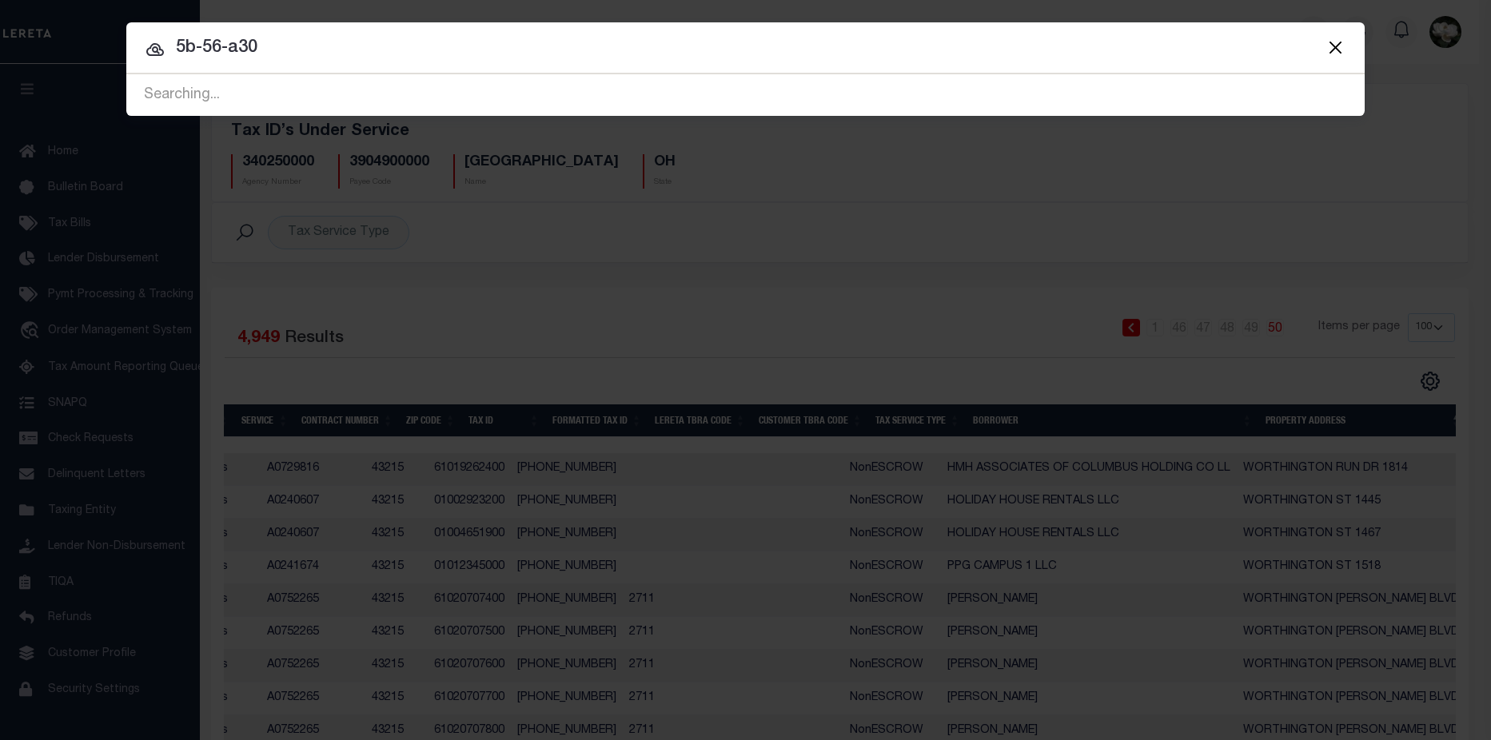
type input "5b-56-a30"
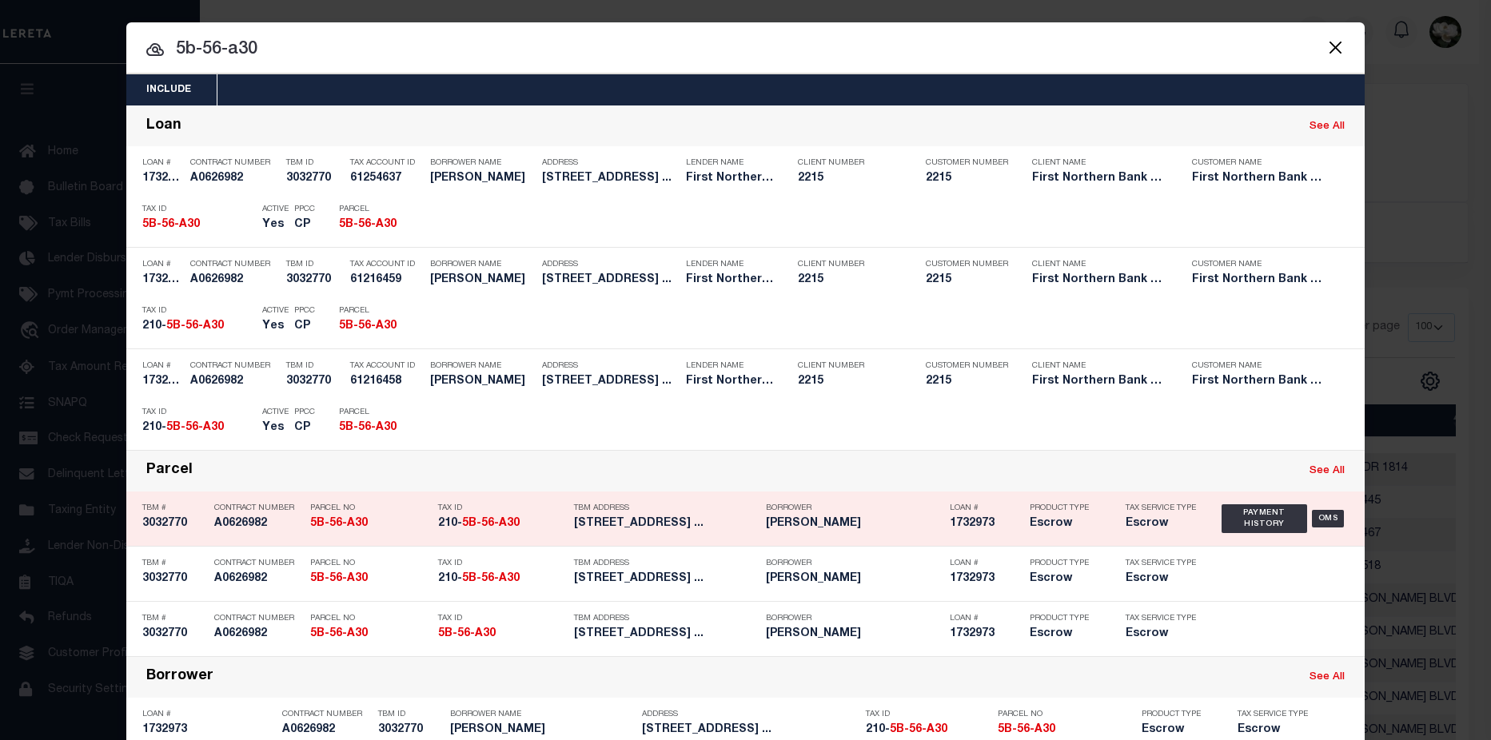
click at [591, 523] on h5 "210 Woodchuck Drive Kunkletown ..." at bounding box center [666, 524] width 184 height 14
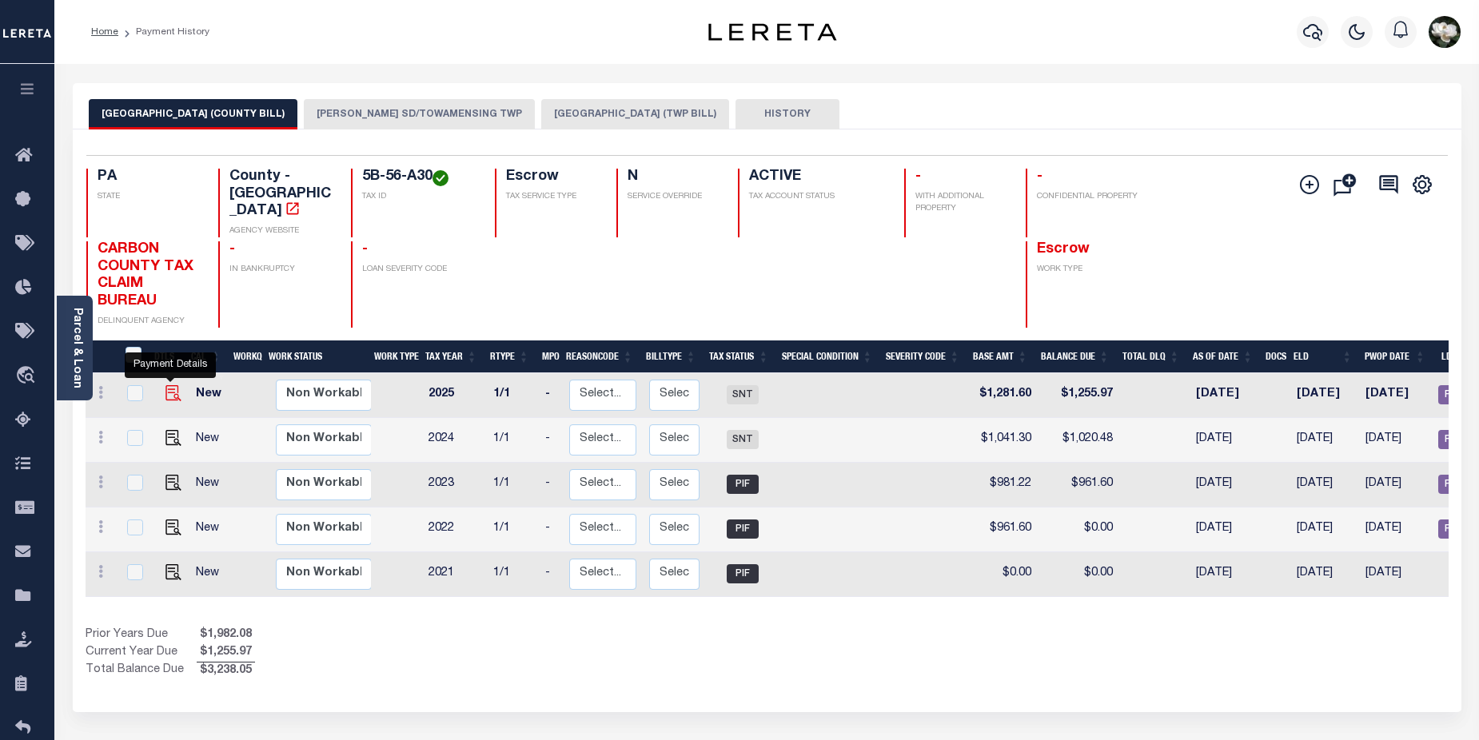
click at [165, 385] on img "" at bounding box center [173, 393] width 16 height 16
checkbox input "true"
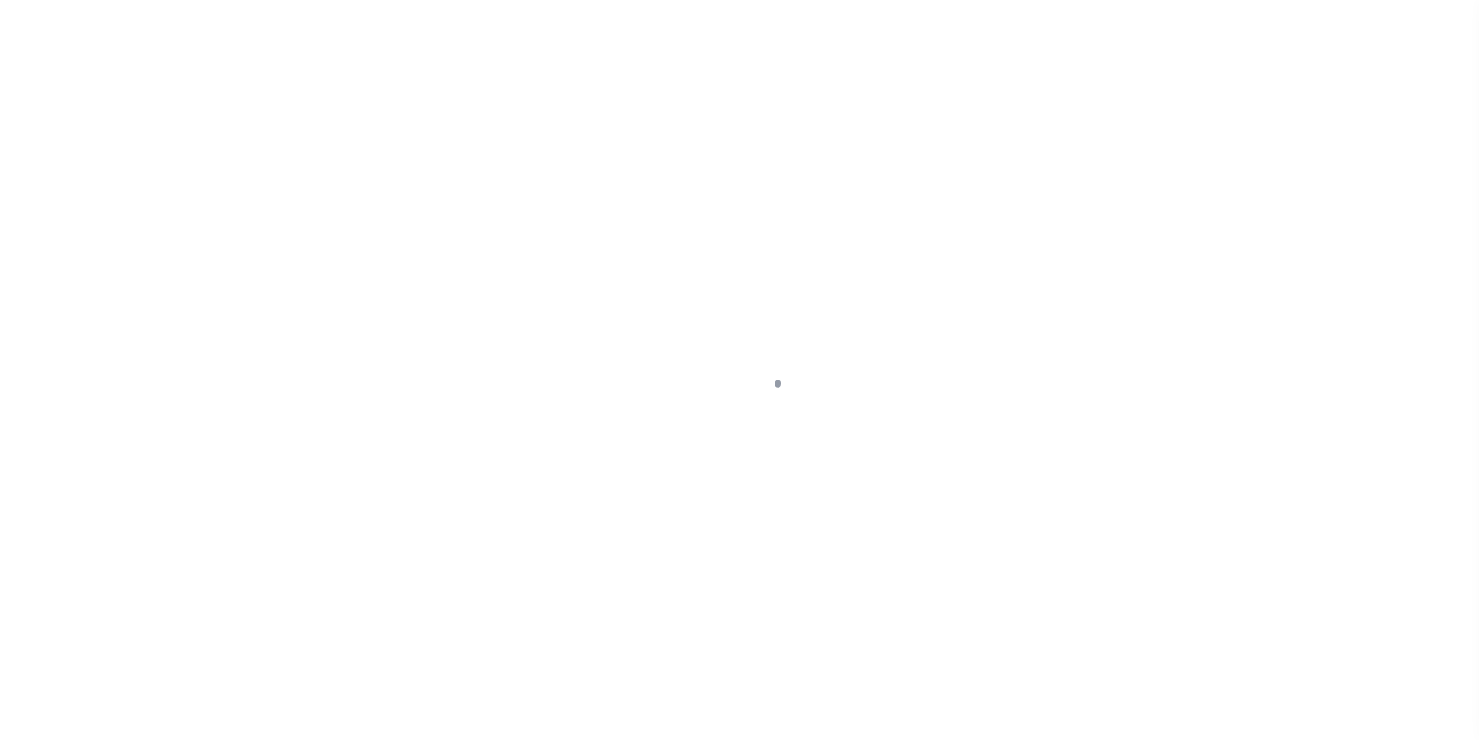
select select "SNT"
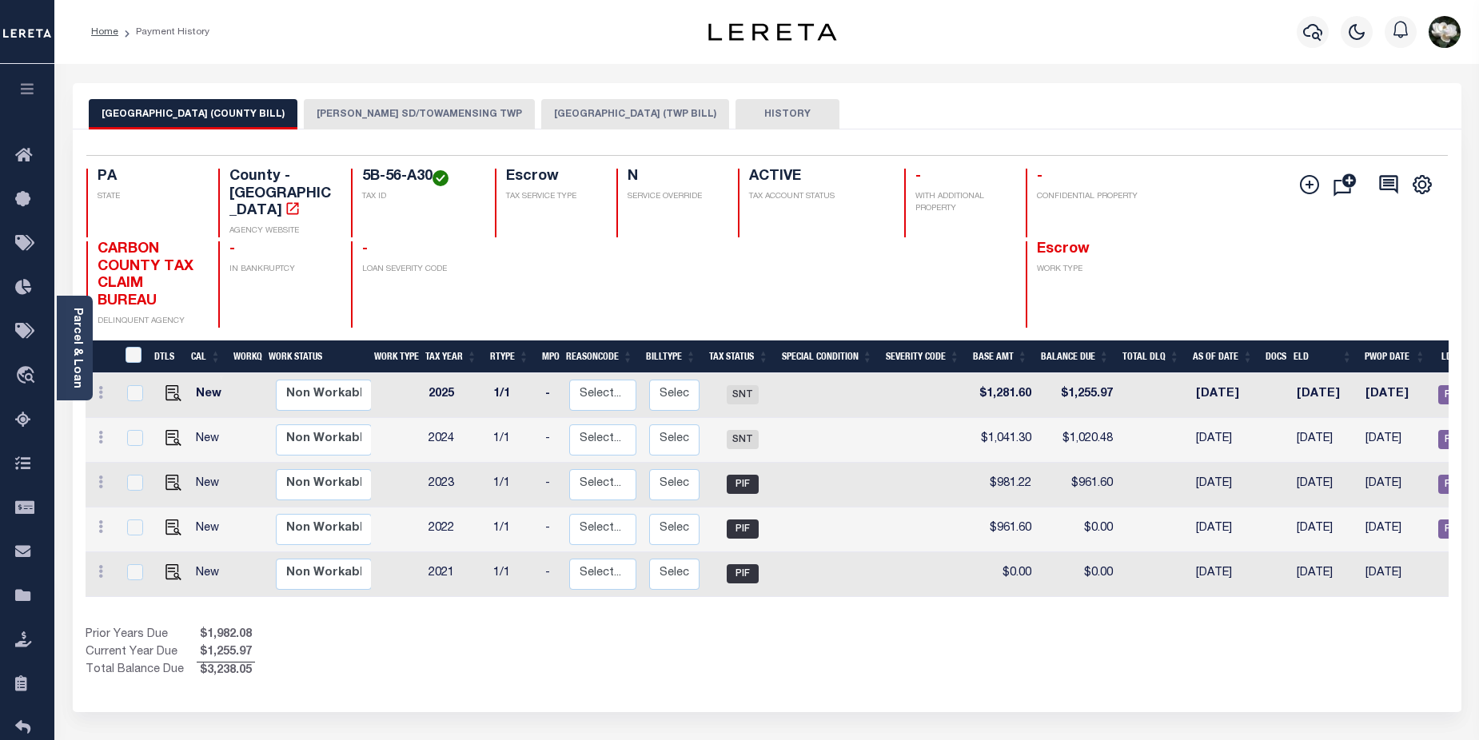
click at [400, 106] on button "PALMERTON SD/TOWAMENSING TWP" at bounding box center [419, 114] width 231 height 30
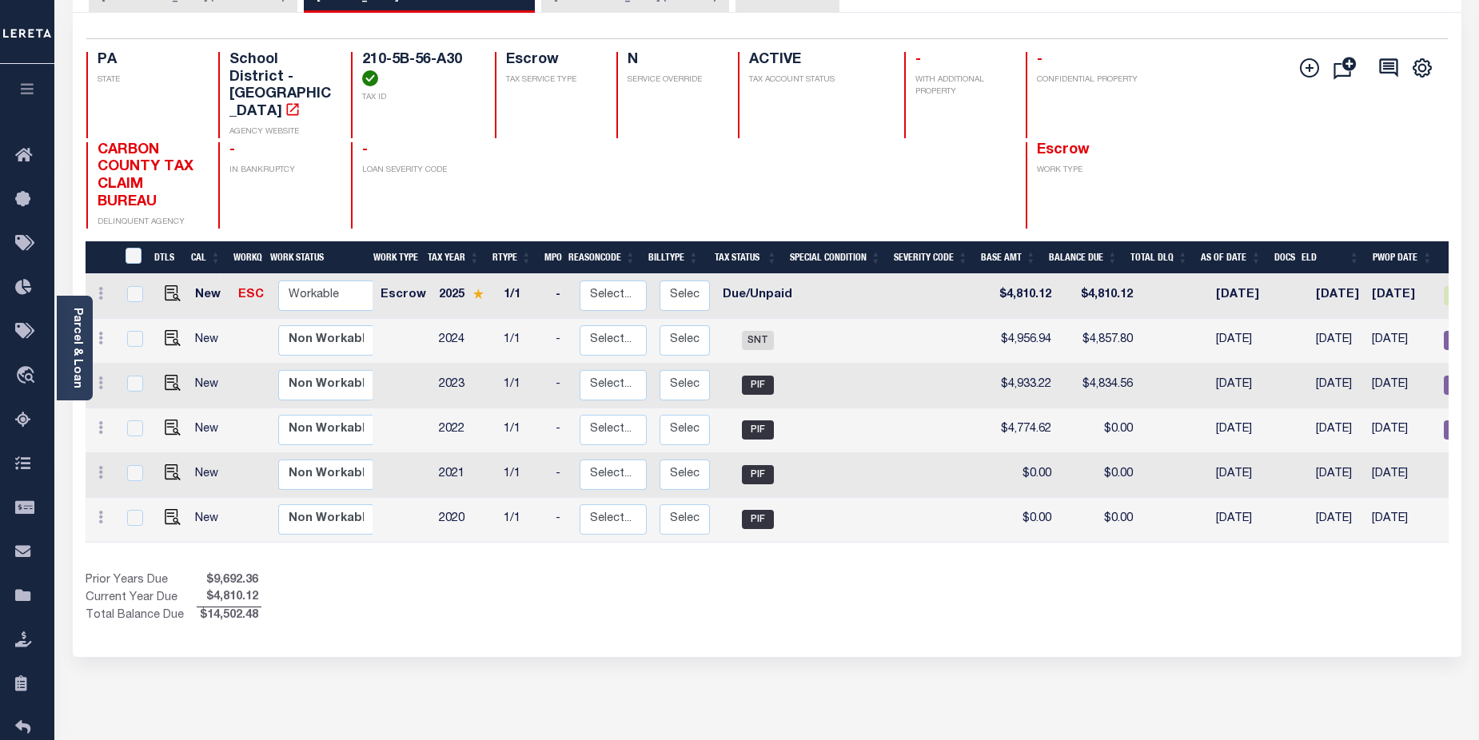
scroll to position [84, 0]
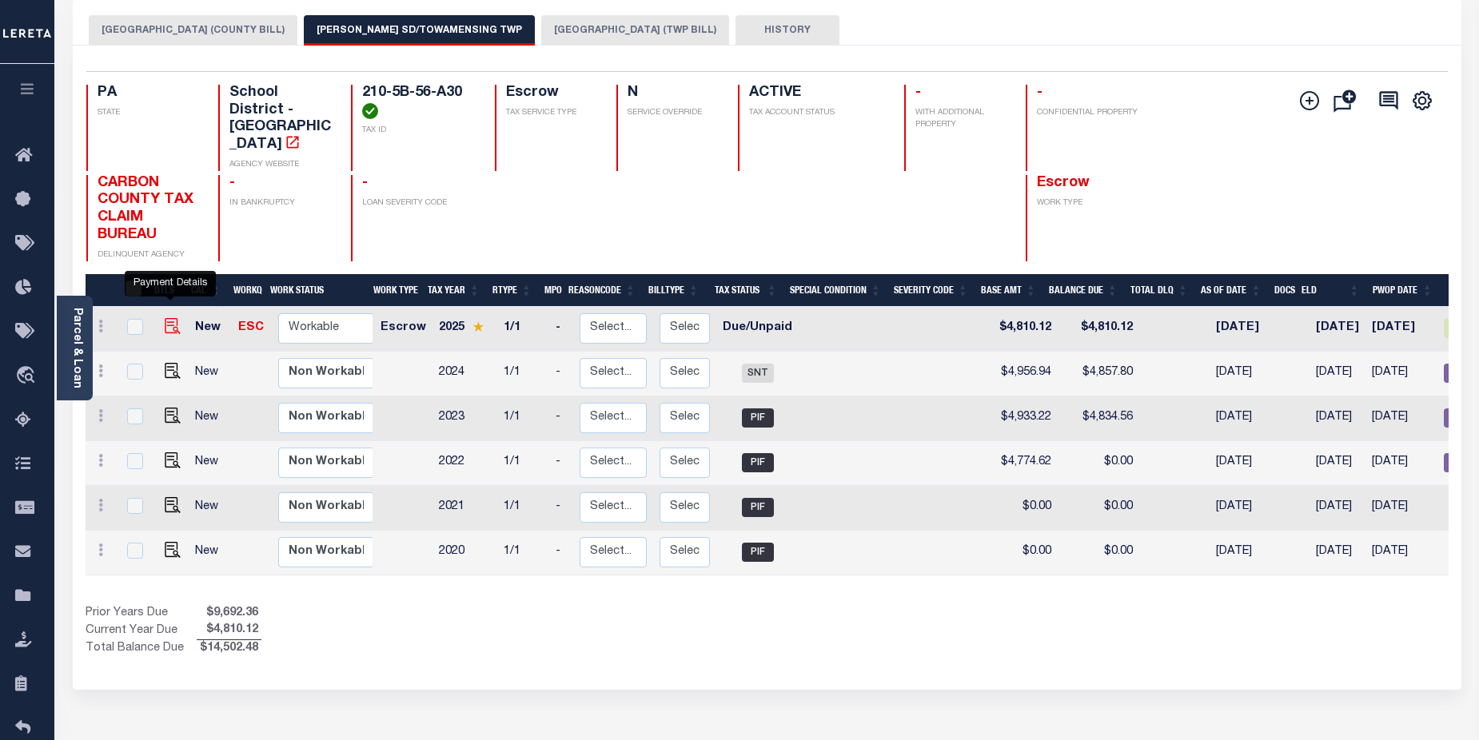
click at [165, 318] on img "" at bounding box center [173, 326] width 16 height 16
checkbox input "true"
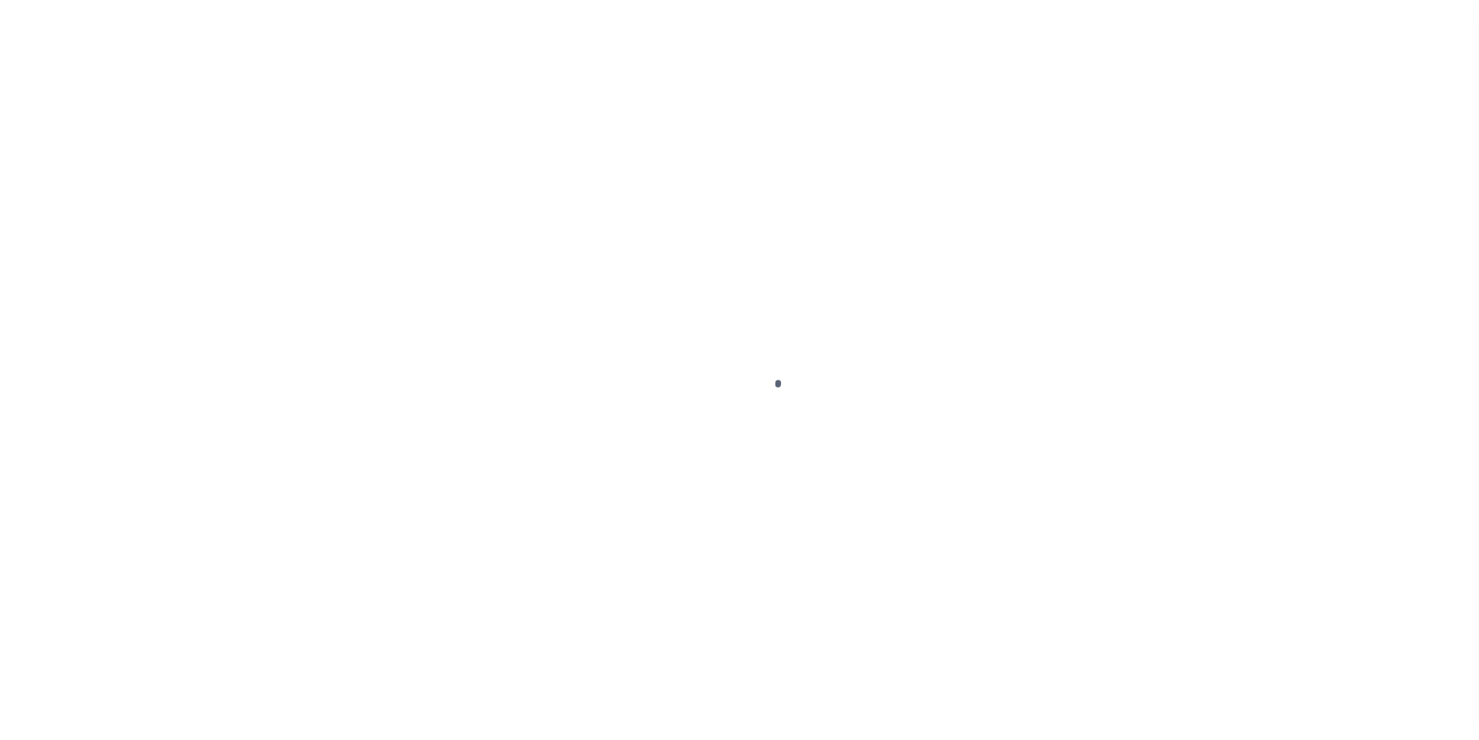
select select "DUE"
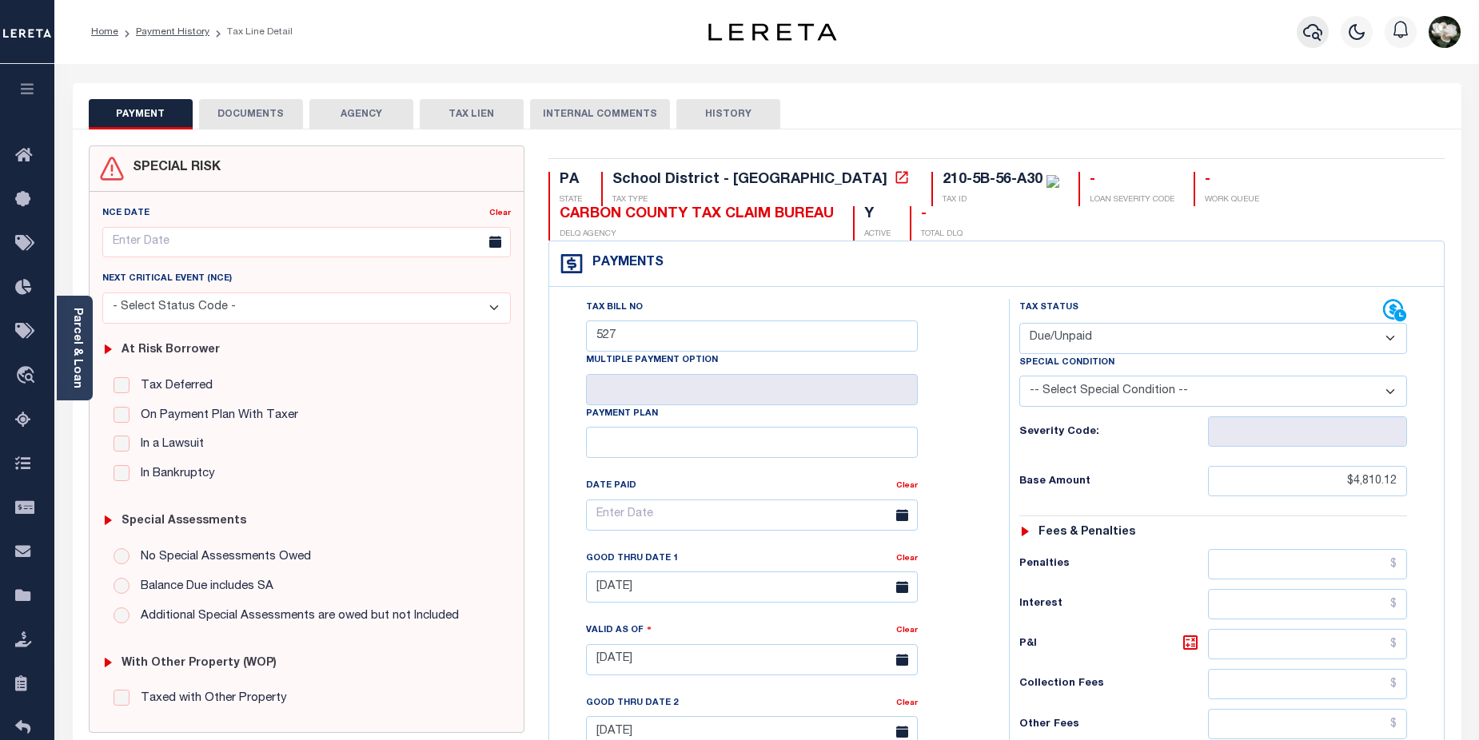
click at [1299, 31] on button "button" at bounding box center [1312, 32] width 32 height 32
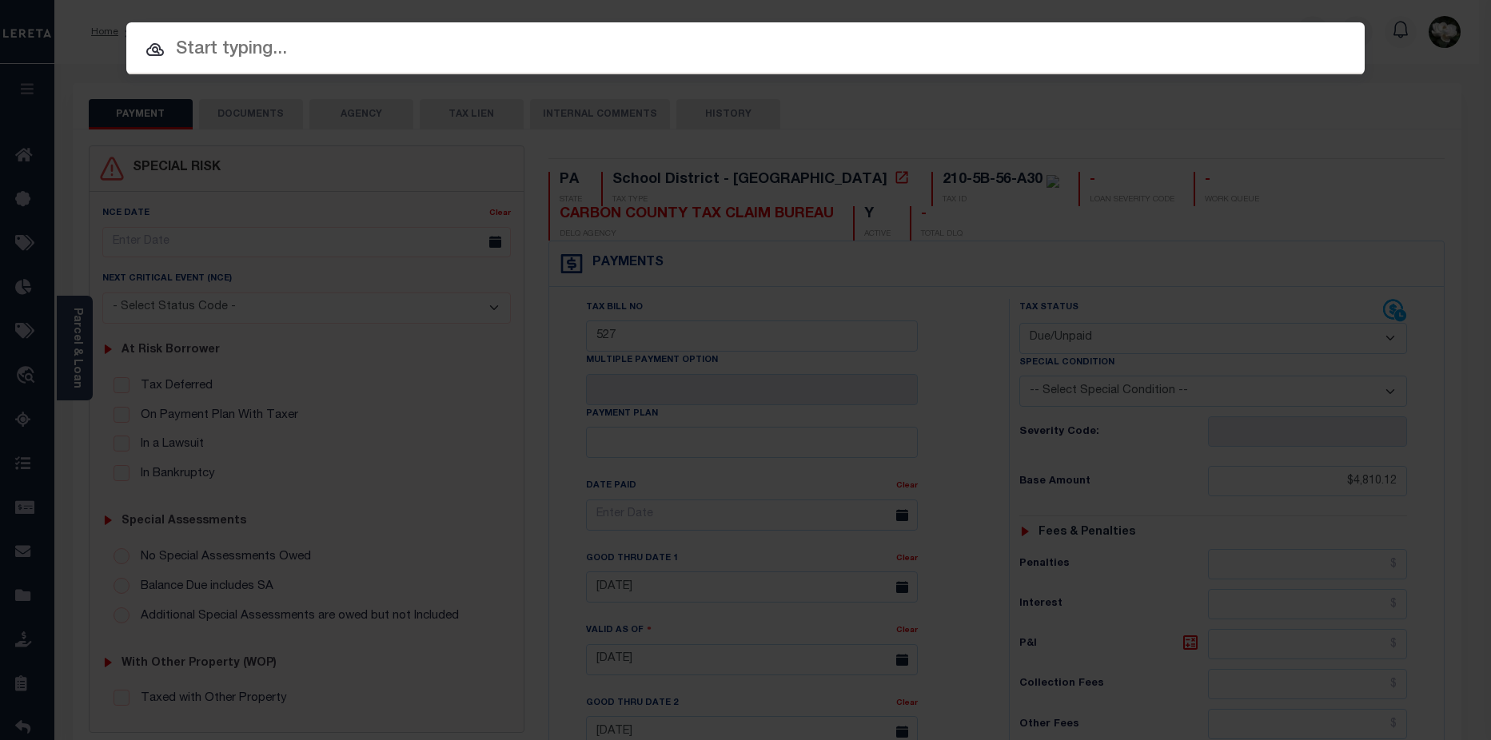
click at [261, 50] on input "text" at bounding box center [745, 50] width 1238 height 28
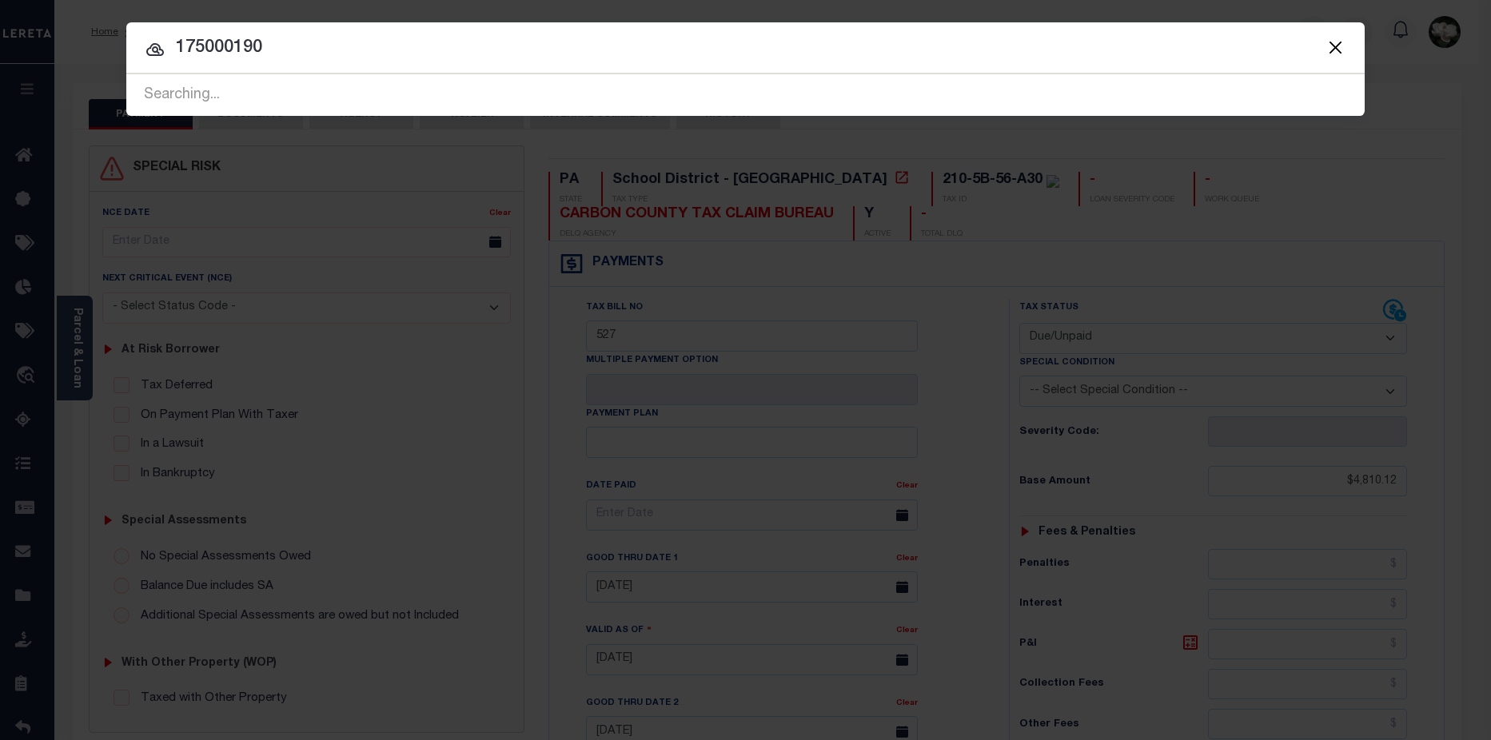
type input "175000190"
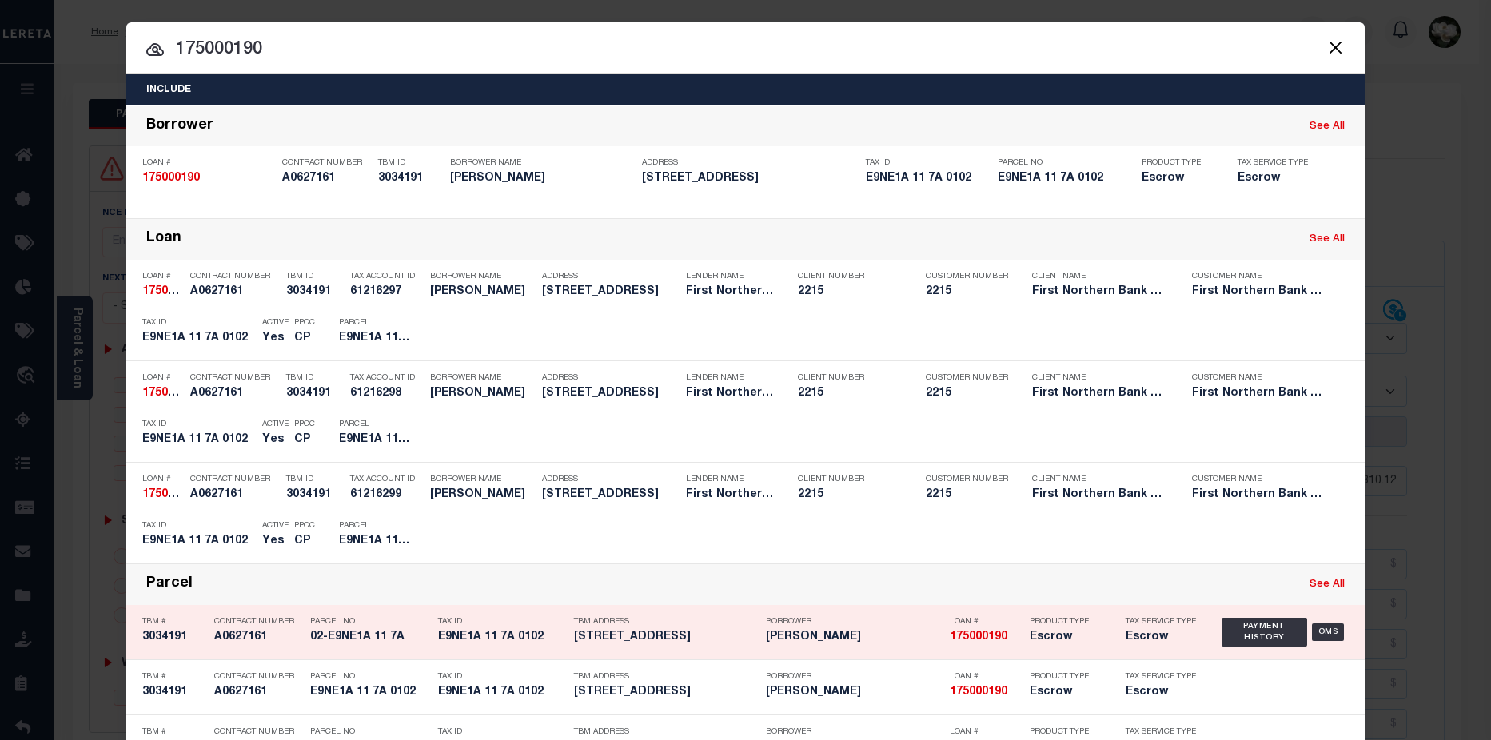
click at [888, 632] on h5 "[PERSON_NAME]" at bounding box center [854, 638] width 176 height 14
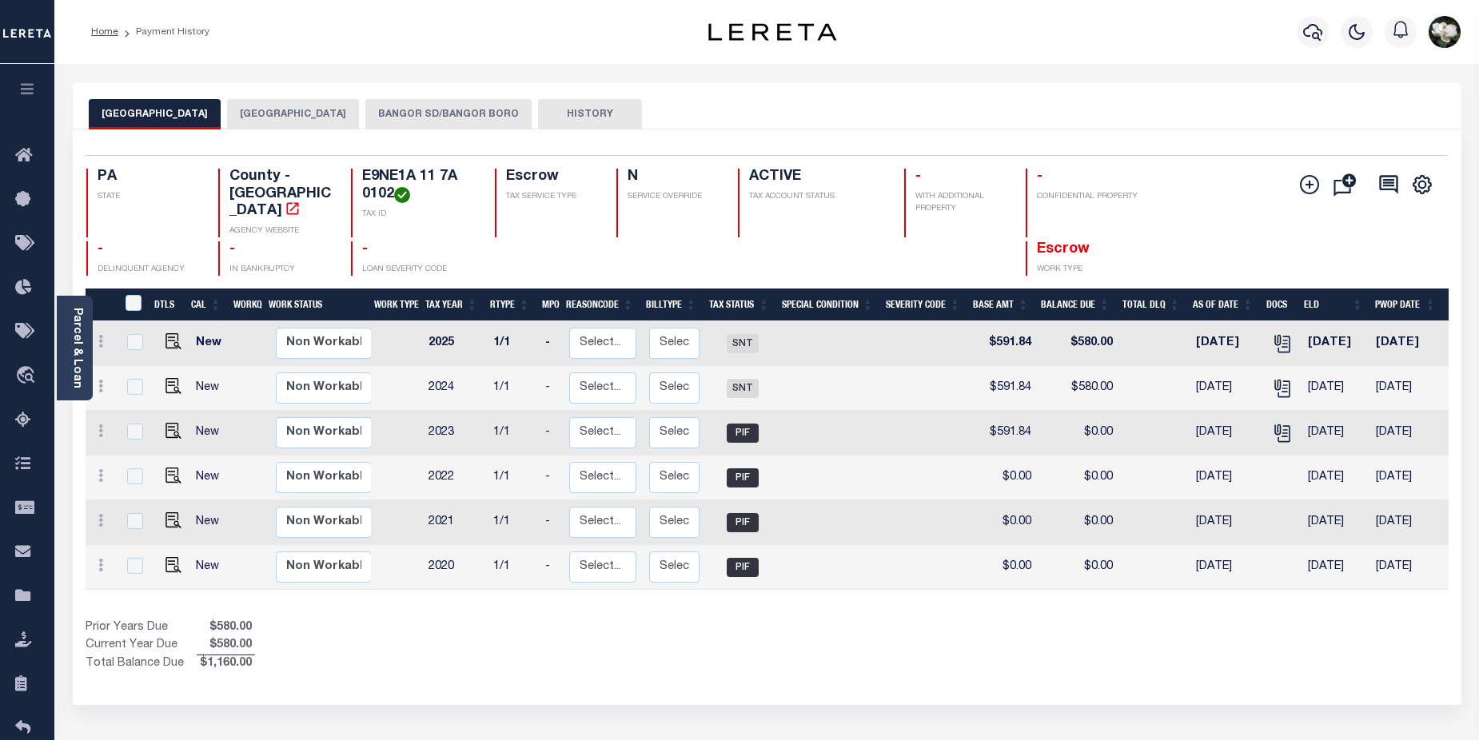
click at [432, 110] on button "BANGOR SD/BANGOR BORO" at bounding box center [448, 114] width 166 height 30
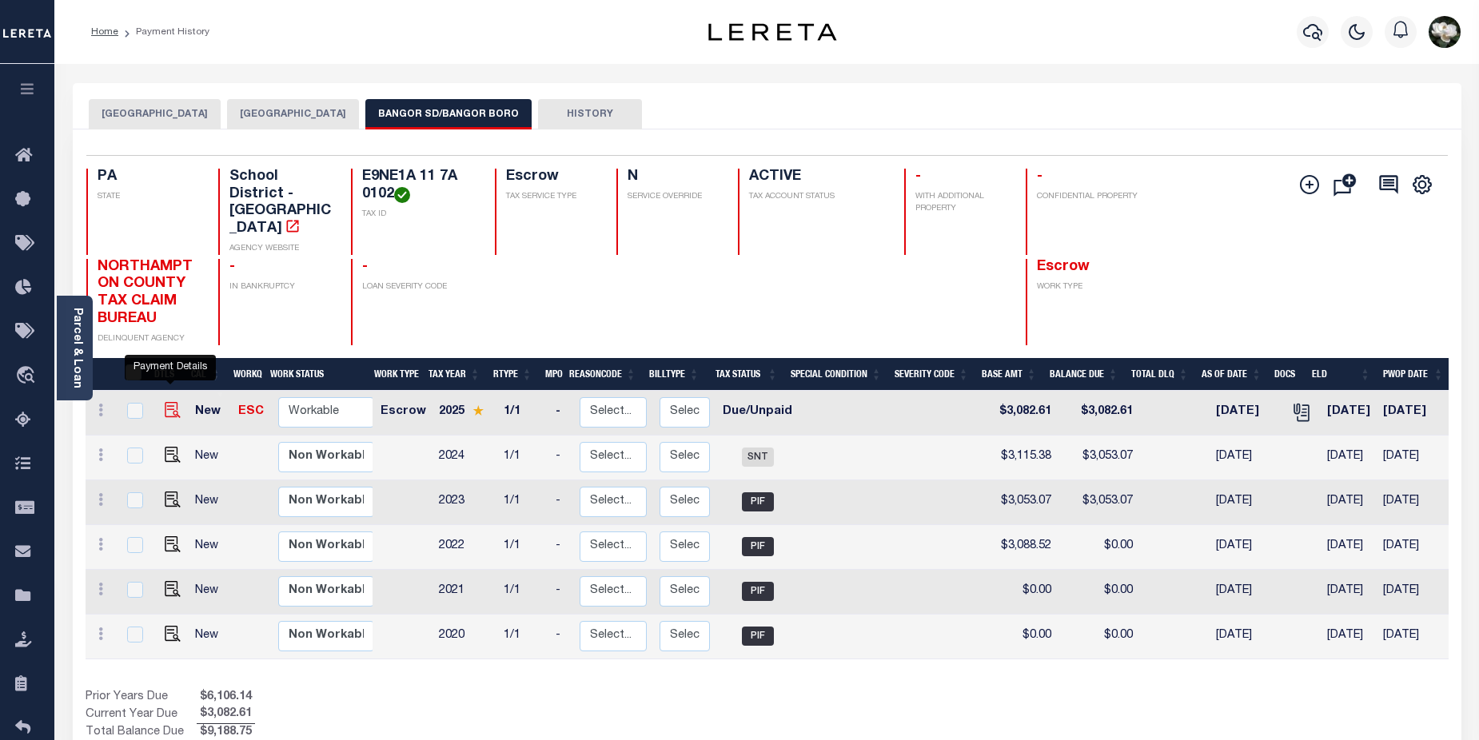
click at [169, 402] on img "" at bounding box center [173, 410] width 16 height 16
checkbox input "true"
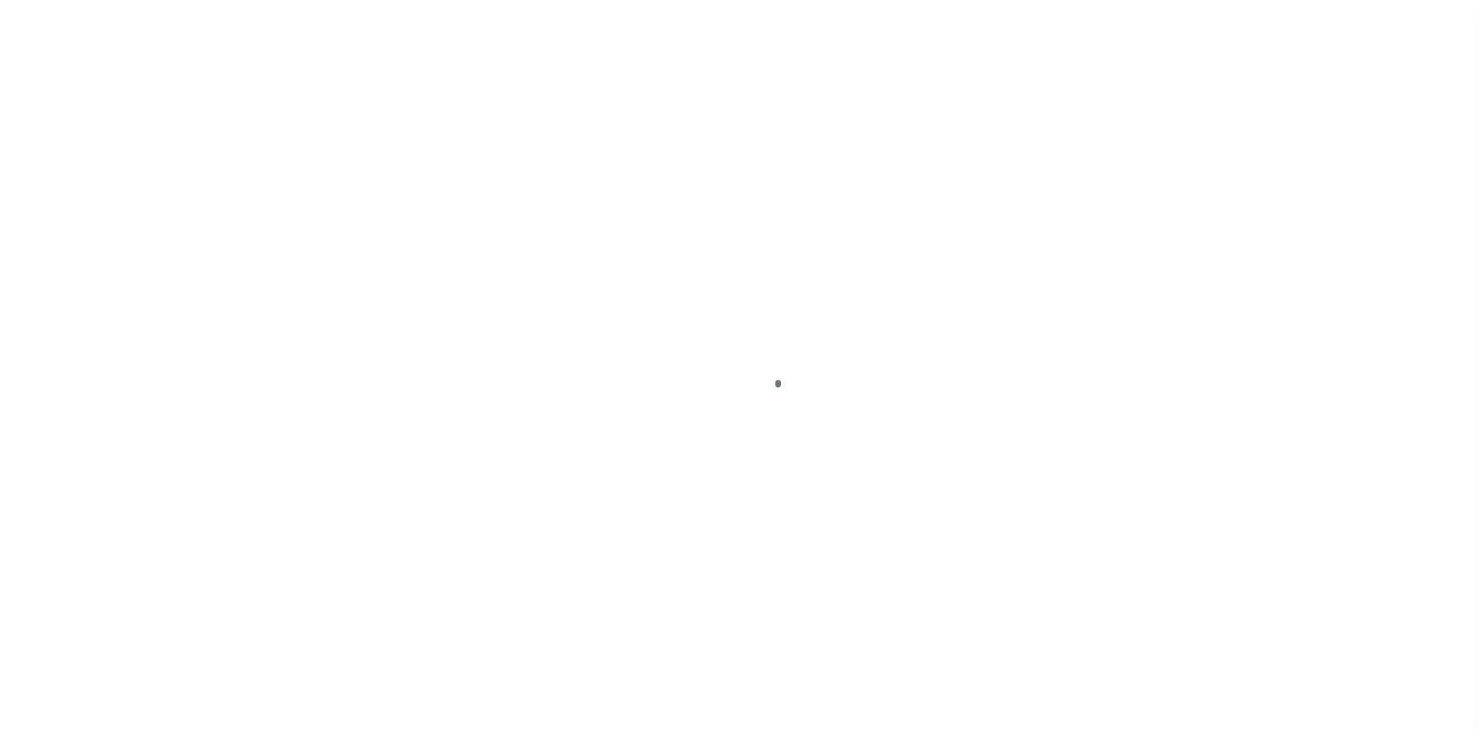
select select "DUE"
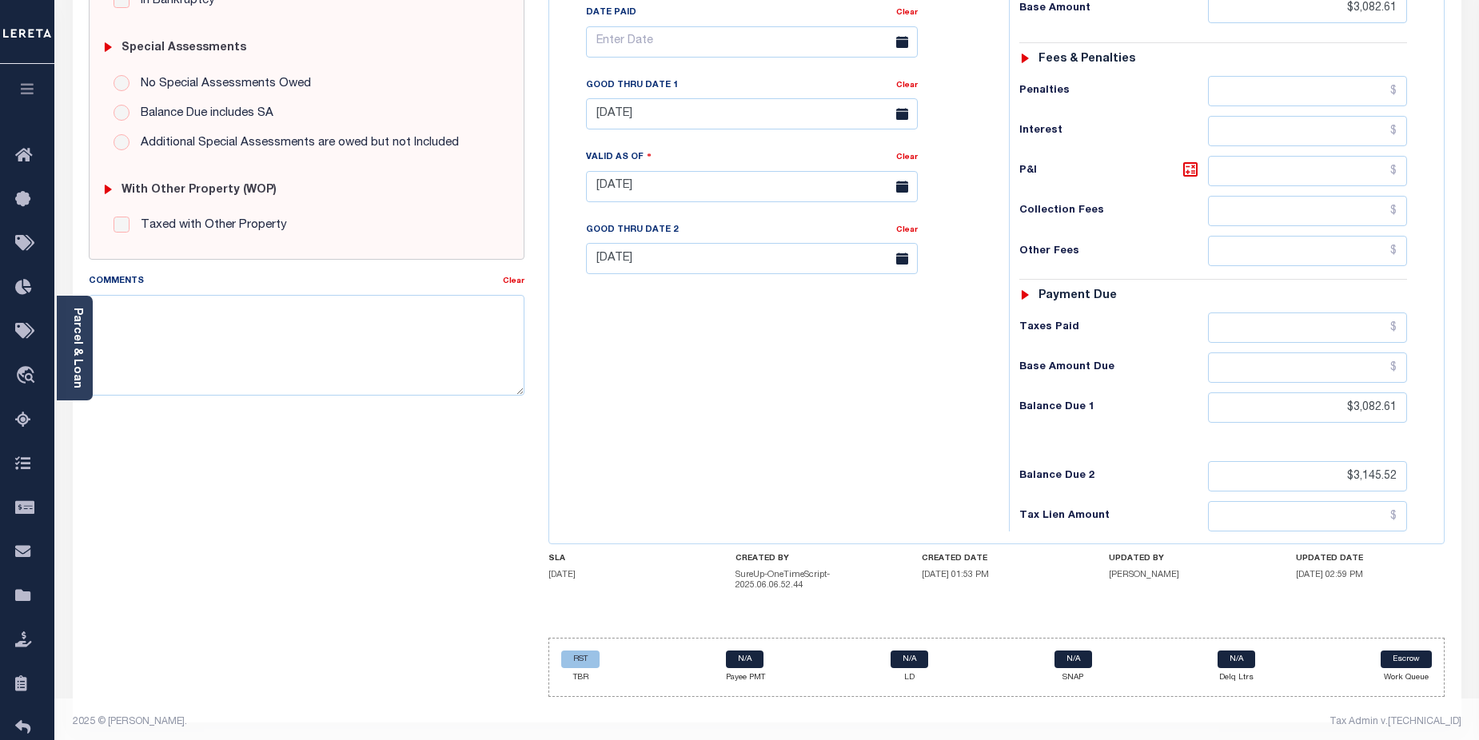
scroll to position [315, 0]
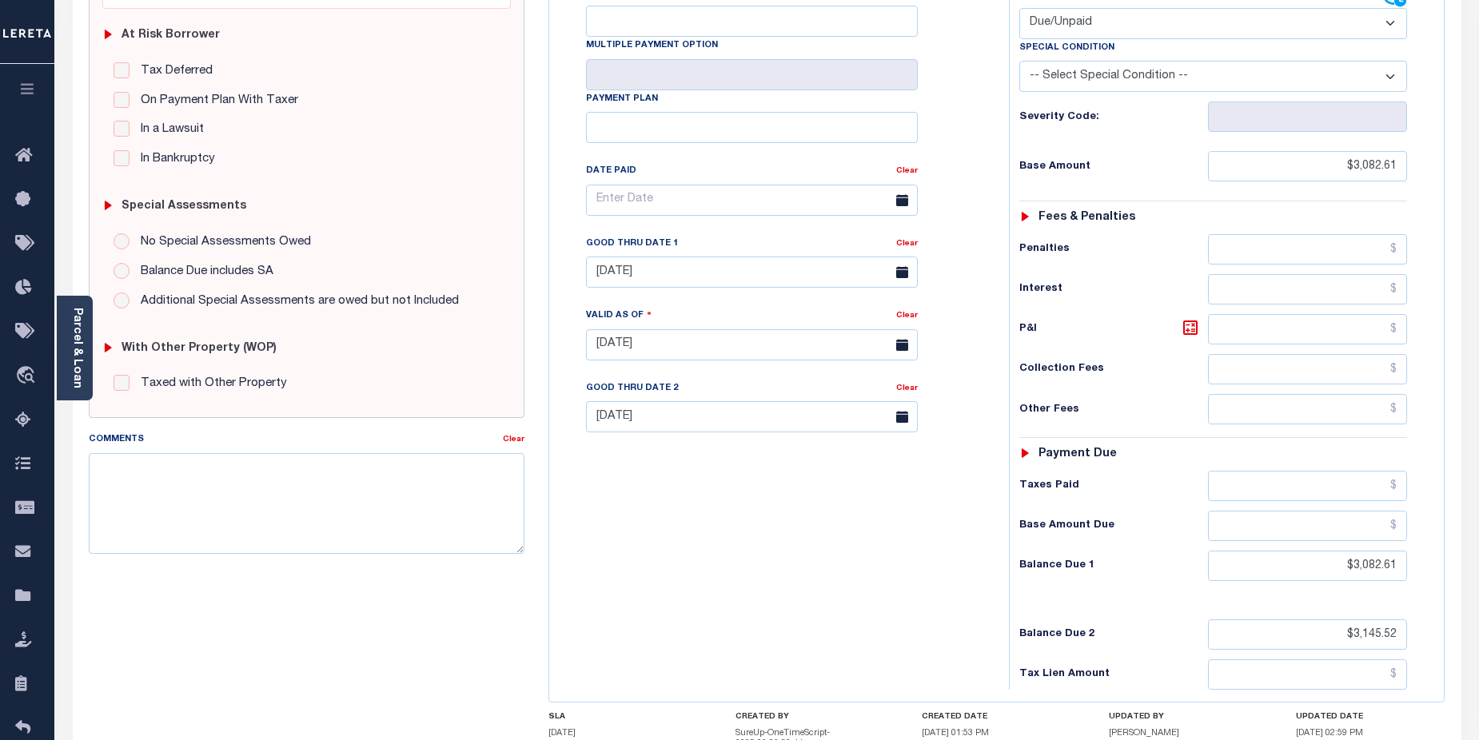
drag, startPoint x: 1478, startPoint y: 320, endPoint x: 1474, endPoint y: 69, distance: 251.0
click at [1474, 69] on div "Parcel & Loan Tax Bill Details E9NE1A 11 7A 0102 TAX ID AGENCY 2025/2025 TAX YE…" at bounding box center [766, 327] width 1424 height 1156
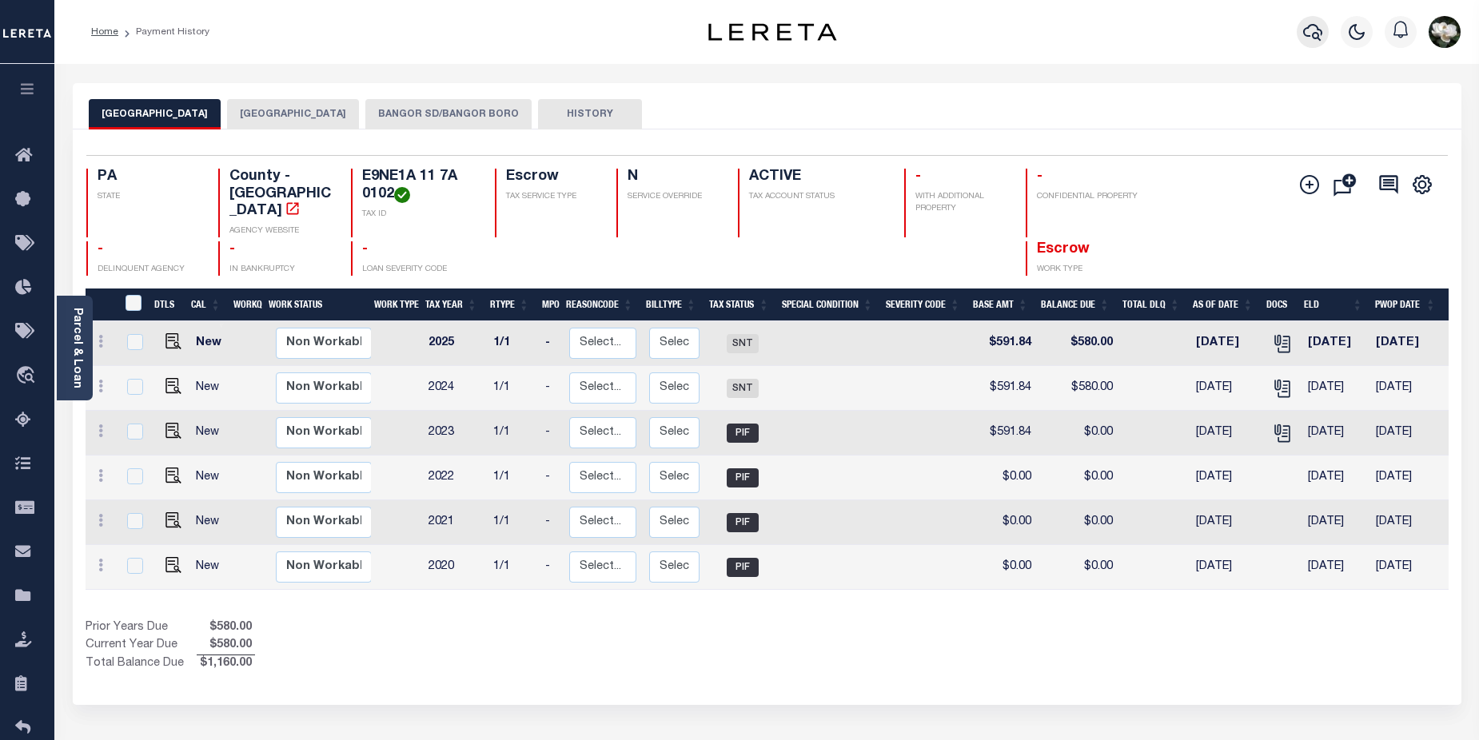
click at [1304, 33] on icon "button" at bounding box center [1312, 32] width 19 height 17
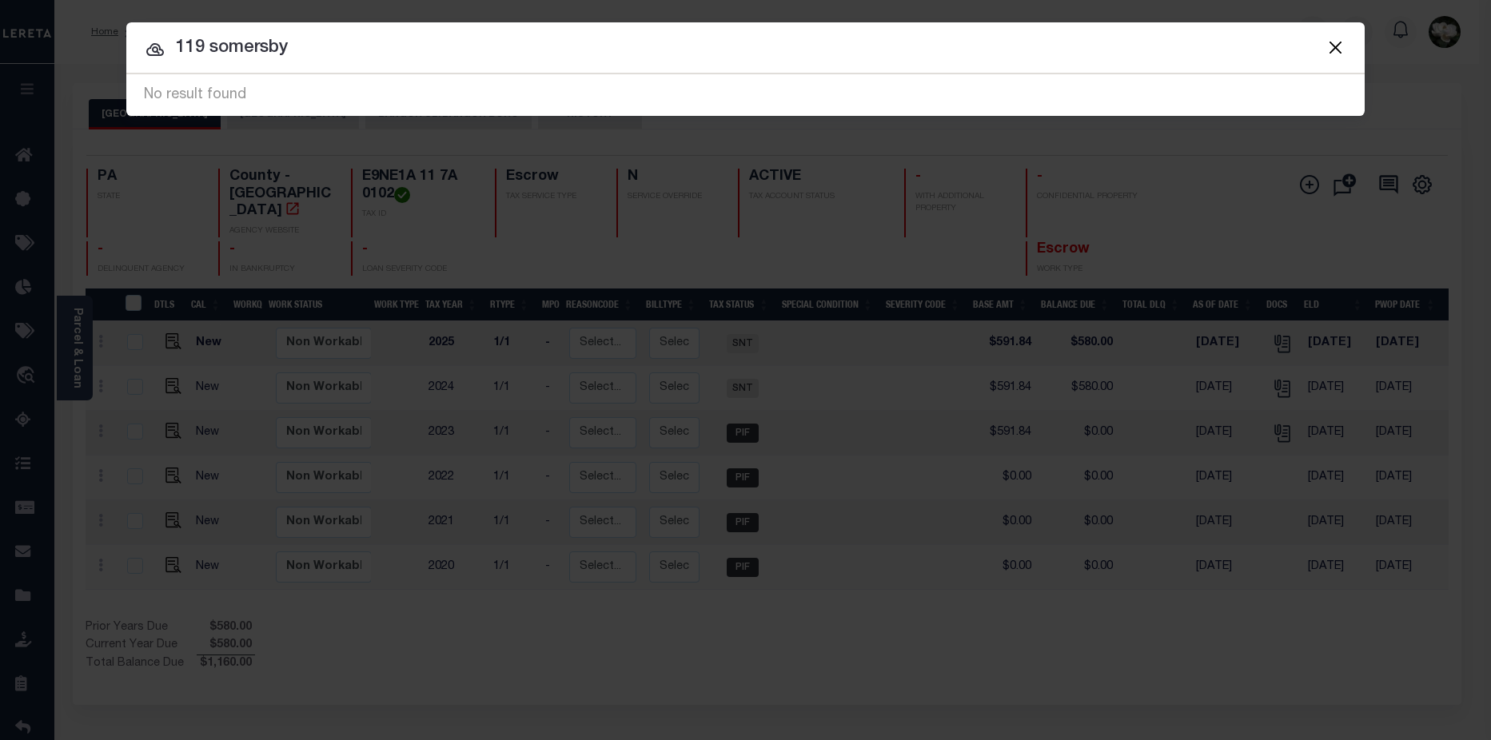
drag, startPoint x: 318, startPoint y: 54, endPoint x: 123, endPoint y: 52, distance: 195.0
click at [123, 52] on div "Include Loans TBM Customers Borrowers Payments (Lender Non-Disb) Payments (Lend…" at bounding box center [745, 370] width 1491 height 740
type input "0044555"
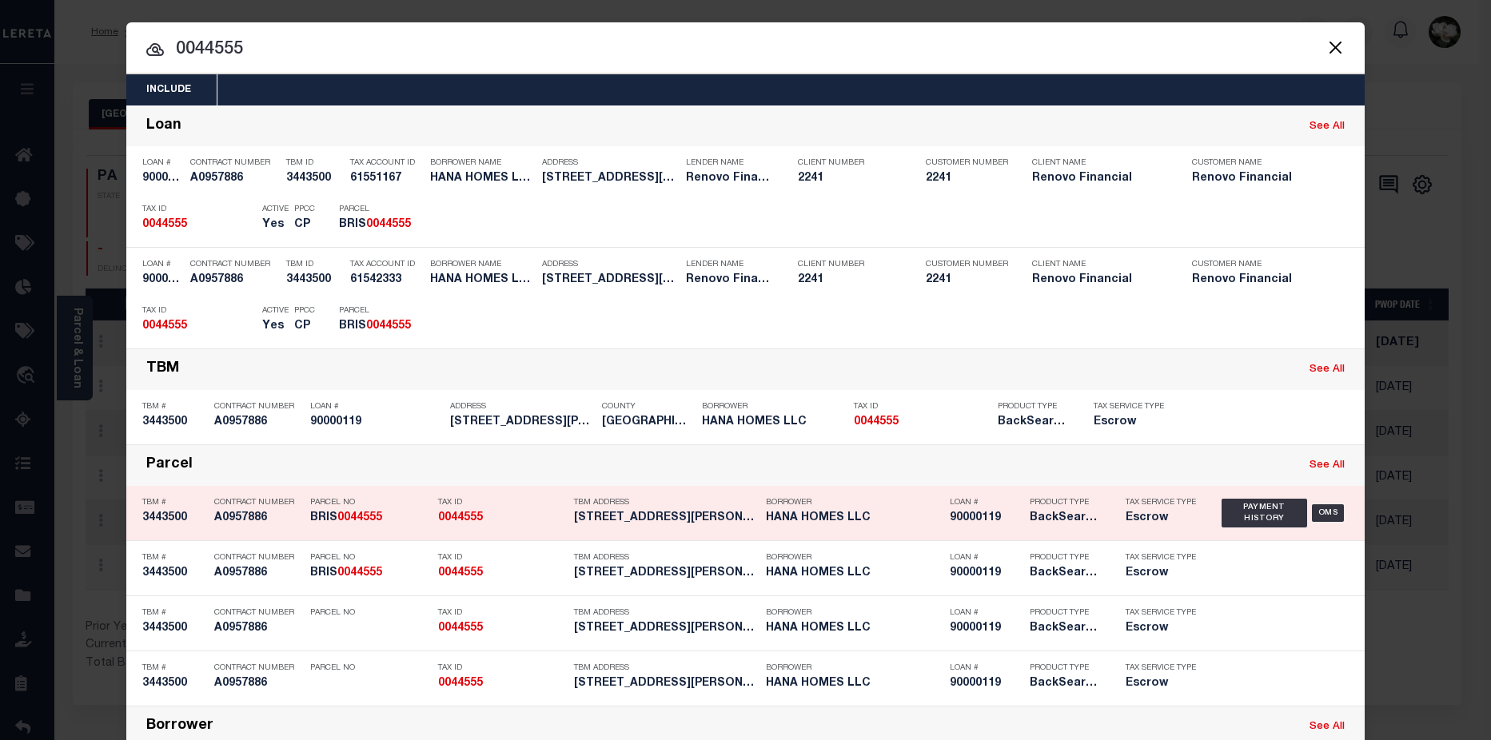
click at [914, 531] on div "Borrower HANA HOMES LLC" at bounding box center [854, 513] width 176 height 46
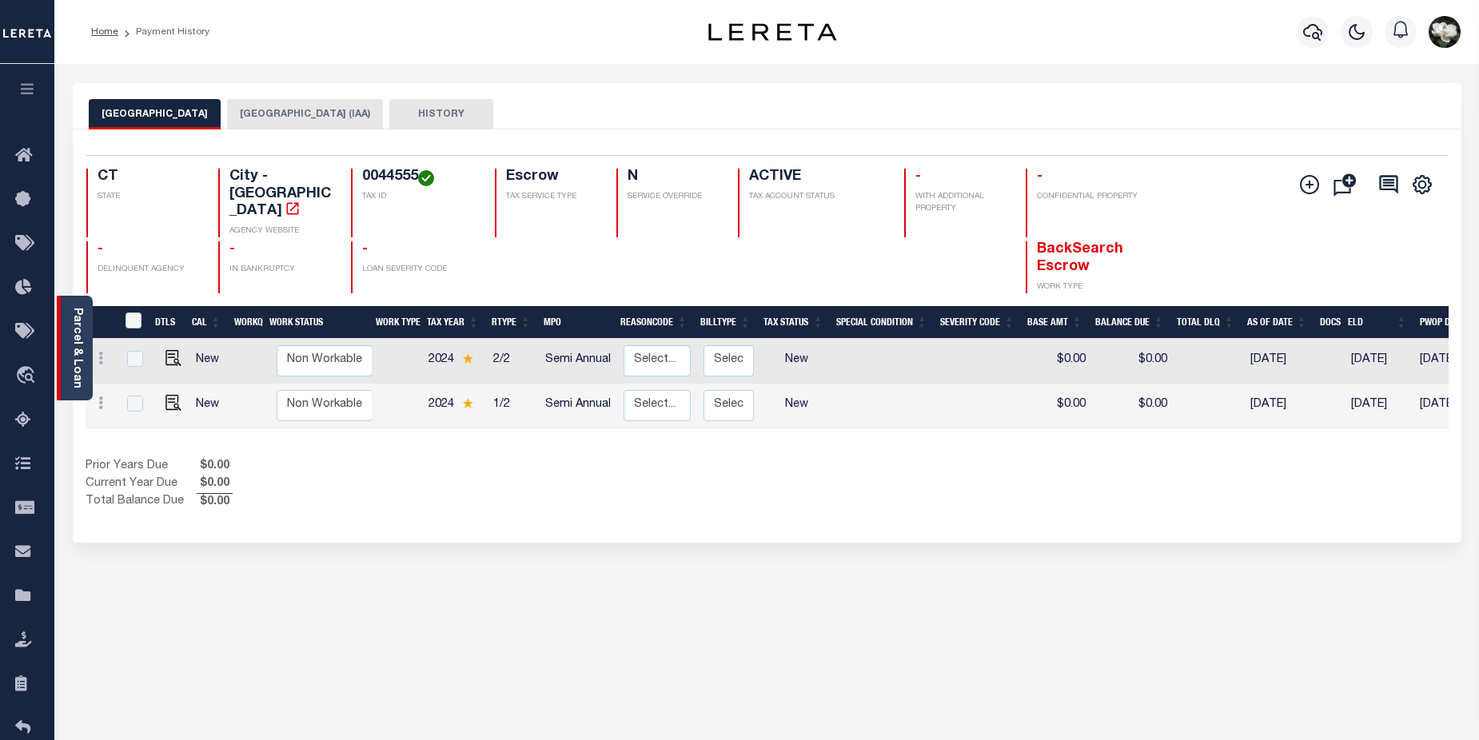
click at [71, 370] on link "Parcel & Loan" at bounding box center [76, 348] width 11 height 81
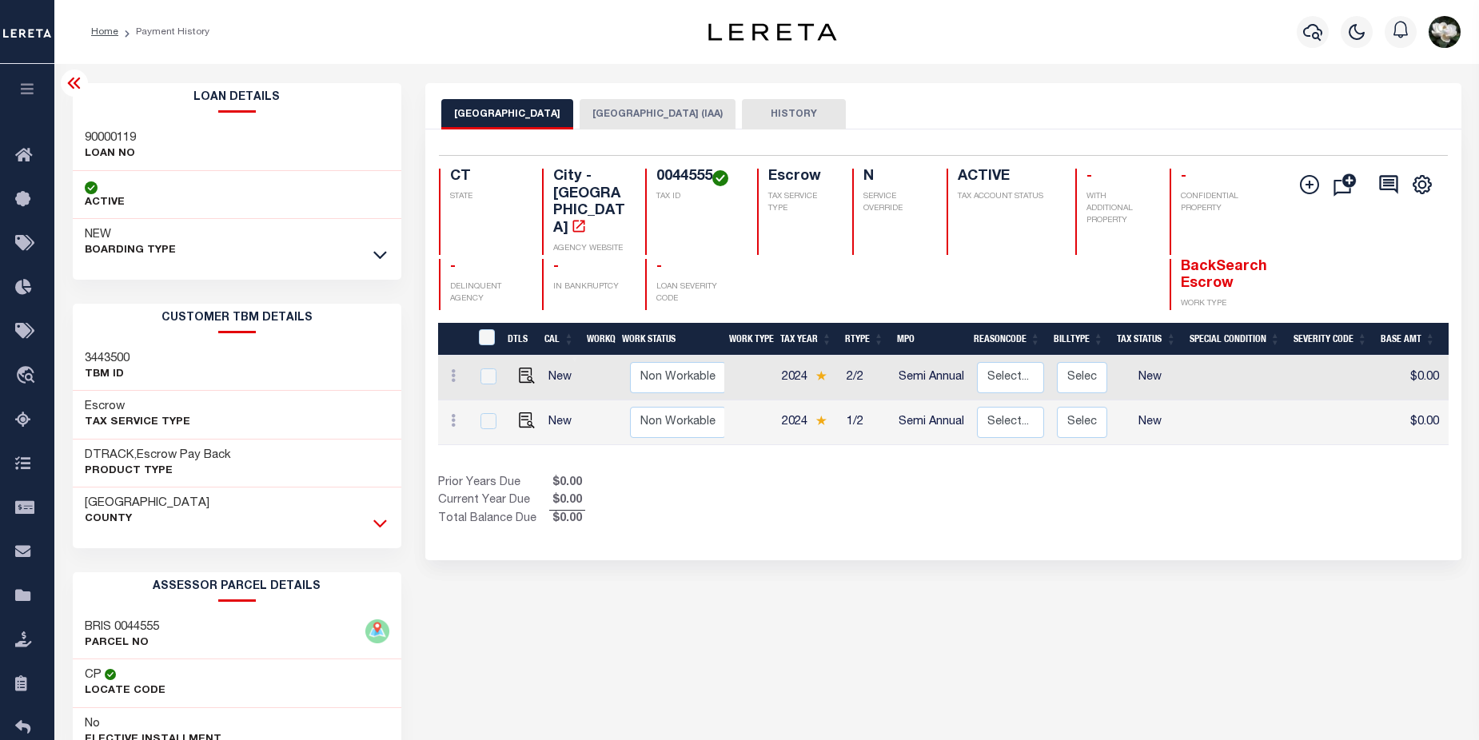
click at [377, 523] on icon at bounding box center [380, 523] width 14 height 17
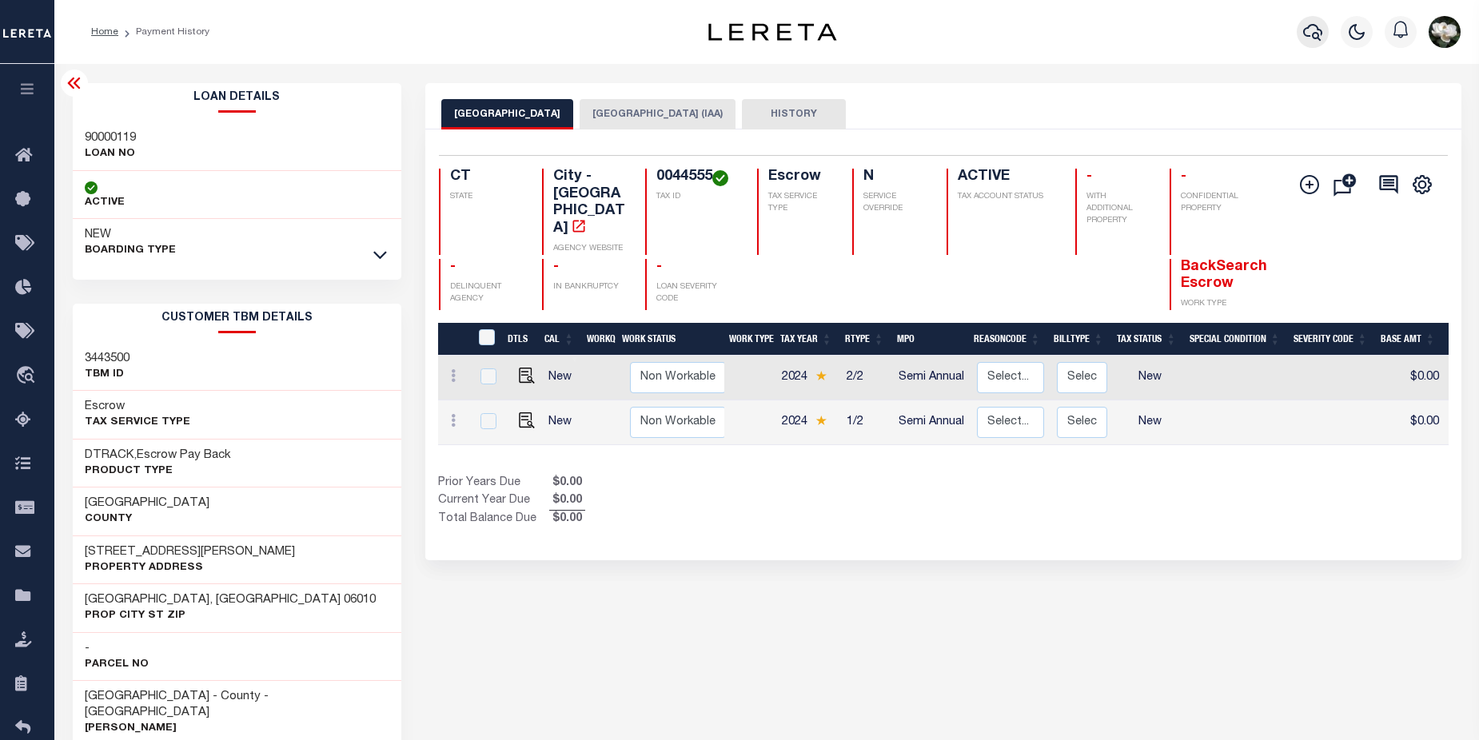
click at [1315, 32] on icon "button" at bounding box center [1312, 31] width 19 height 19
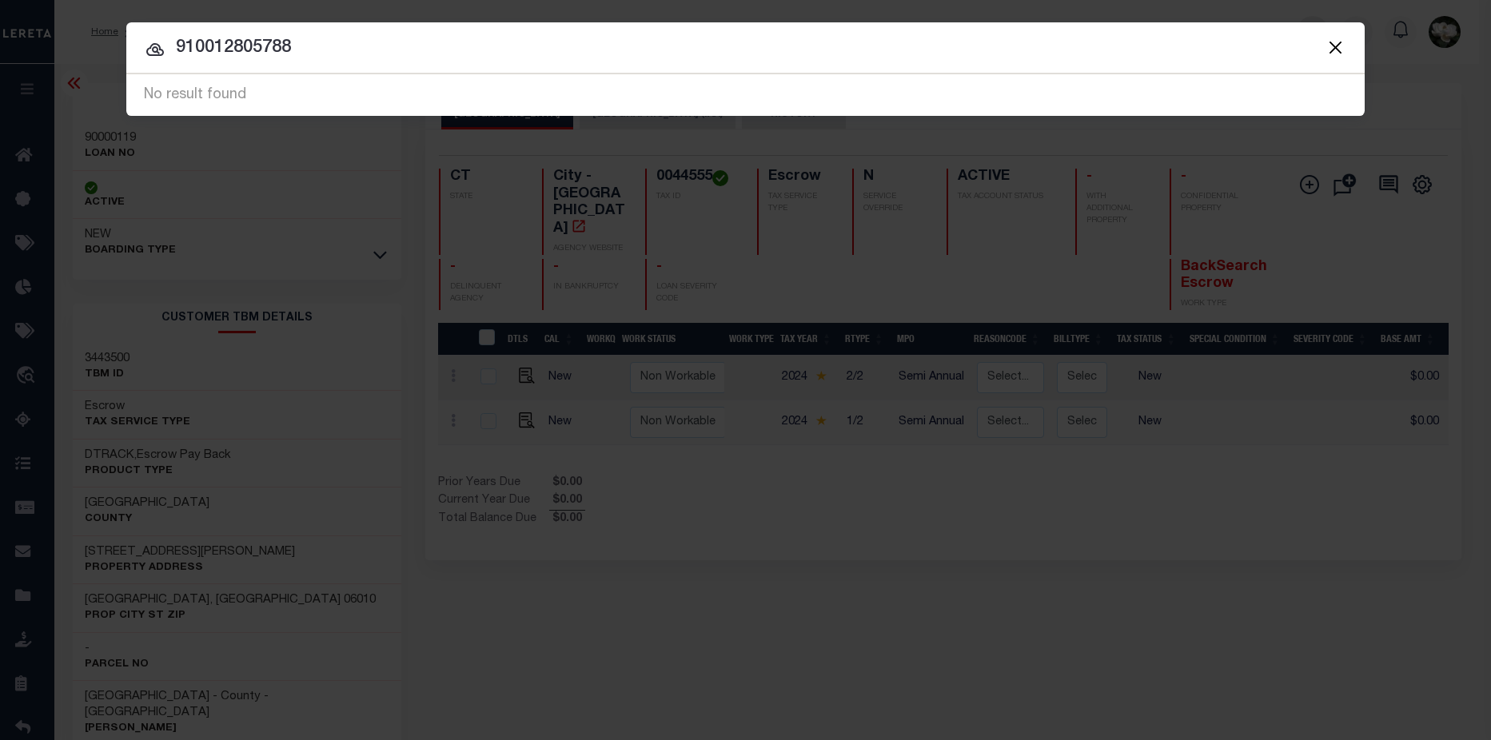
type input "910012805788"
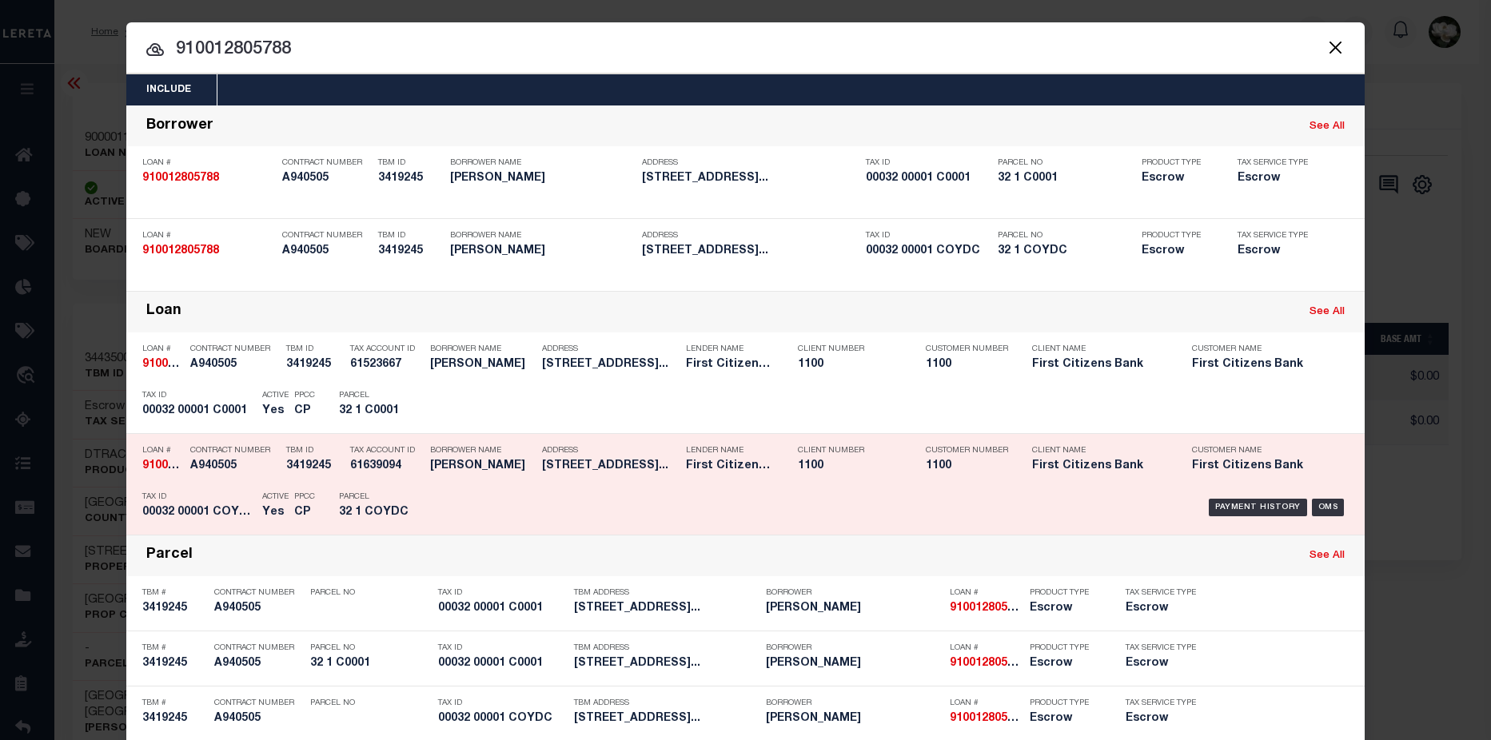
click at [1003, 484] on div "Customer Number 1100" at bounding box center [967, 461] width 106 height 46
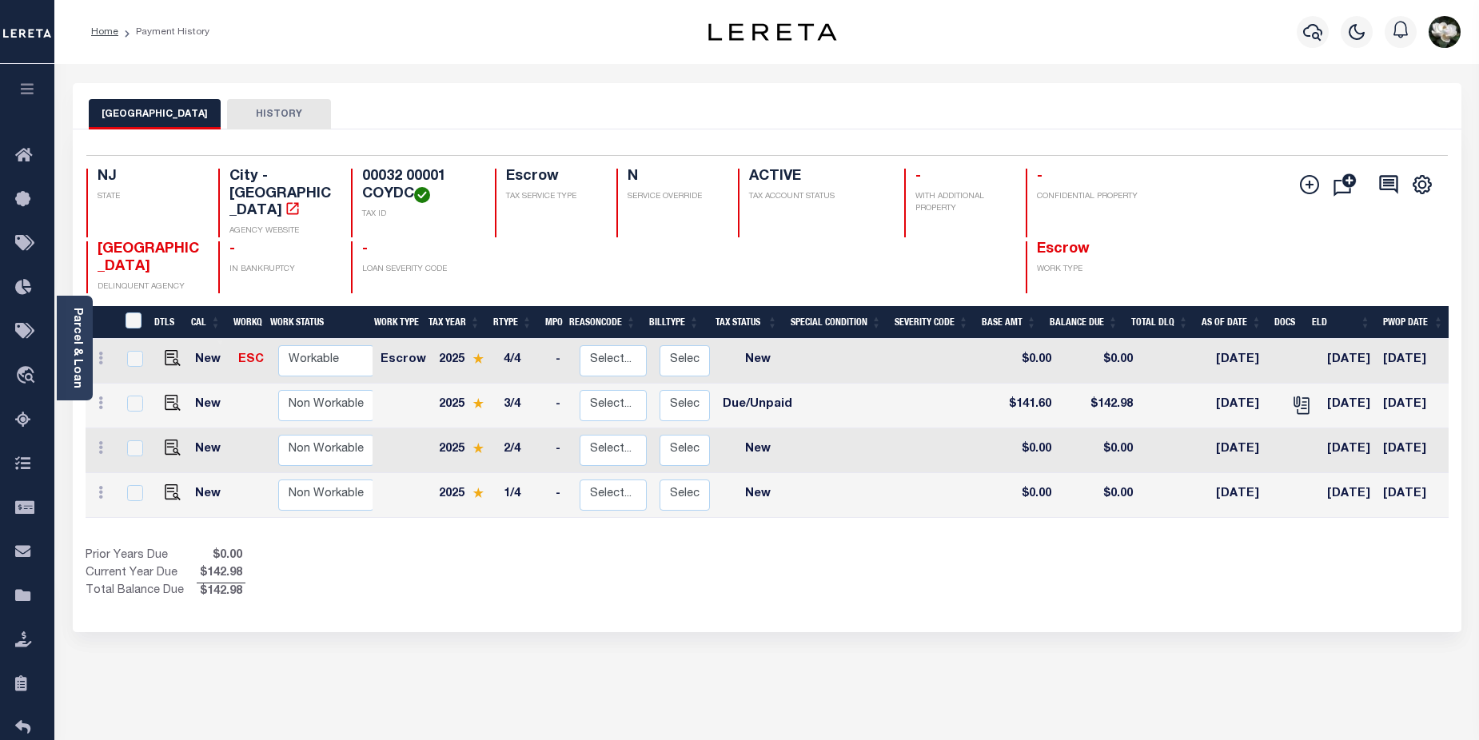
click at [161, 399] on link at bounding box center [169, 404] width 24 height 11
checkbox input "true"
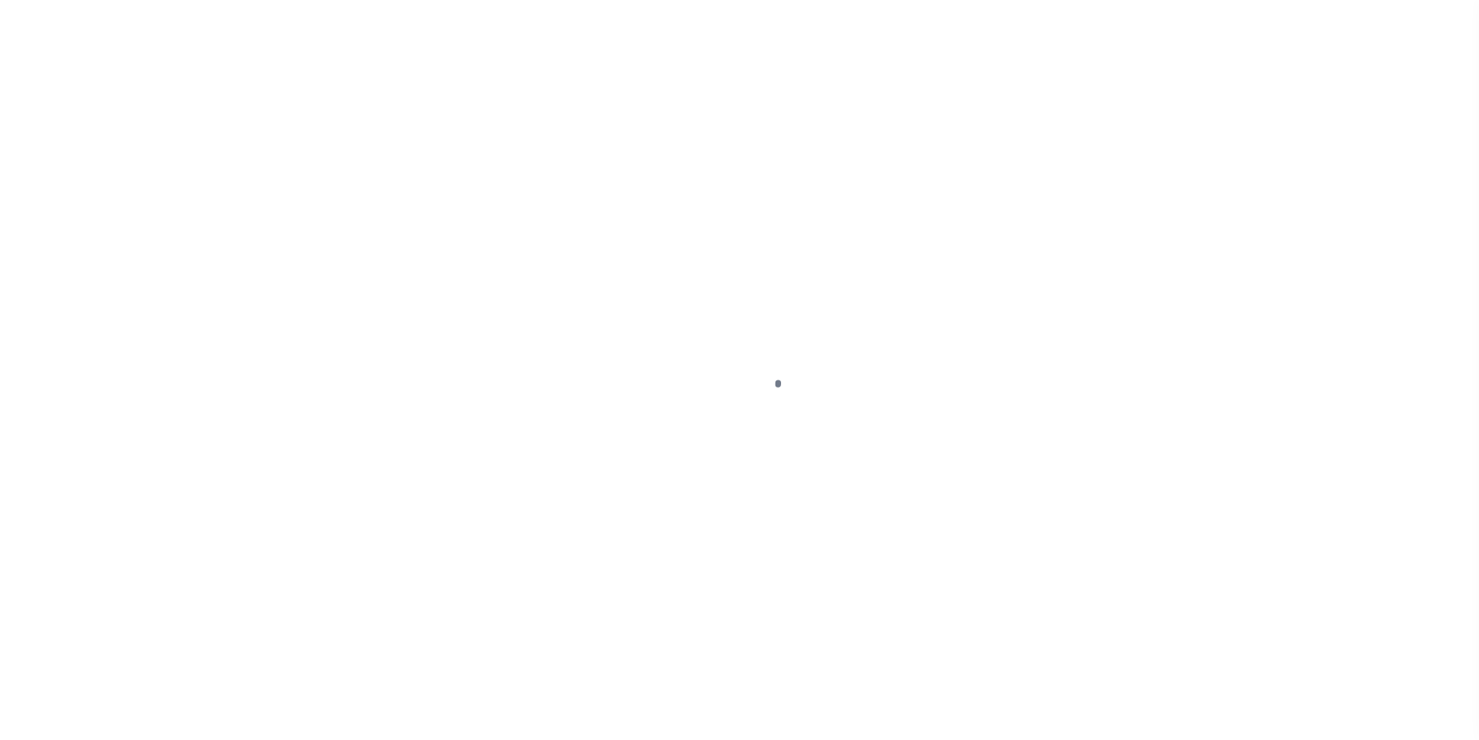
select select "DUE"
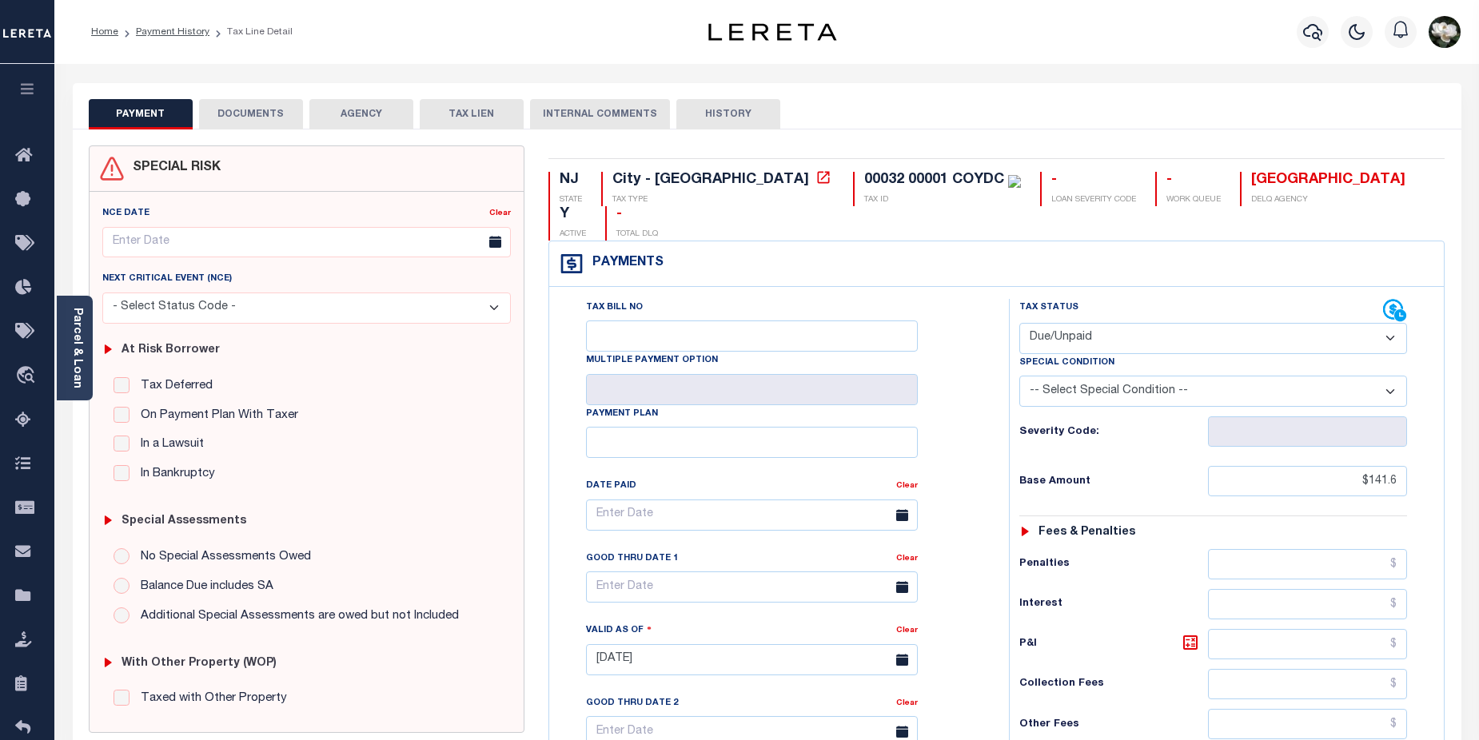
click at [233, 116] on button "DOCUMENTS" at bounding box center [251, 114] width 104 height 30
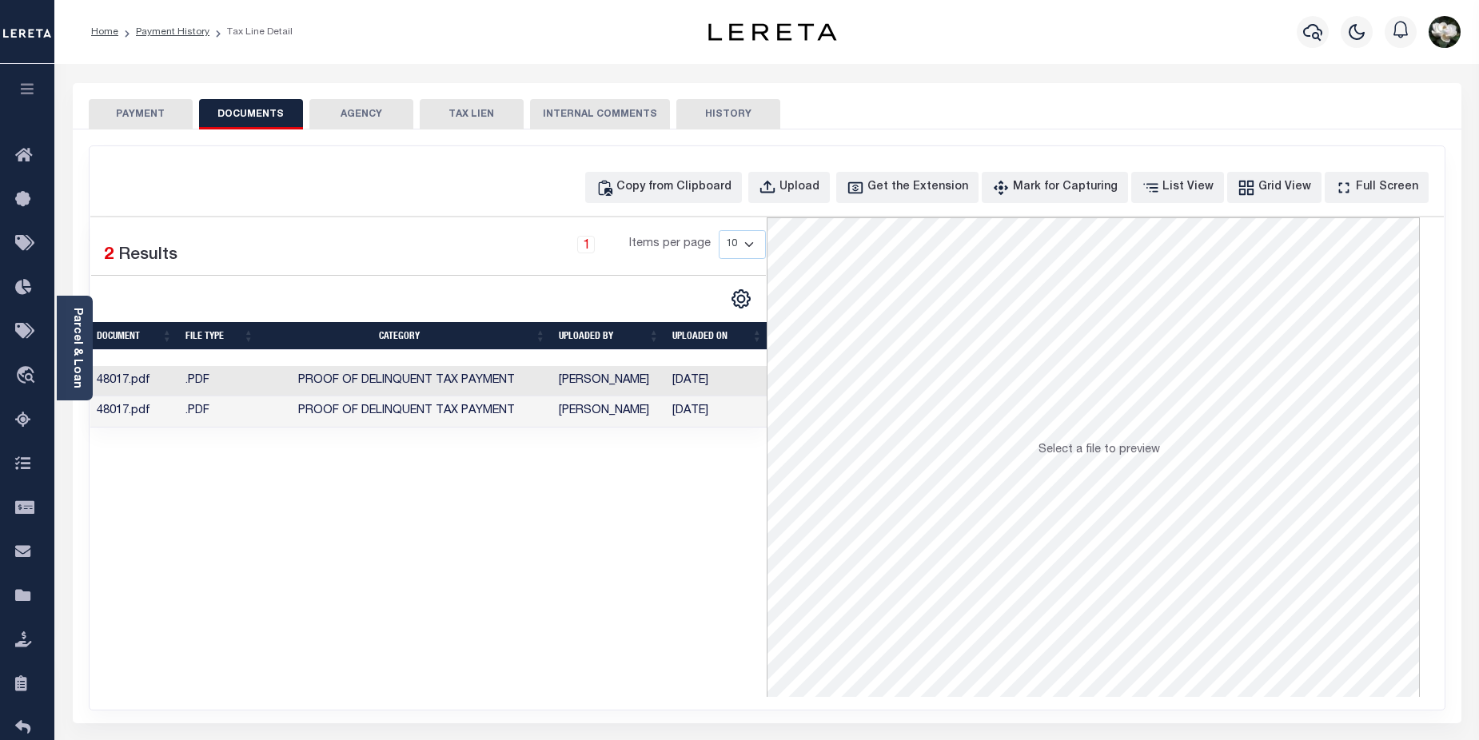
click at [699, 376] on td "[DATE]" at bounding box center [717, 381] width 103 height 31
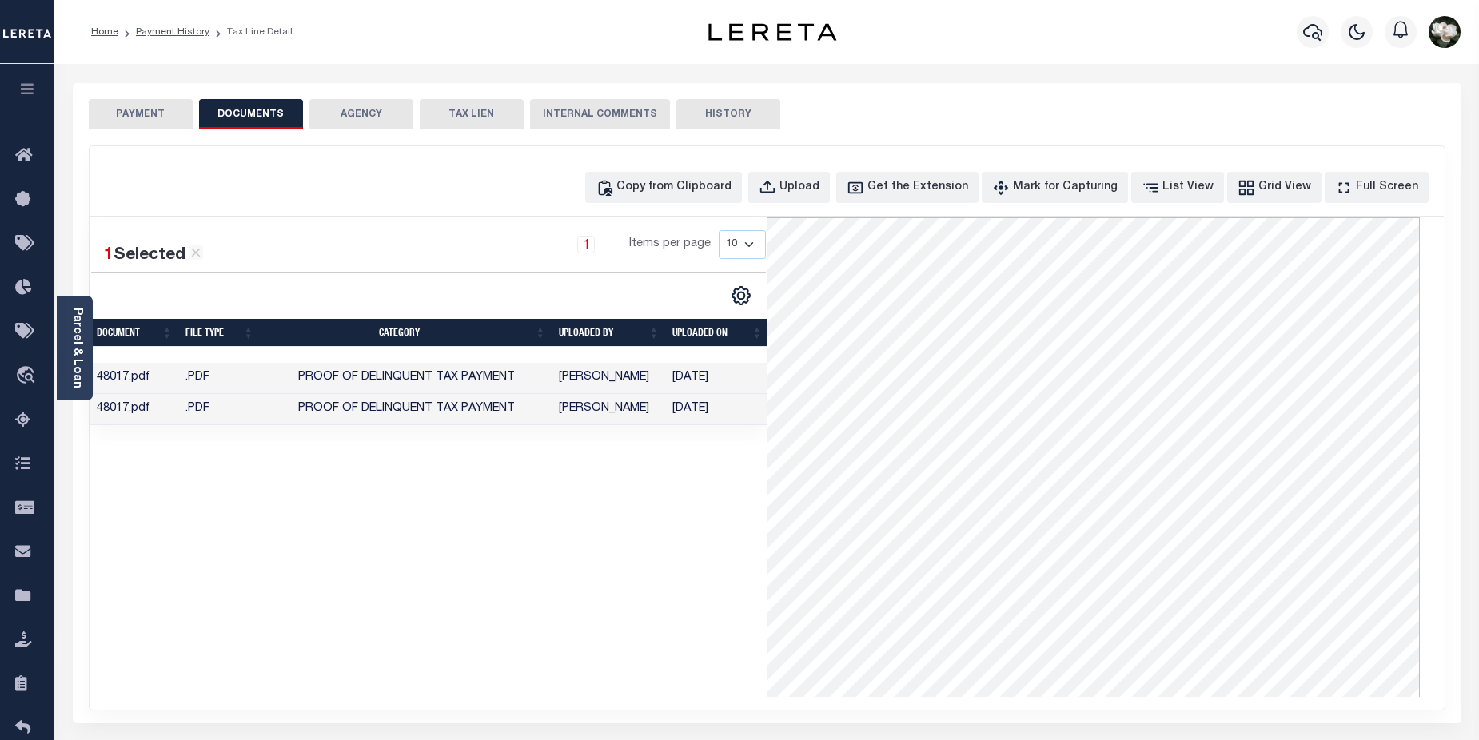
click at [142, 414] on td "48017.pdf" at bounding box center [134, 409] width 89 height 31
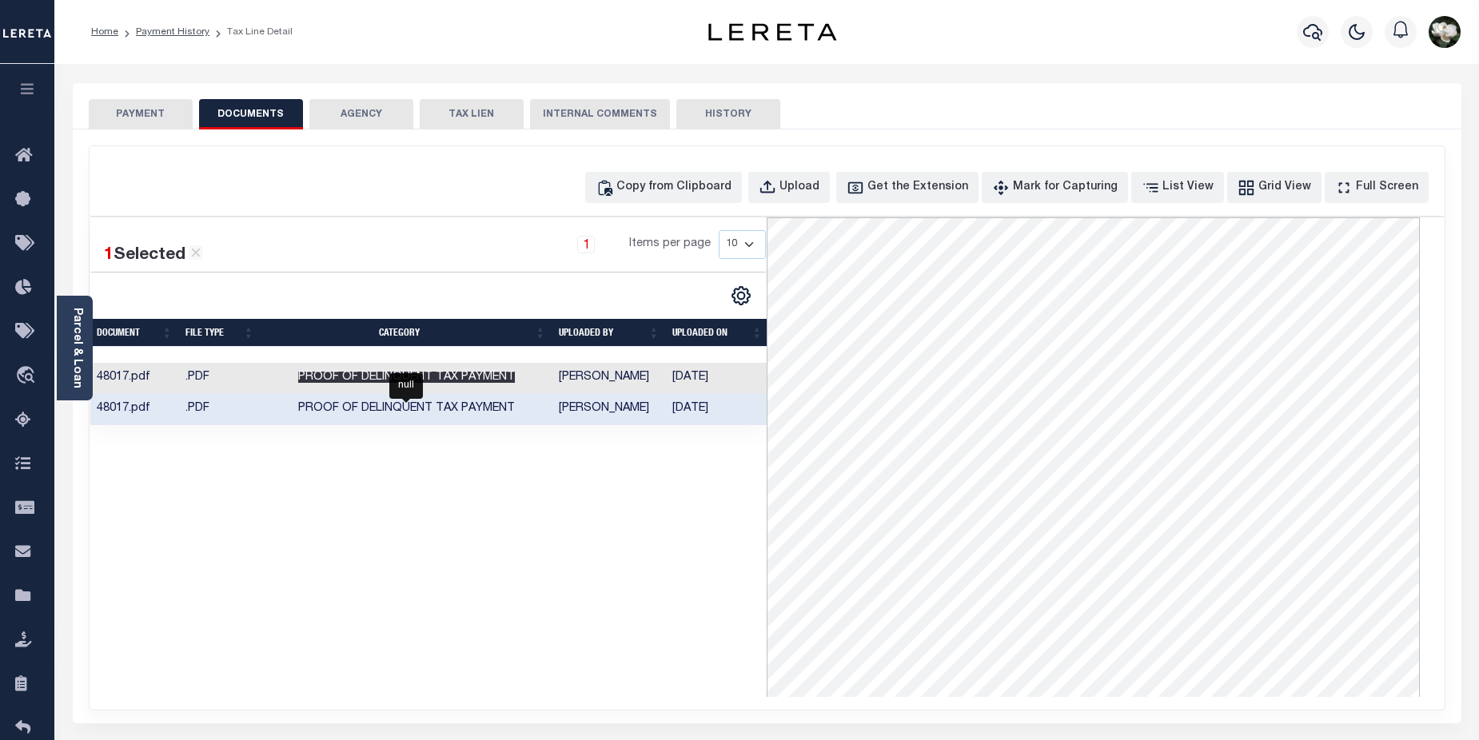
click at [400, 374] on span "Proof of Delinquent Tax Payment" at bounding box center [406, 377] width 217 height 11
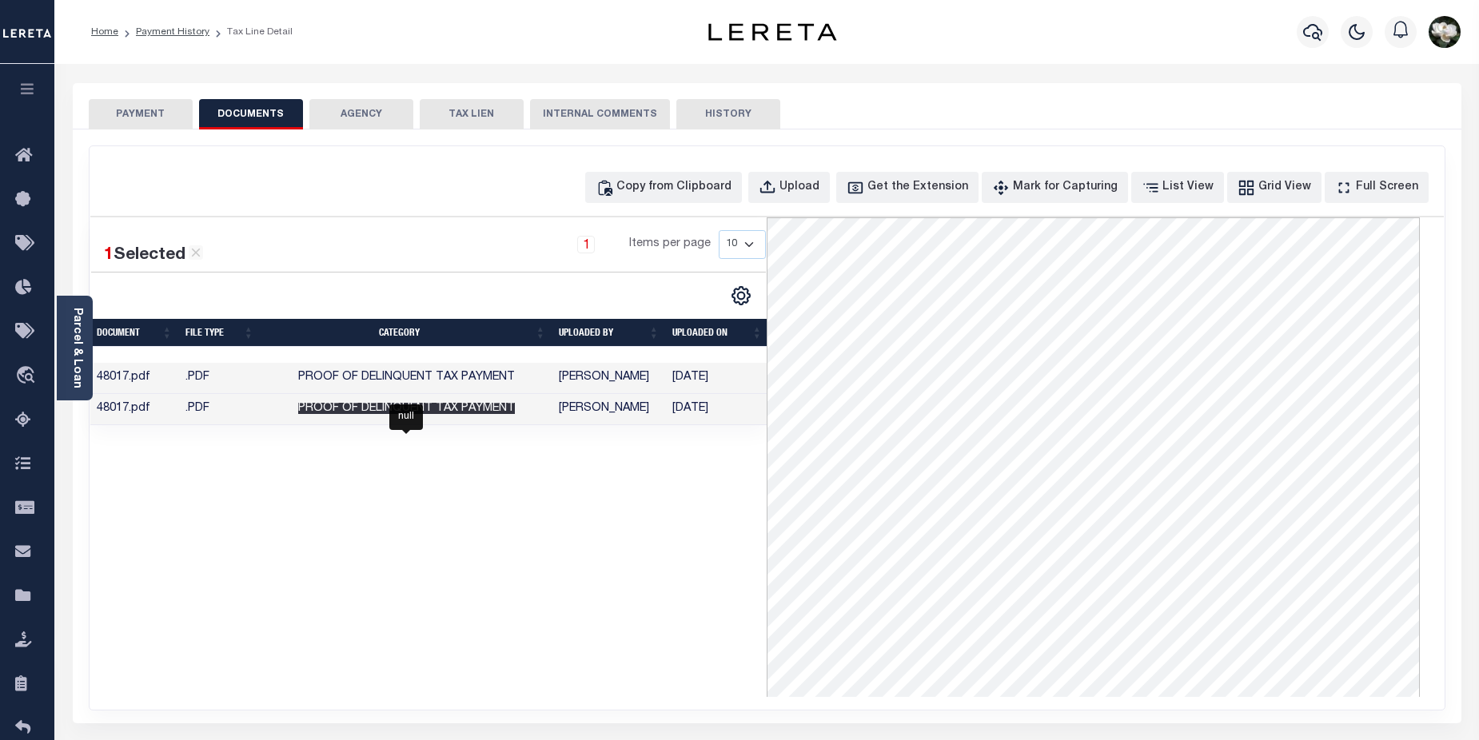
click at [376, 414] on span "Proof of Delinquent Tax Payment" at bounding box center [406, 408] width 217 height 11
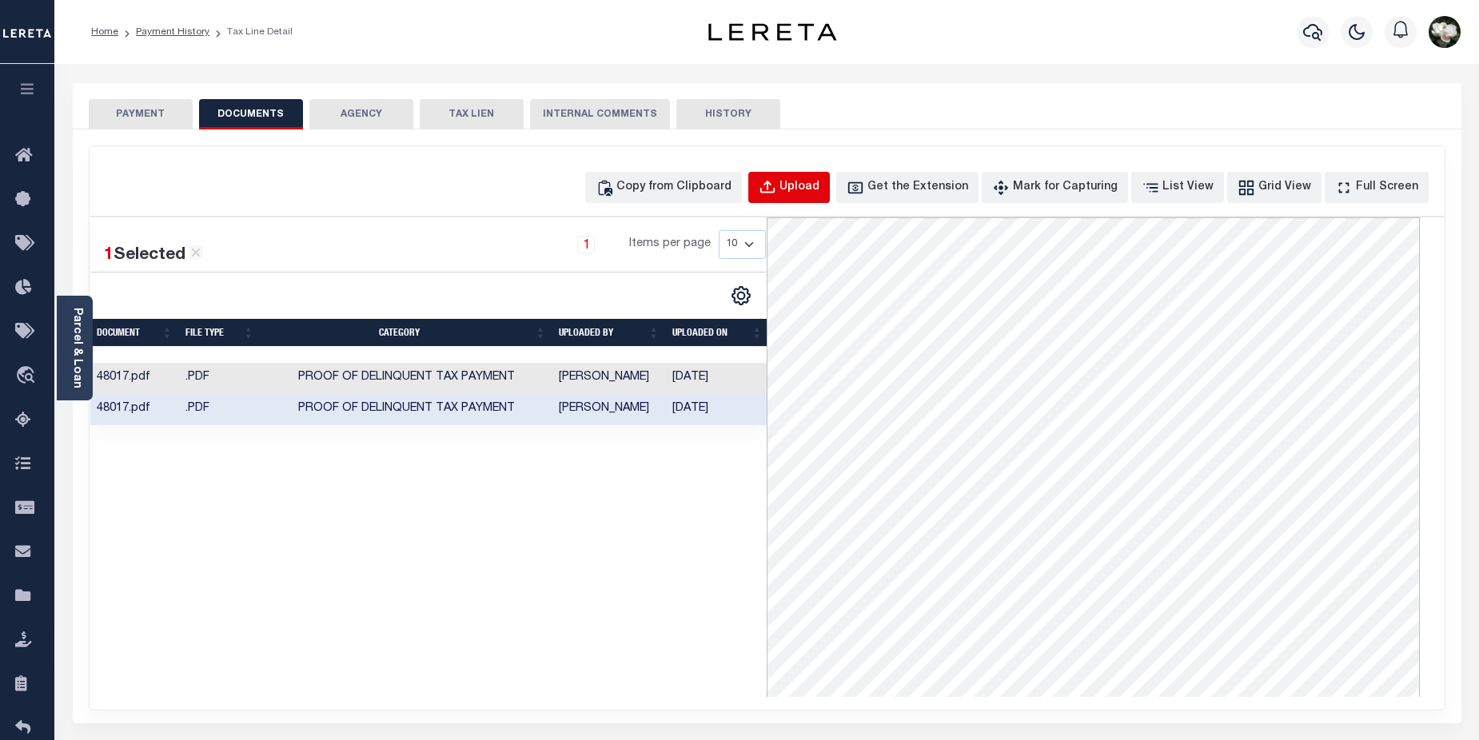
click at [819, 186] on div "Upload" at bounding box center [799, 188] width 40 height 18
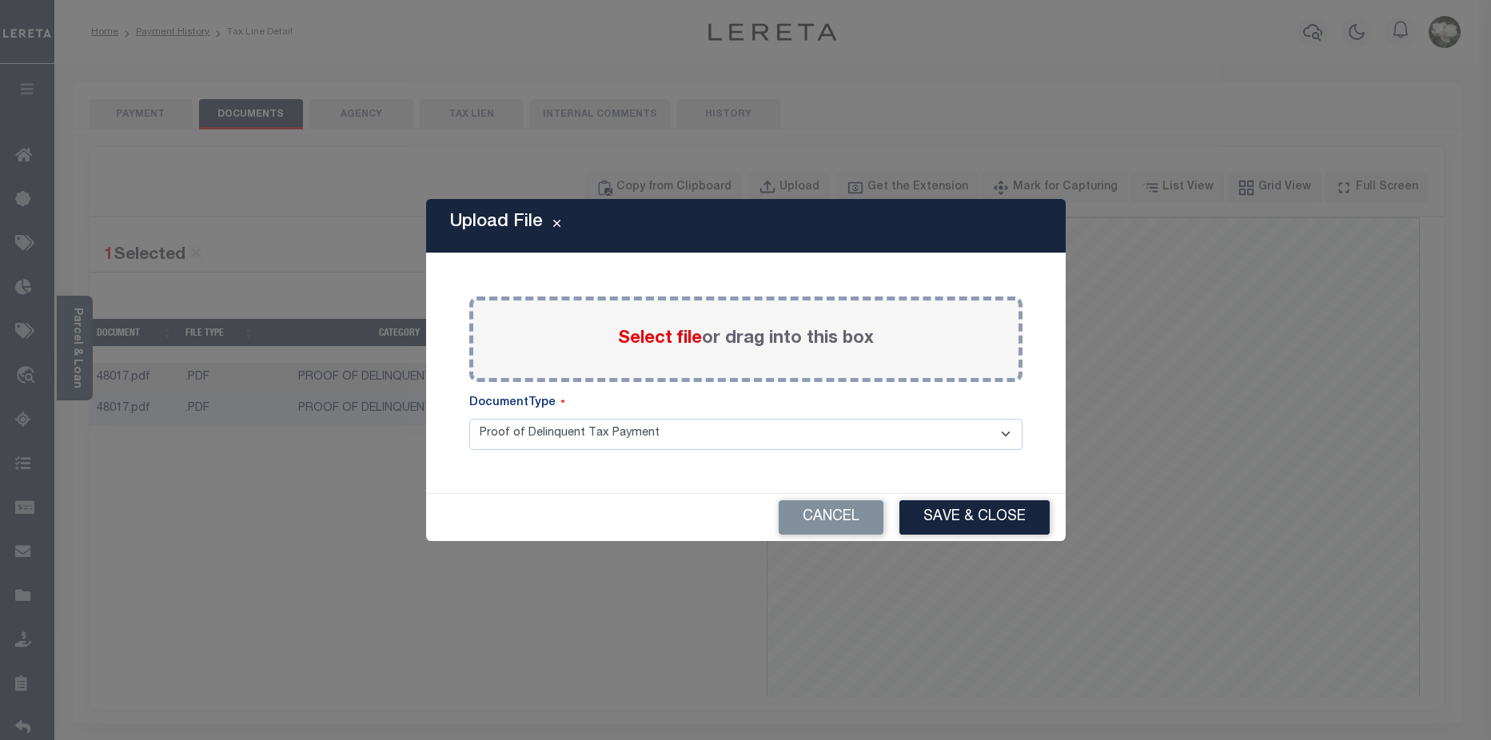
click at [651, 336] on span "Select file" at bounding box center [660, 339] width 84 height 18
click at [0, 0] on input "Select file or drag into this box" at bounding box center [0, 0] width 0 height 0
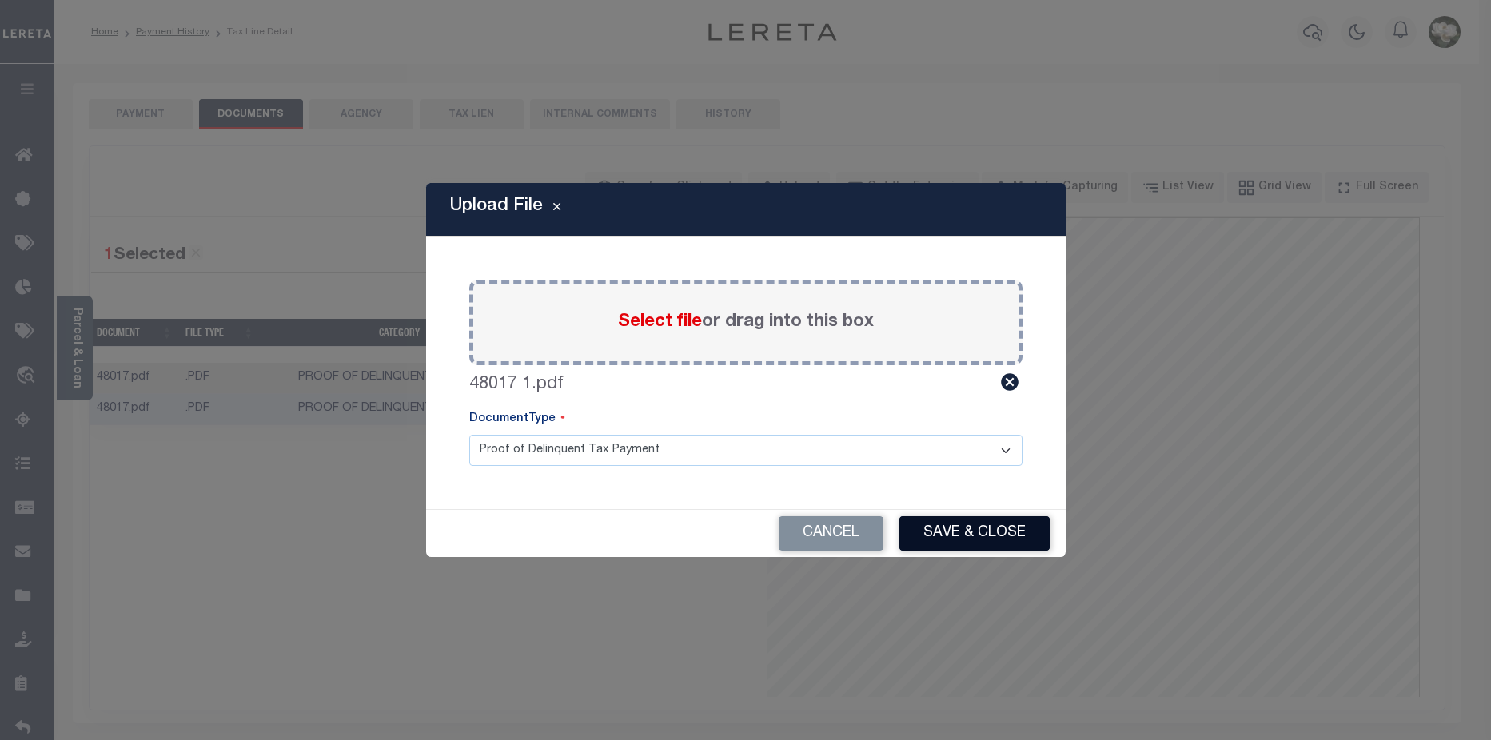
click at [979, 539] on button "Save & Close" at bounding box center [974, 533] width 150 height 34
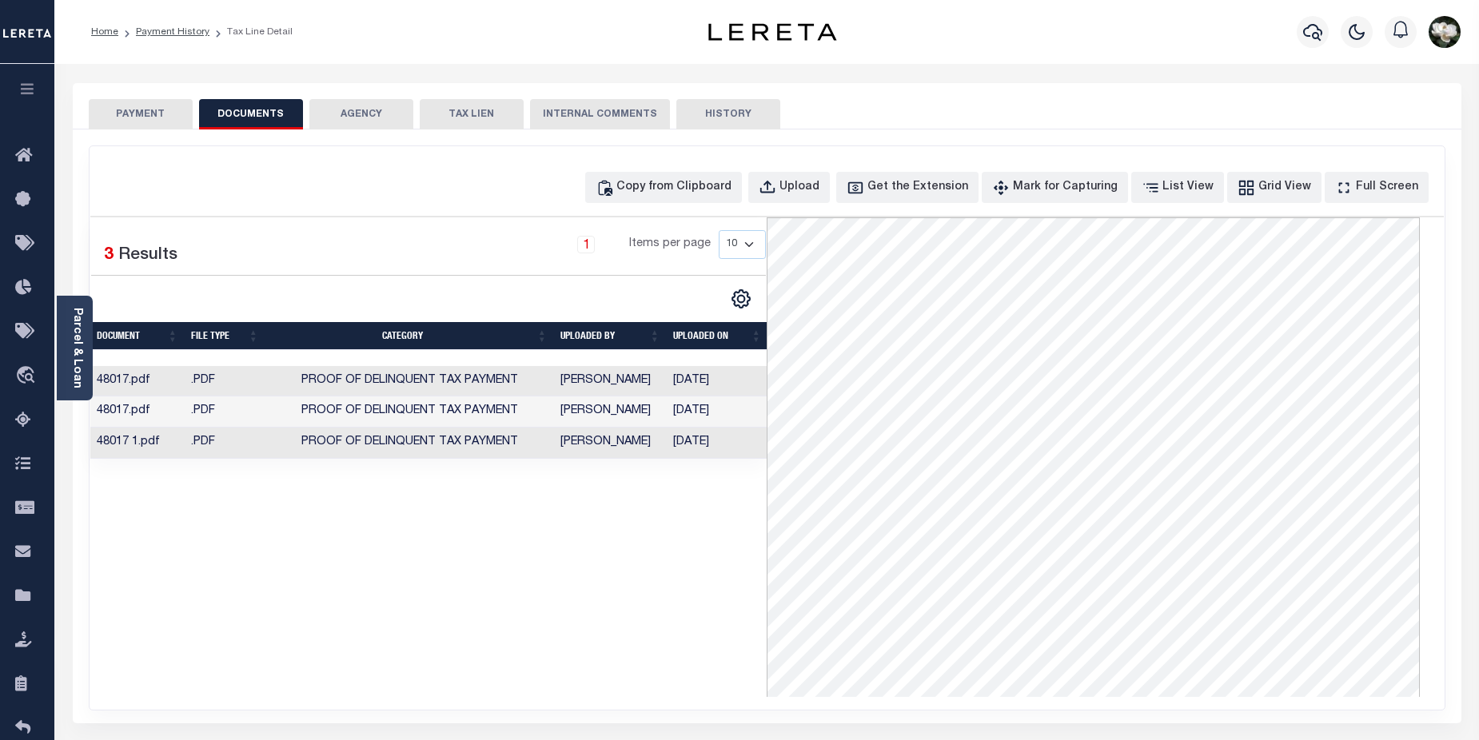
click at [472, 179] on div "Copy from Clipboard Upload Get the Extension Mark for Capturing Got it List Vie…" at bounding box center [766, 187] width 1353 height 31
click at [819, 190] on div "Upload" at bounding box center [799, 188] width 40 height 18
select select "POP"
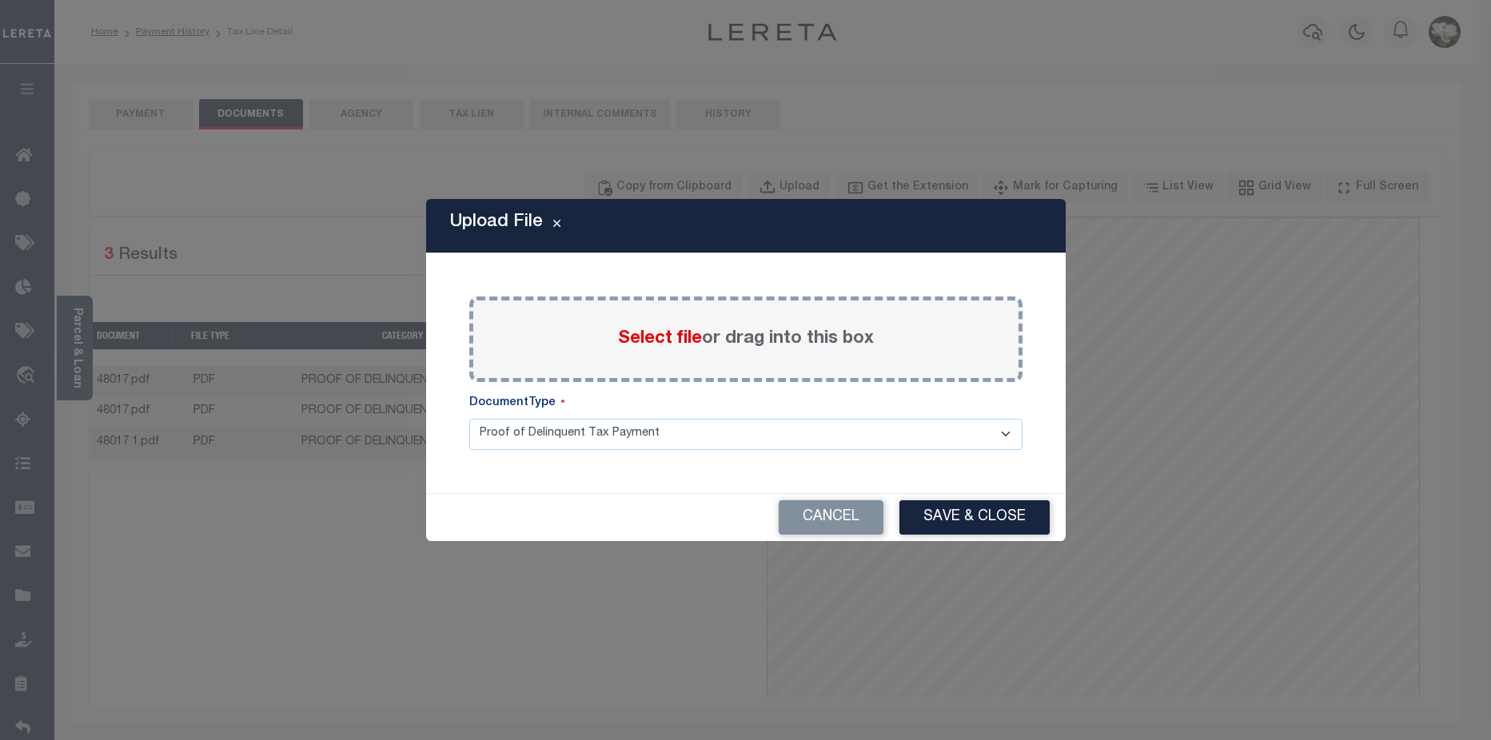
click at [652, 344] on span "Select file" at bounding box center [660, 339] width 84 height 18
click at [0, 0] on input "Select file or drag into this box" at bounding box center [0, 0] width 0 height 0
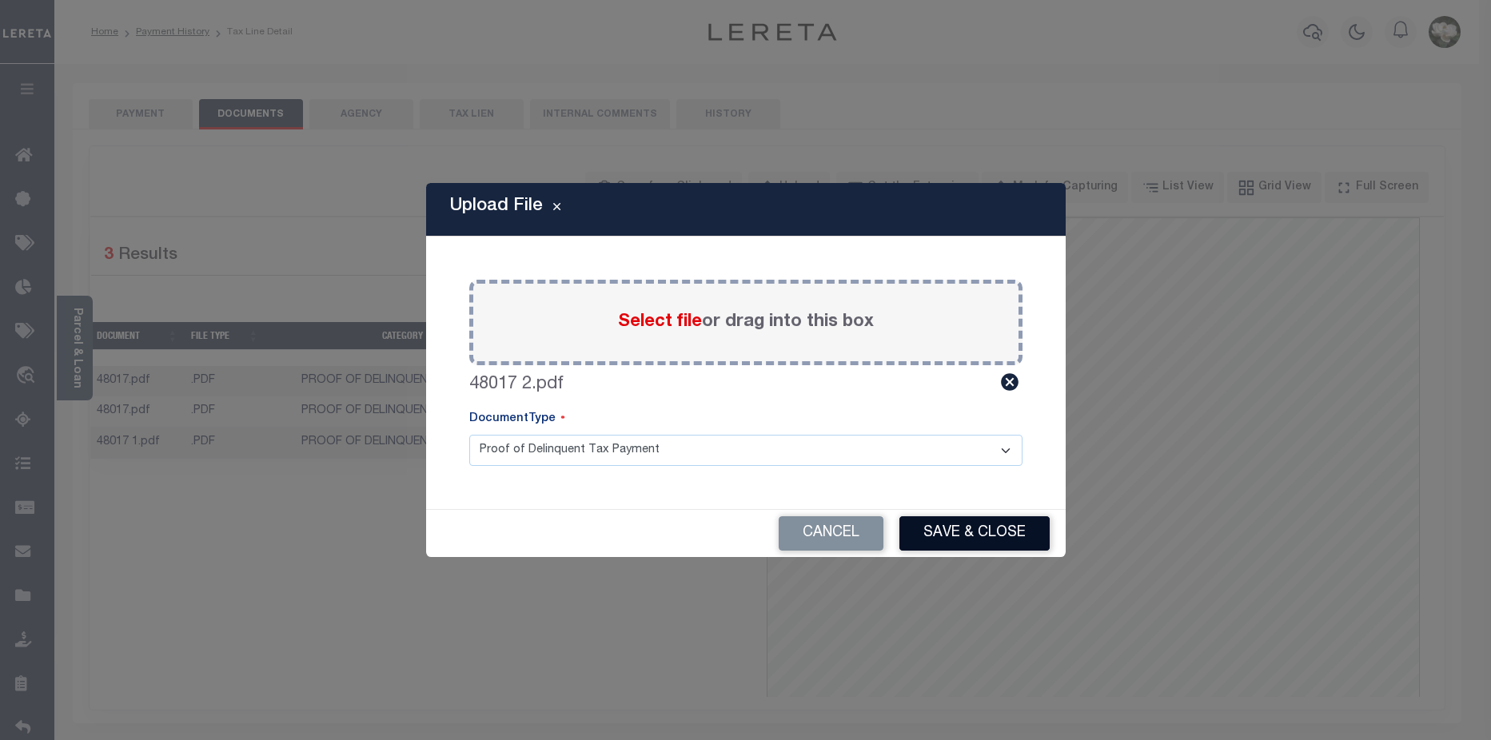
click at [983, 532] on button "Save & Close" at bounding box center [974, 533] width 150 height 34
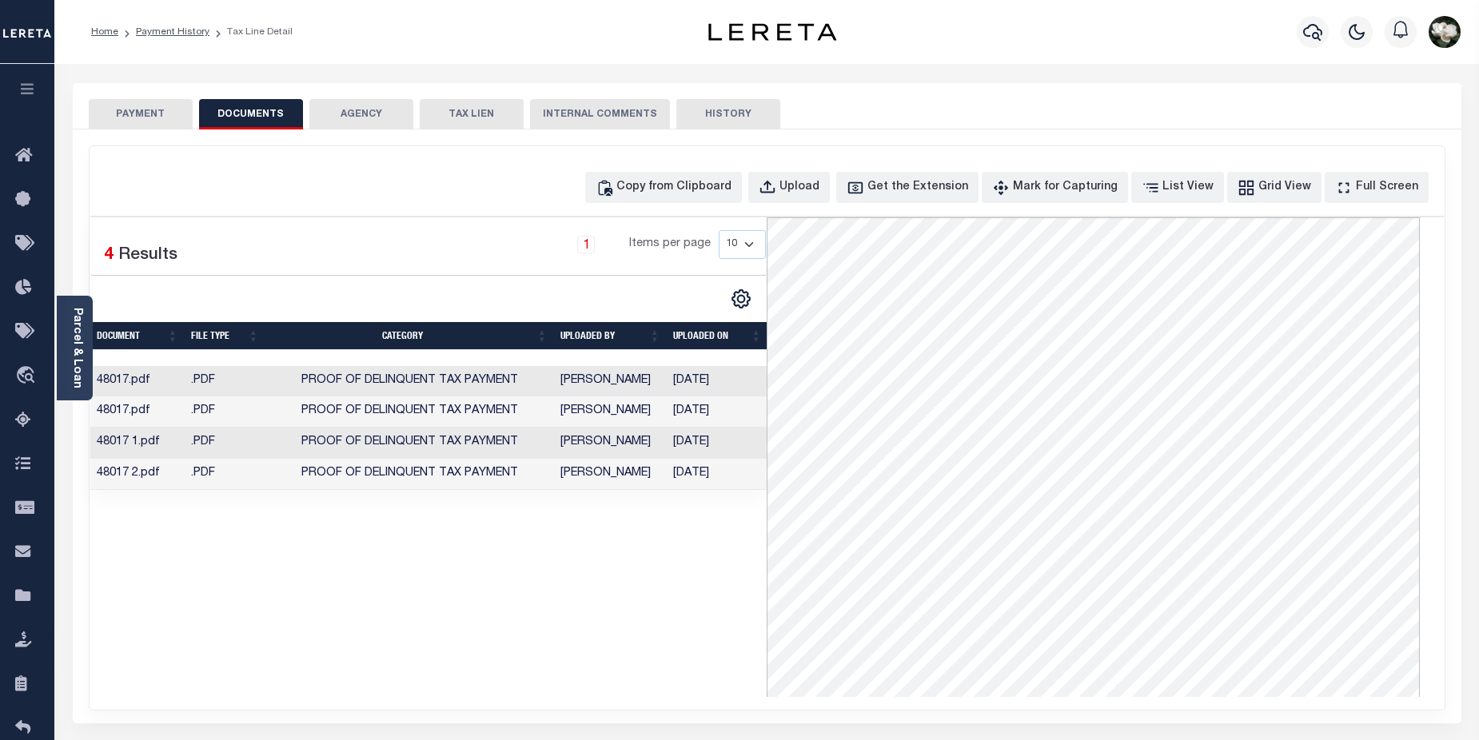
click at [271, 384] on td "Proof of Delinquent Tax Payment" at bounding box center [409, 381] width 289 height 31
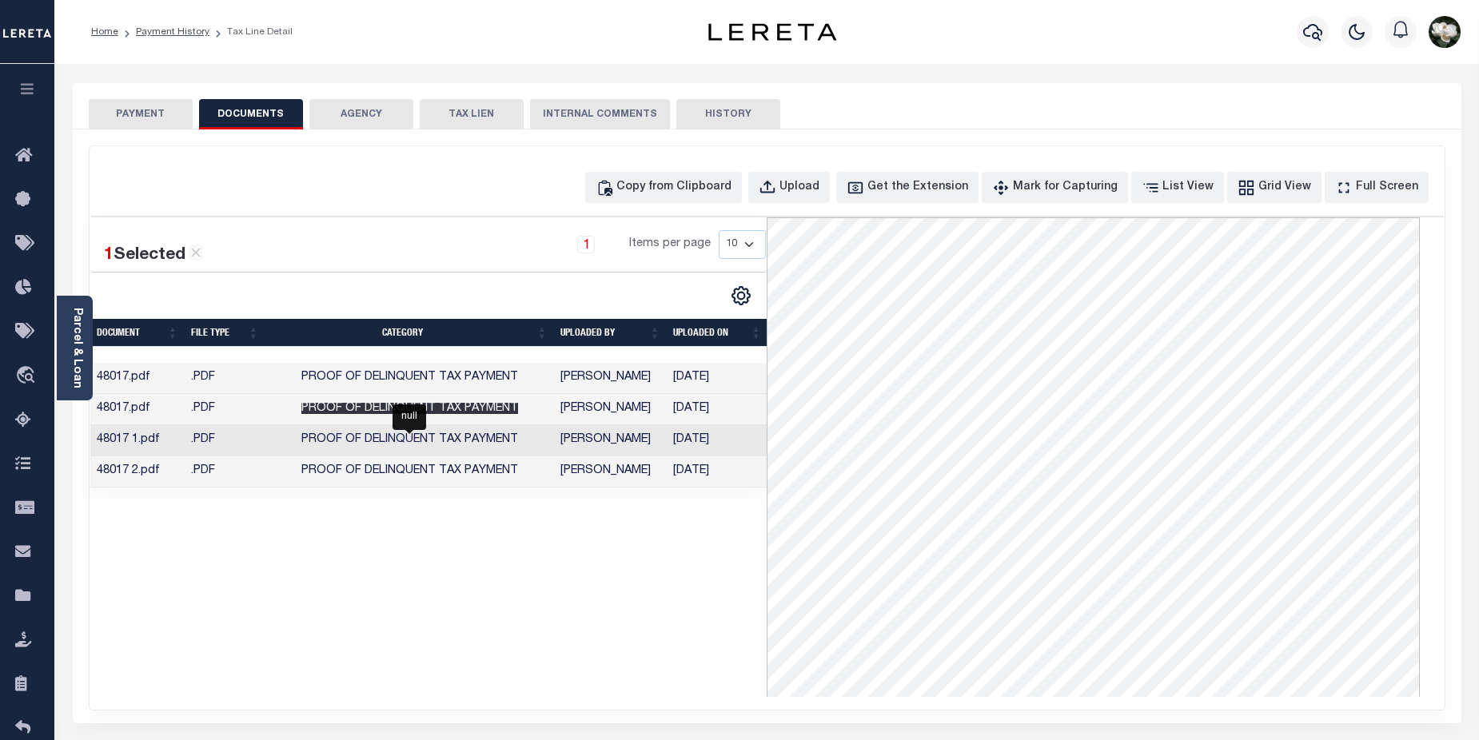
click at [341, 414] on span "Proof of Delinquent Tax Payment" at bounding box center [409, 408] width 217 height 11
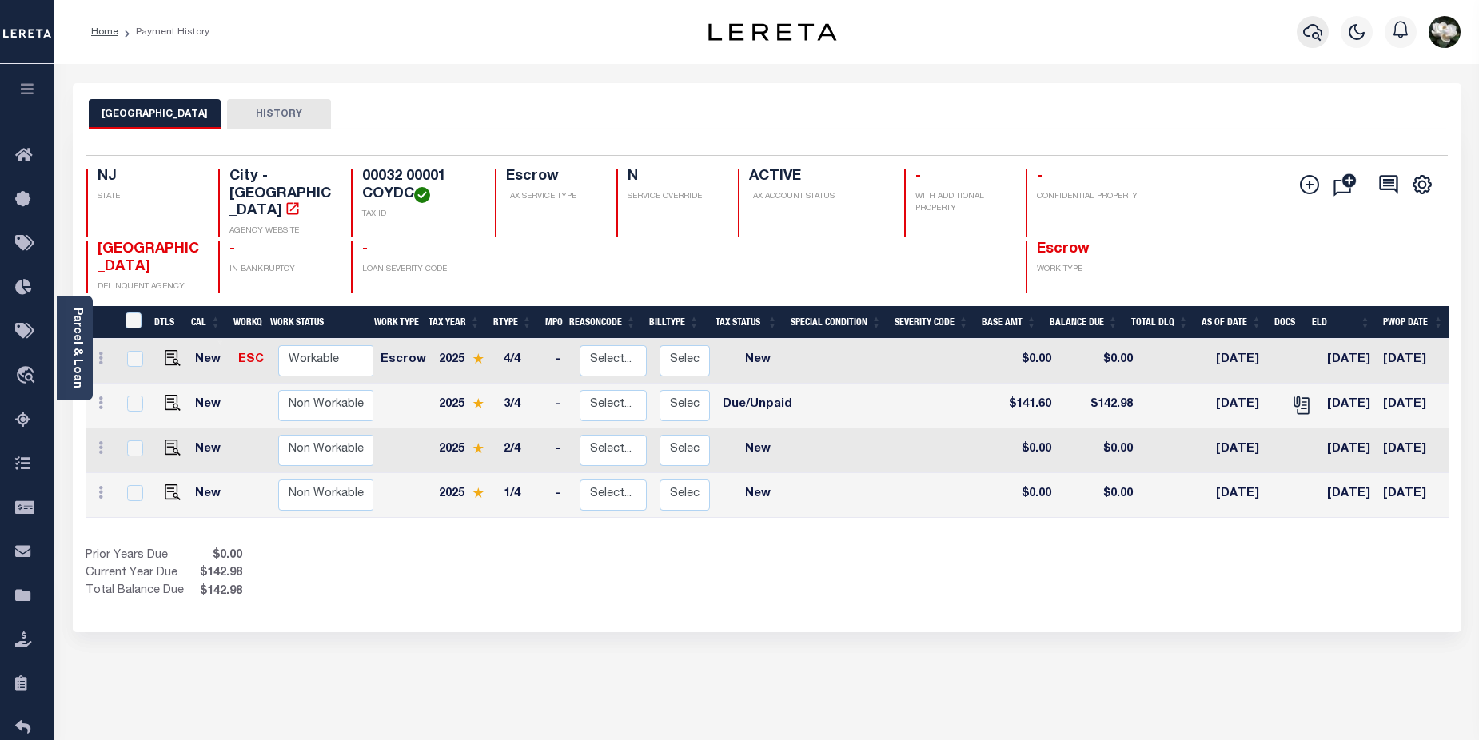
click at [1308, 30] on icon "button" at bounding box center [1312, 32] width 19 height 17
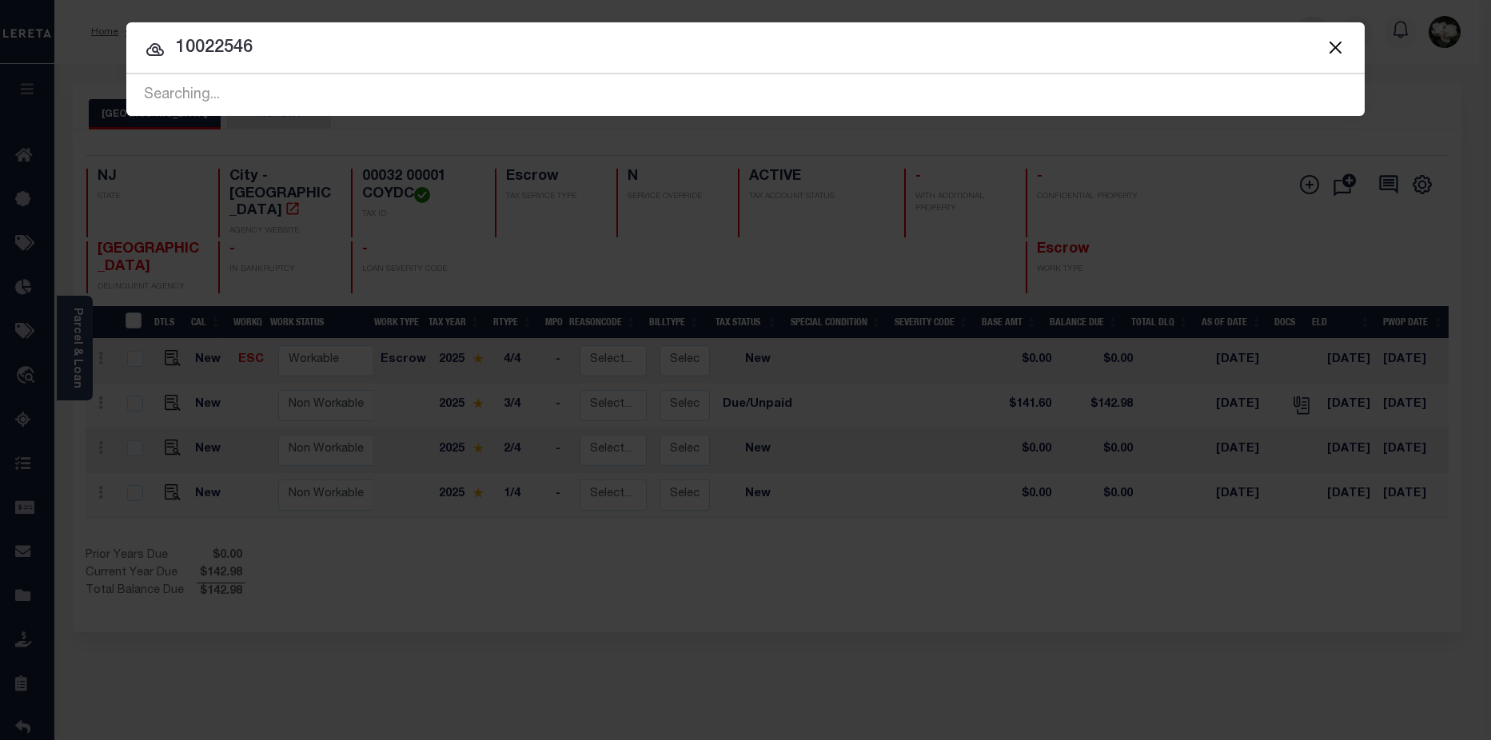
type input "10022546"
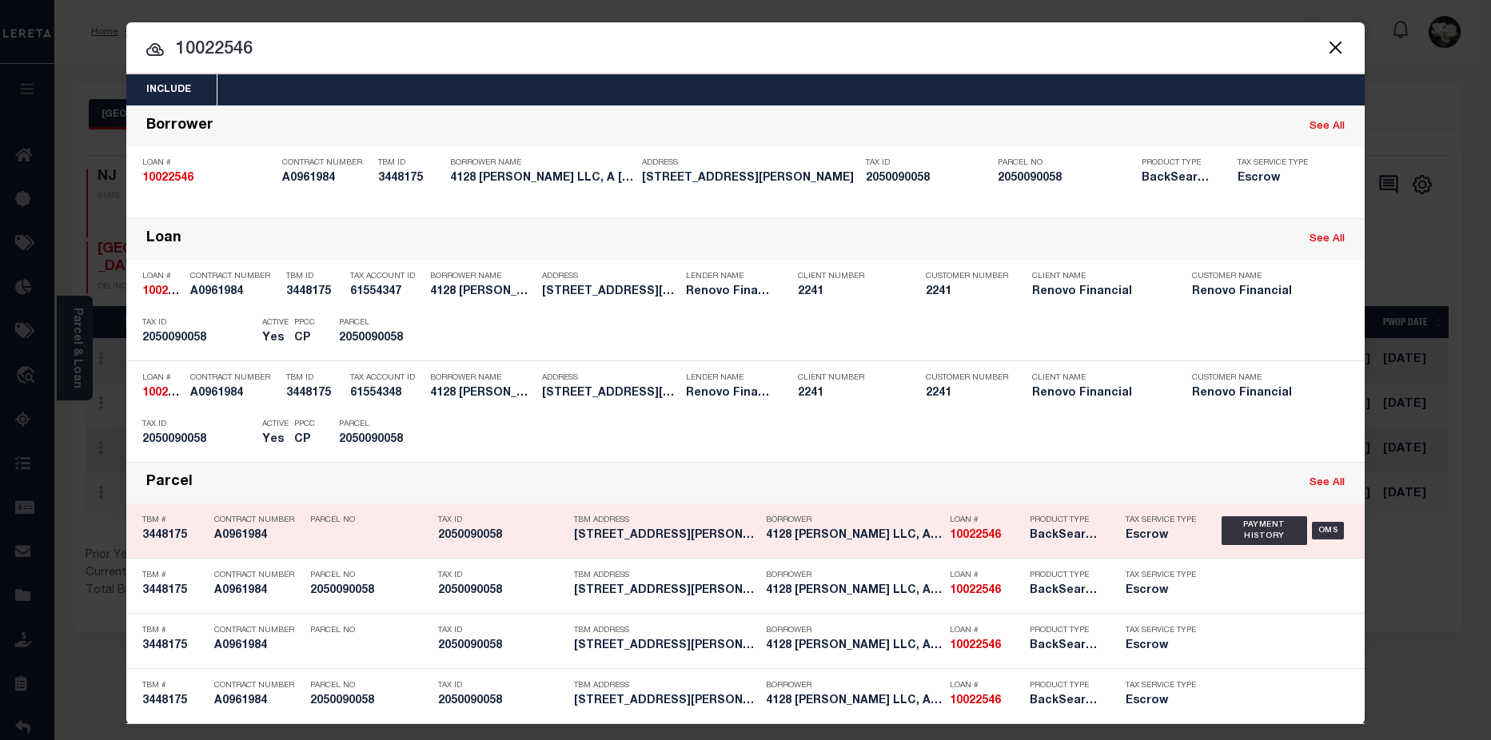
click at [803, 538] on h5 "4128 [PERSON_NAME] LLC, A [US_STATE] LI..." at bounding box center [854, 536] width 176 height 14
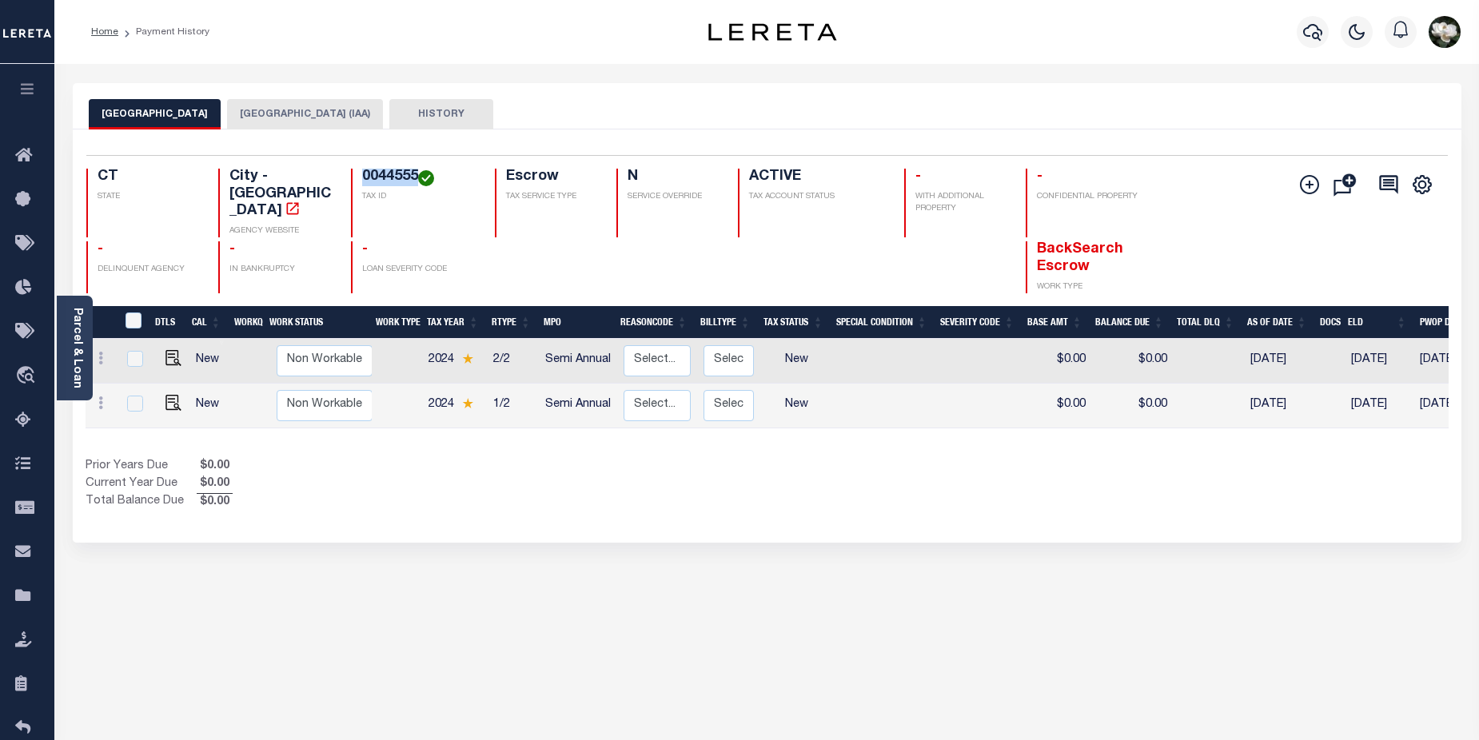
drag, startPoint x: 360, startPoint y: 179, endPoint x: 416, endPoint y: 175, distance: 55.3
click at [416, 175] on div "0044555 TAX ID" at bounding box center [413, 203] width 125 height 69
copy h4 "0044555"
click at [1321, 34] on icon "button" at bounding box center [1312, 32] width 19 height 17
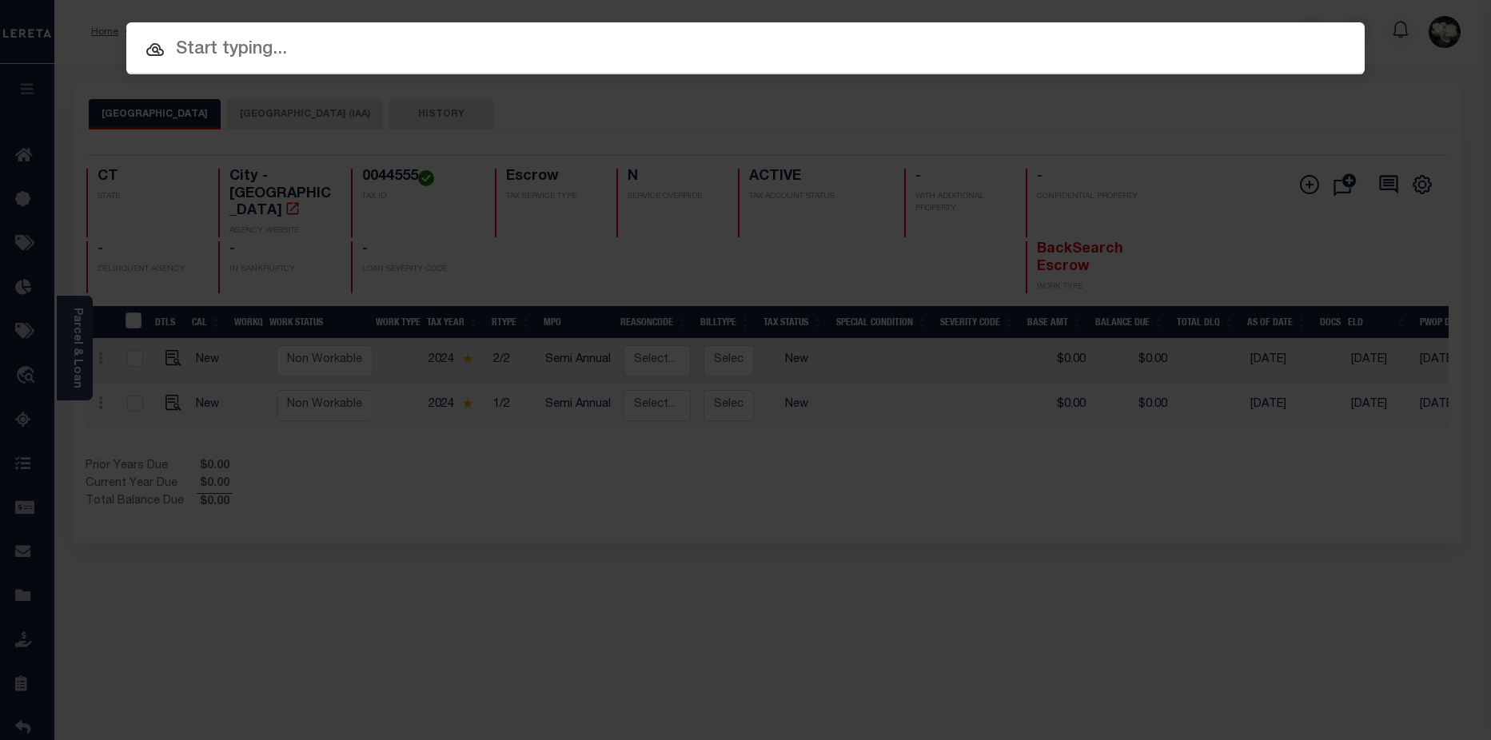
click at [233, 60] on input "text" at bounding box center [745, 50] width 1238 height 28
paste input "0044555"
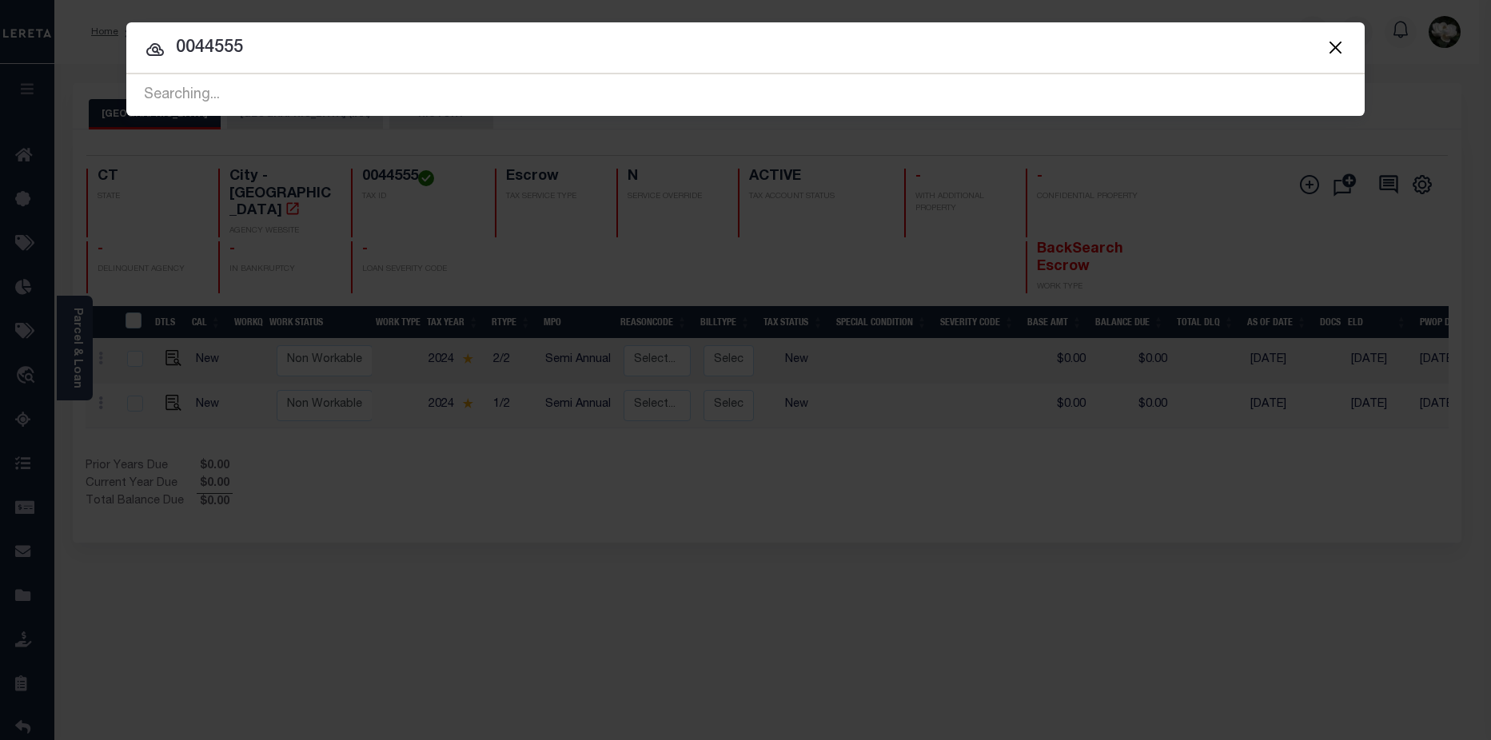
click at [1328, 44] on button "Close" at bounding box center [1334, 47] width 21 height 21
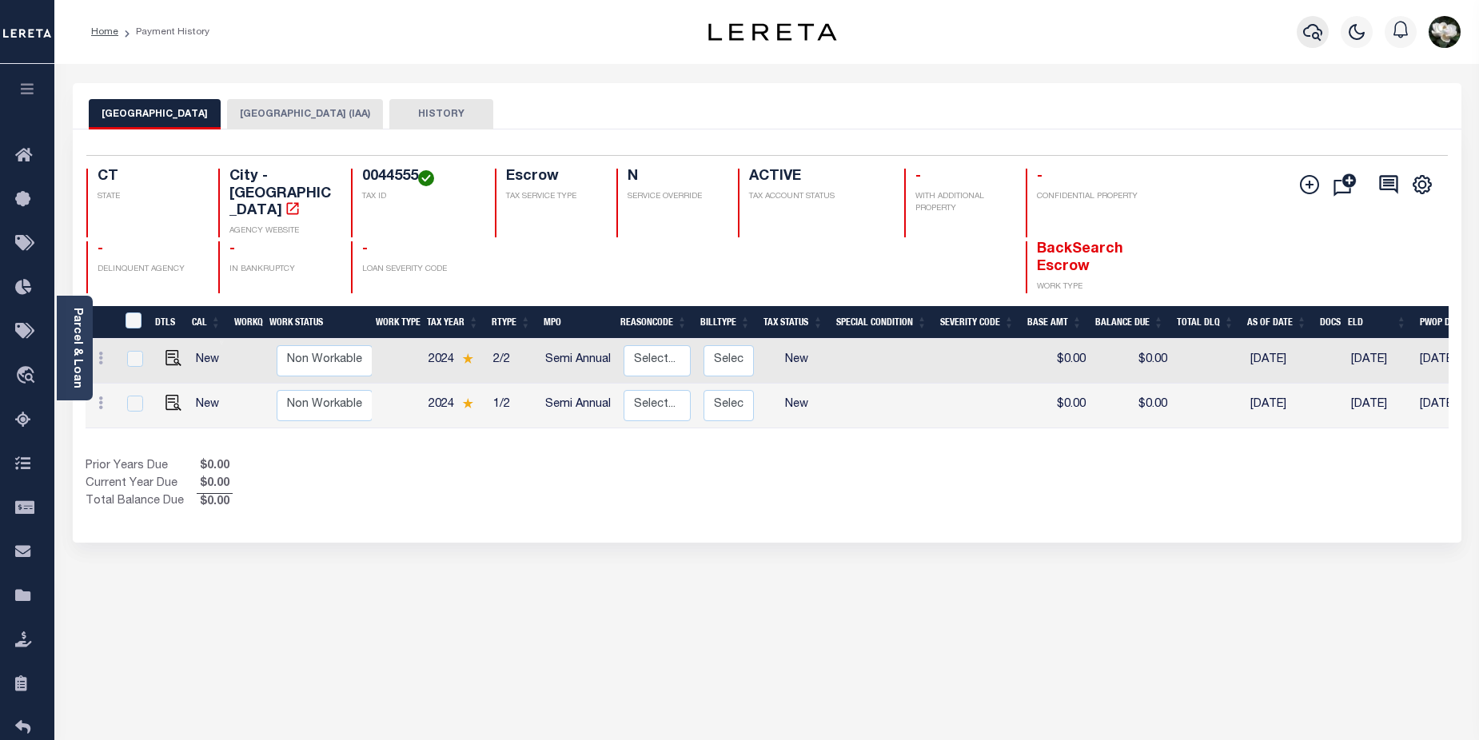
click at [1310, 42] on icon "button" at bounding box center [1312, 31] width 19 height 19
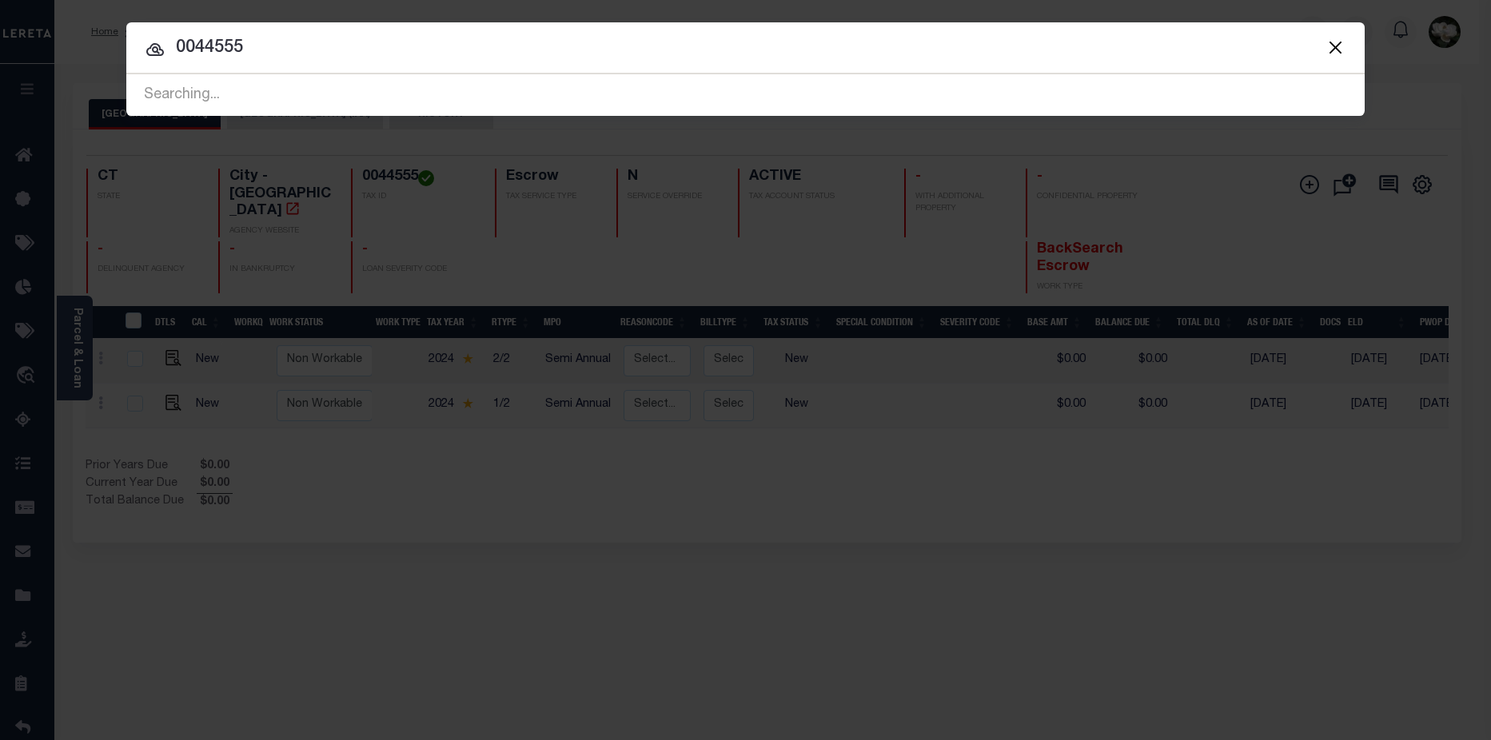
drag, startPoint x: 280, startPoint y: 54, endPoint x: 71, endPoint y: 31, distance: 209.9
click at [73, 34] on div "Include Loans TBM Customers Borrowers Payments (Lender Non-Disb) Payments (Lend…" at bounding box center [745, 370] width 1491 height 740
type input "10022546"
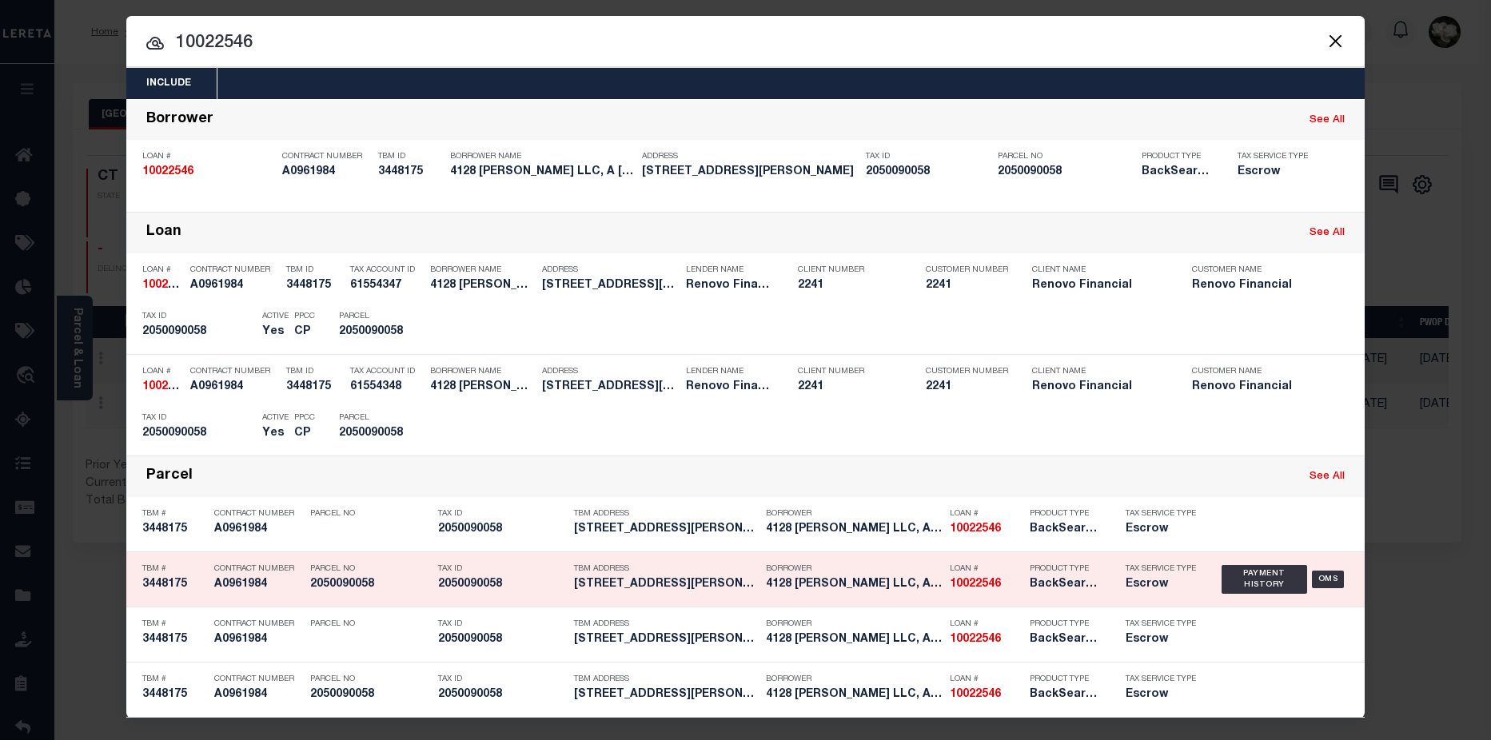
scroll to position [9, 0]
drag, startPoint x: 301, startPoint y: 586, endPoint x: 348, endPoint y: 584, distance: 47.2
click at [348, 584] on div "Parcel No 2050090058" at bounding box center [362, 579] width 128 height 46
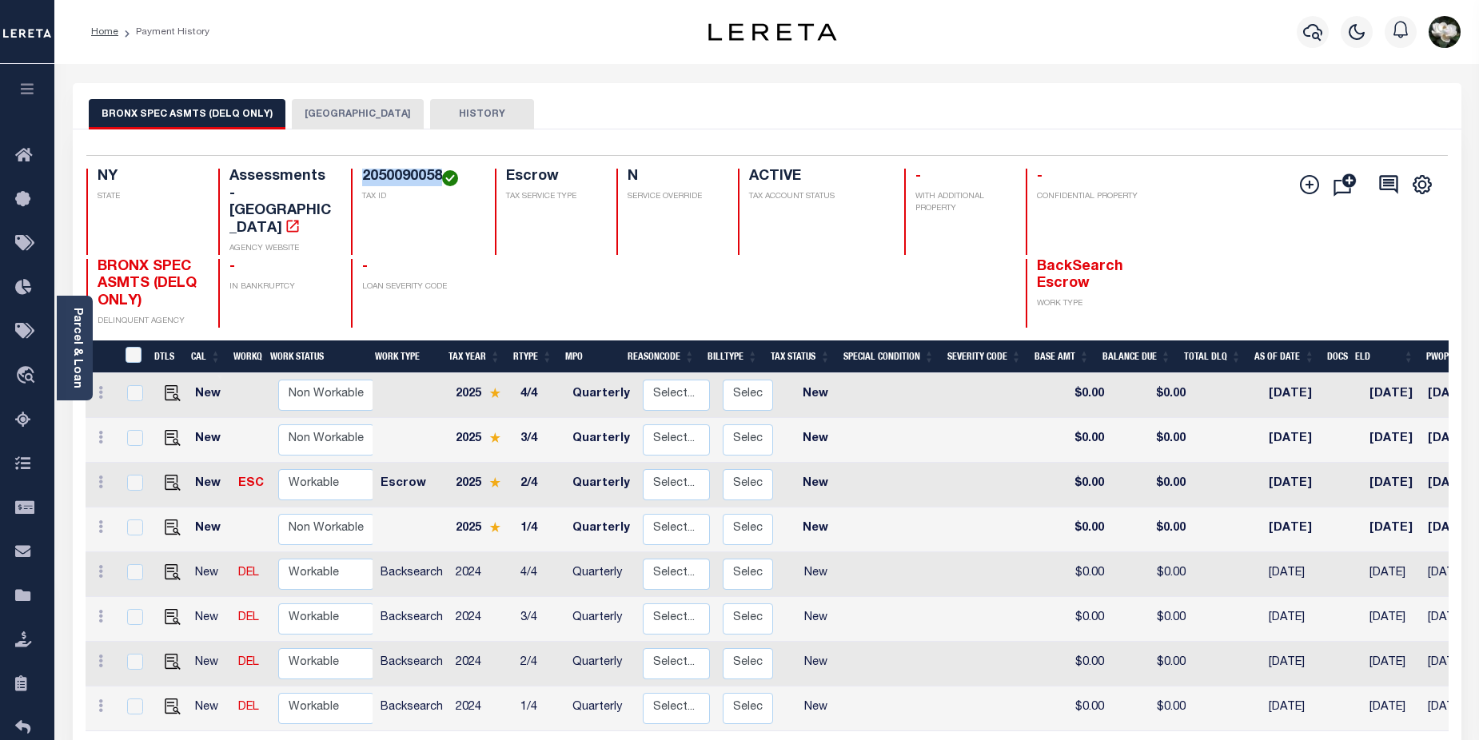
drag, startPoint x: 364, startPoint y: 181, endPoint x: 440, endPoint y: 177, distance: 76.8
click at [440, 177] on h4 "2050090058" at bounding box center [418, 178] width 113 height 18
copy h4 "2050090058"
click at [1304, 26] on icon "button" at bounding box center [1312, 31] width 19 height 19
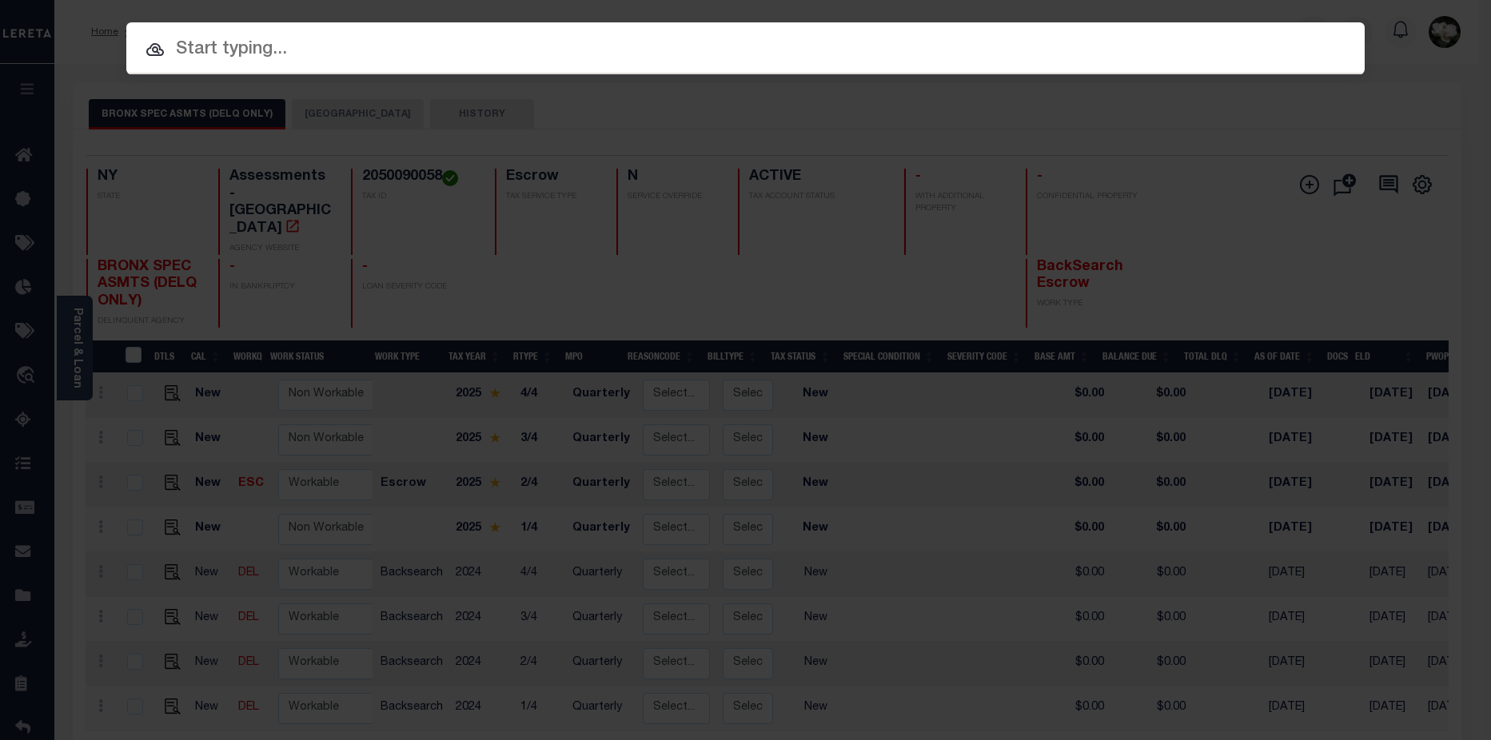
click at [216, 57] on input "text" at bounding box center [745, 50] width 1238 height 28
paste input "2050090058"
click at [271, 50] on input "2050090058" at bounding box center [745, 50] width 1238 height 28
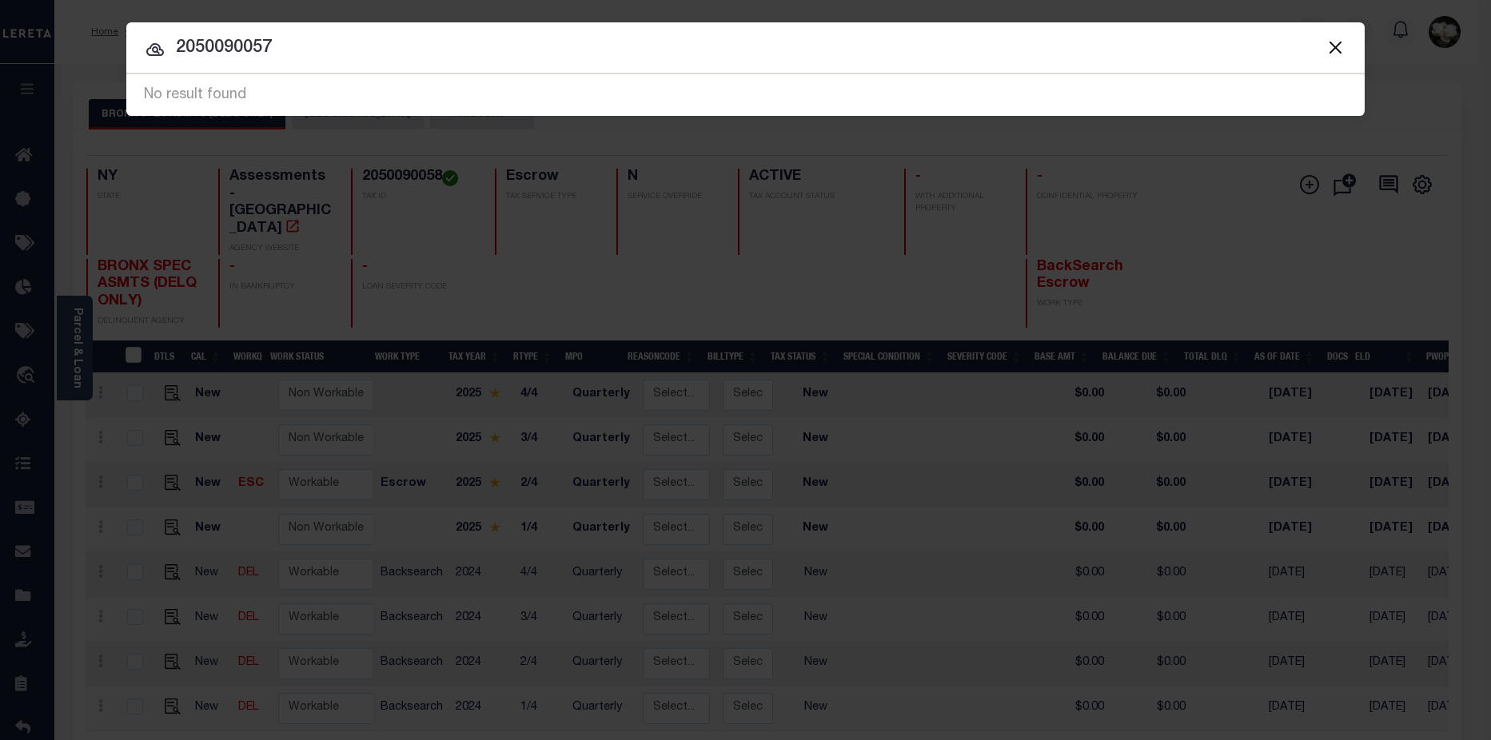
drag, startPoint x: 300, startPoint y: 33, endPoint x: 209, endPoint y: 44, distance: 91.0
click at [209, 44] on div "Include Loans TBM Customers Borrowers Payments (Lender Non-Disb) Payments (Lend…" at bounding box center [745, 69] width 1238 height 94
drag, startPoint x: 23, startPoint y: 25, endPoint x: -1, endPoint y: 23, distance: 24.0
click at [0, 23] on html "Home Payment History Profile Sign out" at bounding box center [745, 501] width 1491 height 1002
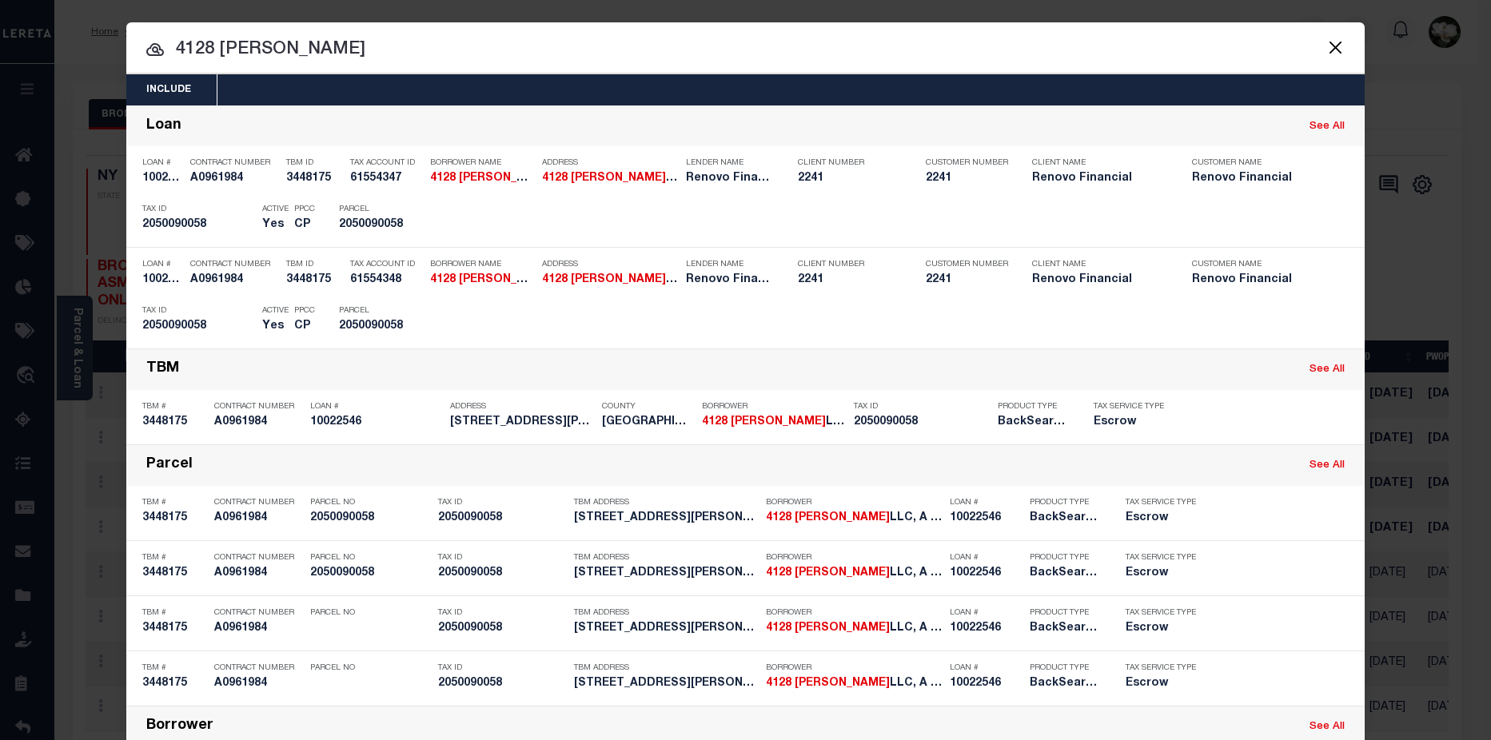
drag, startPoint x: 357, startPoint y: 61, endPoint x: 163, endPoint y: 45, distance: 194.9
click at [163, 45] on input "4128 wickham" at bounding box center [745, 50] width 1238 height 28
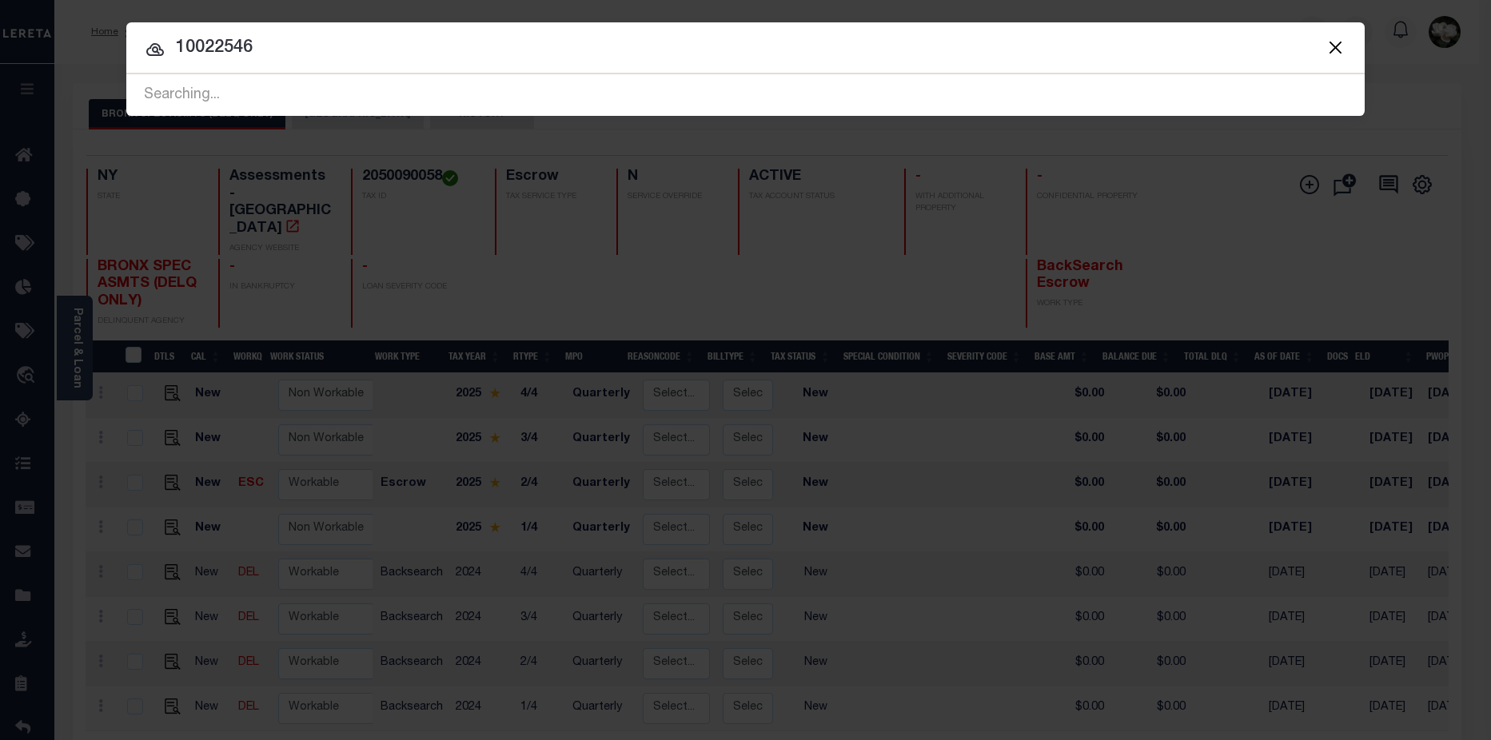
type input "10022546"
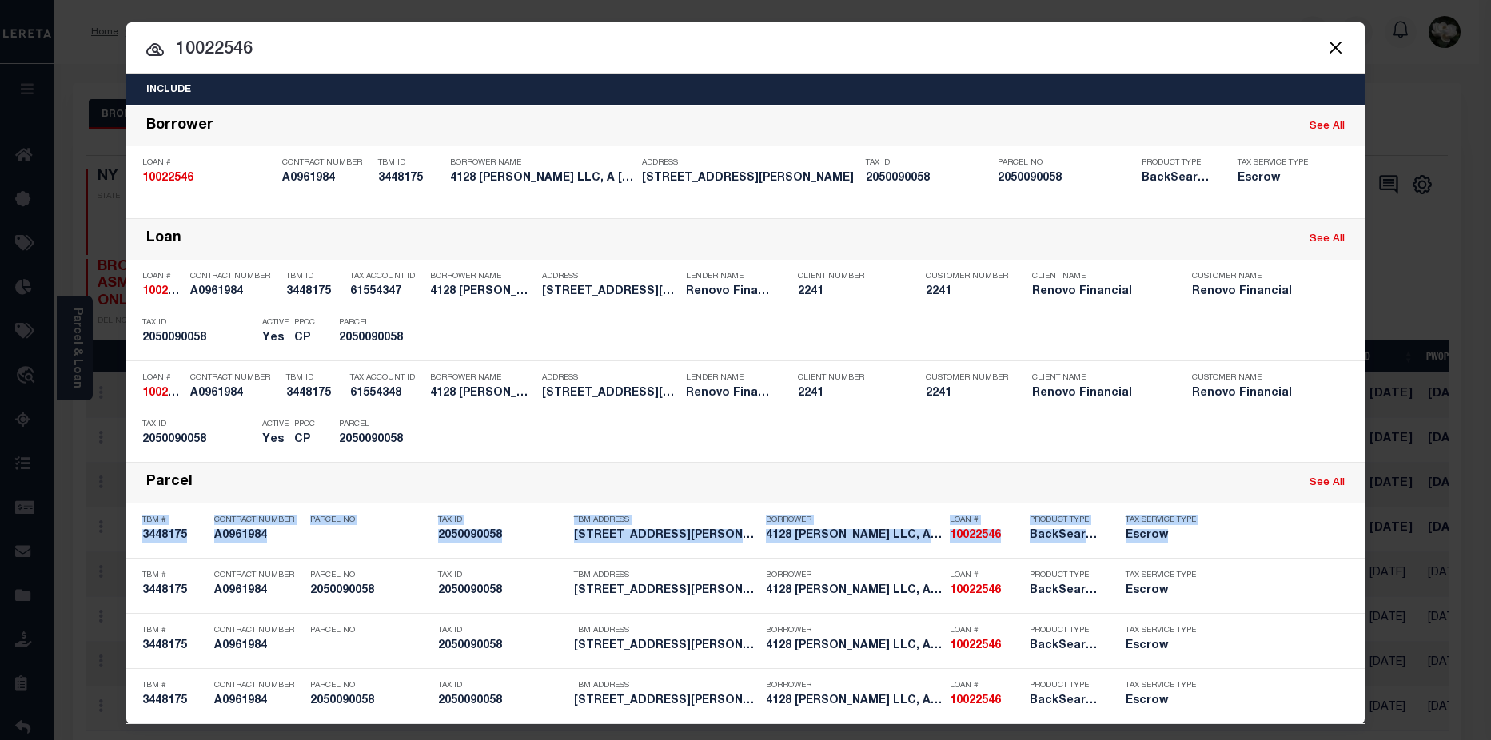
drag, startPoint x: 1476, startPoint y: 475, endPoint x: 1474, endPoint y: 558, distance: 83.2
click at [1474, 558] on div "Include Loans TBM Customers Borrowers Payments (Lender Non-Disb) Payments (Lend…" at bounding box center [745, 370] width 1491 height 740
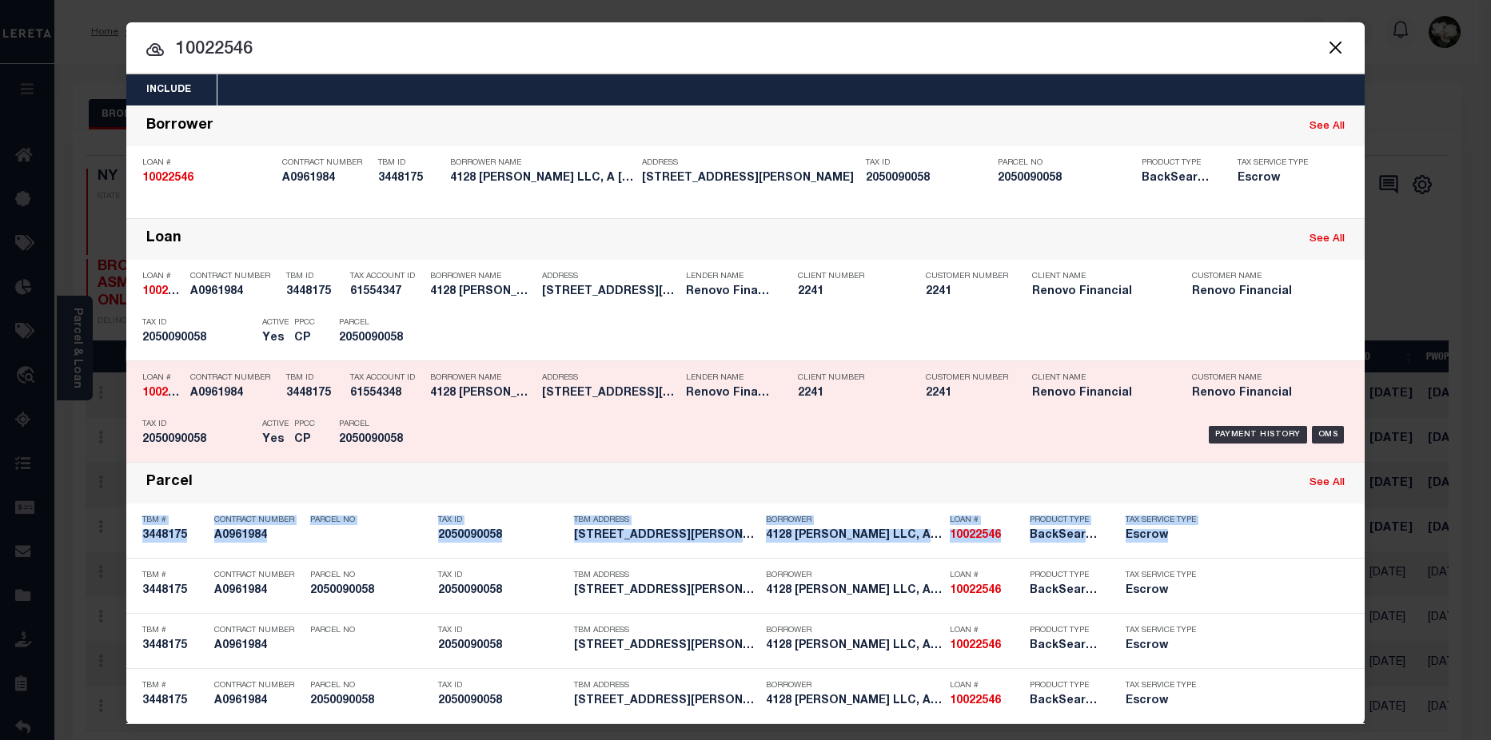
click at [1020, 408] on div "Client Name Renovo Financial" at bounding box center [1100, 388] width 160 height 46
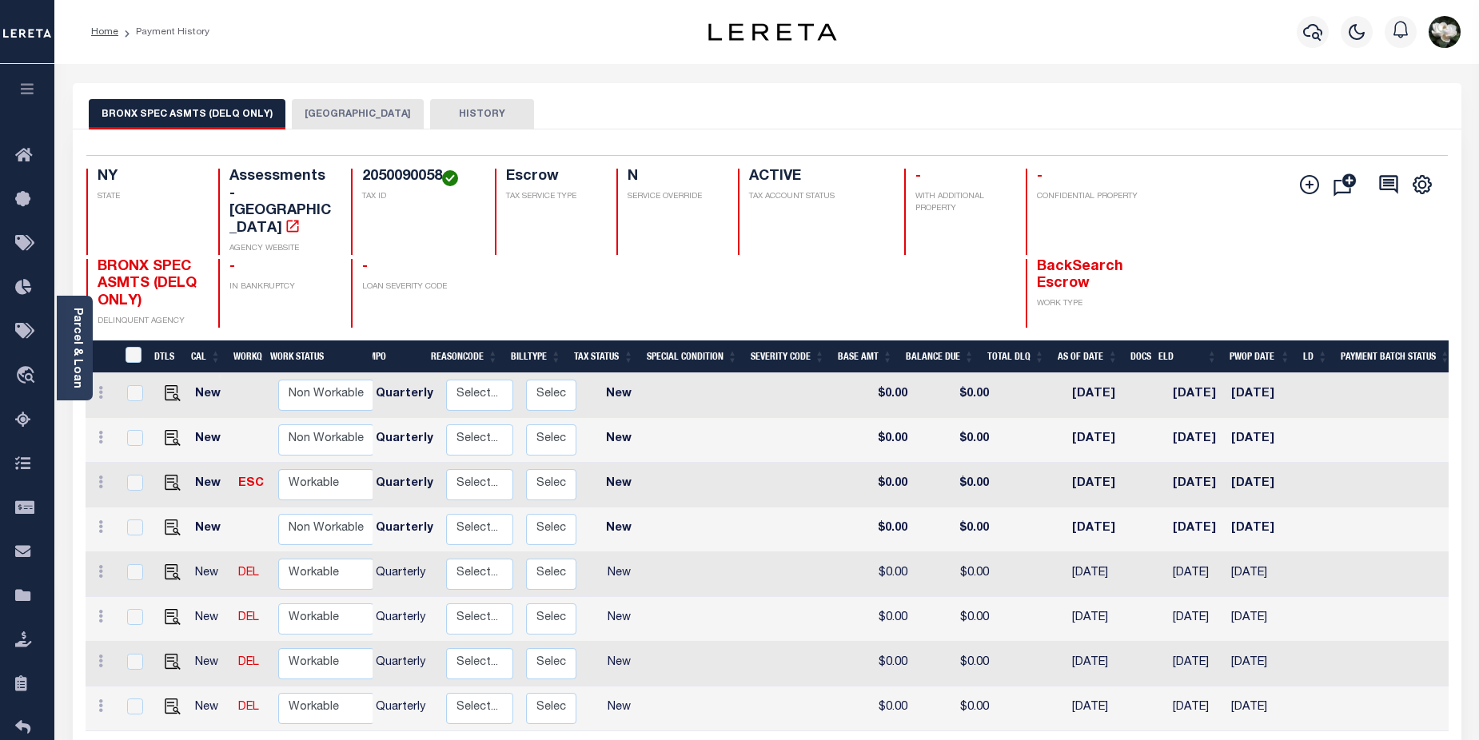
scroll to position [0, 196]
click at [170, 475] on img "" at bounding box center [173, 483] width 16 height 16
checkbox input "true"
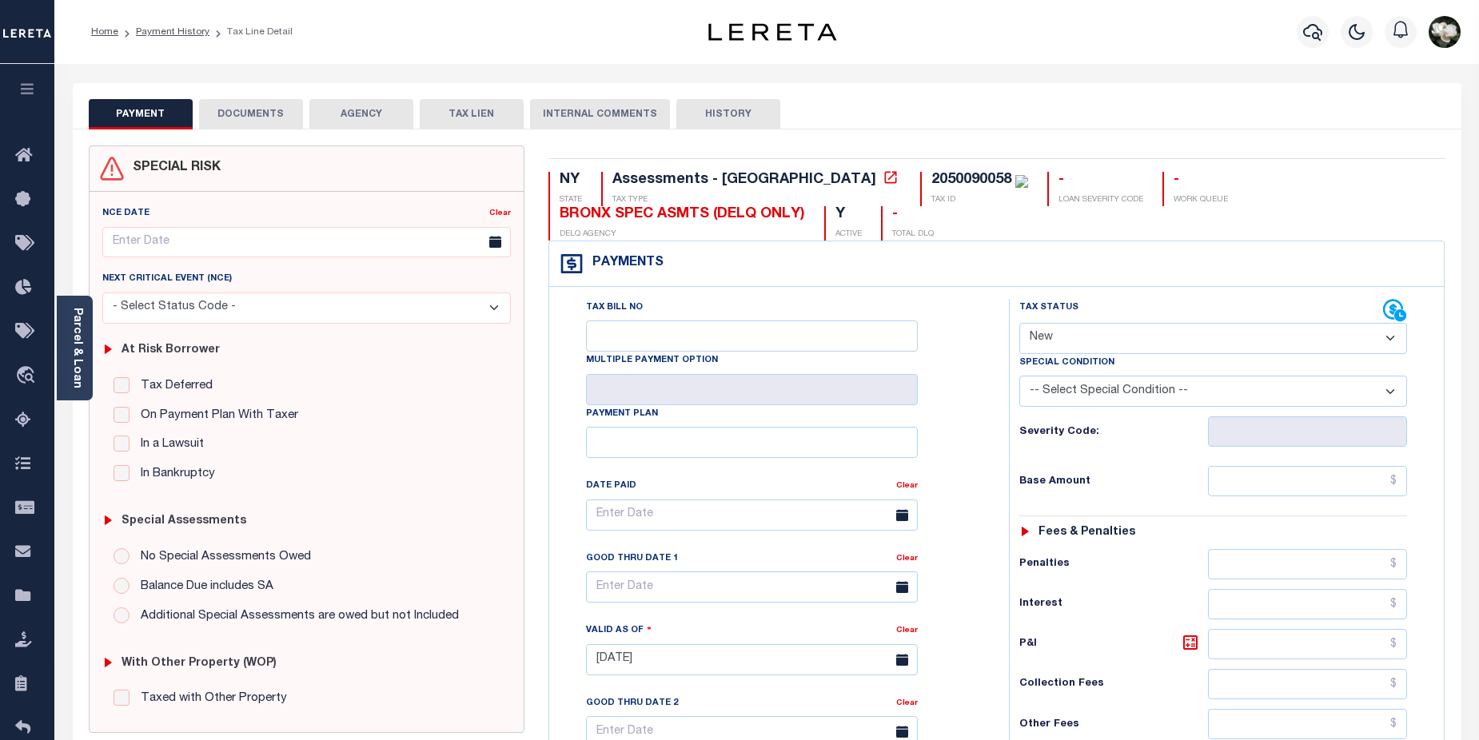
click at [1394, 336] on select "- Select Status Code - Open Due/Unpaid Paid Incomplete No Tax Due Internal Refu…" at bounding box center [1213, 338] width 388 height 31
select select "DUE"
click at [1019, 324] on select "- Select Status Code - Open Due/Unpaid Paid Incomplete No Tax Due Internal Refu…" at bounding box center [1213, 338] width 388 height 31
type input "[DATE]"
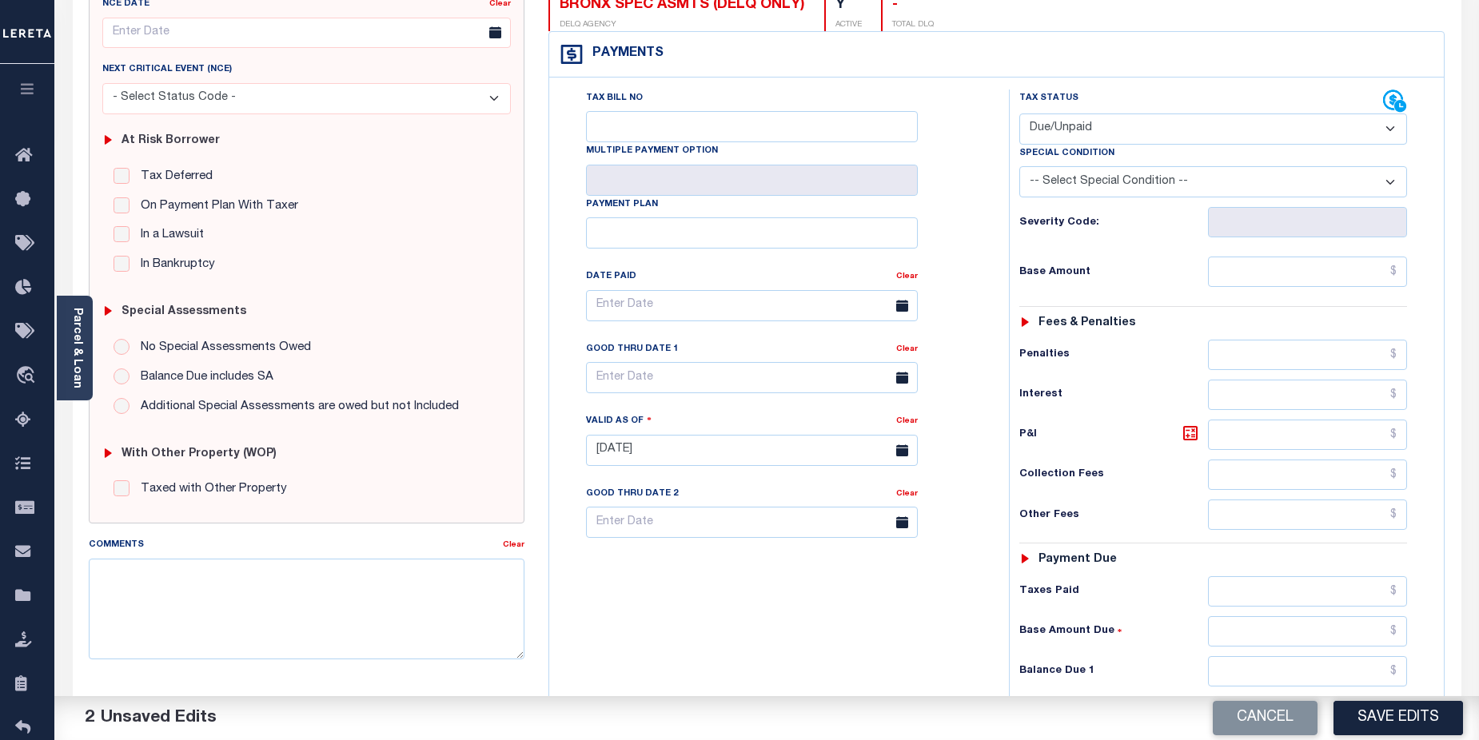
scroll to position [225, 0]
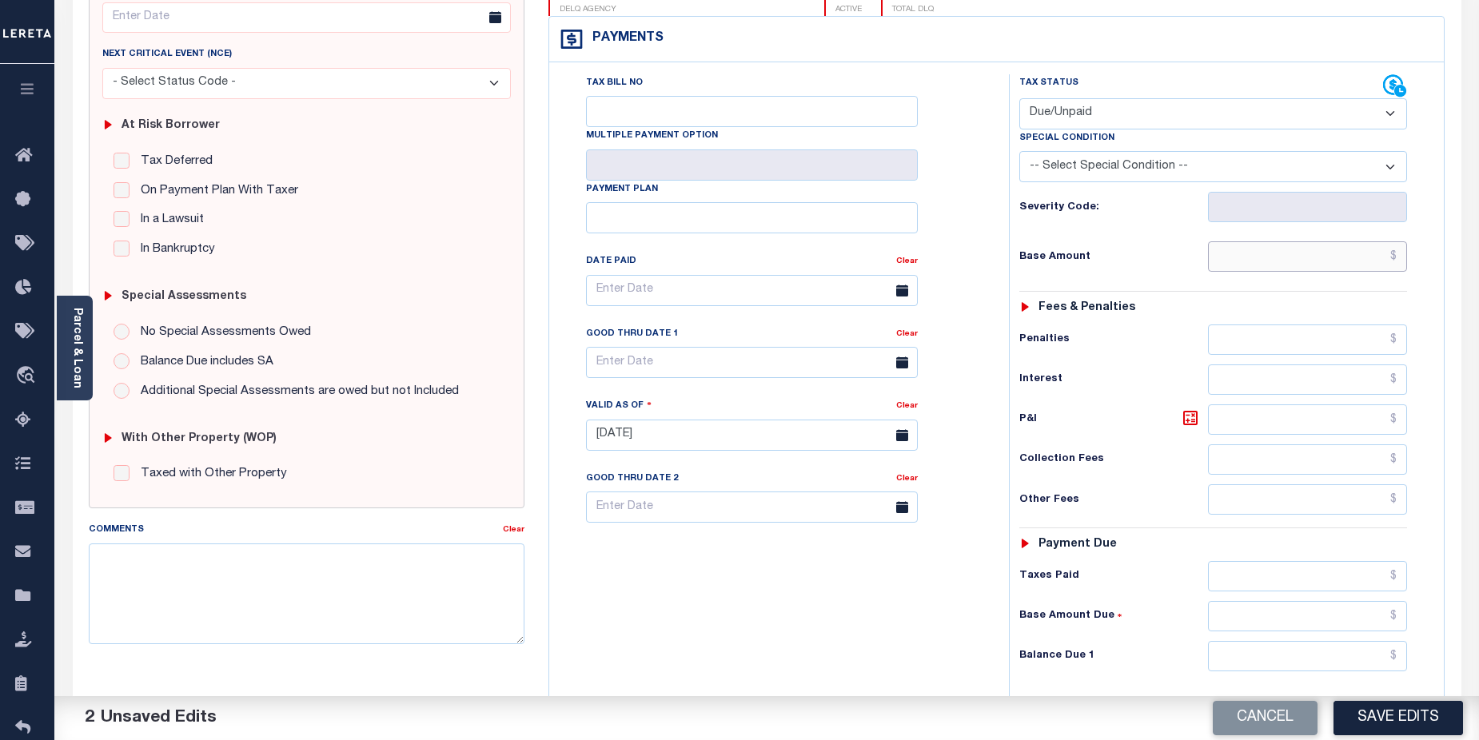
click at [1320, 252] on input "text" at bounding box center [1308, 256] width 200 height 30
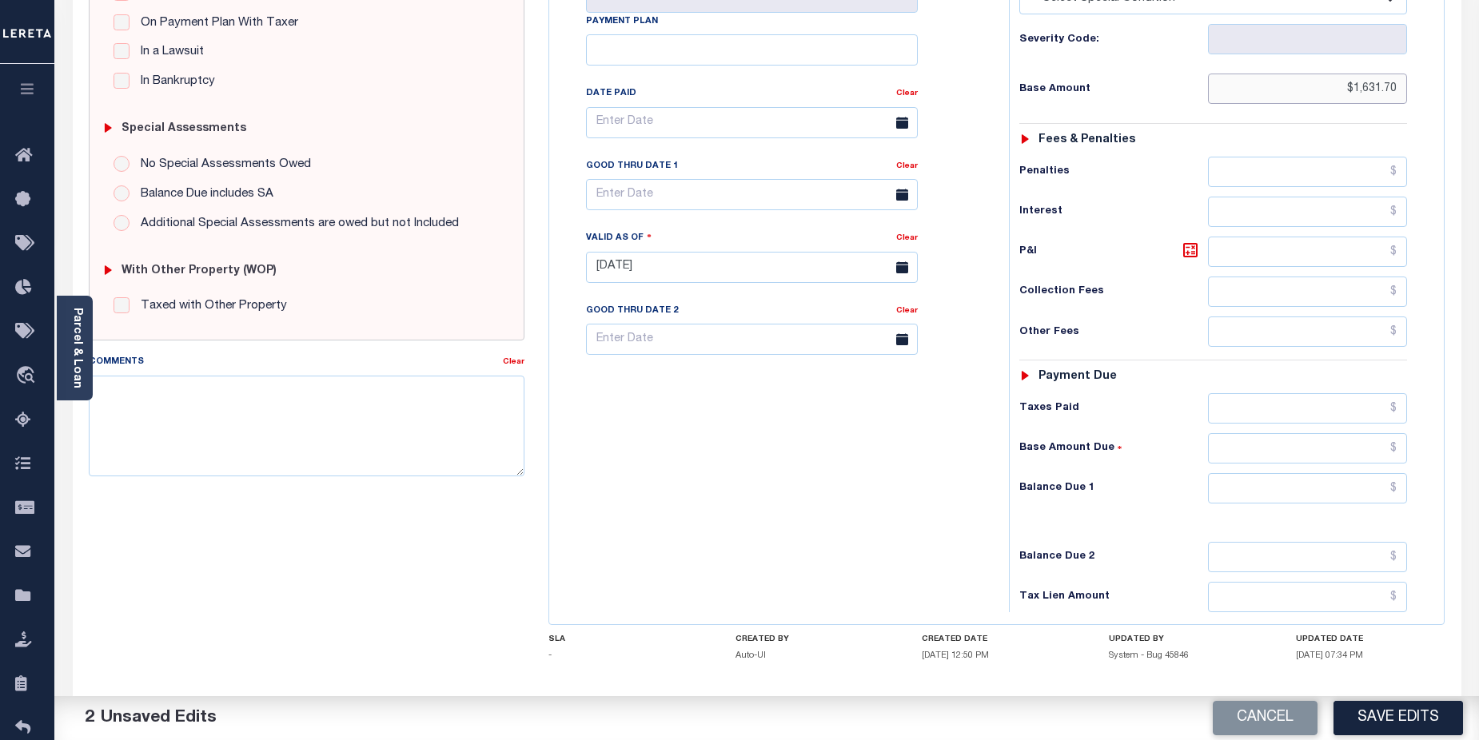
scroll to position [402, 0]
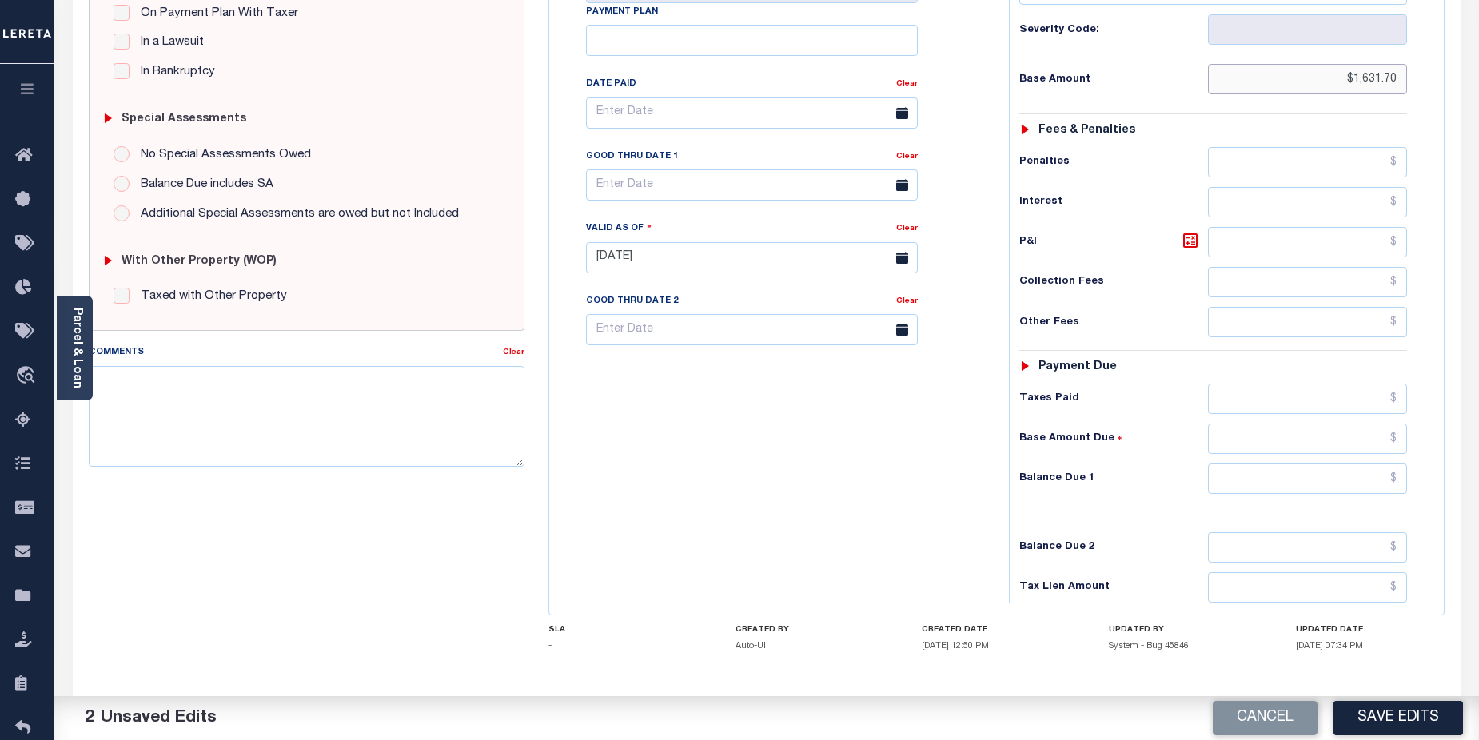
type input "$1,631.70"
click at [1277, 475] on input "text" at bounding box center [1308, 479] width 200 height 30
type input "$1,631.70"
click at [1393, 711] on button "Save Edits" at bounding box center [1397, 718] width 129 height 34
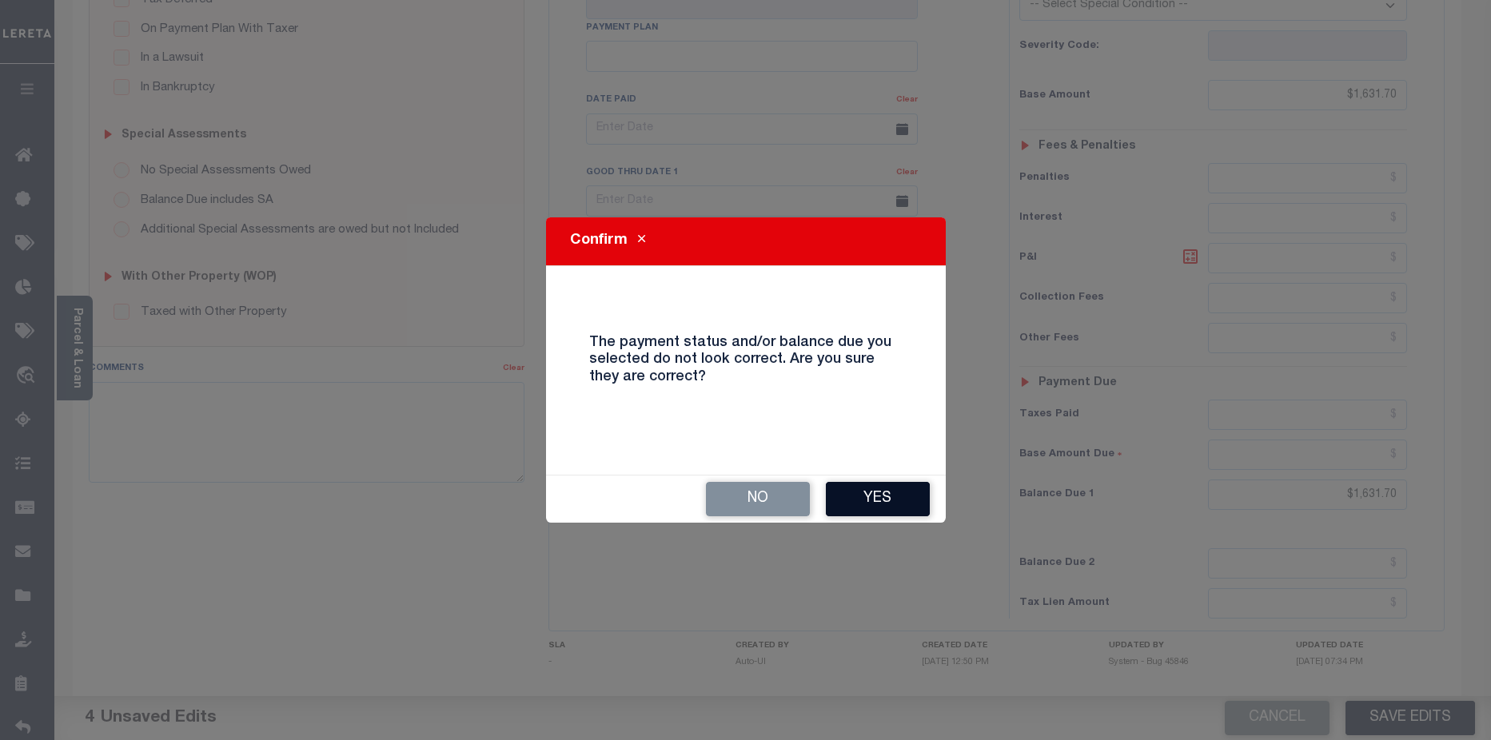
click at [892, 500] on button "Yes" at bounding box center [878, 499] width 104 height 34
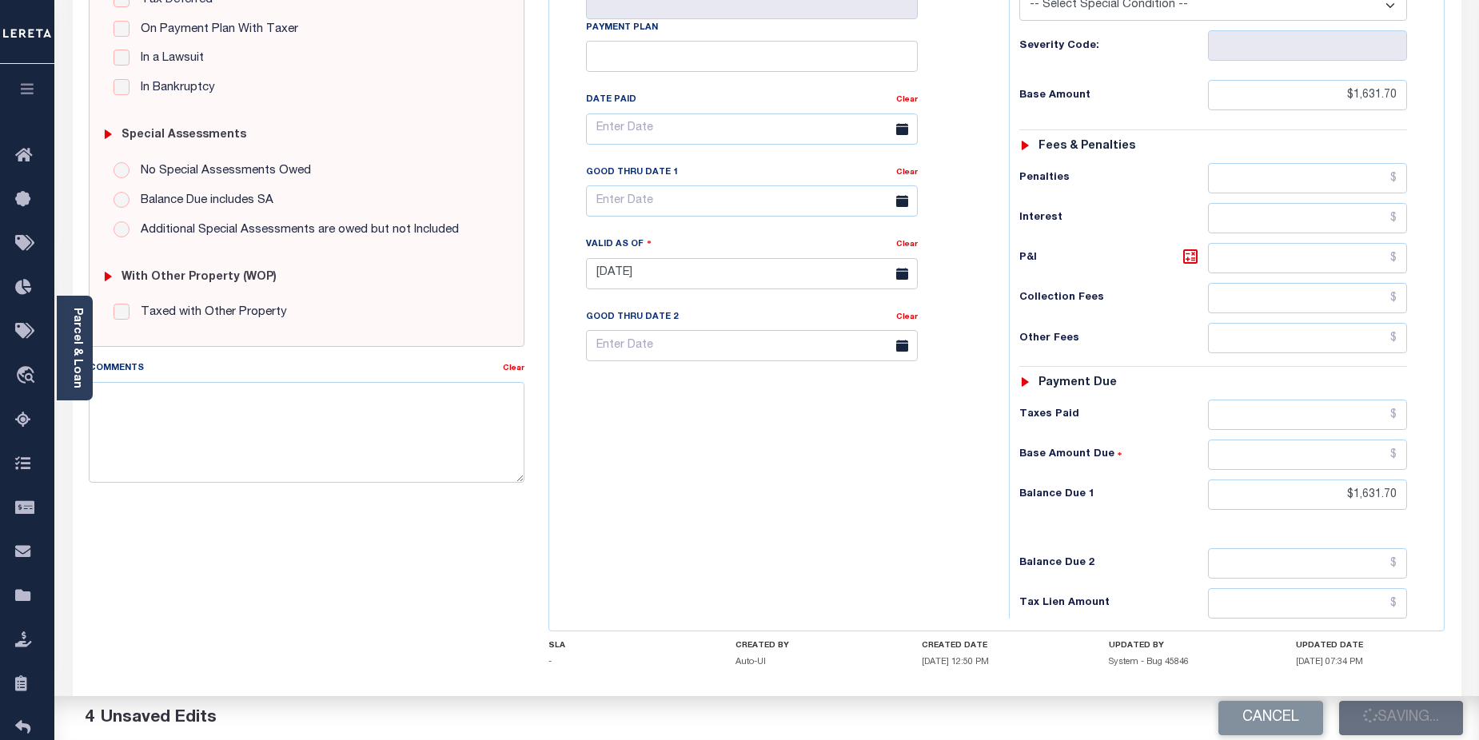
checkbox input "false"
type input "$1,631.7"
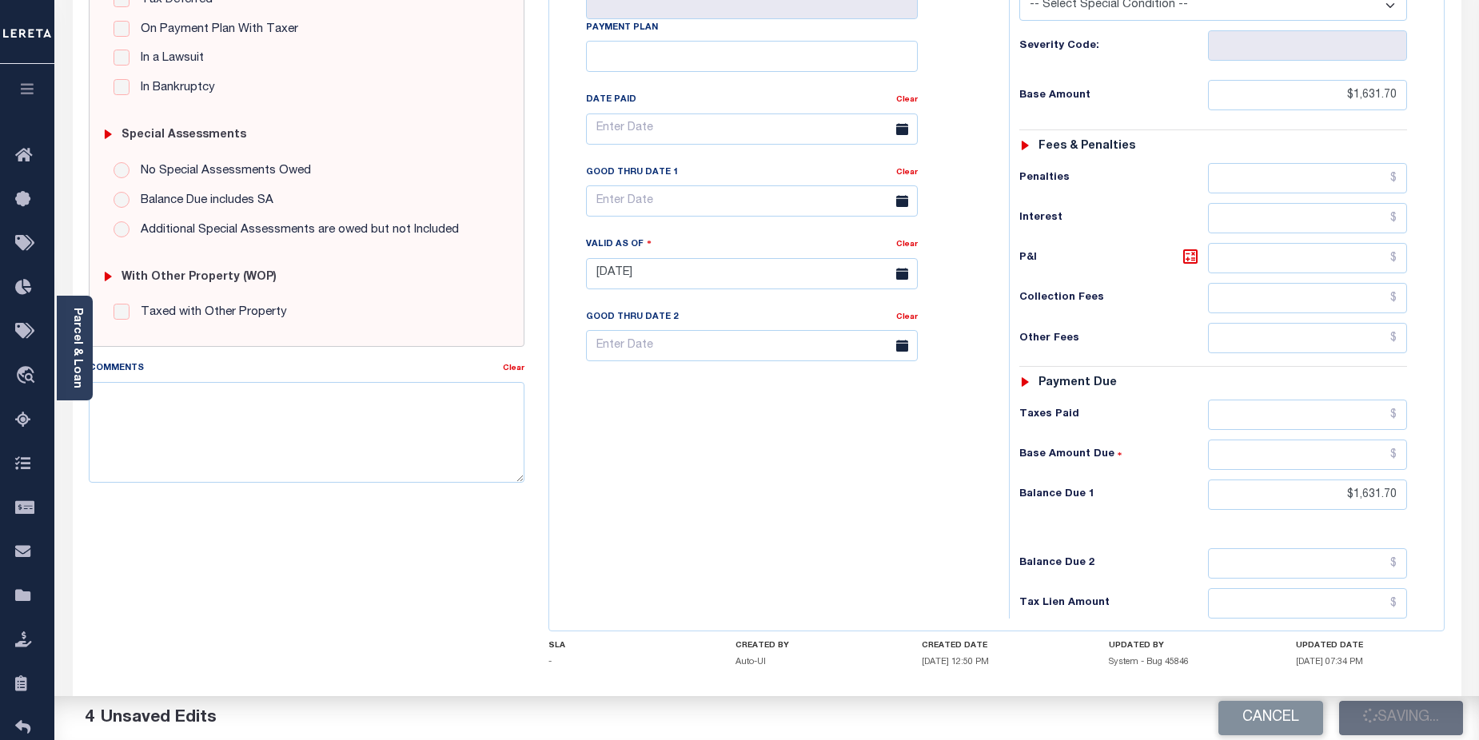
type input "$1,631.7"
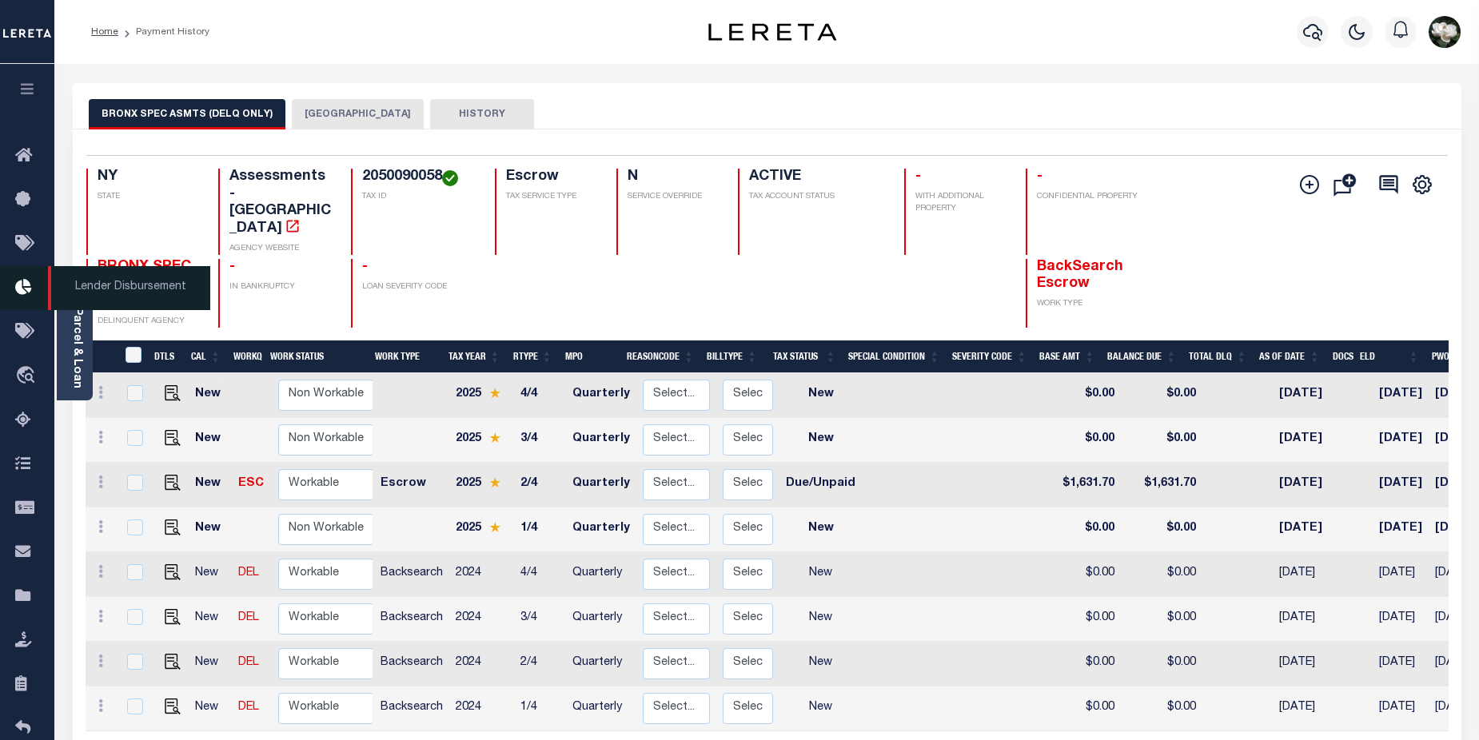
click at [26, 288] on icon at bounding box center [28, 288] width 26 height 20
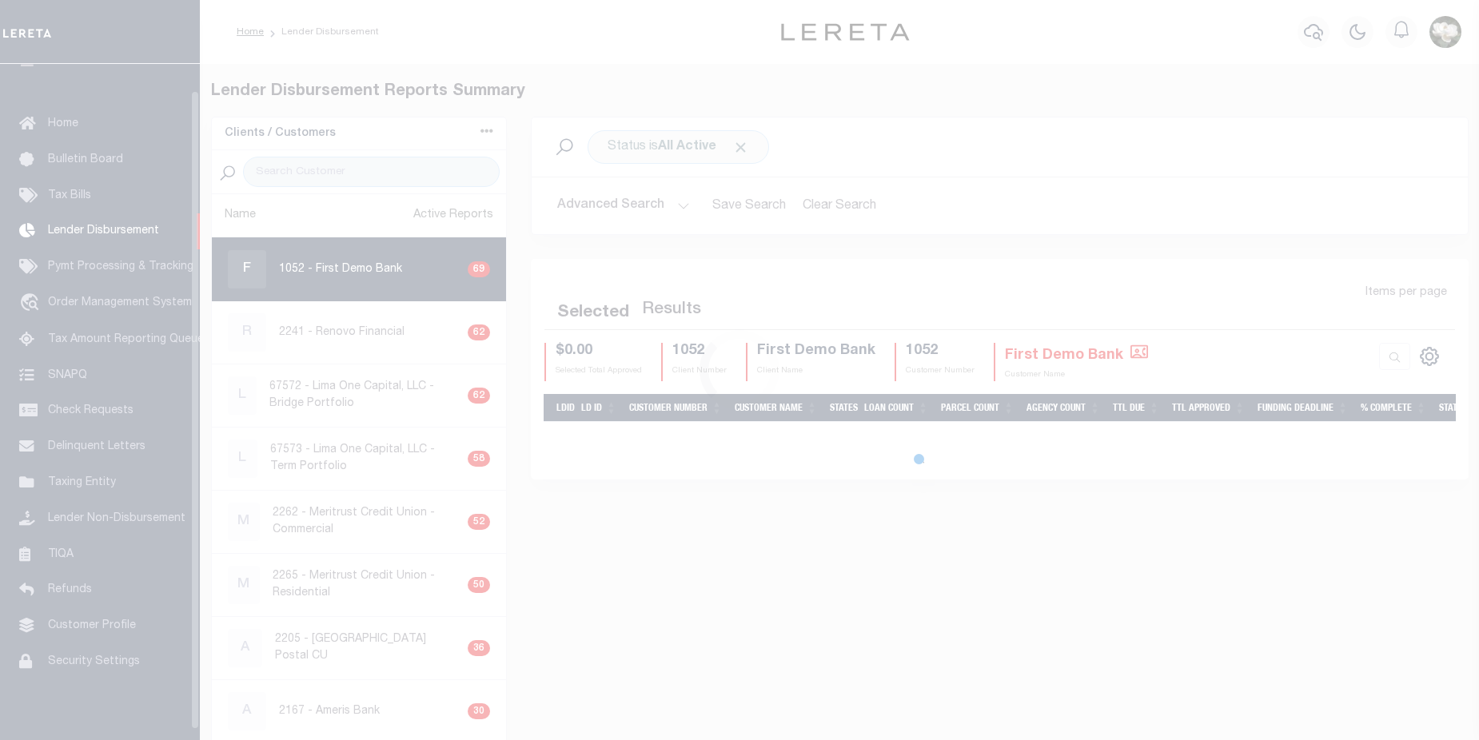
scroll to position [28, 0]
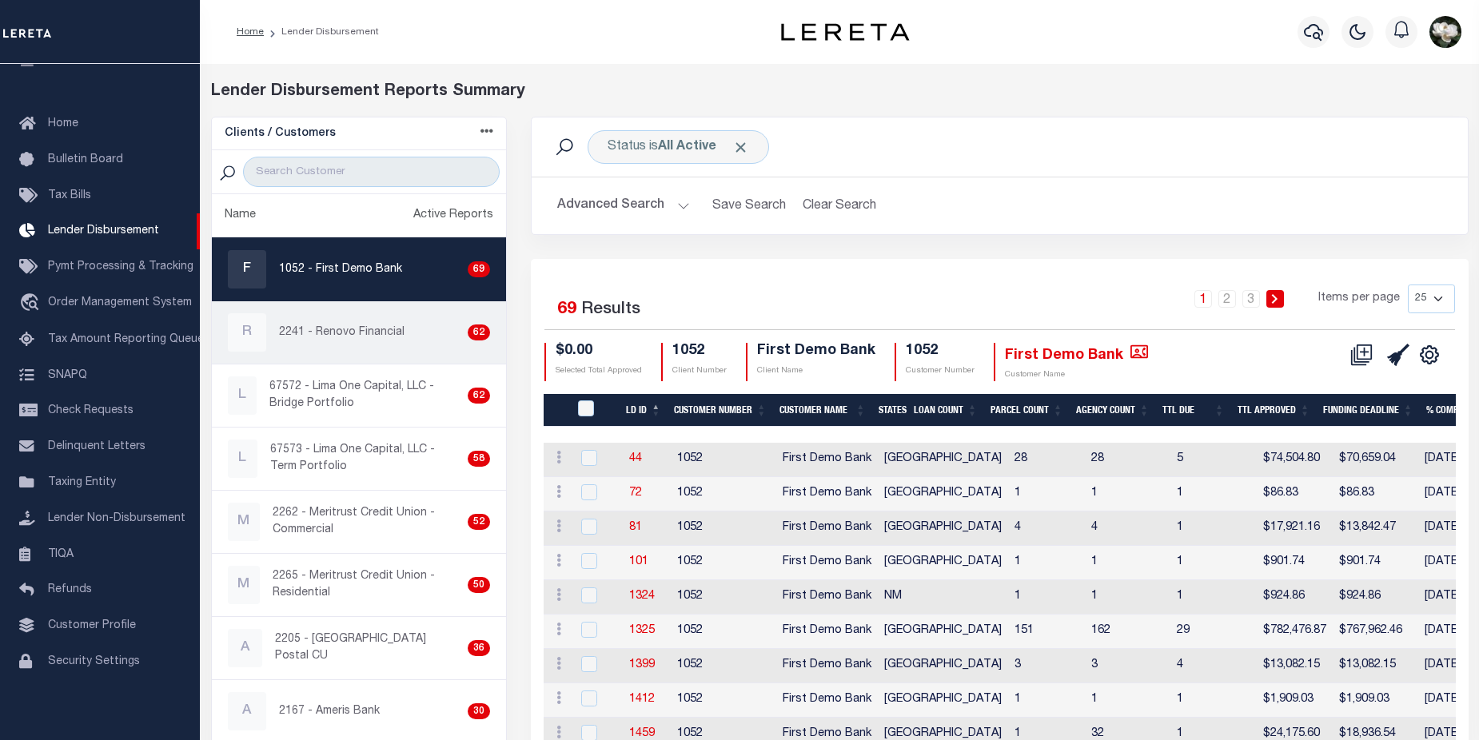
click at [356, 336] on p "2241 - Renovo Financial" at bounding box center [341, 333] width 125 height 17
checkbox input "true"
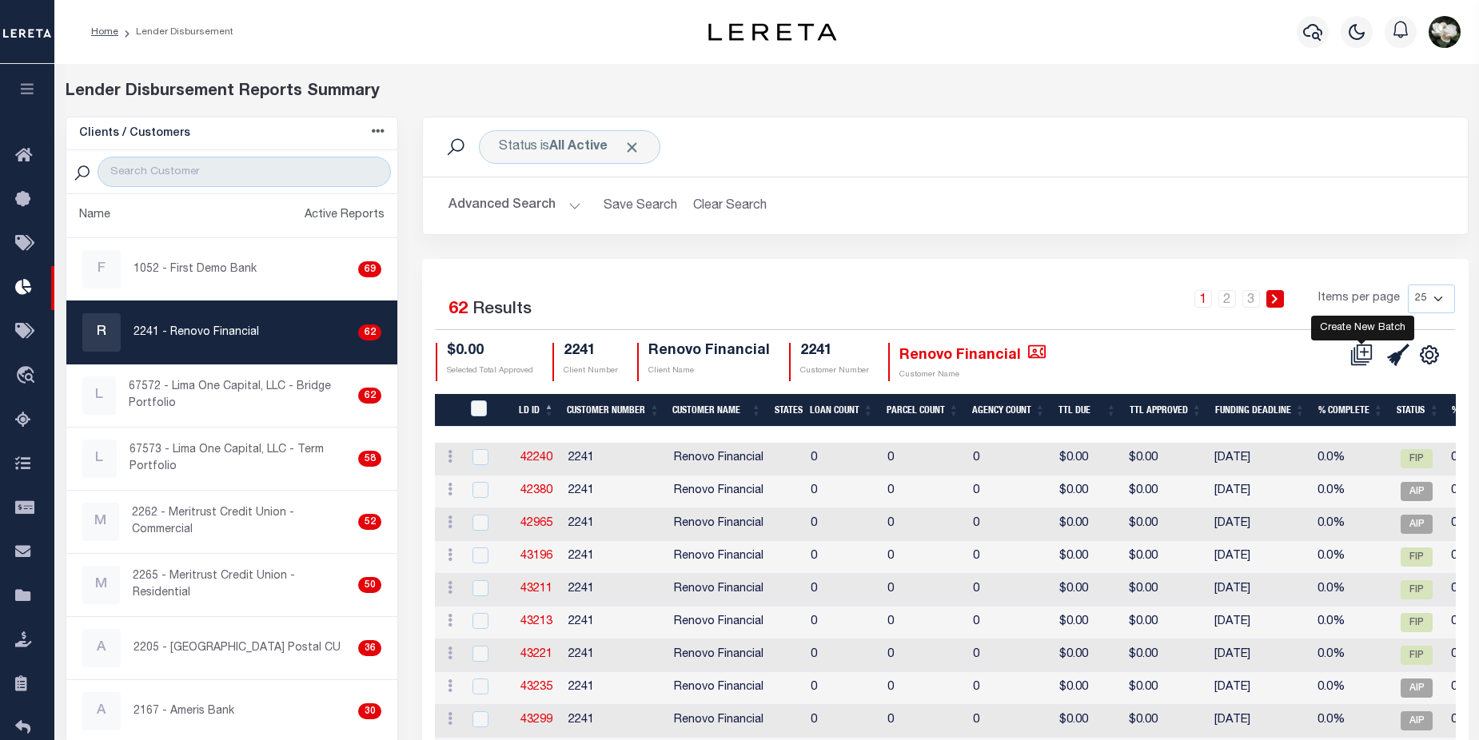
click at [1367, 359] on icon at bounding box center [1363, 351] width 15 height 15
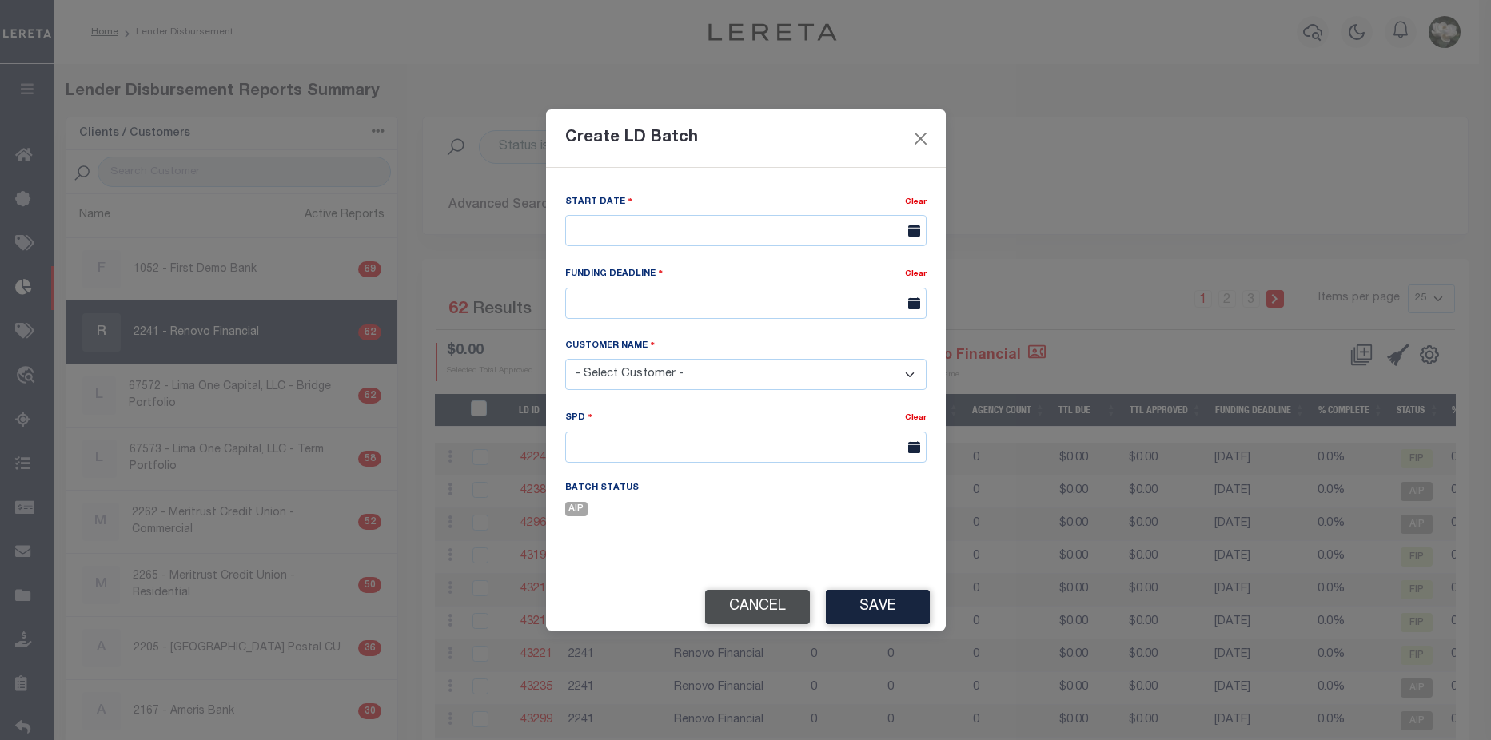
click at [755, 597] on button "Cancel" at bounding box center [757, 607] width 105 height 34
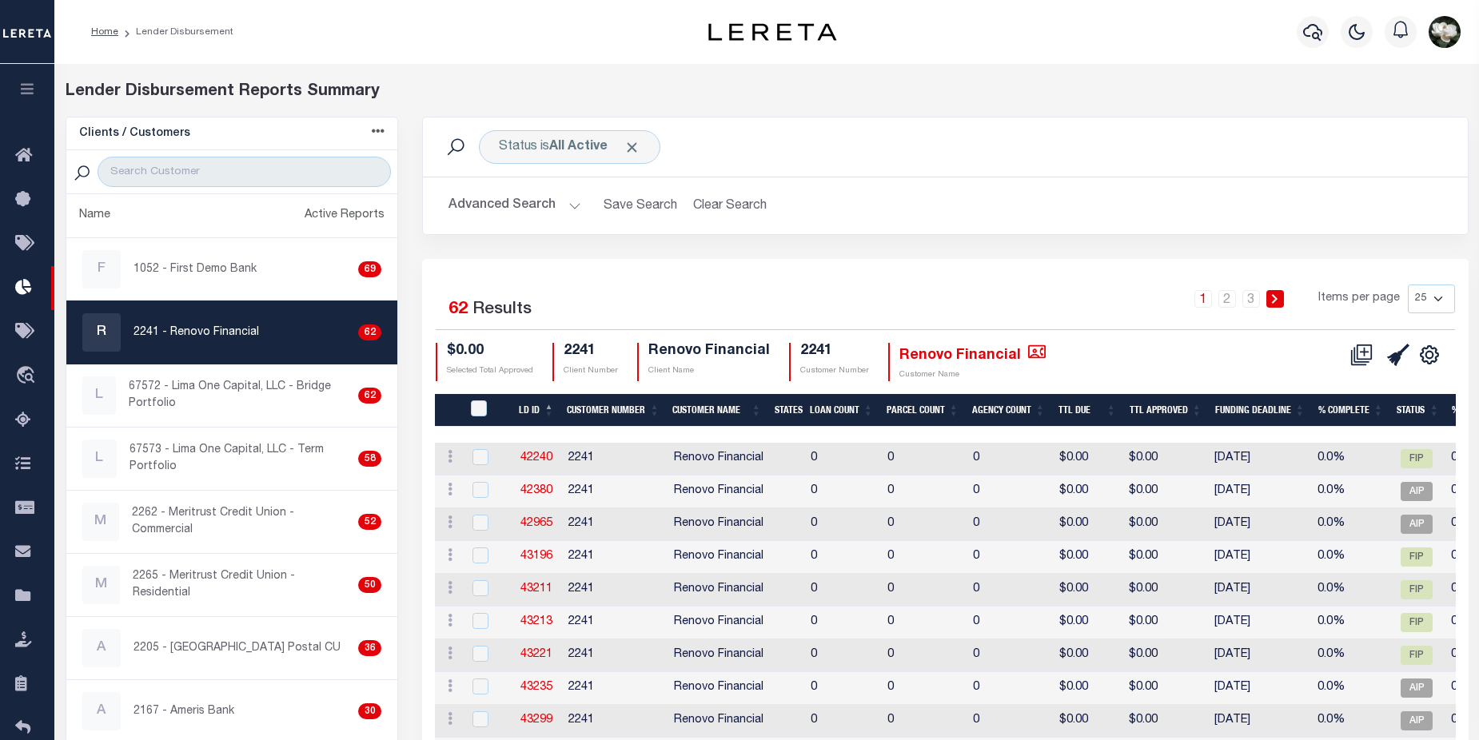
click at [1439, 297] on select "25 50 100 200" at bounding box center [1431, 299] width 47 height 29
select select "100"
click at [1408, 285] on select "25 50 100 200" at bounding box center [1431, 299] width 47 height 29
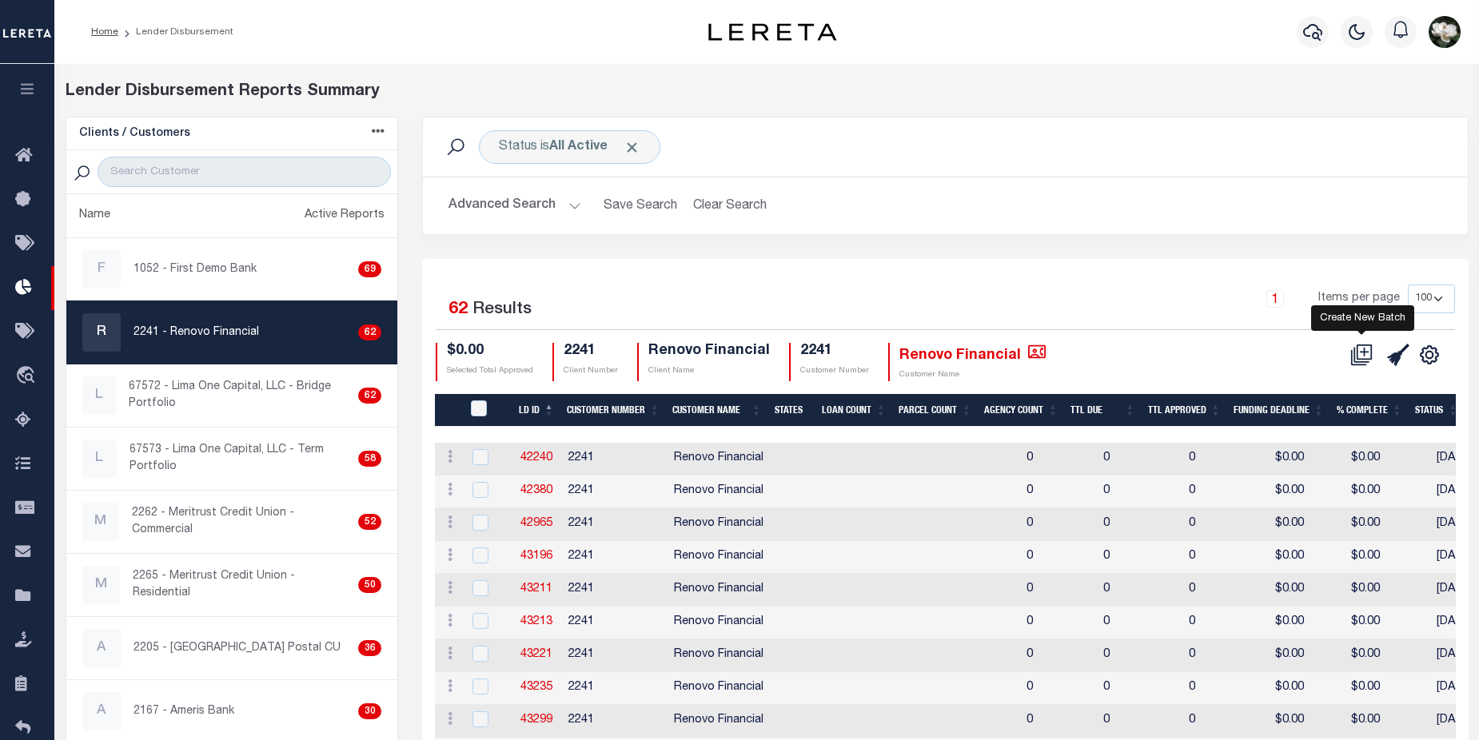
click at [1358, 354] on icon at bounding box center [1363, 351] width 15 height 15
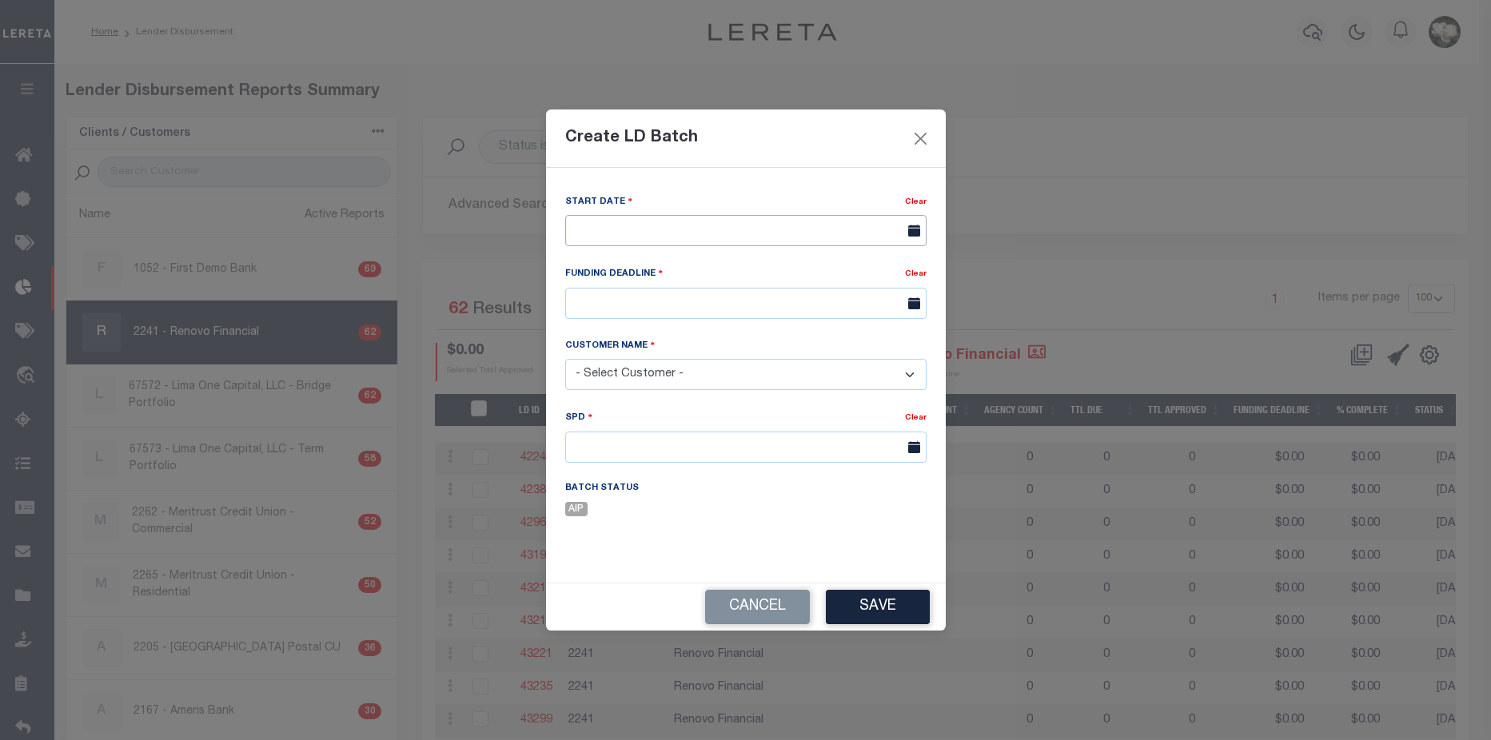
click at [659, 237] on input "text" at bounding box center [745, 230] width 361 height 31
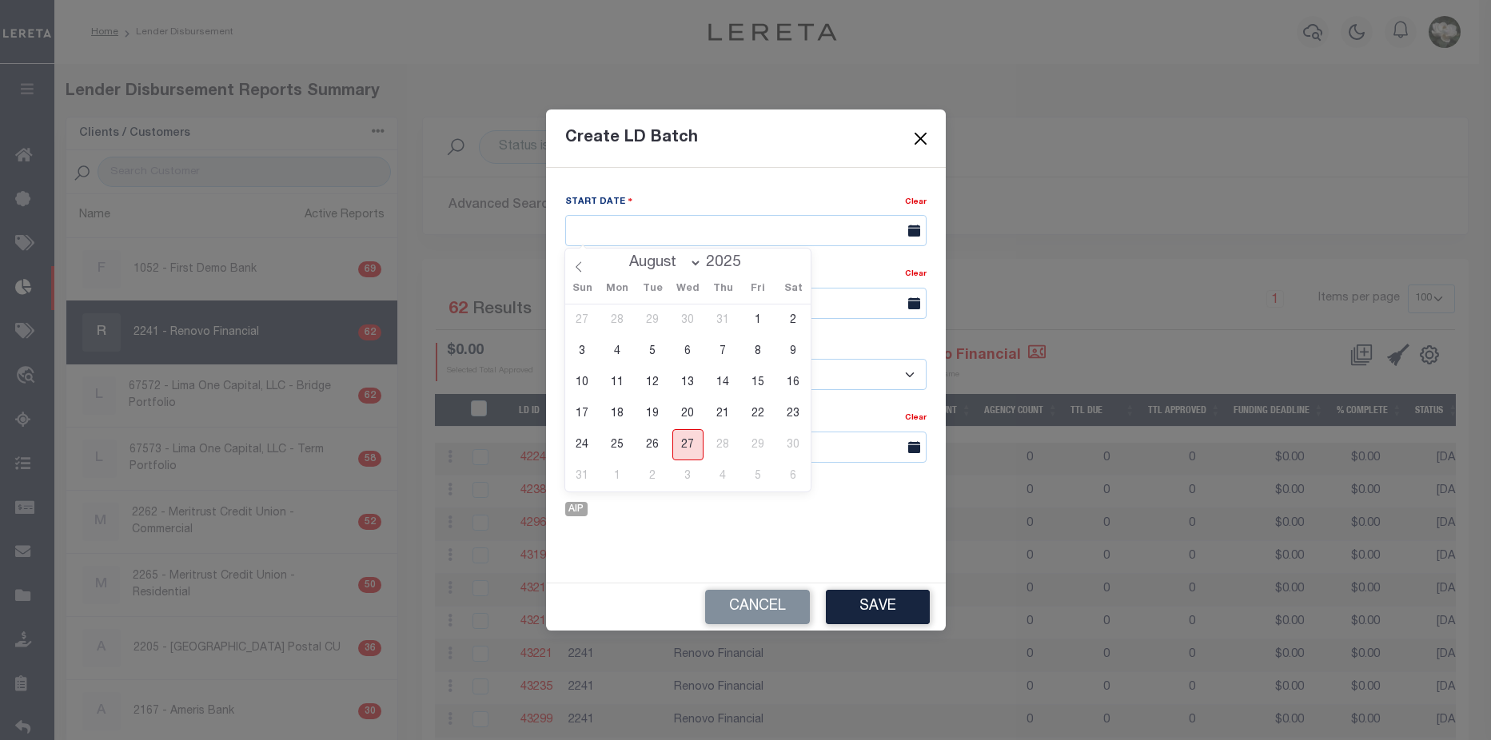
click at [679, 445] on span "27" at bounding box center [687, 444] width 31 height 31
type input "[DATE]"
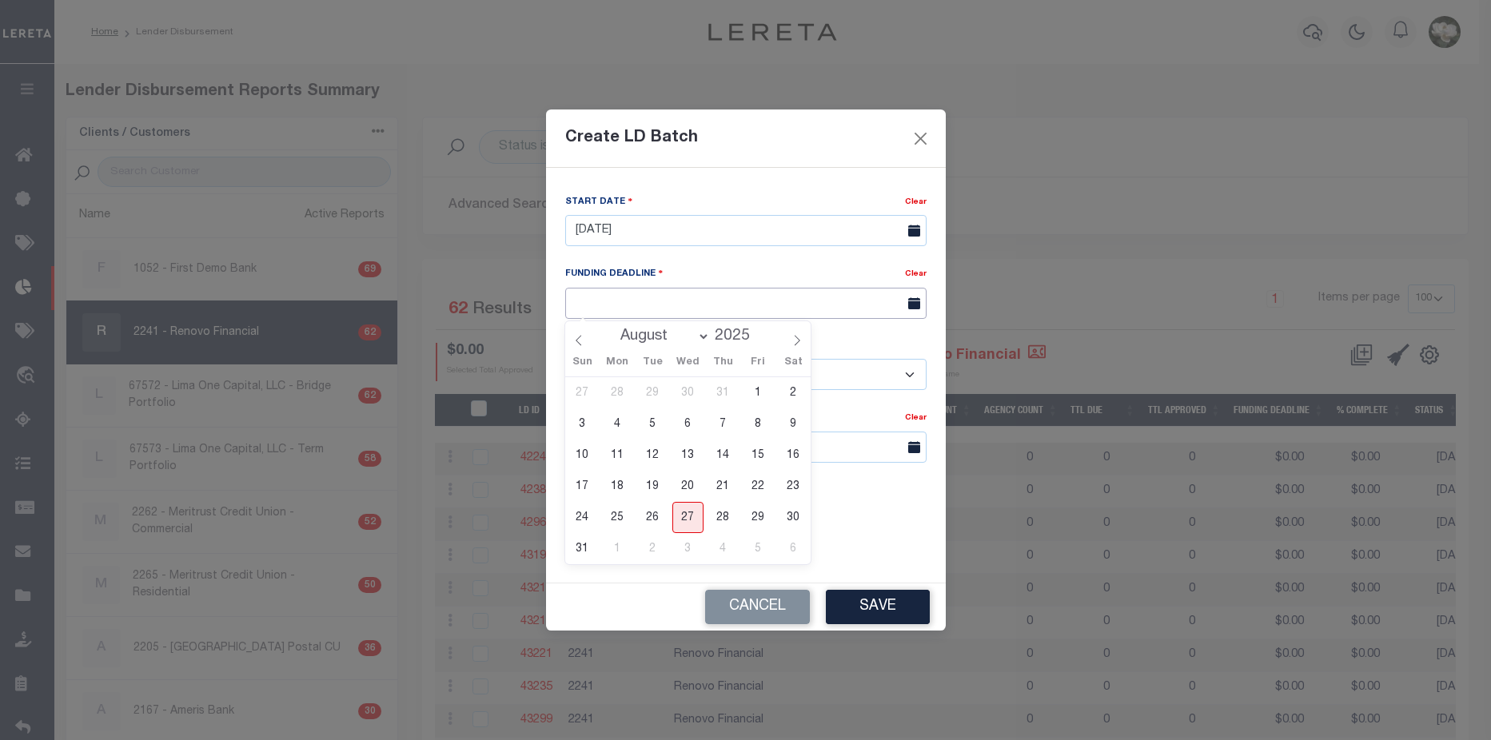
click at [703, 305] on input "text" at bounding box center [745, 303] width 361 height 31
click at [684, 553] on span "3" at bounding box center [687, 548] width 31 height 31
type input "[DATE]"
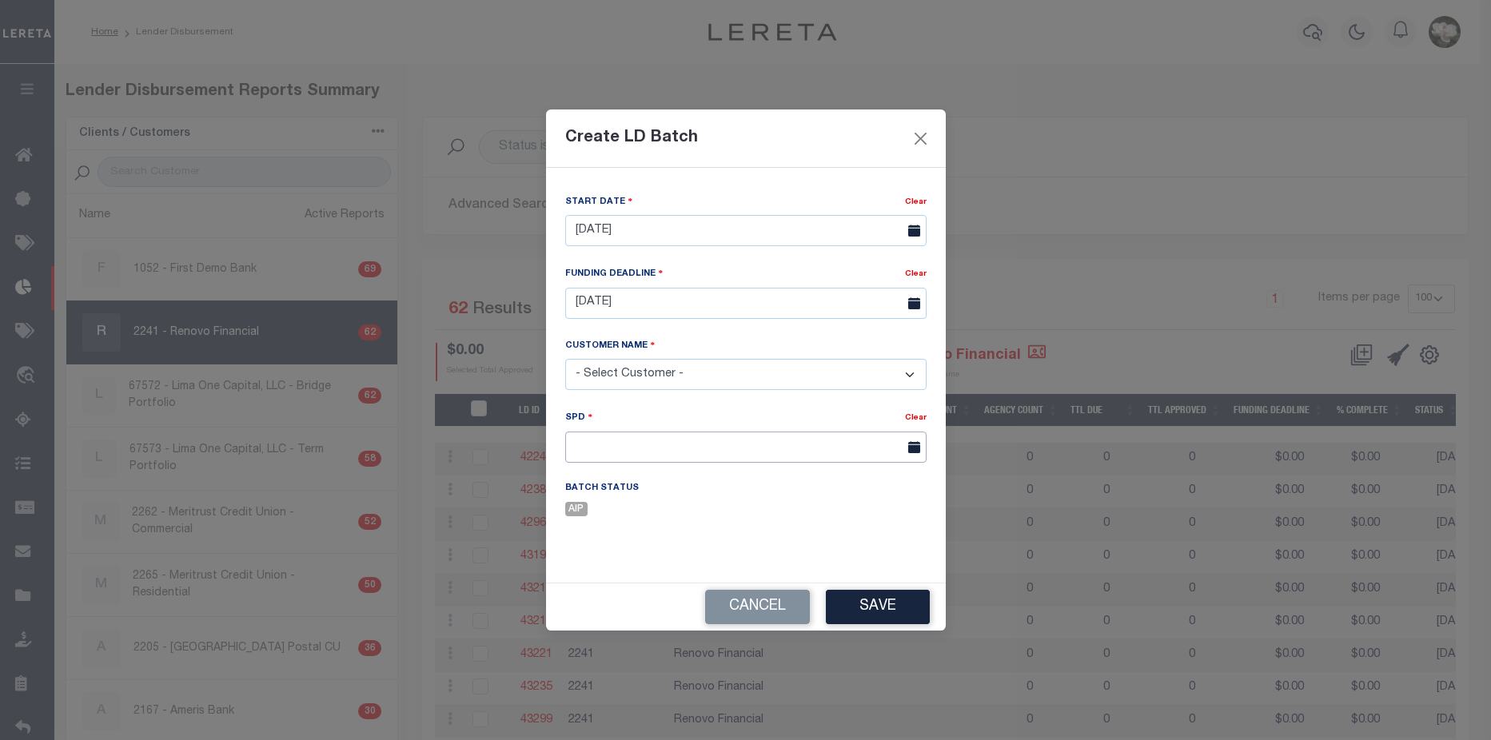
click at [702, 443] on input "text" at bounding box center [745, 447] width 361 height 31
click at [676, 372] on select "- Select Customer - Accumatch - Refunds All In Credit Union Amarillo National B…" at bounding box center [745, 374] width 361 height 31
select select "2241"
click at [565, 359] on select "- Select Customer - Accumatch - Refunds All In Credit Union Amarillo National B…" at bounding box center [745, 374] width 361 height 31
click at [696, 448] on input "text" at bounding box center [745, 447] width 361 height 31
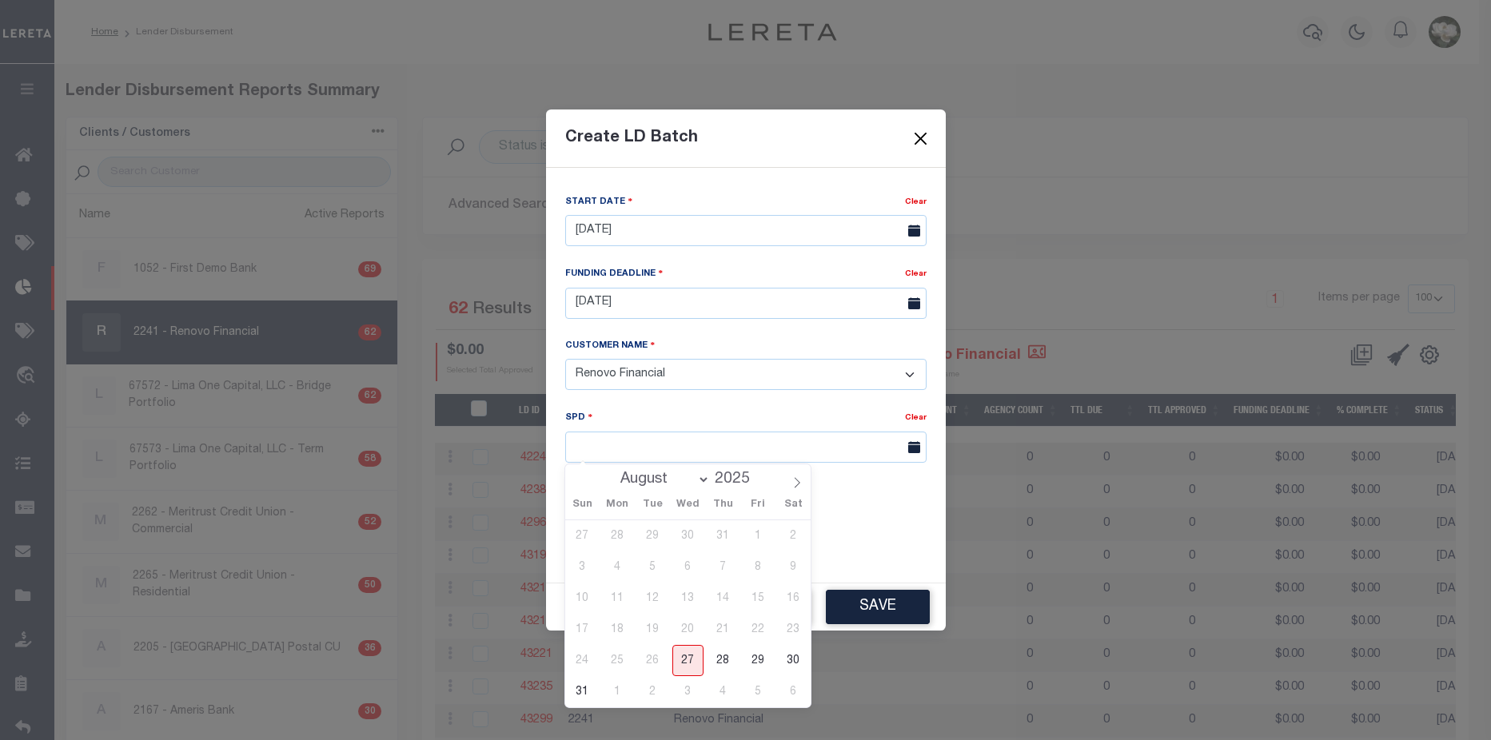
click at [708, 478] on select "August September October November December" at bounding box center [662, 480] width 98 height 16
select select "8"
click at [615, 472] on select "August September October November December" at bounding box center [662, 480] width 98 height 16
click at [691, 571] on span "10" at bounding box center [687, 567] width 31 height 31
type input "[DATE]"
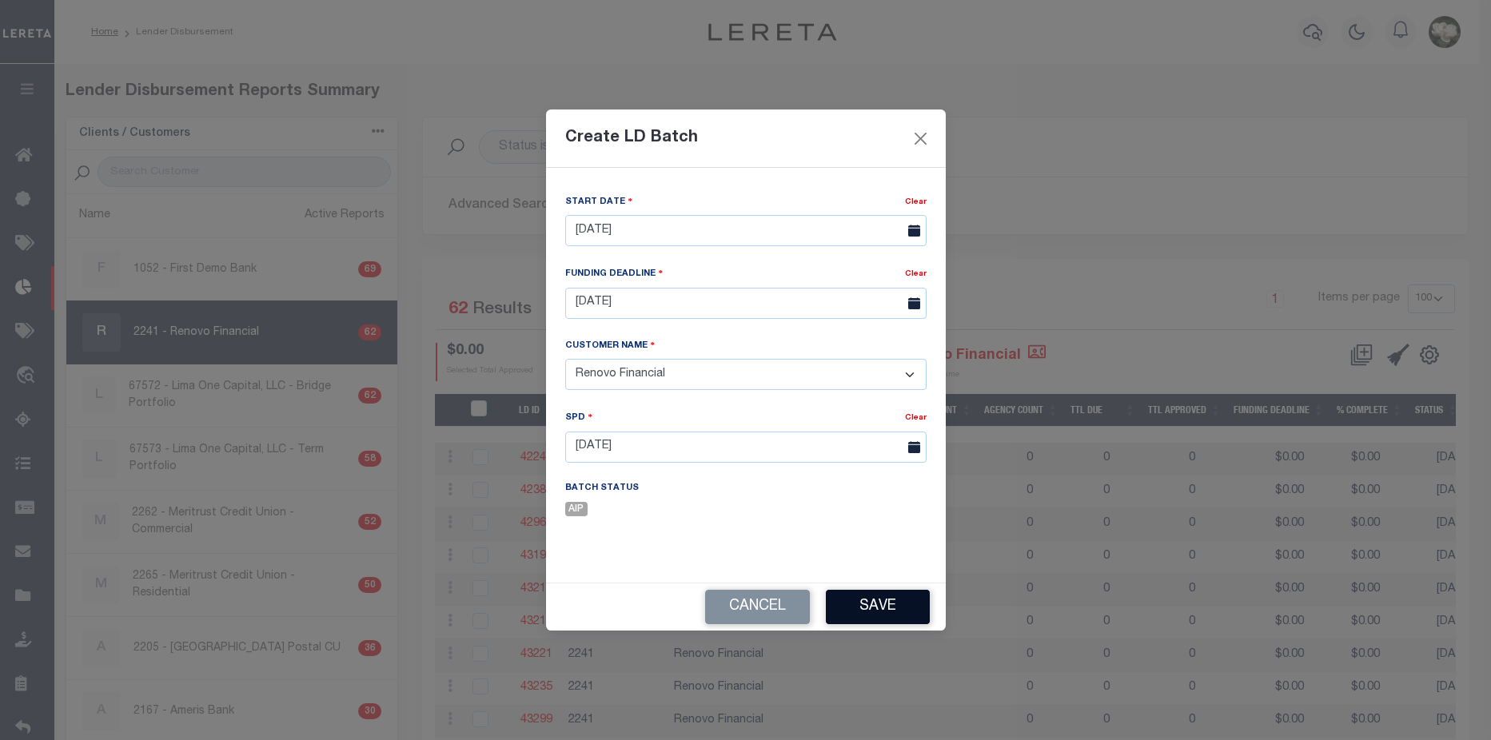
click at [866, 605] on button "Save" at bounding box center [878, 607] width 104 height 34
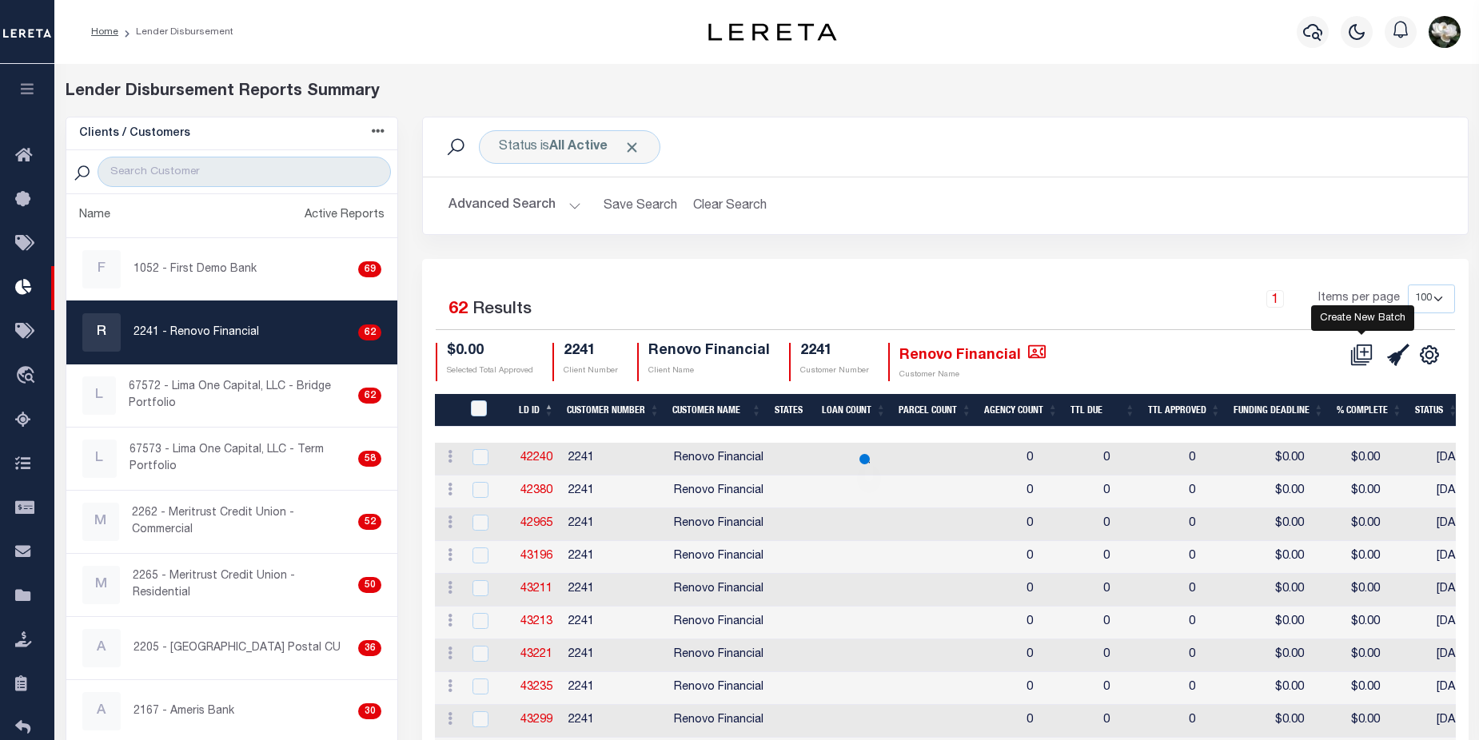
click at [1367, 352] on icon at bounding box center [1361, 355] width 22 height 22
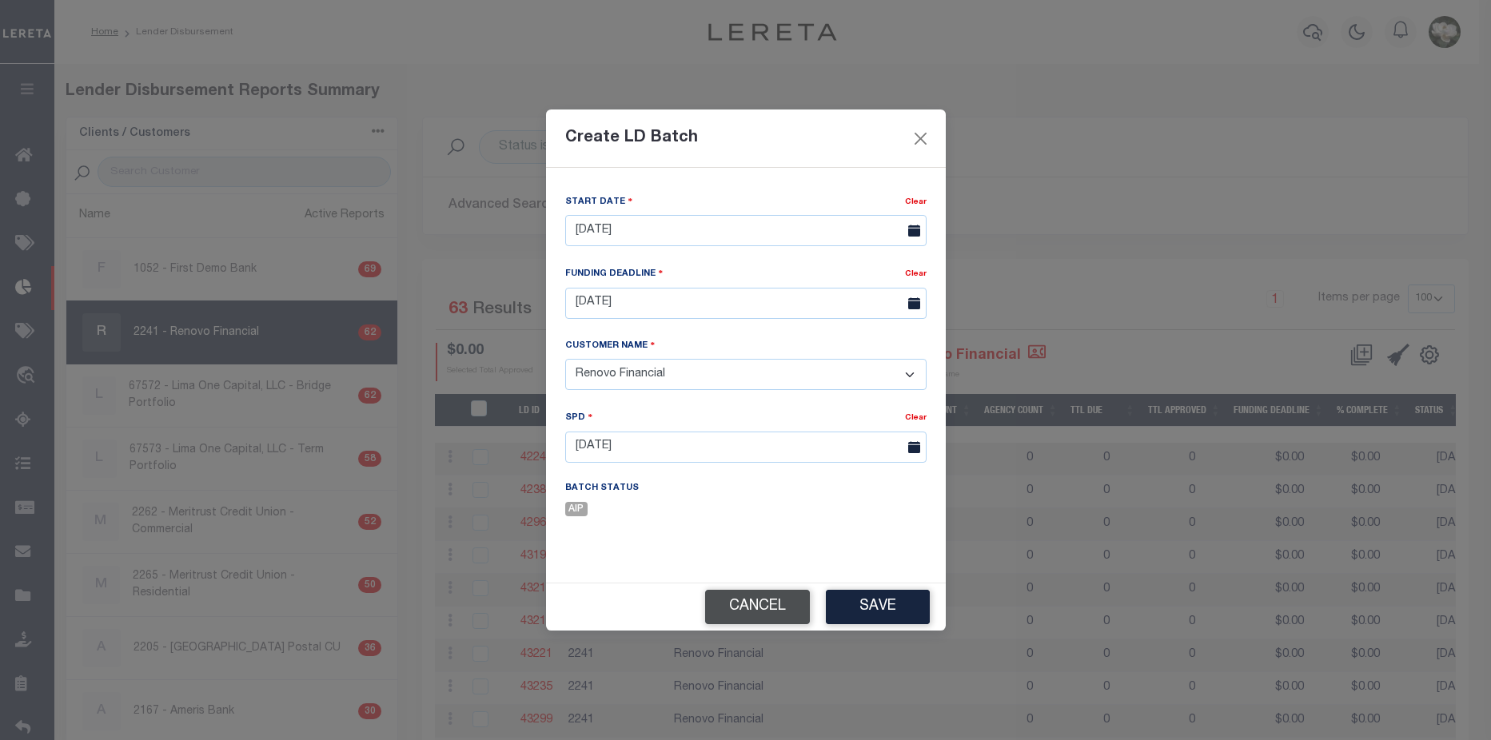
click at [775, 605] on button "Cancel" at bounding box center [757, 607] width 105 height 34
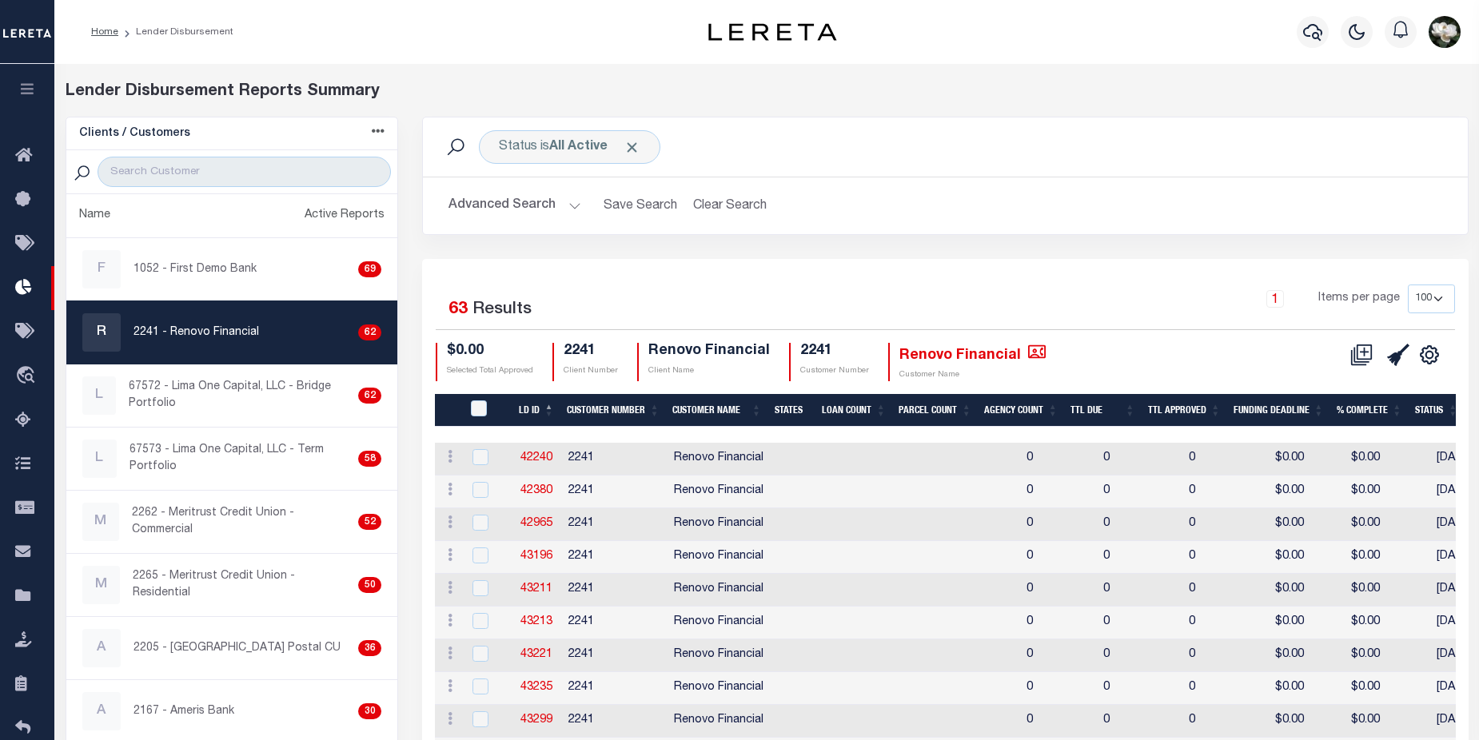
click at [524, 200] on button "Advanced Search" at bounding box center [514, 205] width 133 height 31
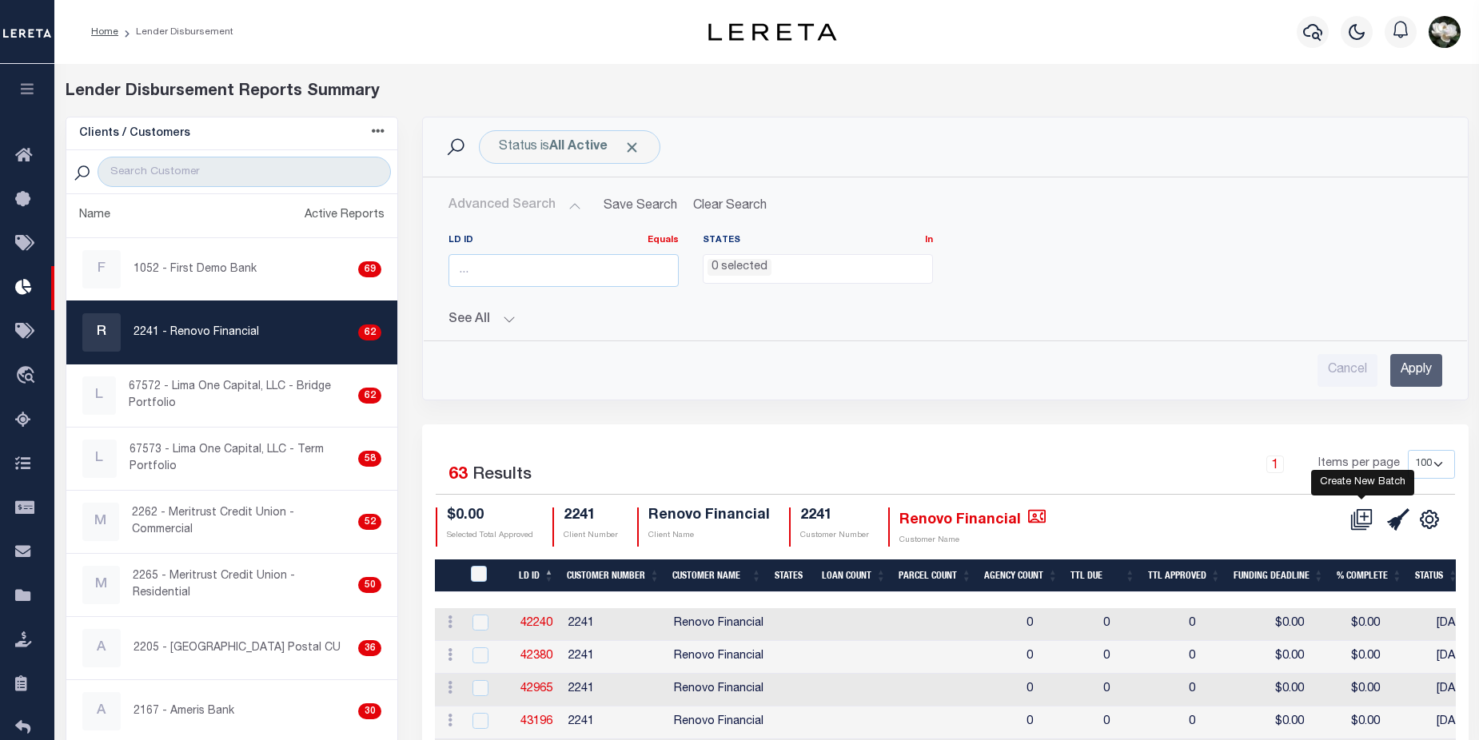
click at [1356, 512] on icon at bounding box center [1361, 519] width 22 height 22
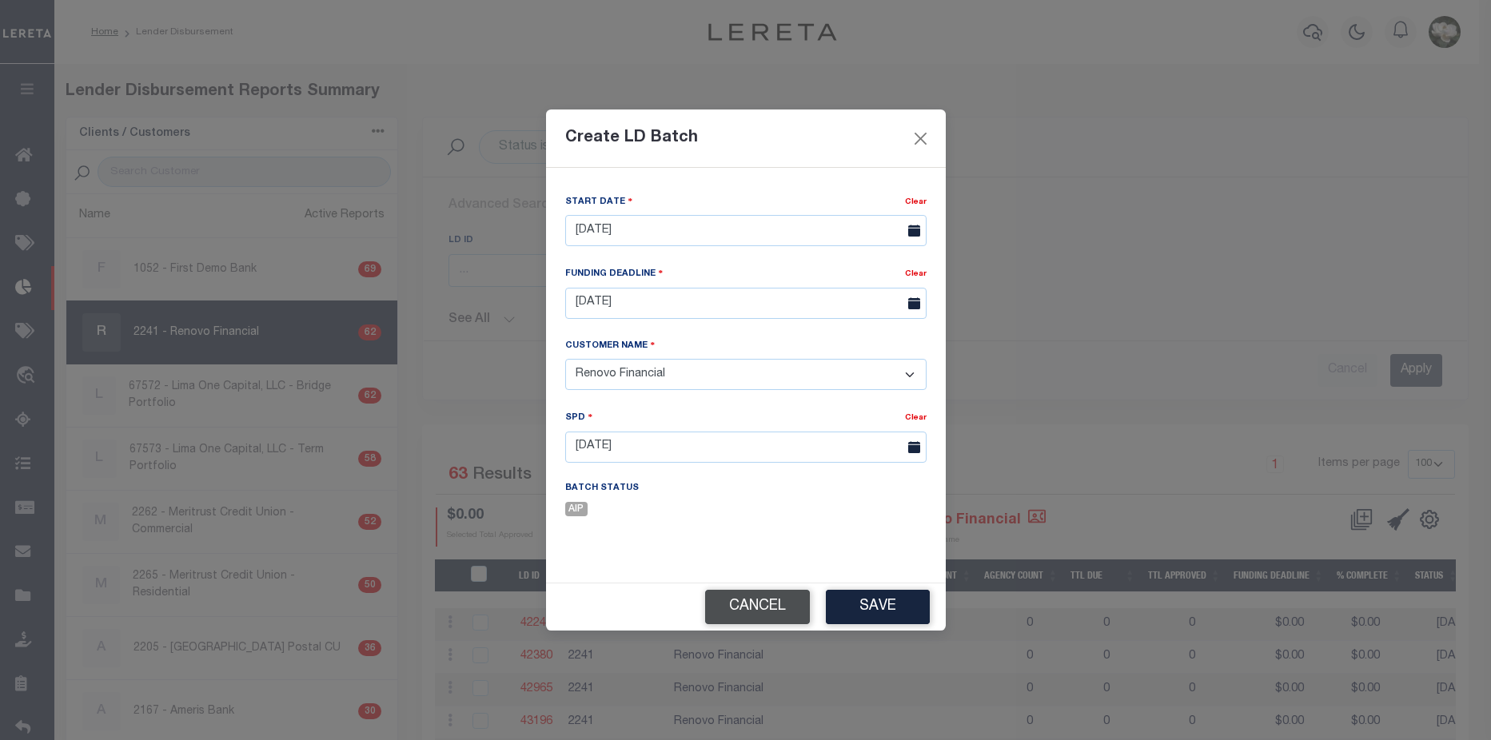
click at [779, 610] on button "Cancel" at bounding box center [757, 607] width 105 height 34
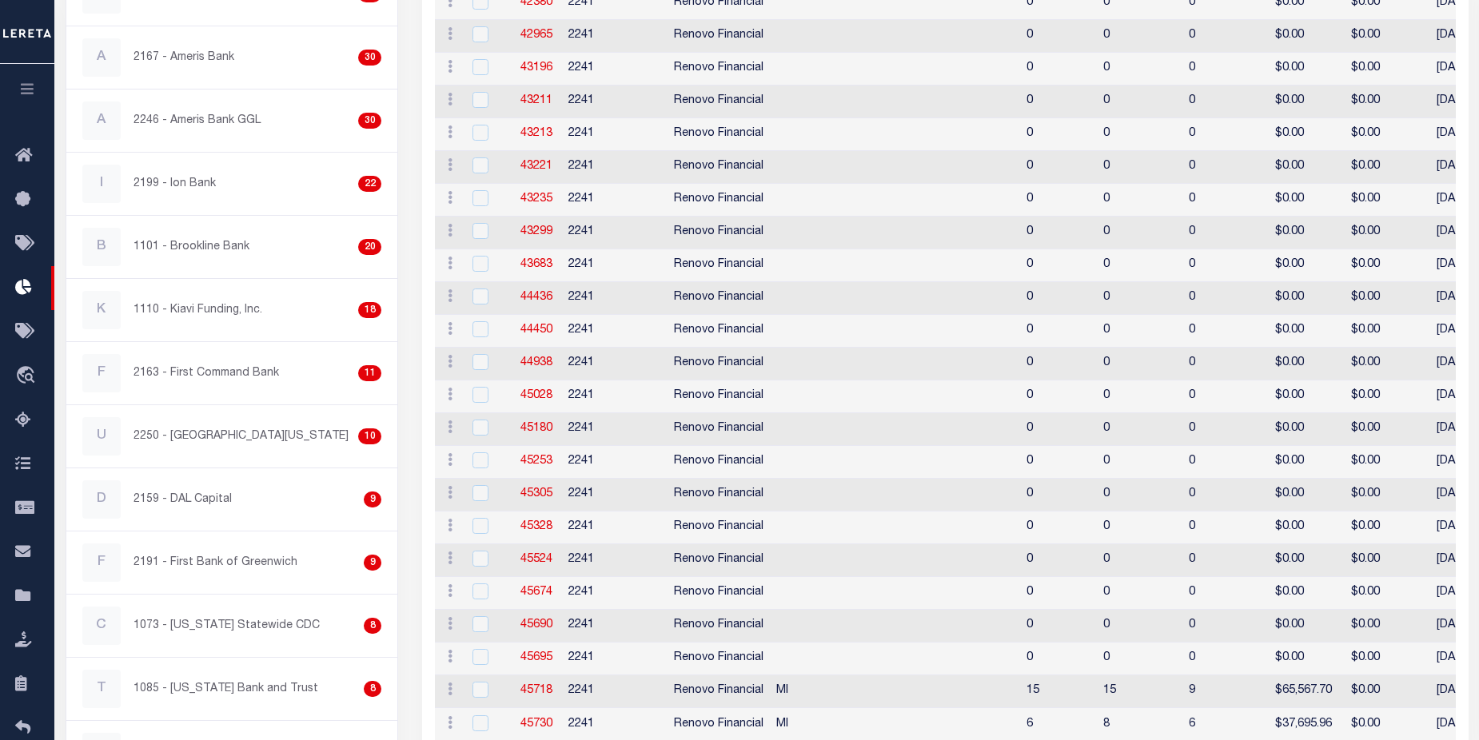
scroll to position [223, 0]
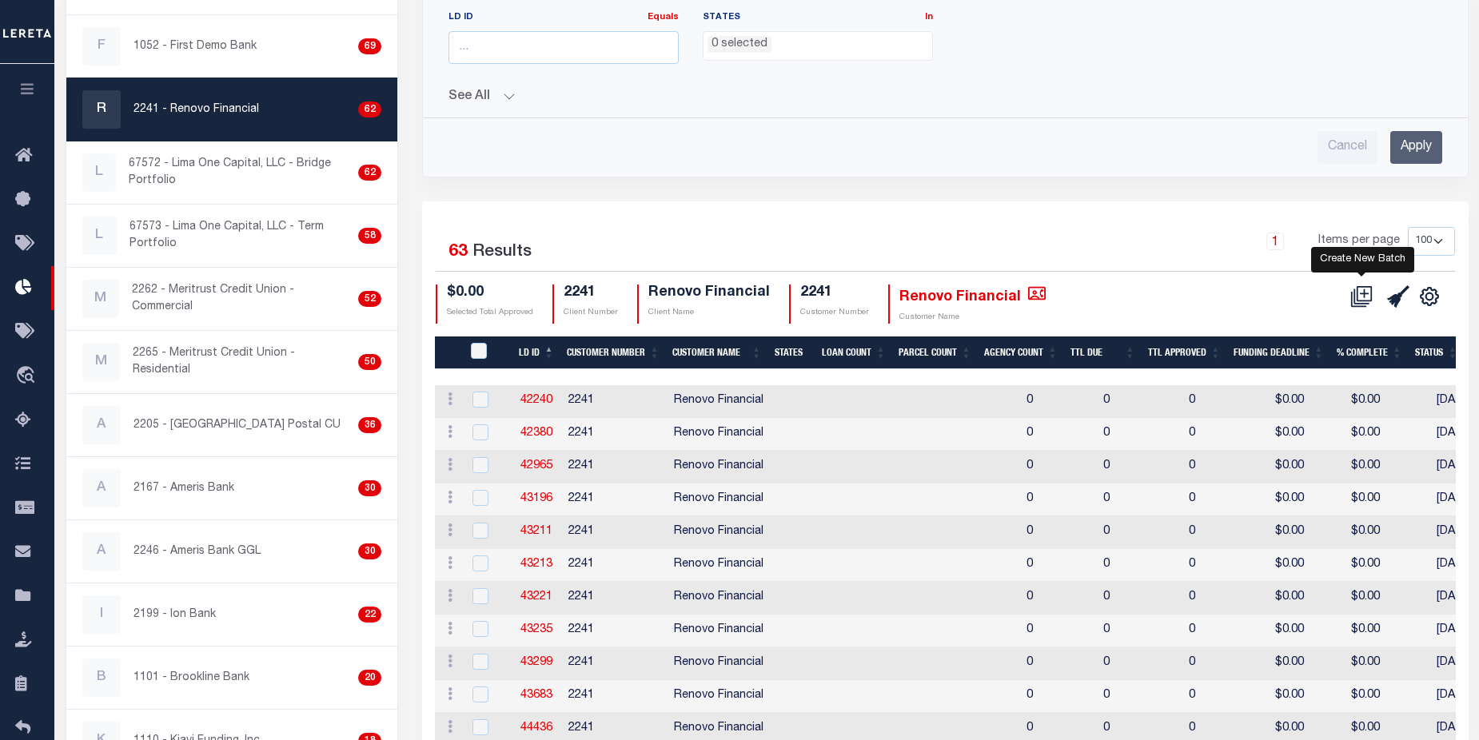
click at [1364, 297] on icon at bounding box center [1364, 293] width 9 height 9
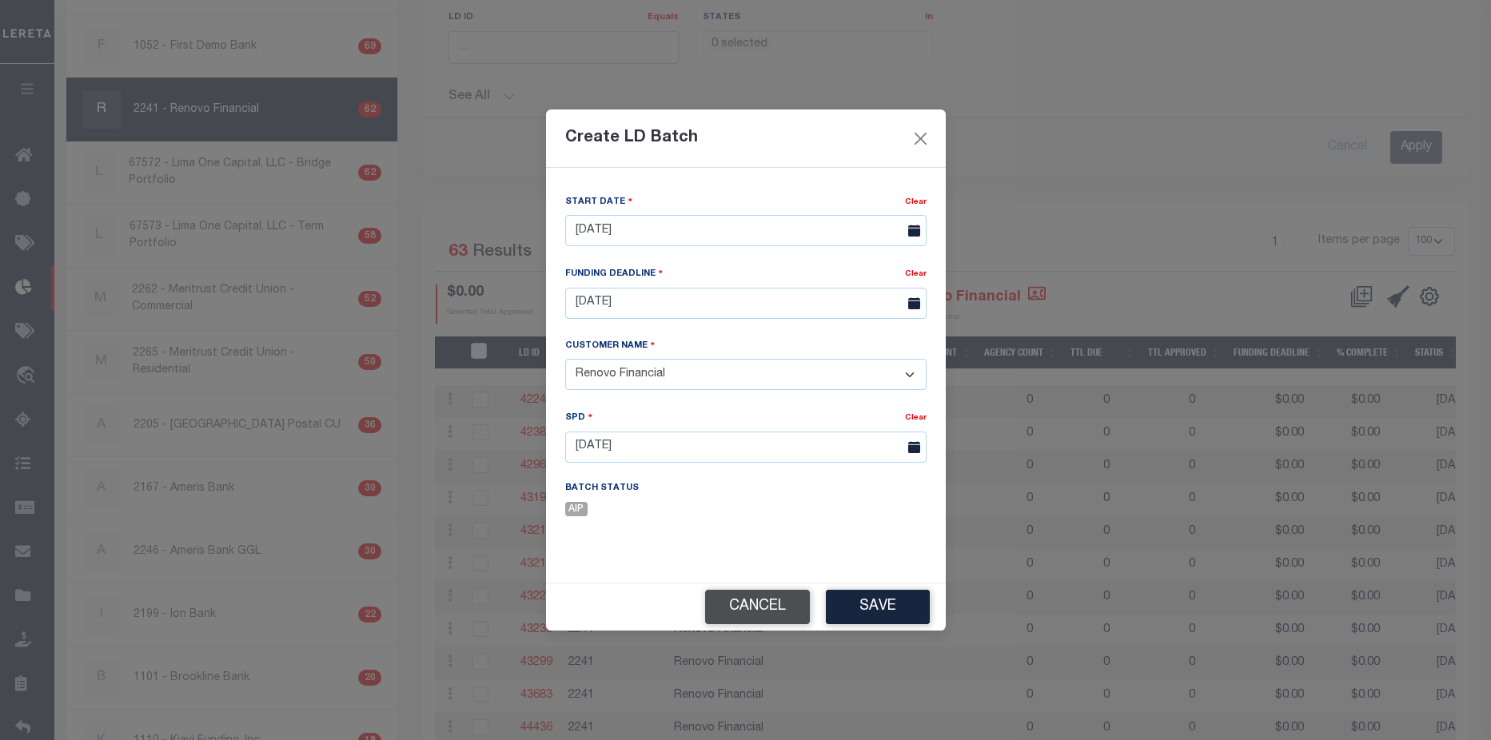
click at [767, 617] on button "Cancel" at bounding box center [757, 607] width 105 height 34
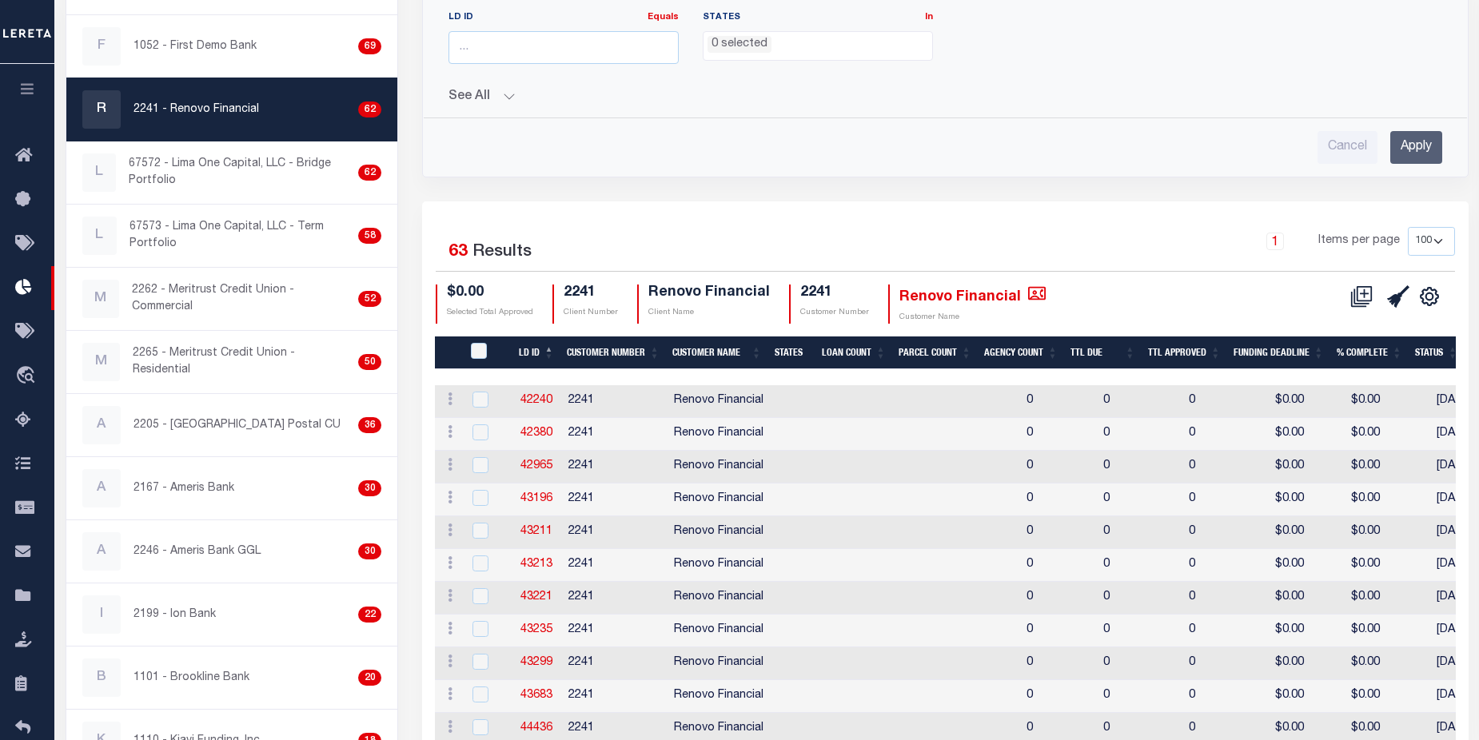
click at [470, 100] on button "See All" at bounding box center [945, 97] width 994 height 15
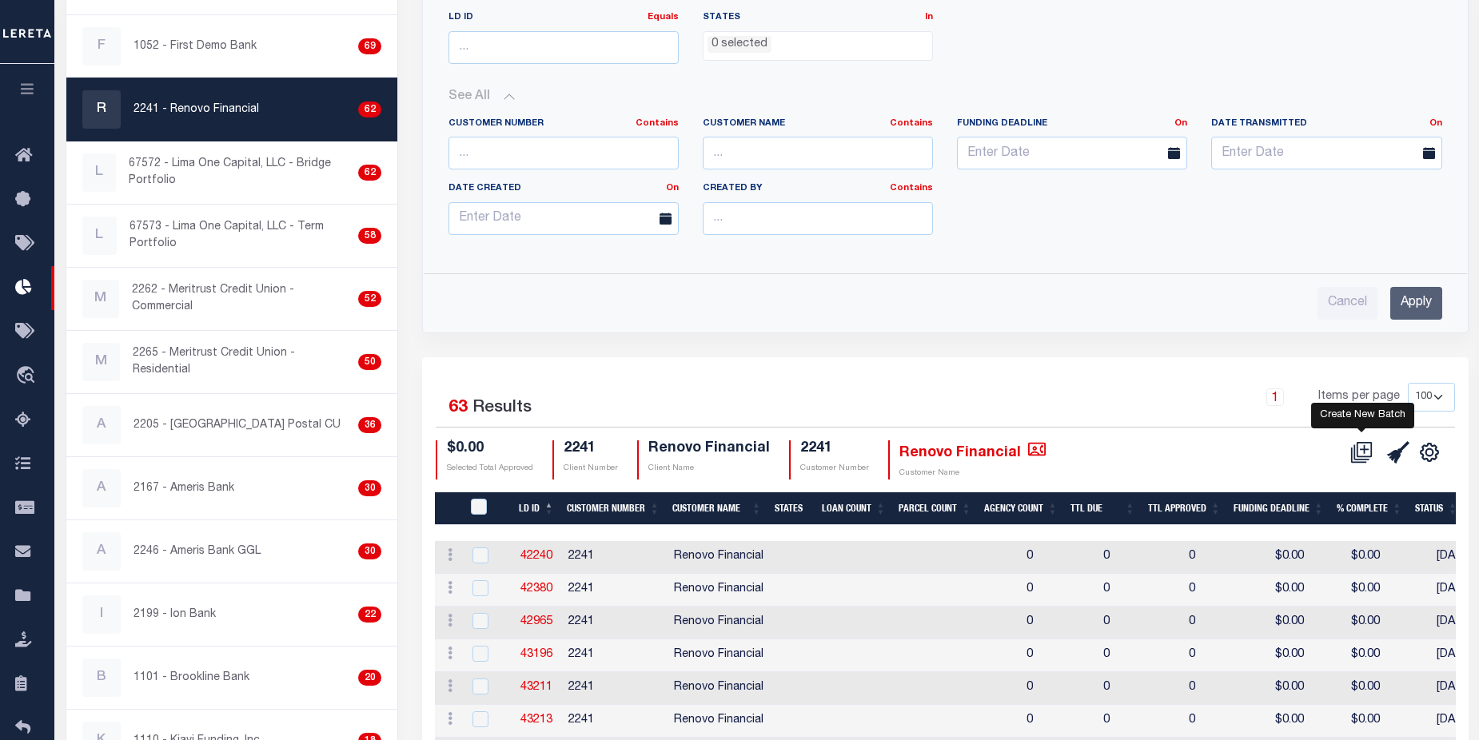
click at [1359, 446] on icon at bounding box center [1361, 452] width 22 height 22
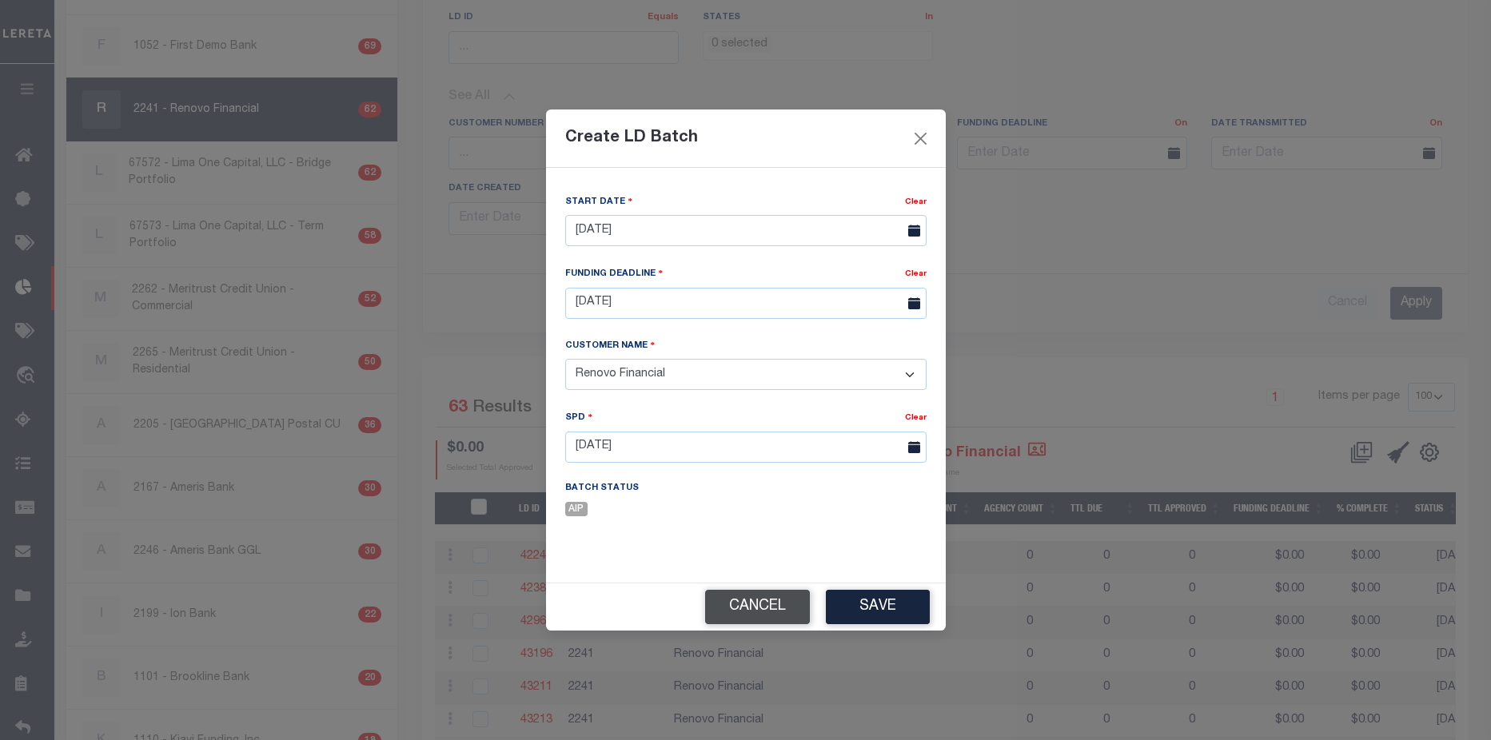
click at [741, 601] on button "Cancel" at bounding box center [757, 607] width 105 height 34
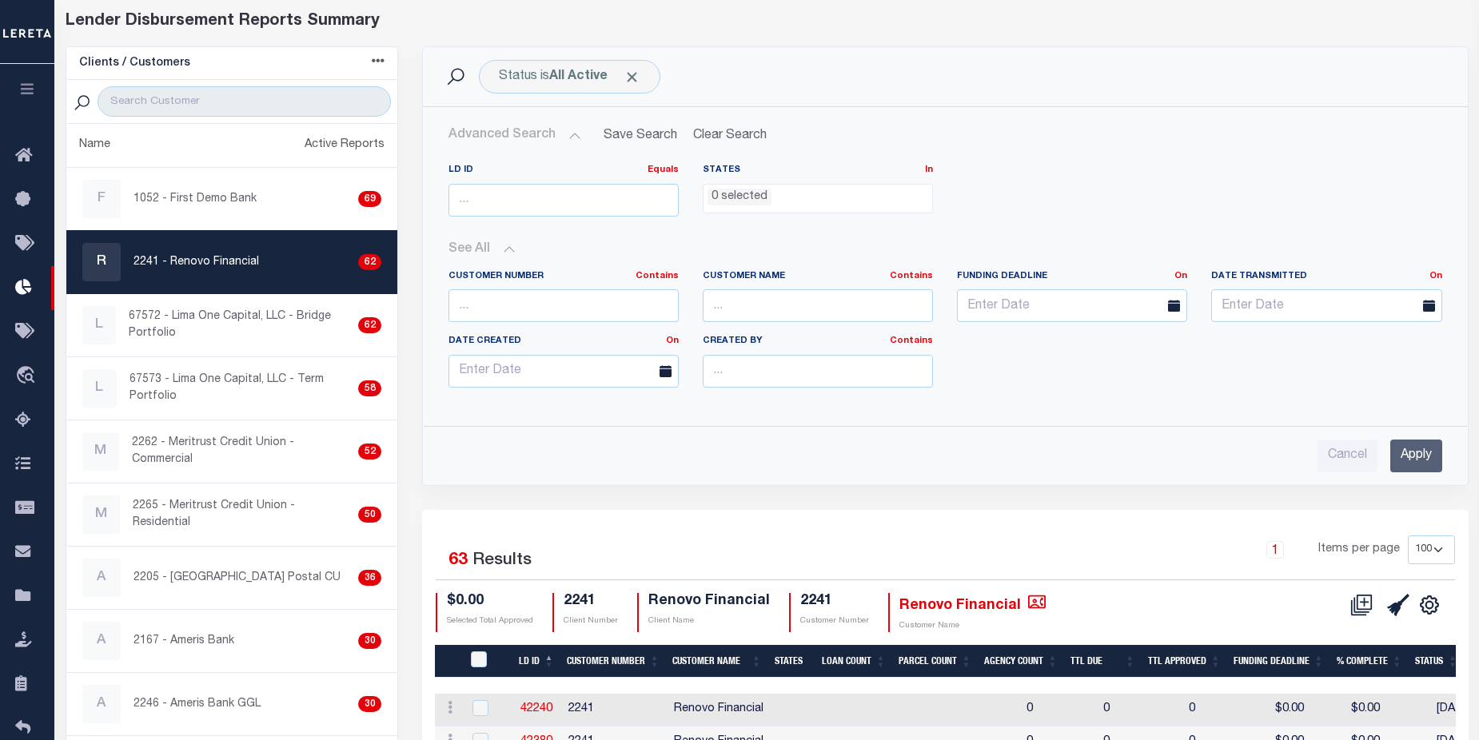
scroll to position [67, 0]
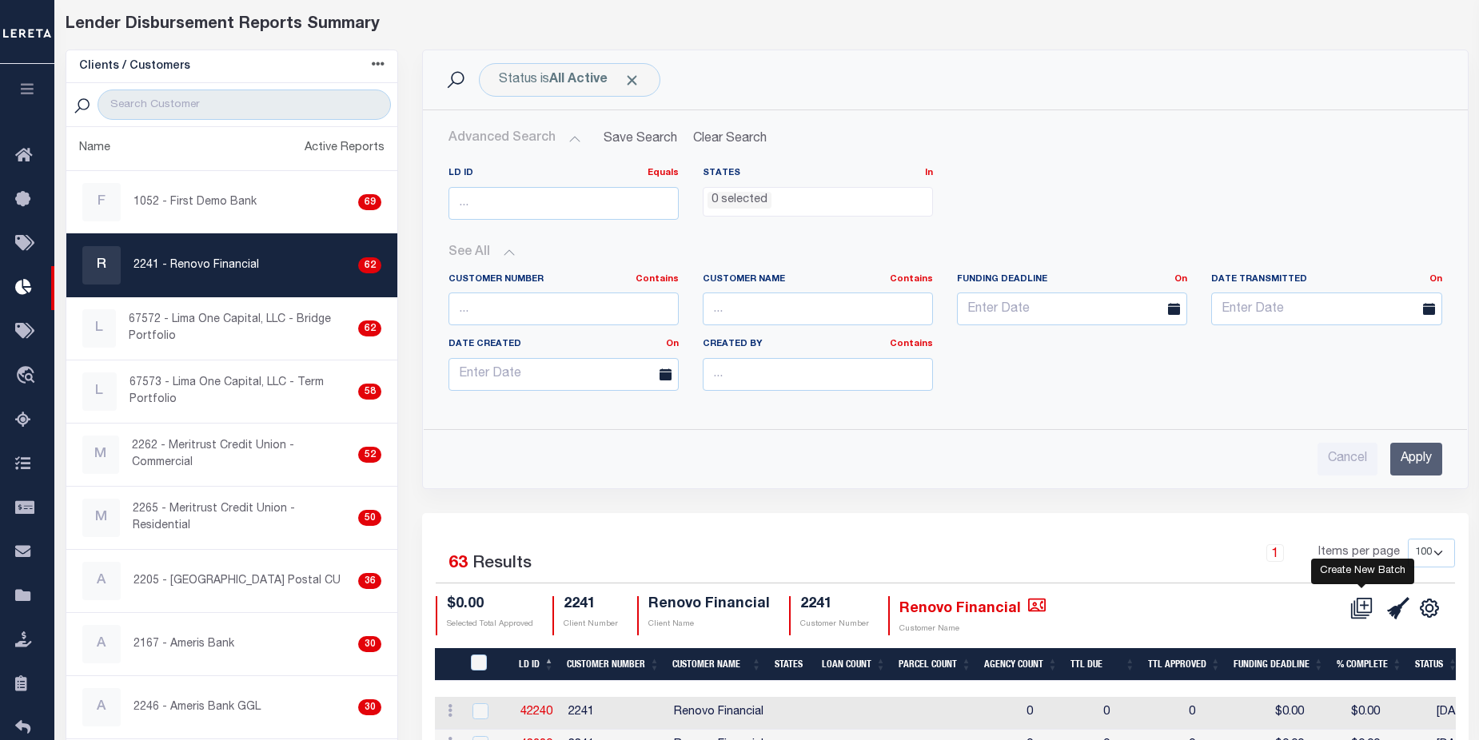
click at [1367, 611] on icon at bounding box center [1361, 608] width 22 height 22
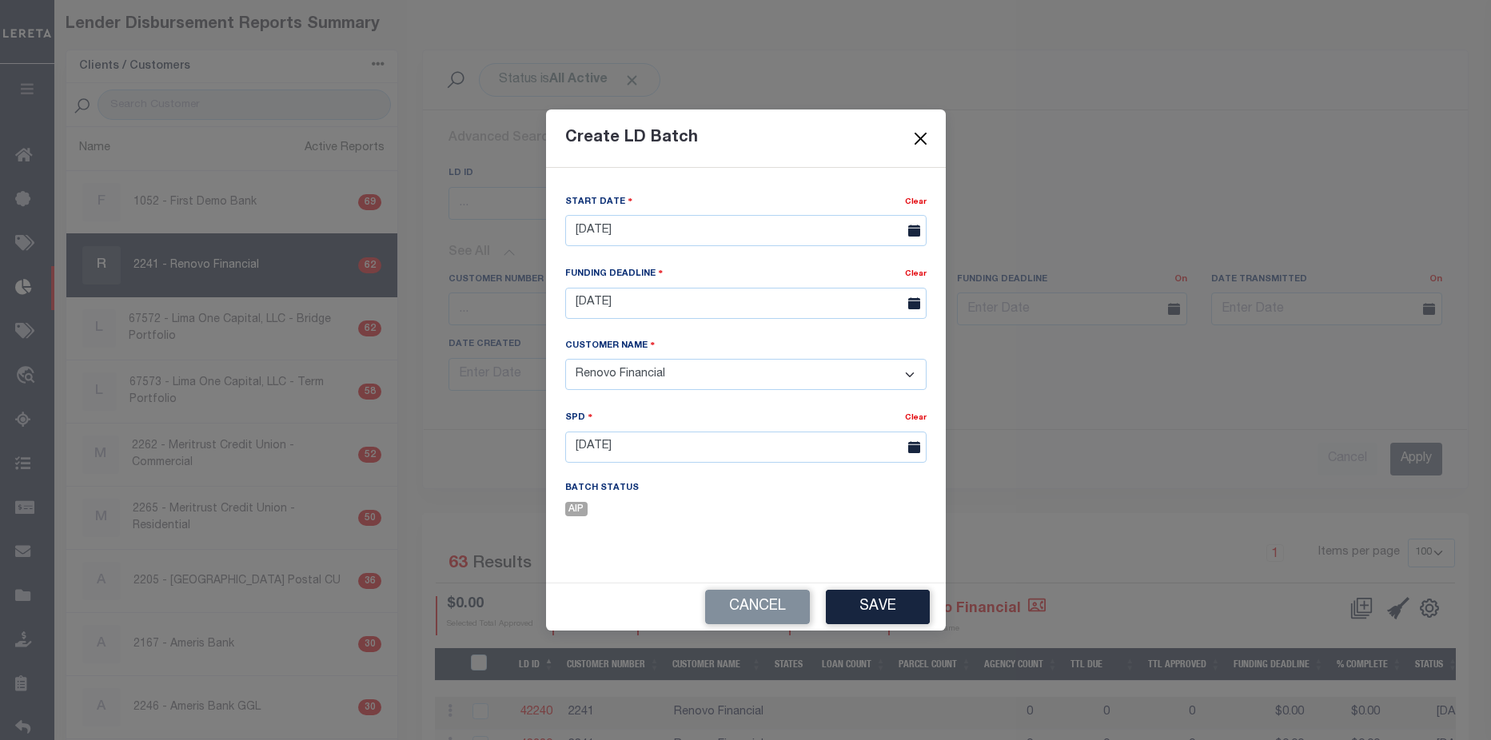
click at [921, 138] on button "Close" at bounding box center [920, 138] width 21 height 21
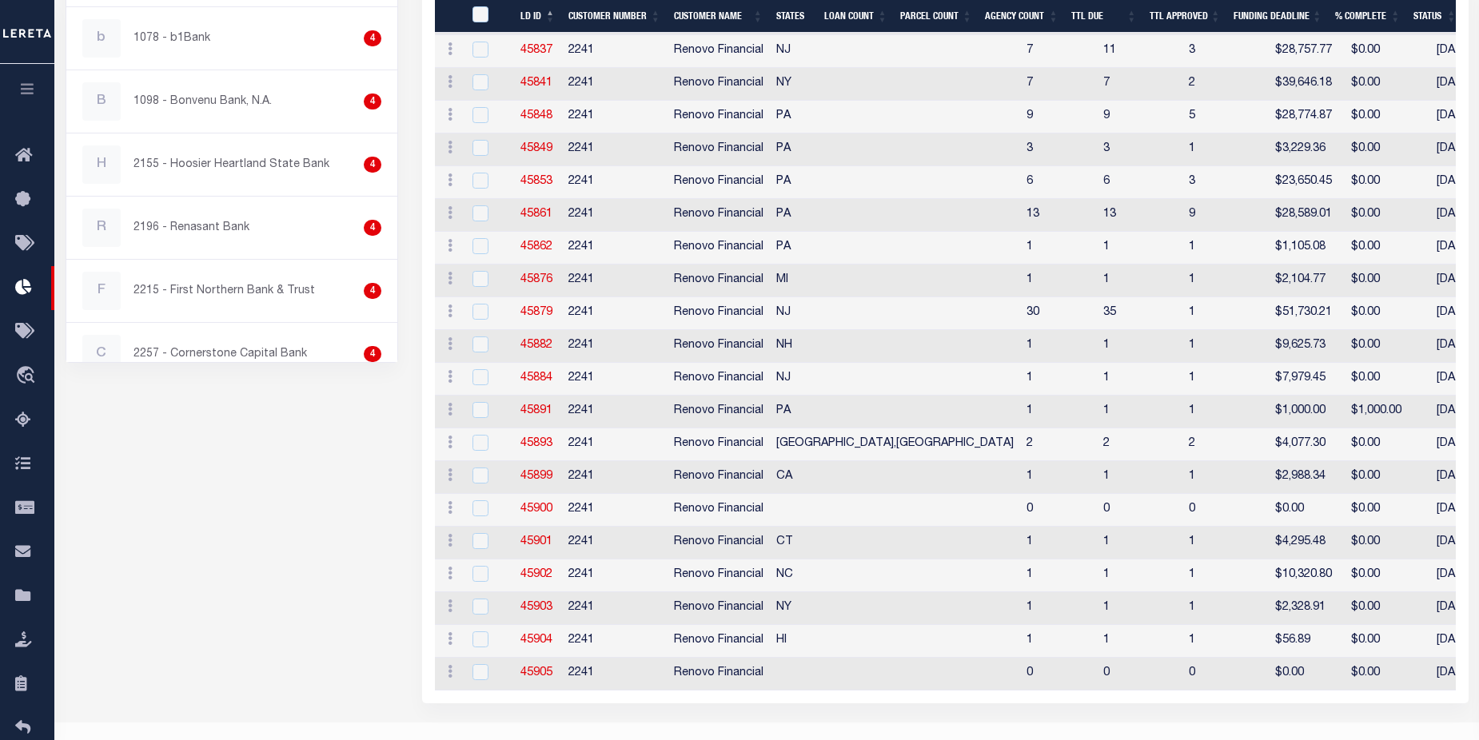
scroll to position [2165, 0]
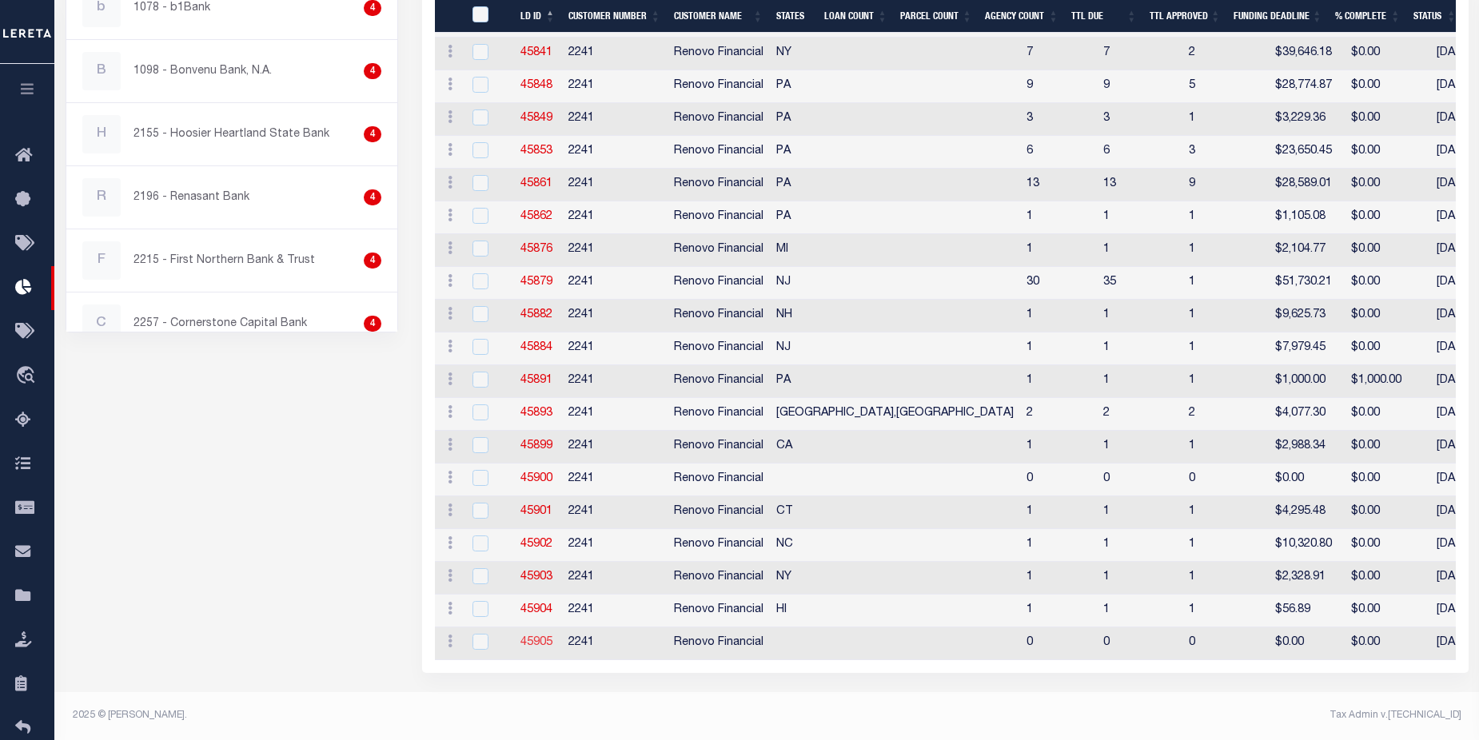
click at [540, 637] on link "45905" at bounding box center [536, 642] width 32 height 11
checkbox input "true"
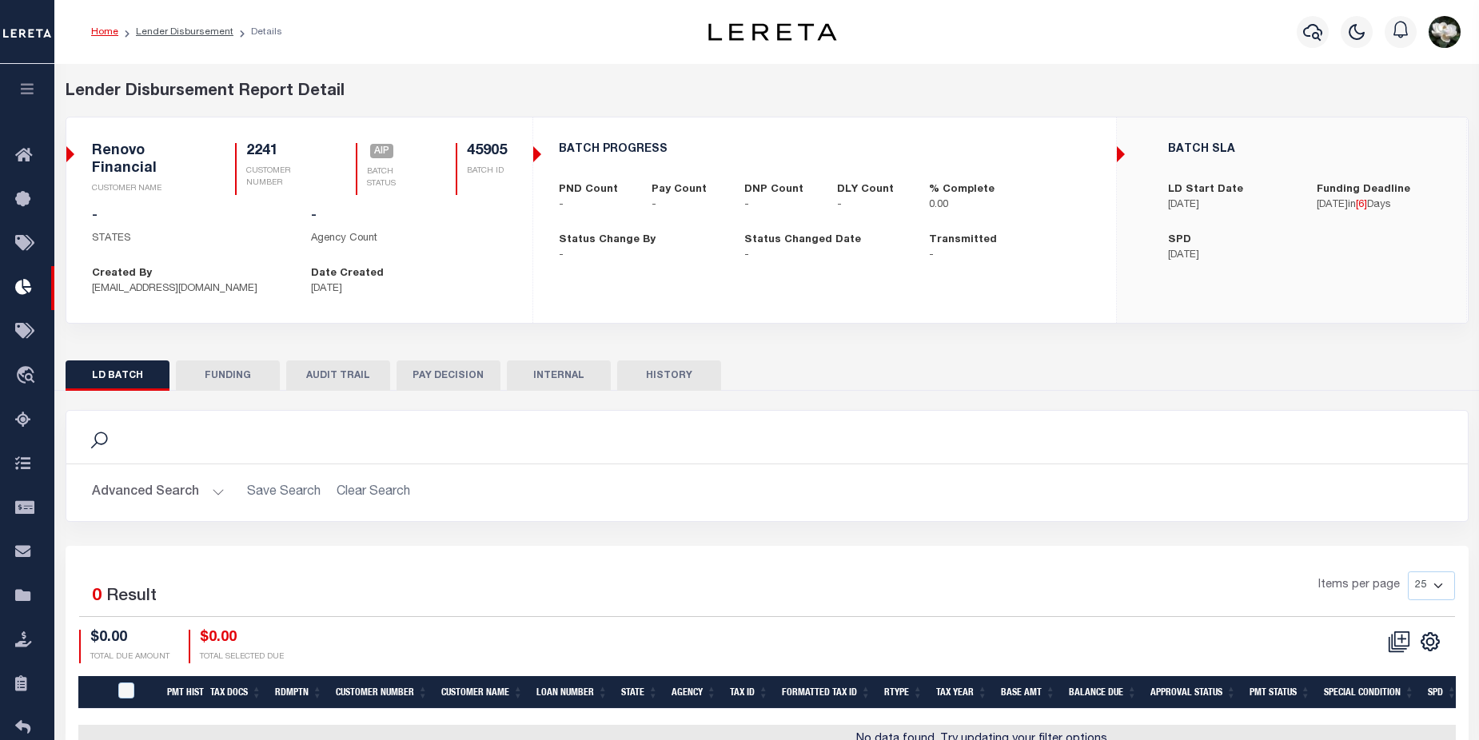
click at [141, 482] on button "Advanced Search" at bounding box center [158, 492] width 133 height 31
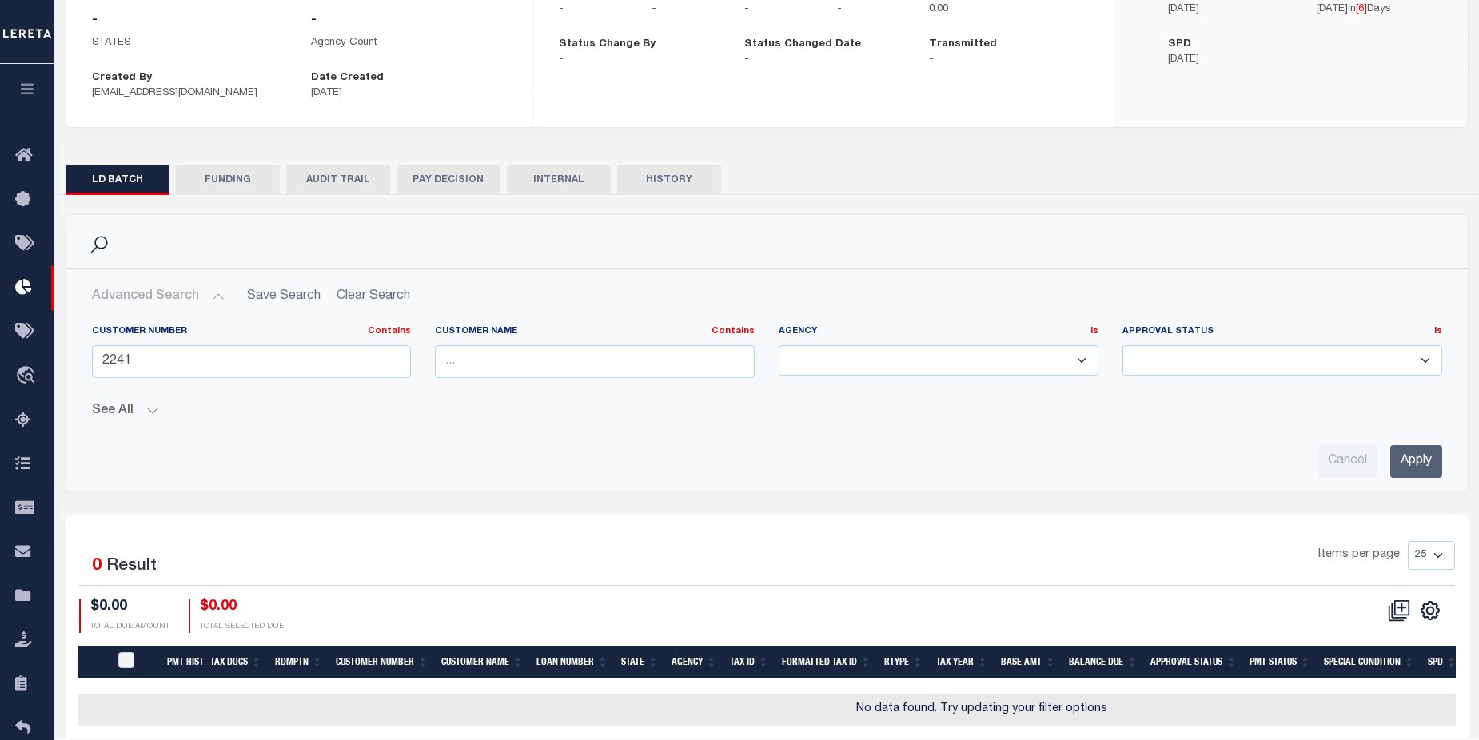
scroll to position [202, 0]
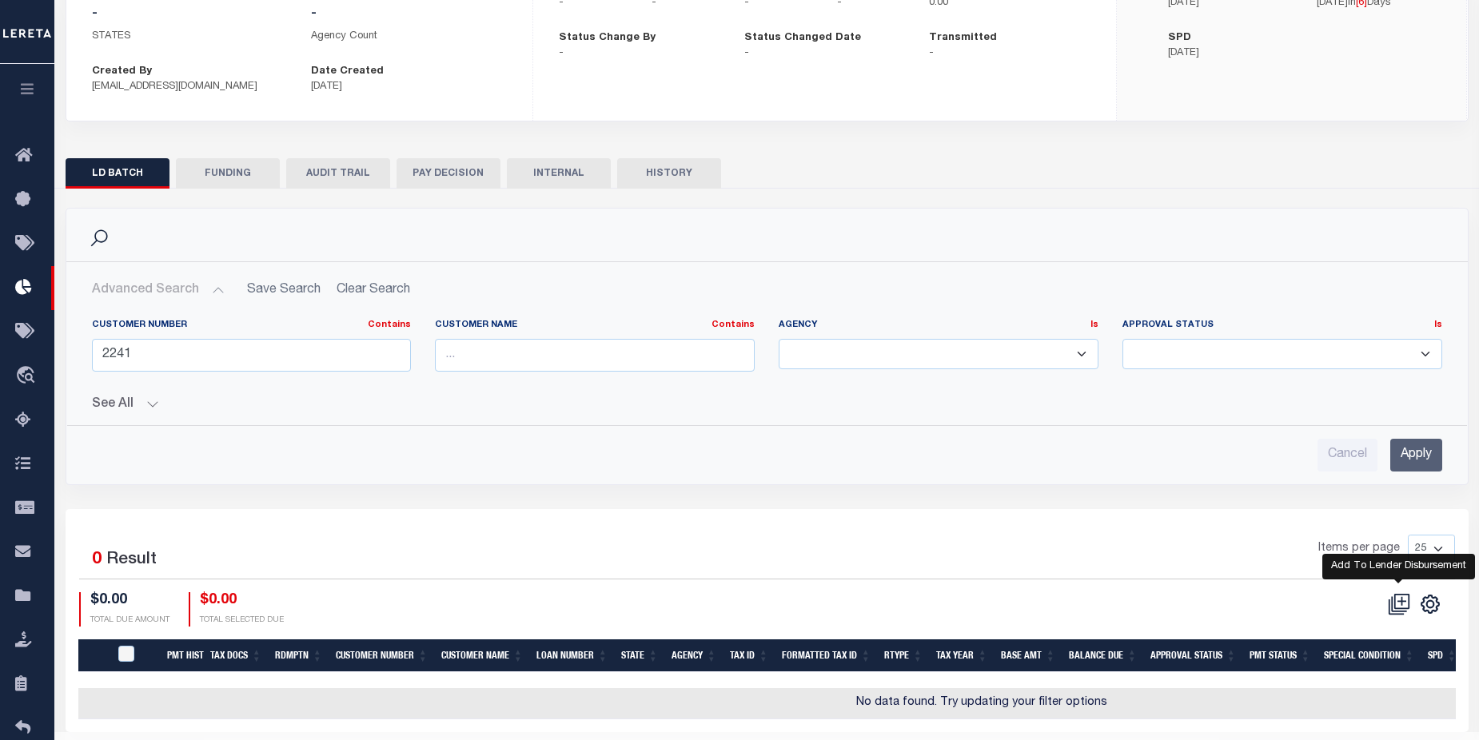
click at [1395, 599] on icon at bounding box center [1400, 601] width 15 height 15
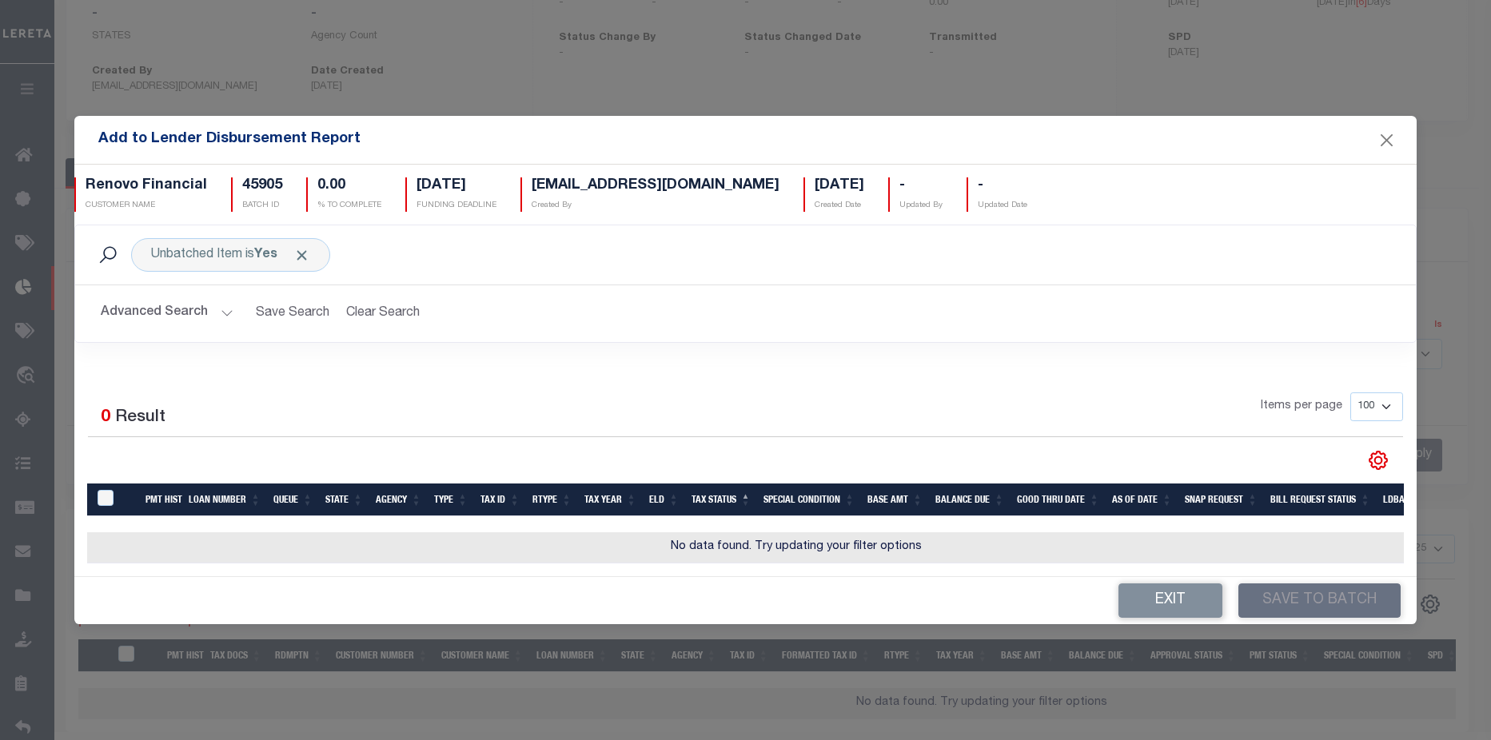
click at [158, 305] on button "Advanced Search" at bounding box center [167, 313] width 133 height 31
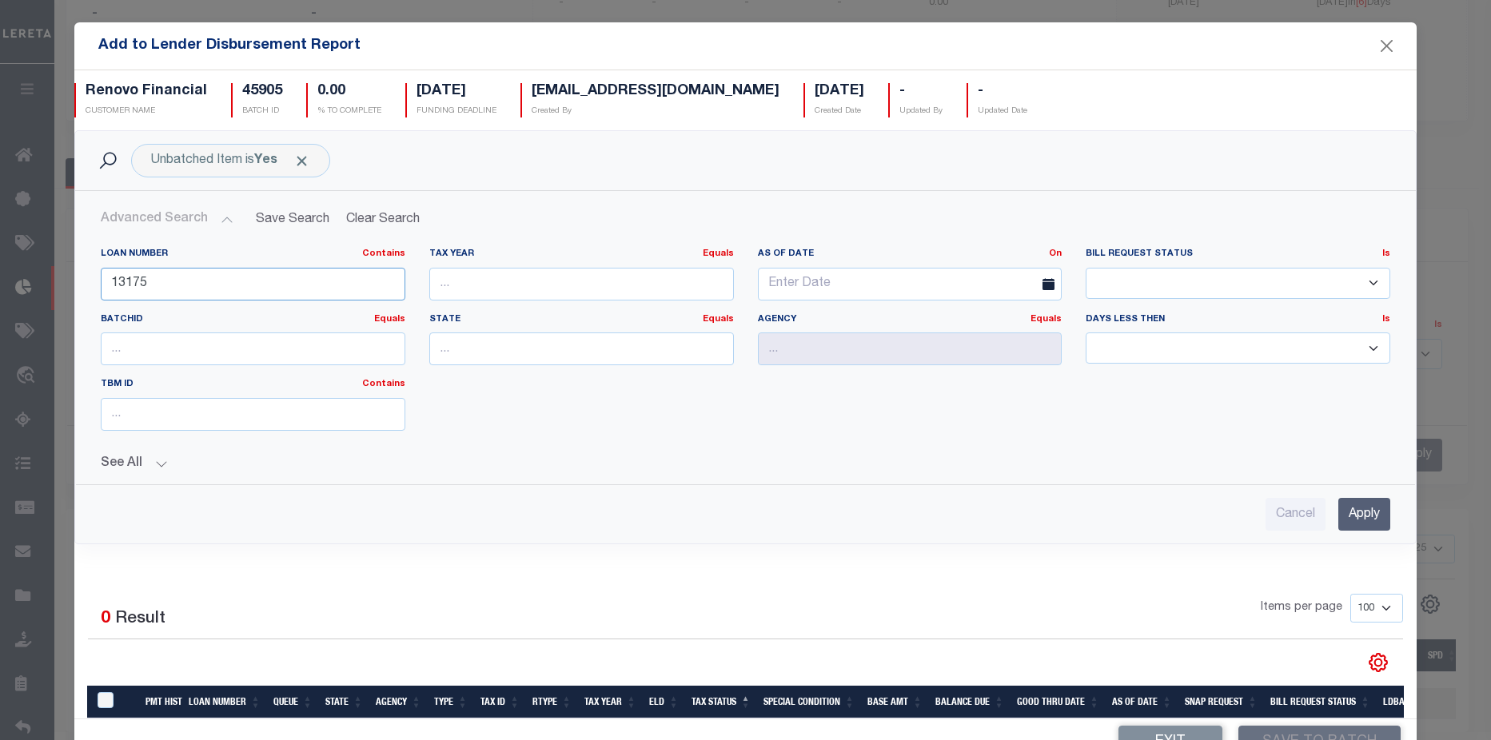
drag, startPoint x: 167, startPoint y: 285, endPoint x: -130, endPoint y: 241, distance: 300.7
click at [0, 241] on html "Home Lender Disbursement Details Profile" at bounding box center [745, 289] width 1491 height 982
type input "10022546"
click at [1347, 514] on input "Apply" at bounding box center [1364, 514] width 52 height 33
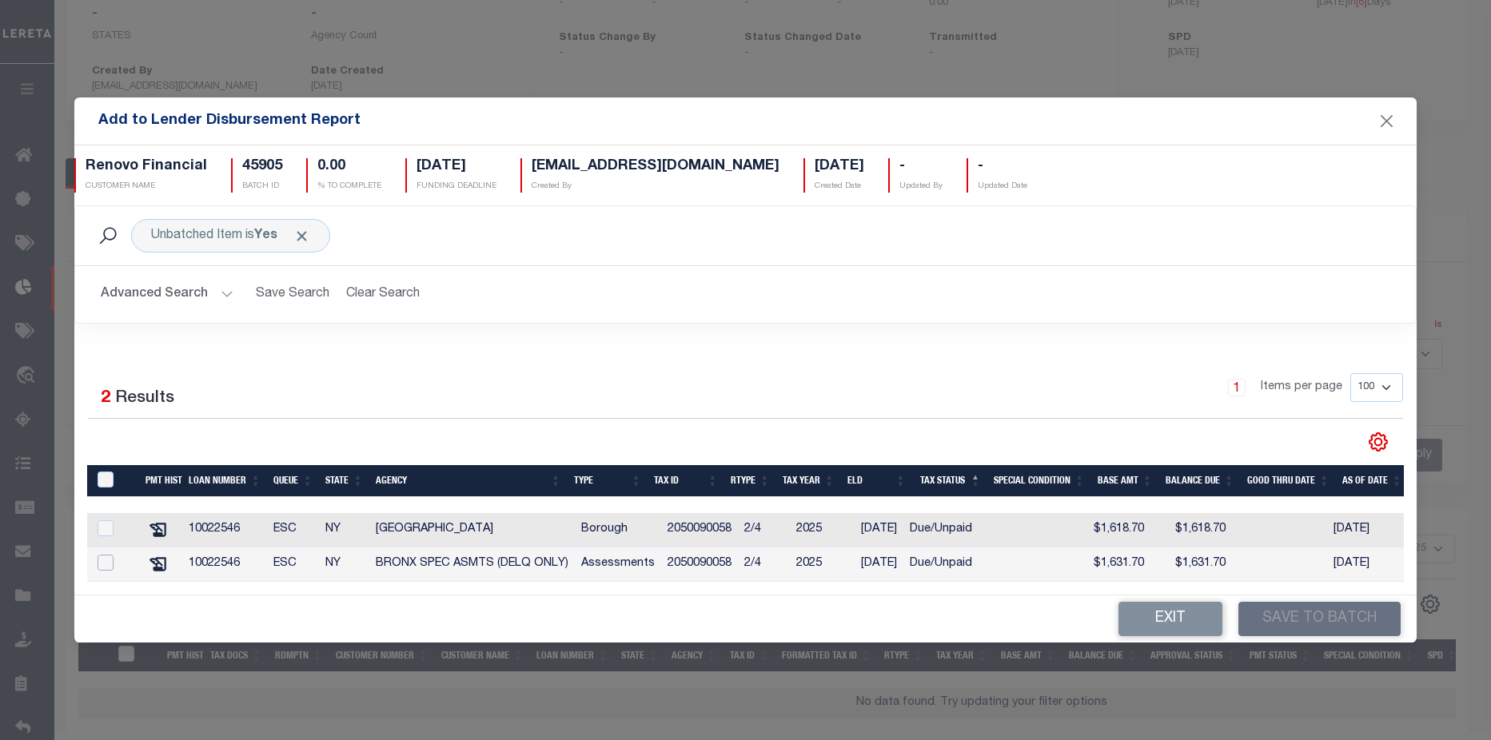
click at [111, 556] on input "checkbox" at bounding box center [106, 563] width 16 height 16
checkbox input "true"
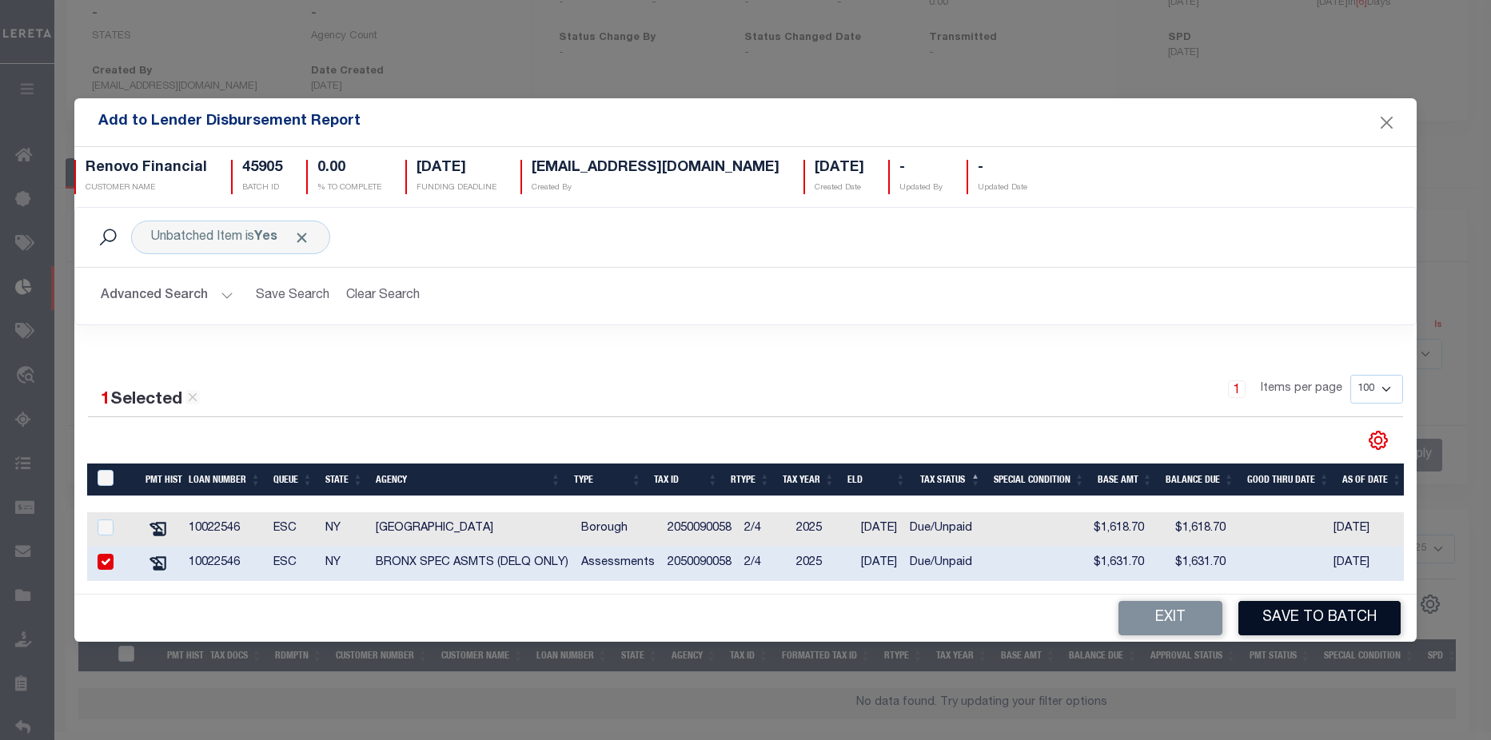
click at [1308, 626] on button "Save to Batch" at bounding box center [1319, 618] width 162 height 34
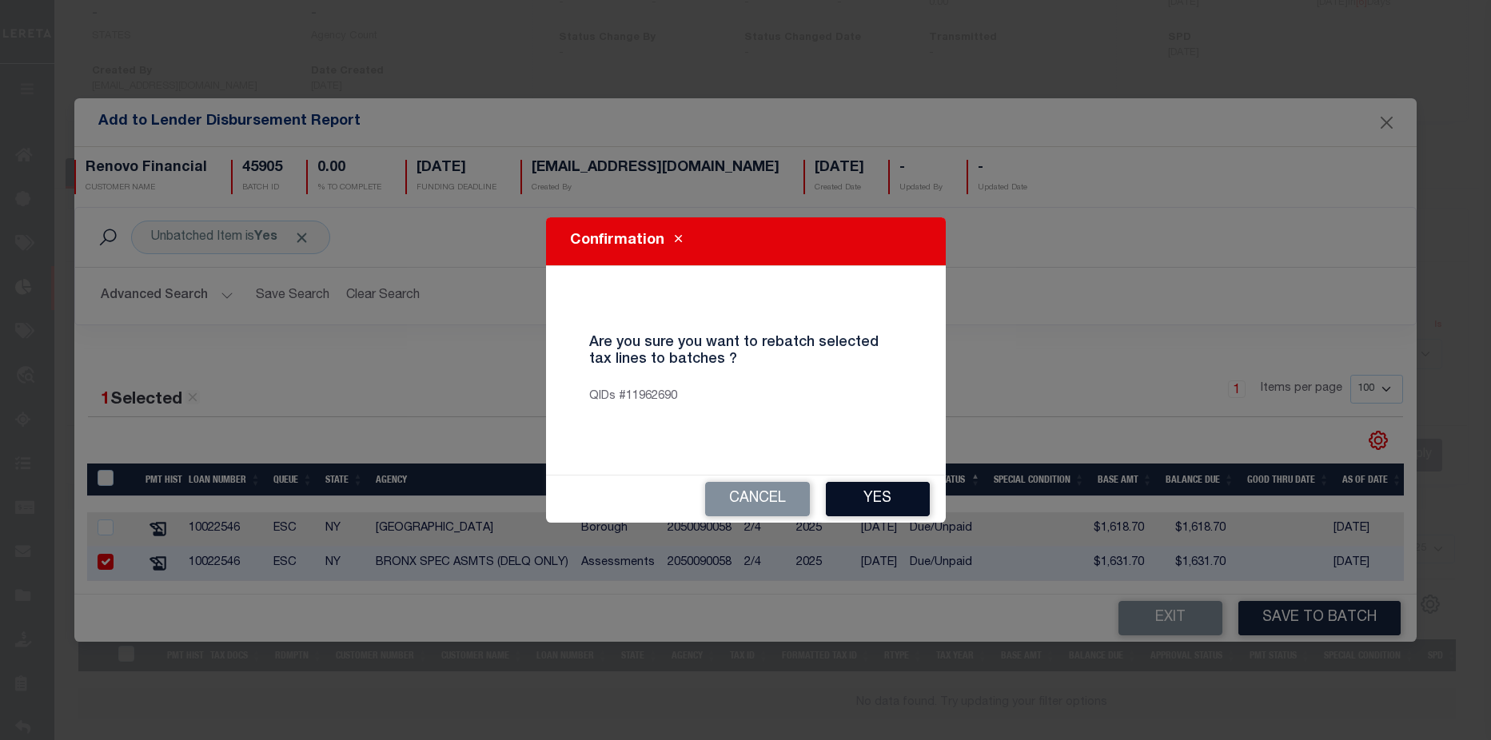
click at [894, 496] on button "Yes" at bounding box center [878, 499] width 104 height 34
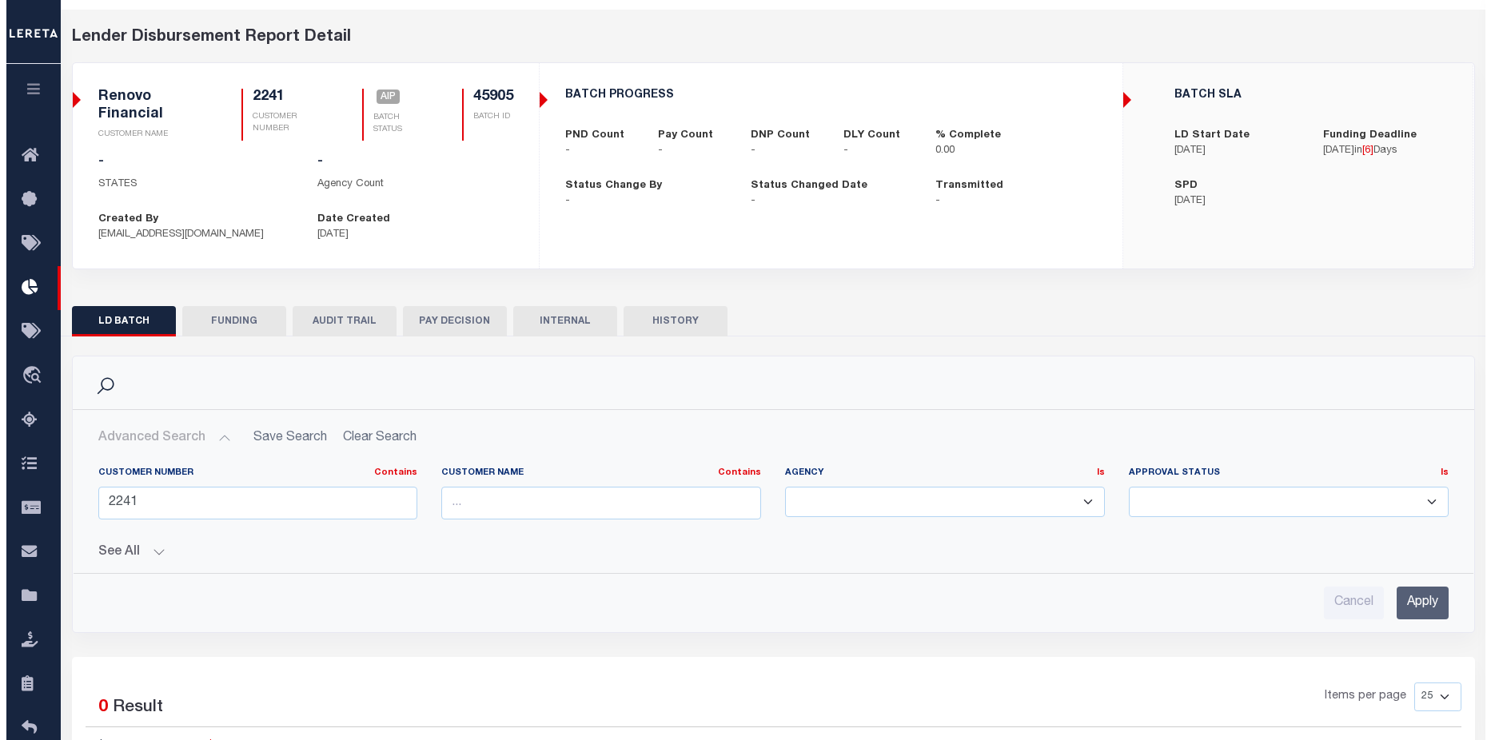
scroll to position [0, 0]
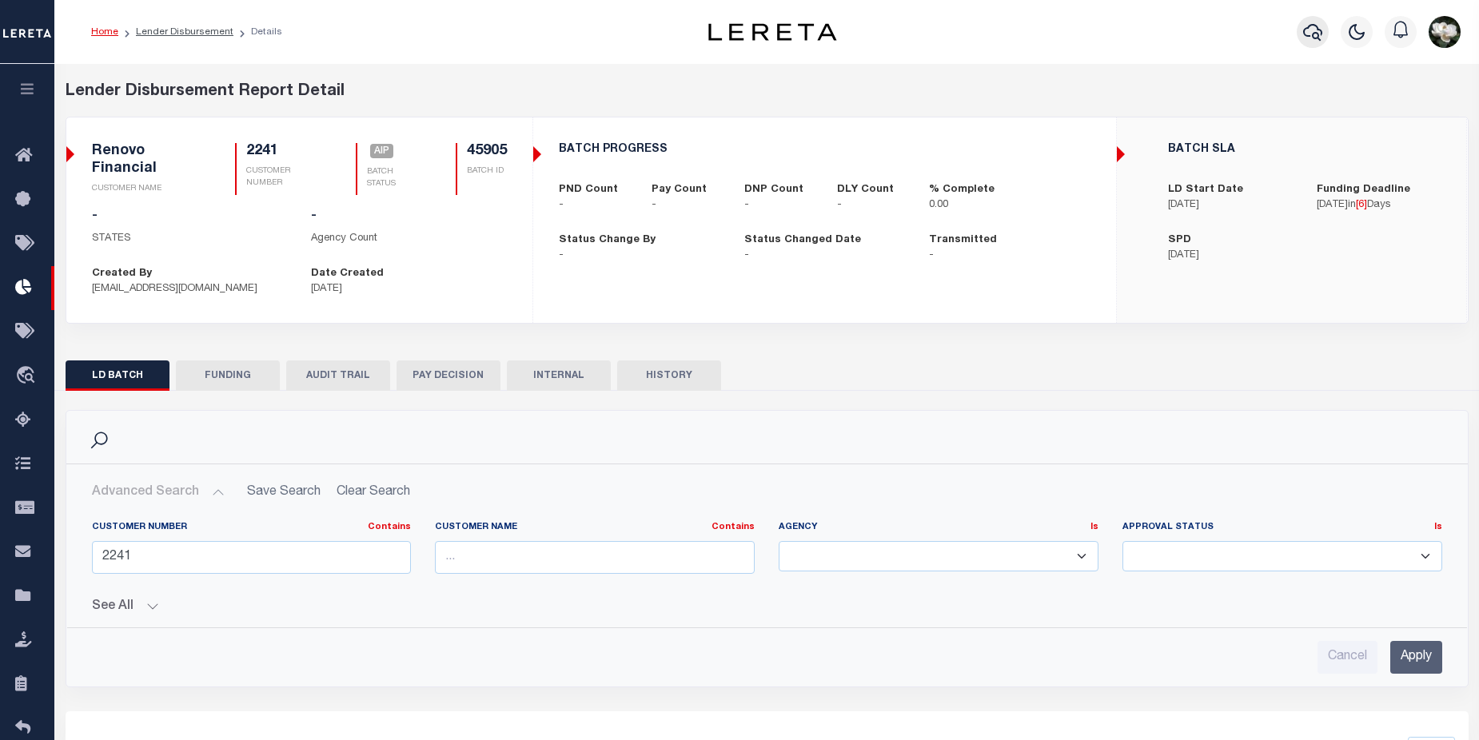
click at [1308, 33] on icon "button" at bounding box center [1312, 31] width 19 height 19
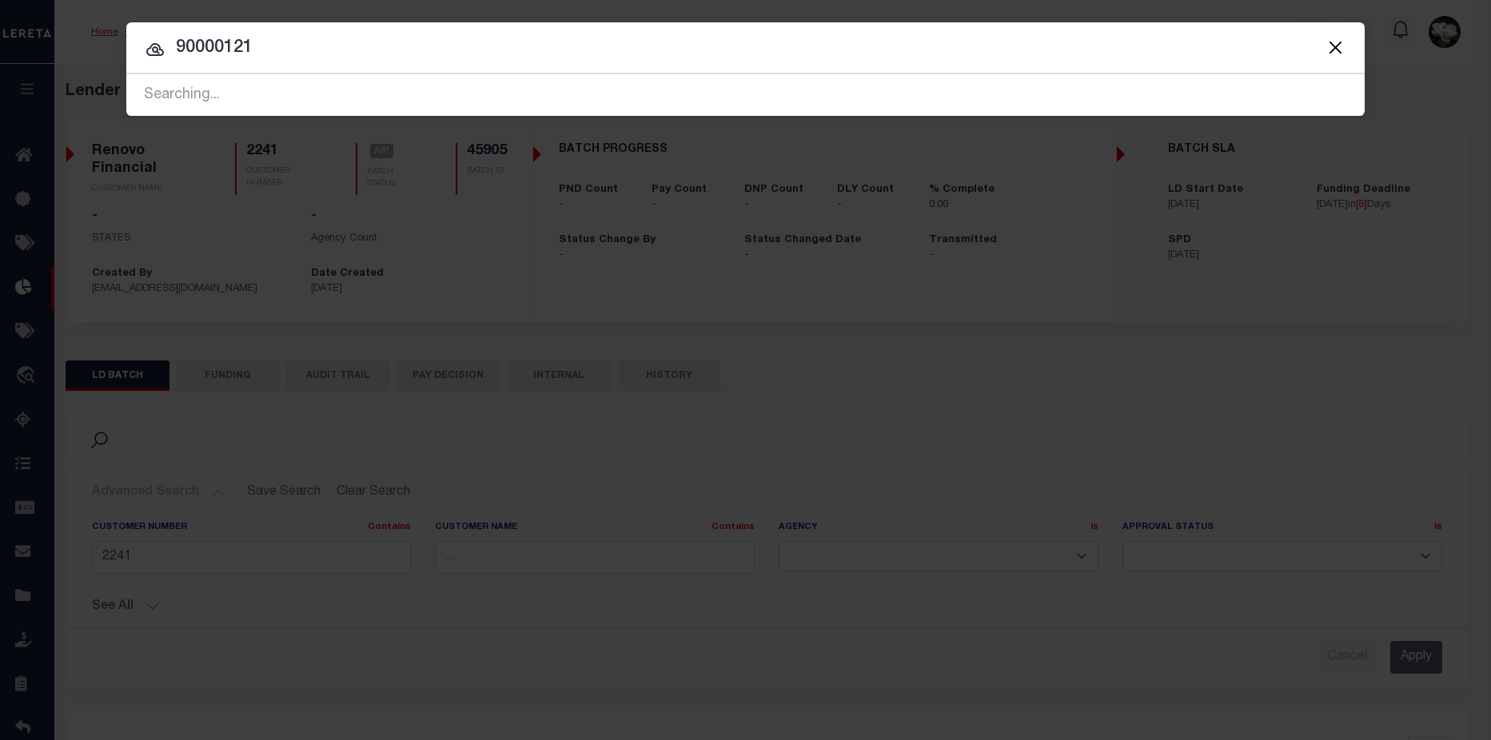
type input "90000121"
